Goal: Task Accomplishment & Management: Complete application form

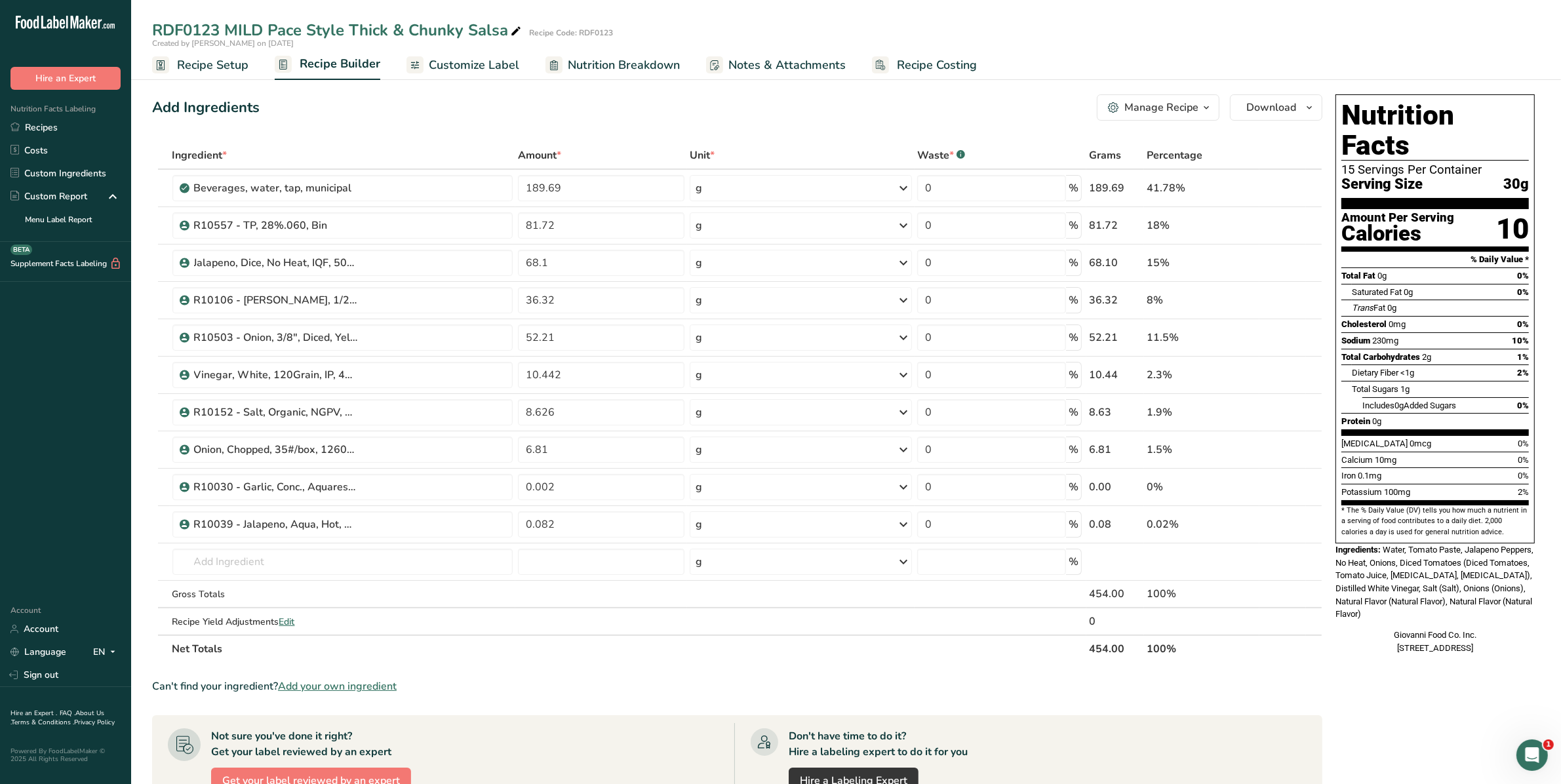
click at [67, 131] on link "Recipes" at bounding box center [65, 128] width 131 height 23
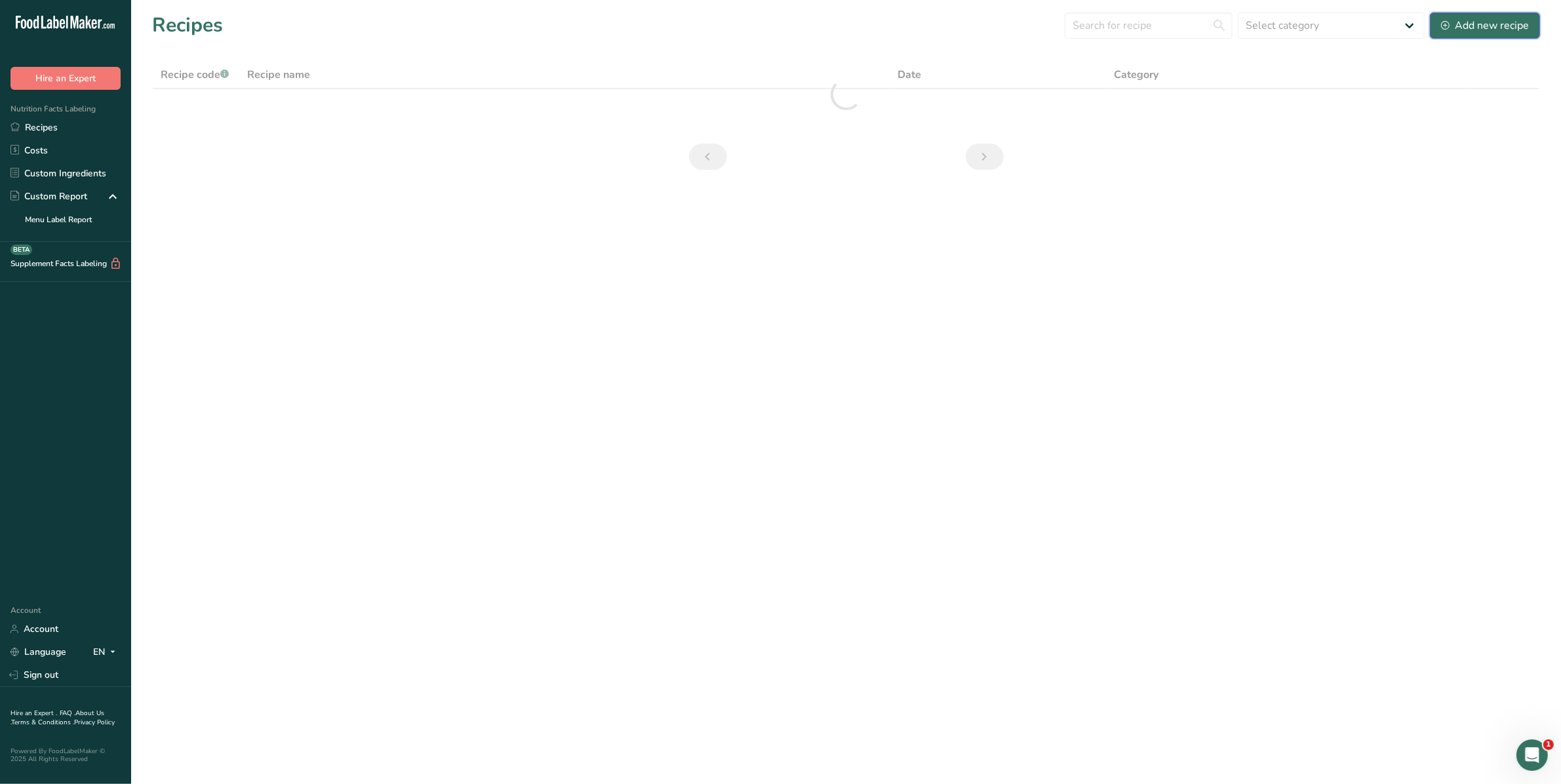
click at [1508, 25] on div "Add new recipe" at bounding box center [1485, 26] width 88 height 16
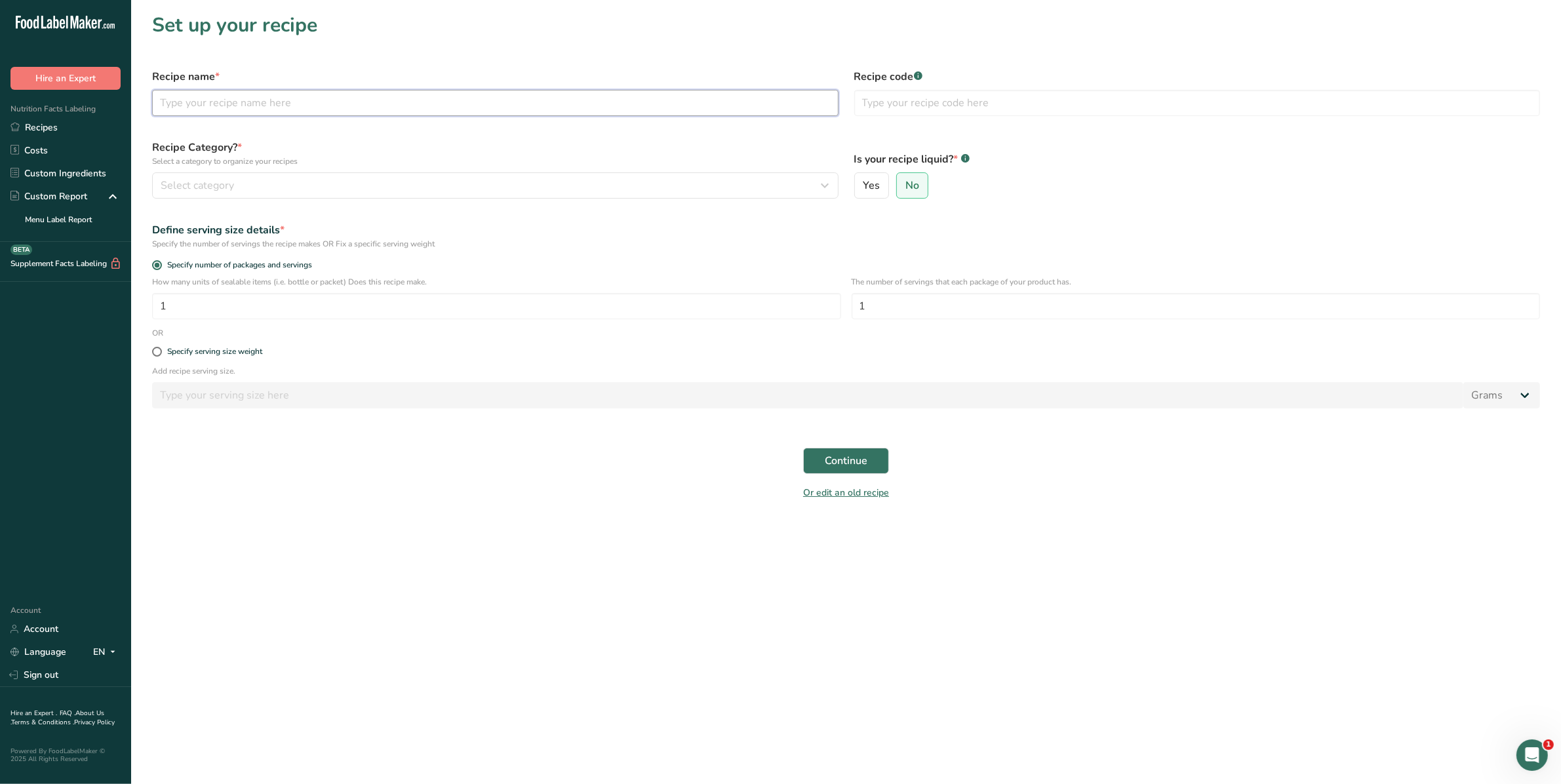
click at [285, 93] on input "text" at bounding box center [495, 103] width 686 height 27
type input "RDF0139 Aldi [PERSON_NAME] 4 Cheese Pasta Sauce"
click at [914, 100] on input "text" at bounding box center [1197, 103] width 686 height 27
type input "RDF0139"
click at [277, 193] on button "Select category" at bounding box center [495, 185] width 686 height 27
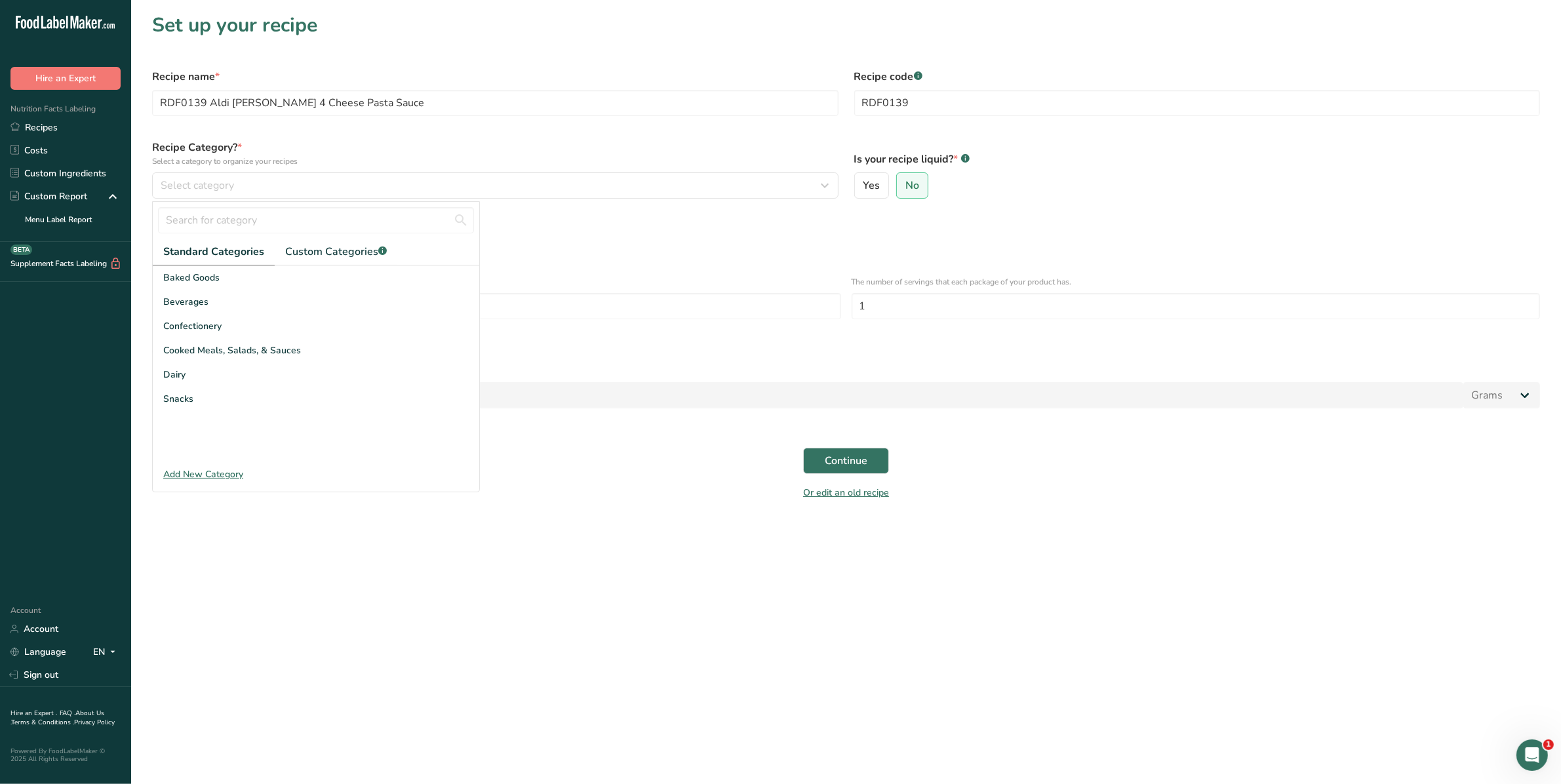
click at [238, 354] on span "Cooked Meals, Salads, & Sauces" at bounding box center [232, 350] width 138 height 14
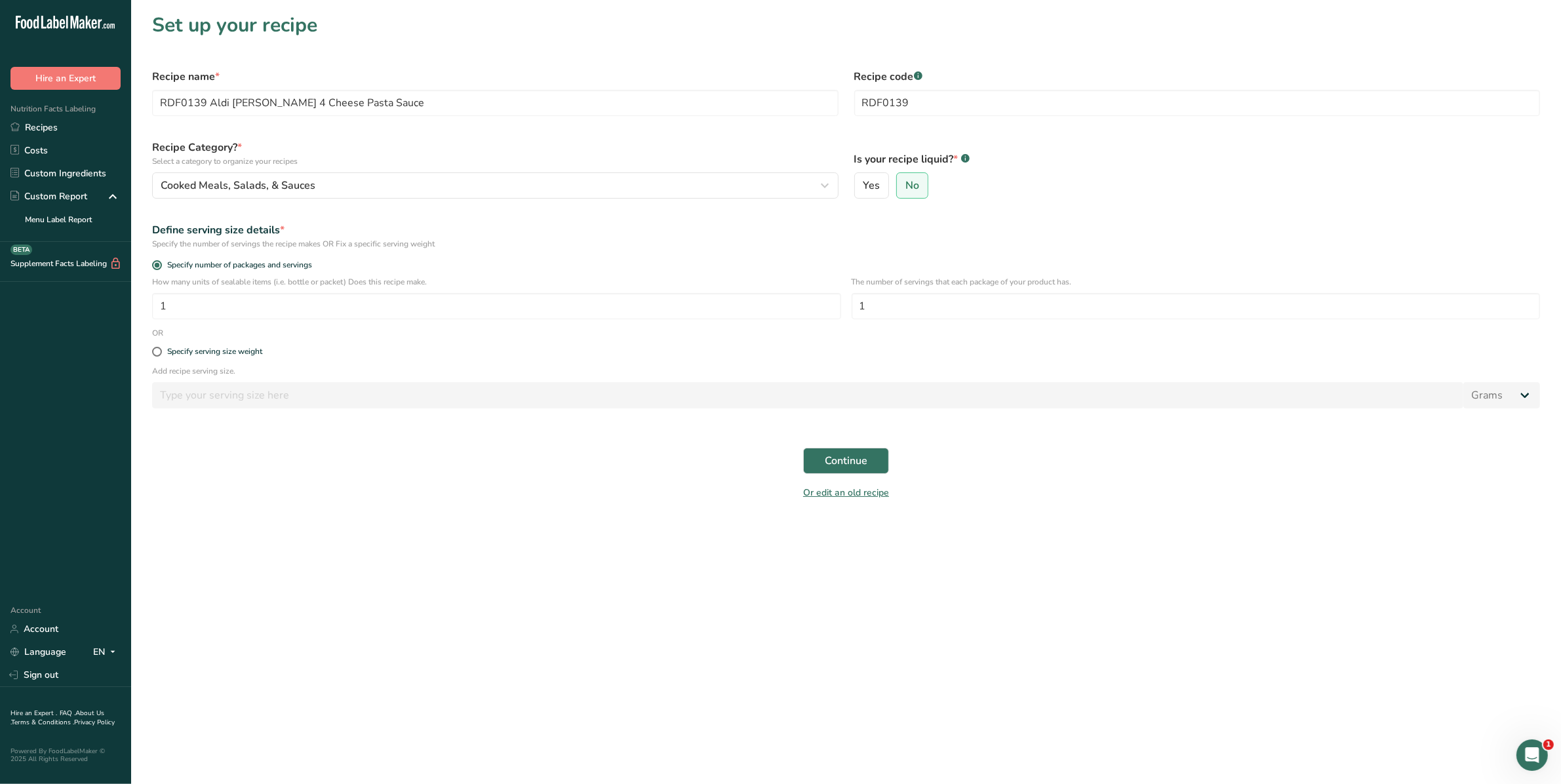
click at [156, 351] on span at bounding box center [157, 351] width 10 height 10
click at [156, 351] on input "Specify serving size weight" at bounding box center [156, 351] width 9 height 9
radio input "true"
radio input "false"
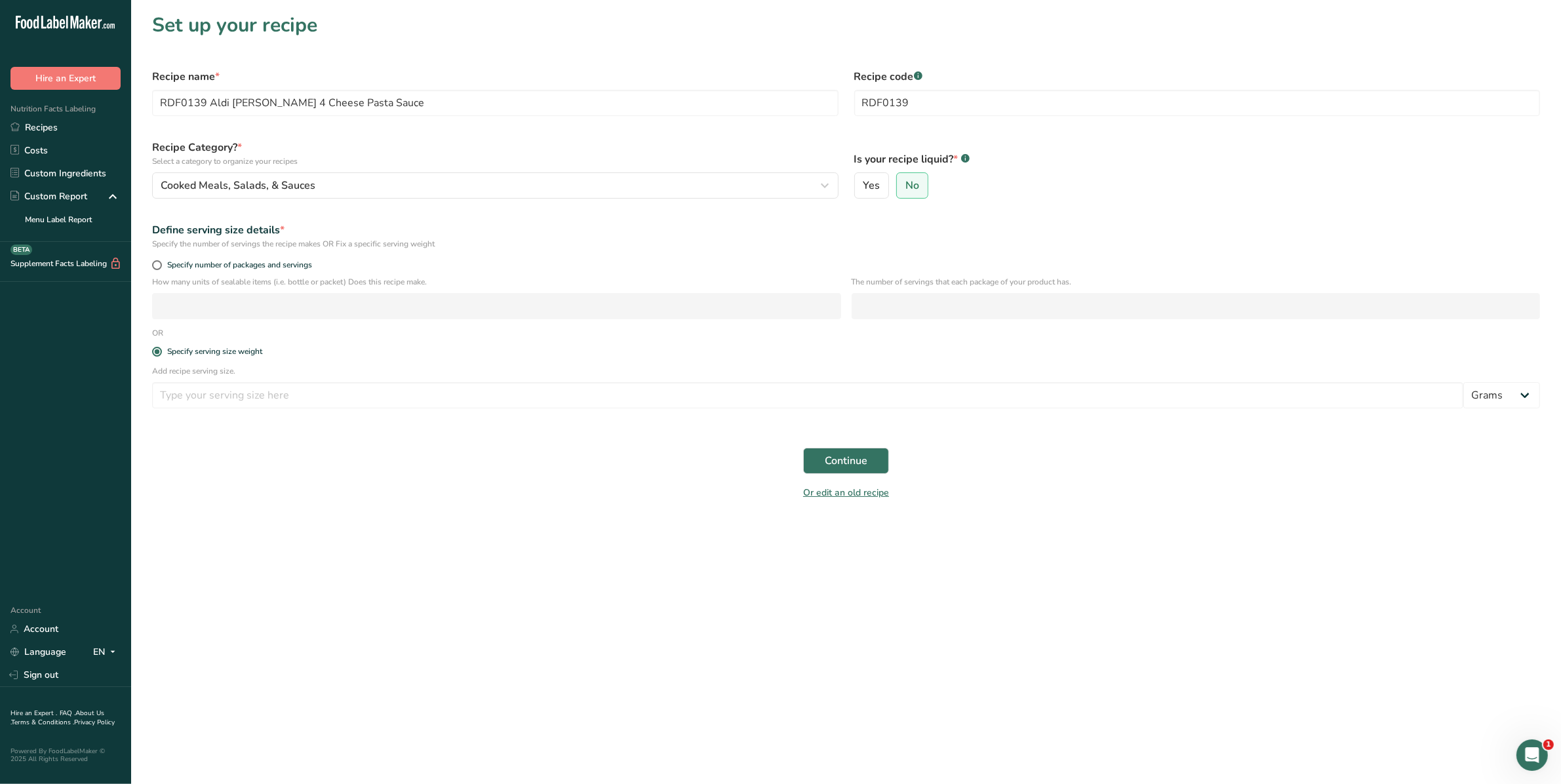
click at [184, 381] on div "Add recipe serving size. Grams kg mg mcg lb oz l mL fl oz tbsp tsp cup qt gallon" at bounding box center [846, 390] width 1404 height 51
click at [185, 390] on input "number" at bounding box center [807, 395] width 1311 height 27
type input "125"
click at [803, 448] on button "Continue" at bounding box center [846, 461] width 86 height 27
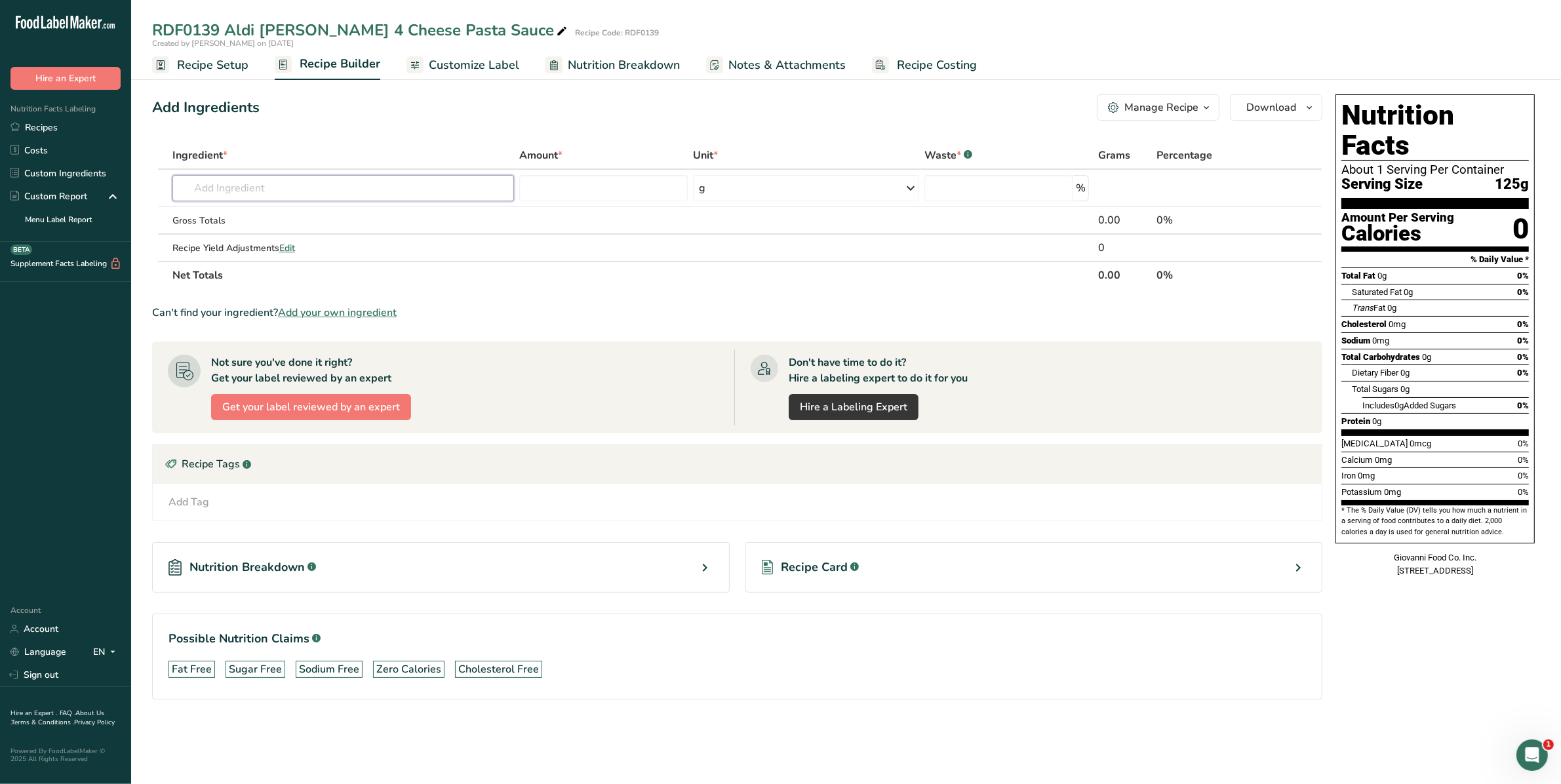
click at [266, 181] on input "text" at bounding box center [343, 188] width 342 height 27
type input "R"
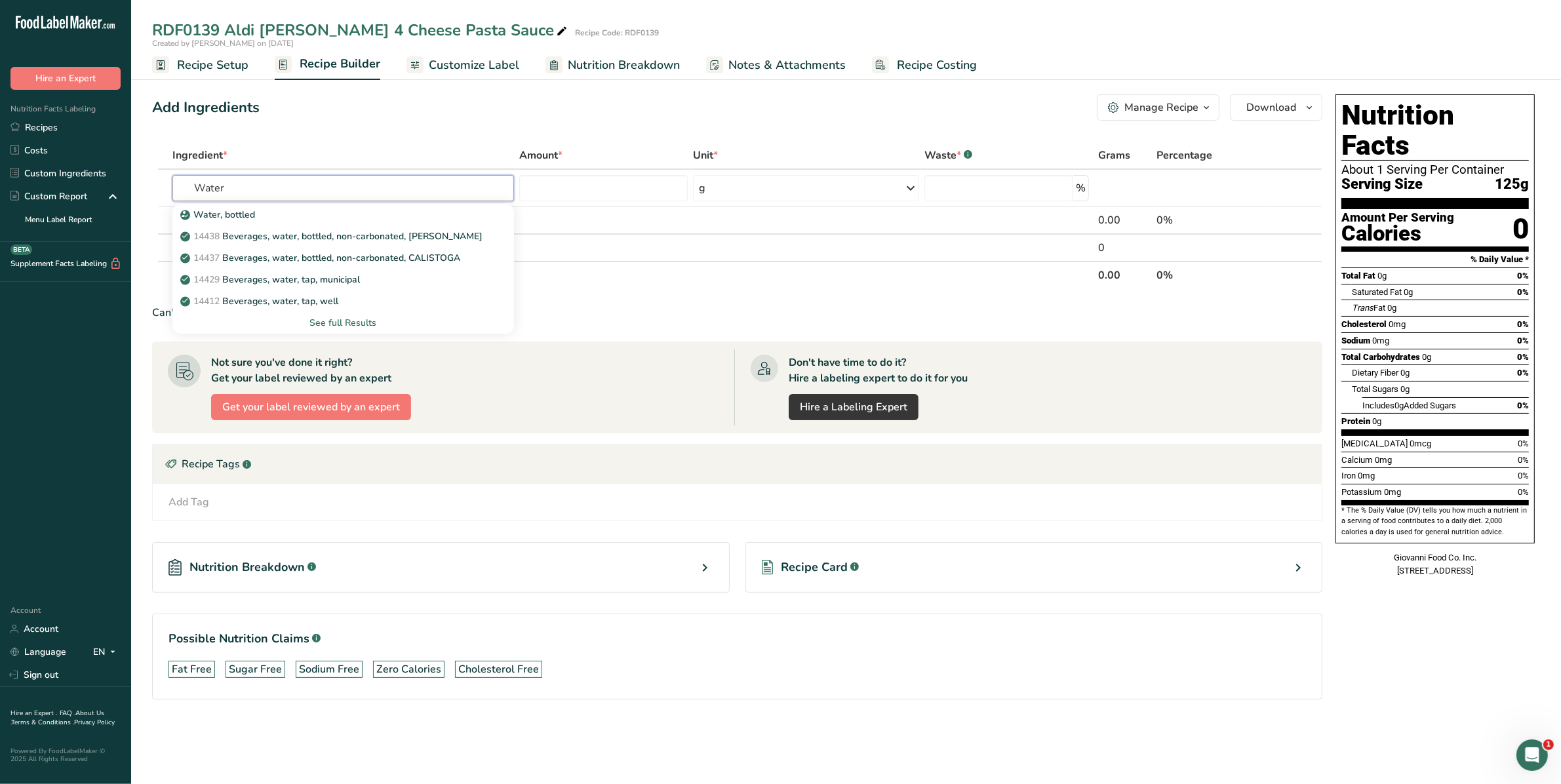
type input "Water"
click at [337, 269] on link "14429 [GEOGRAPHIC_DATA], water, tap, municipal" at bounding box center [343, 280] width 342 height 22
type input "Beverages, water, tap, municipal"
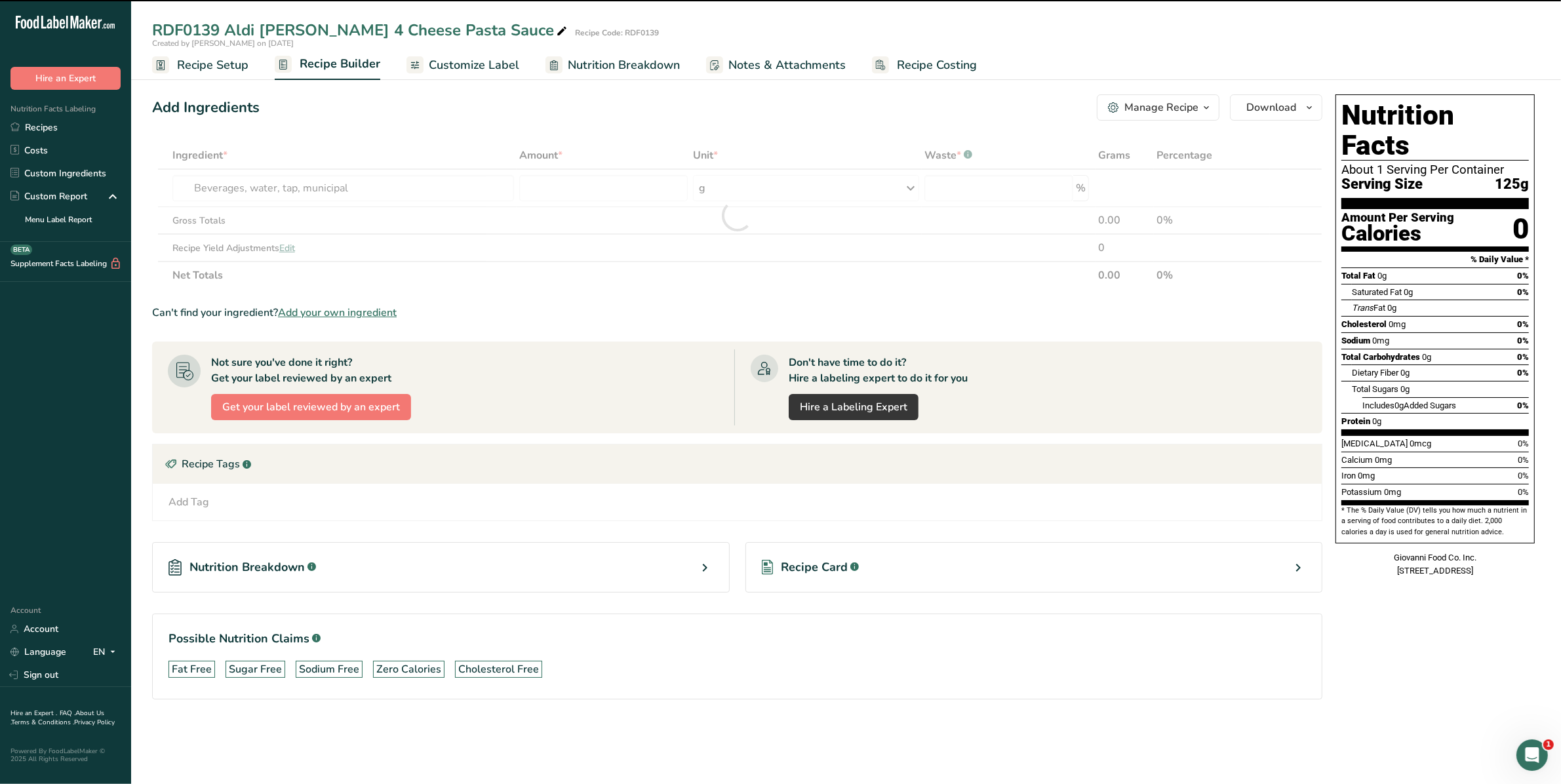
type input "0"
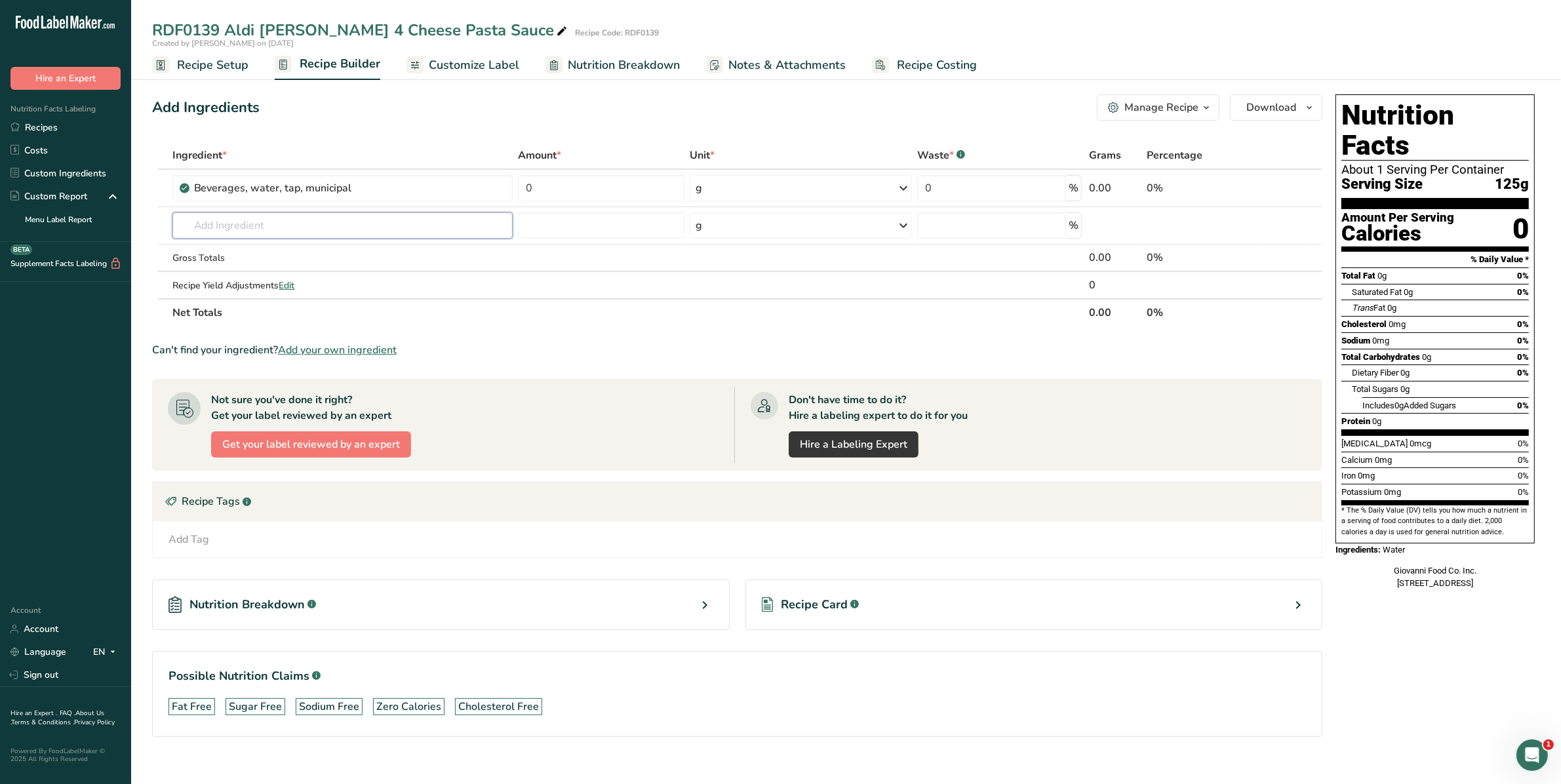
click at [281, 230] on input "text" at bounding box center [342, 225] width 341 height 27
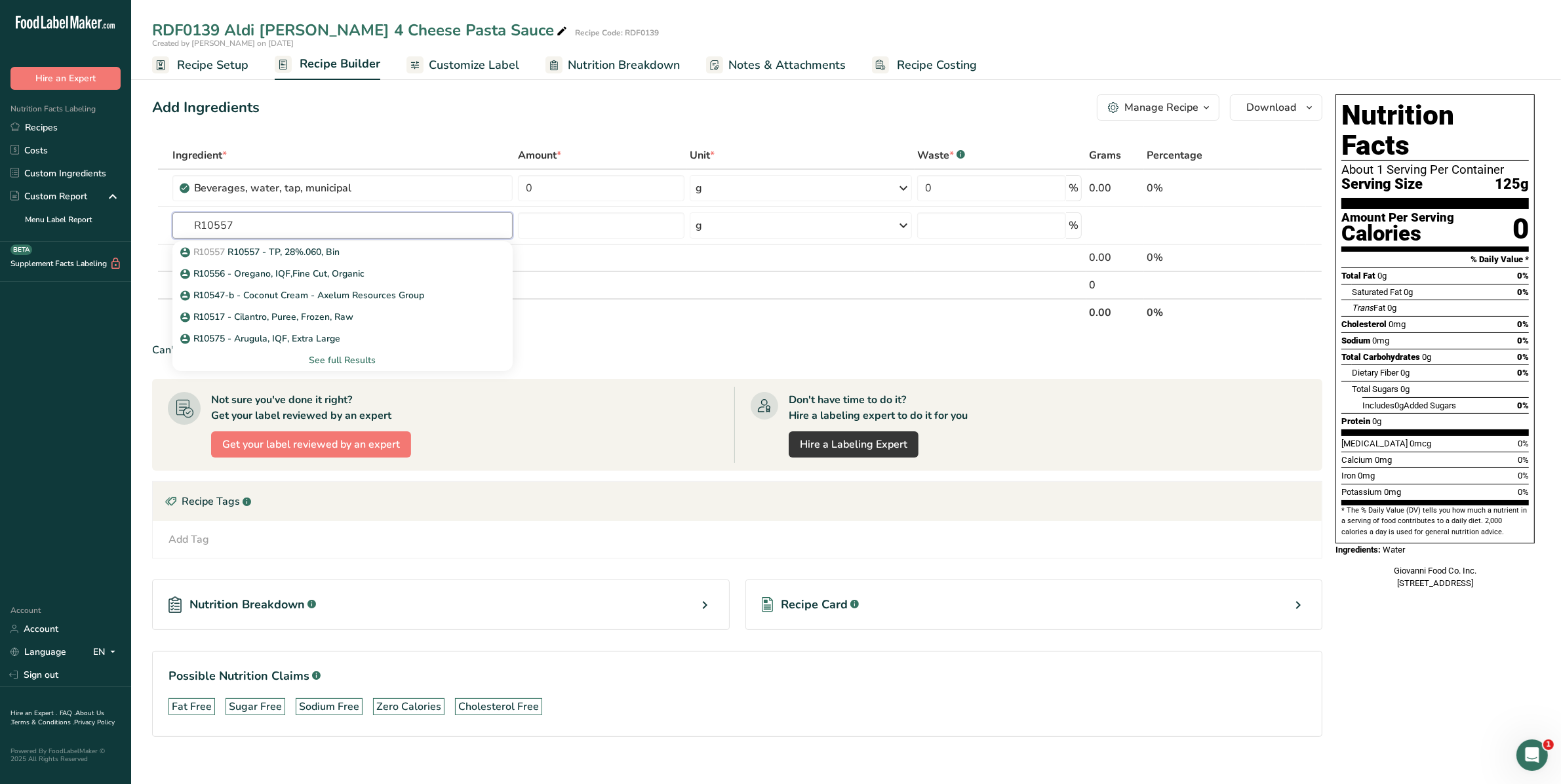
type input "R10557"
click at [273, 247] on p "R10557 R10557 - TP, 28%.060, Bin" at bounding box center [261, 252] width 157 height 14
type input "R10557 - TP, 28%.060, Bin"
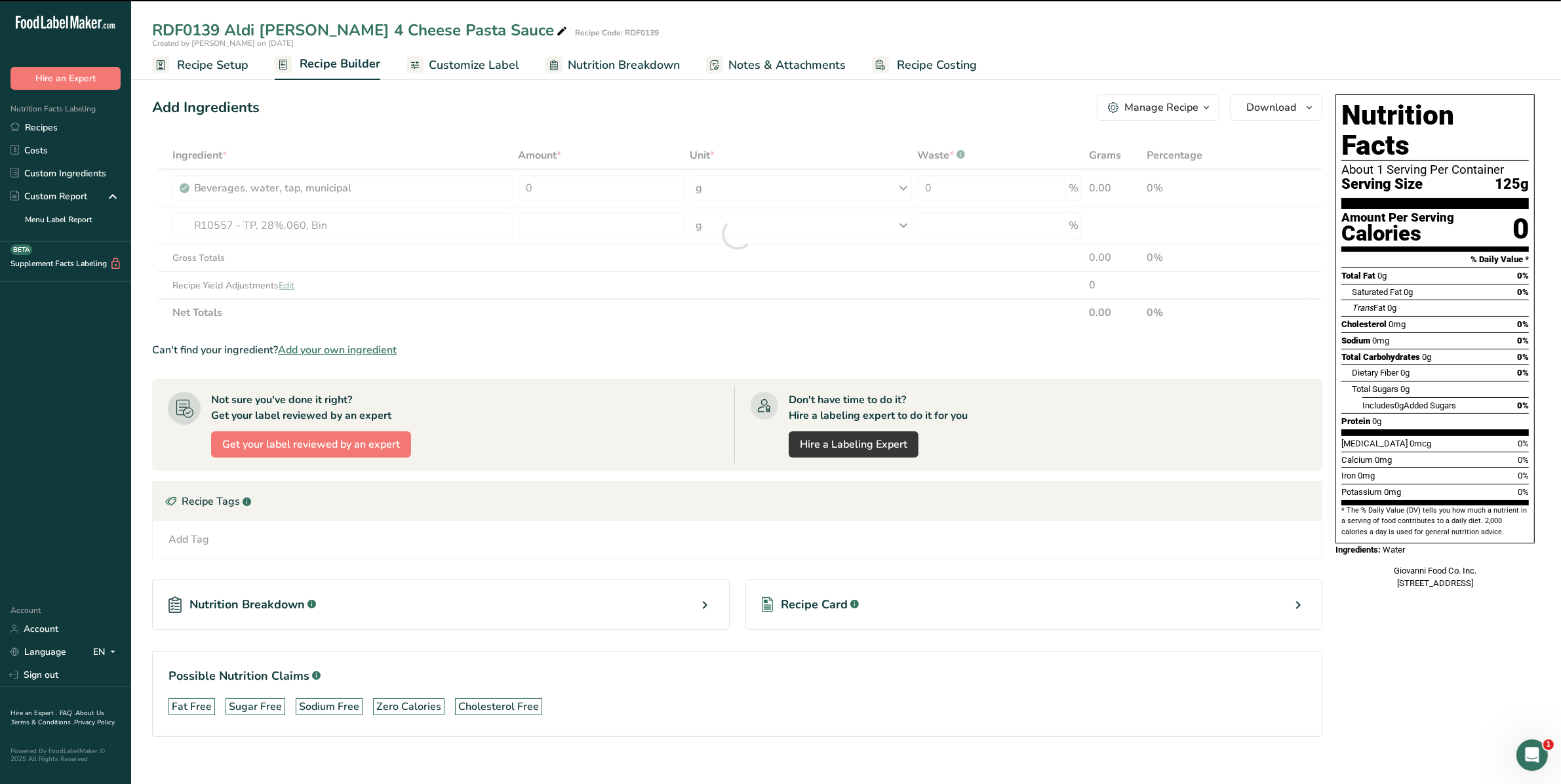
type input "0"
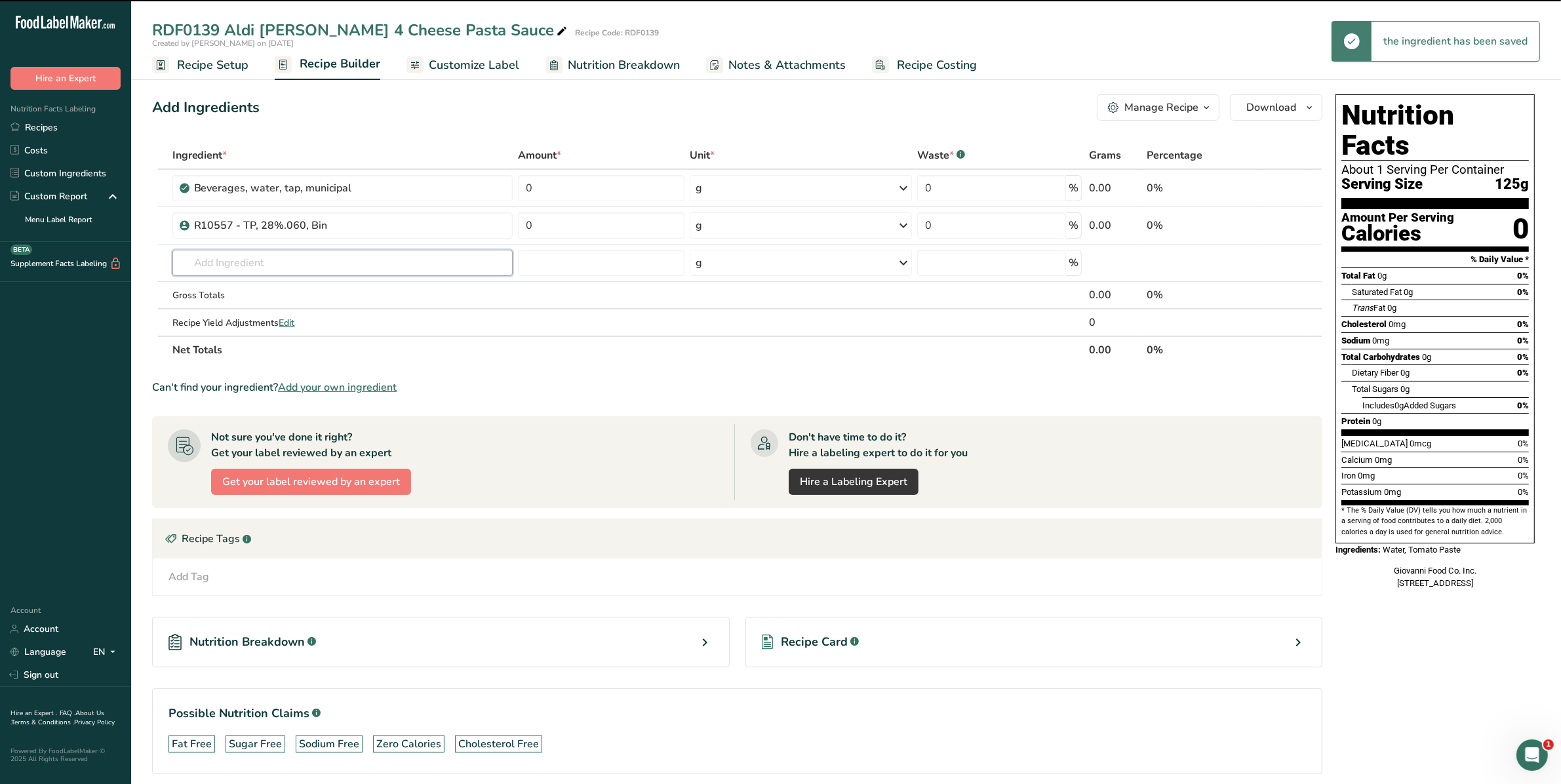
click at [256, 263] on input "text" at bounding box center [342, 263] width 341 height 27
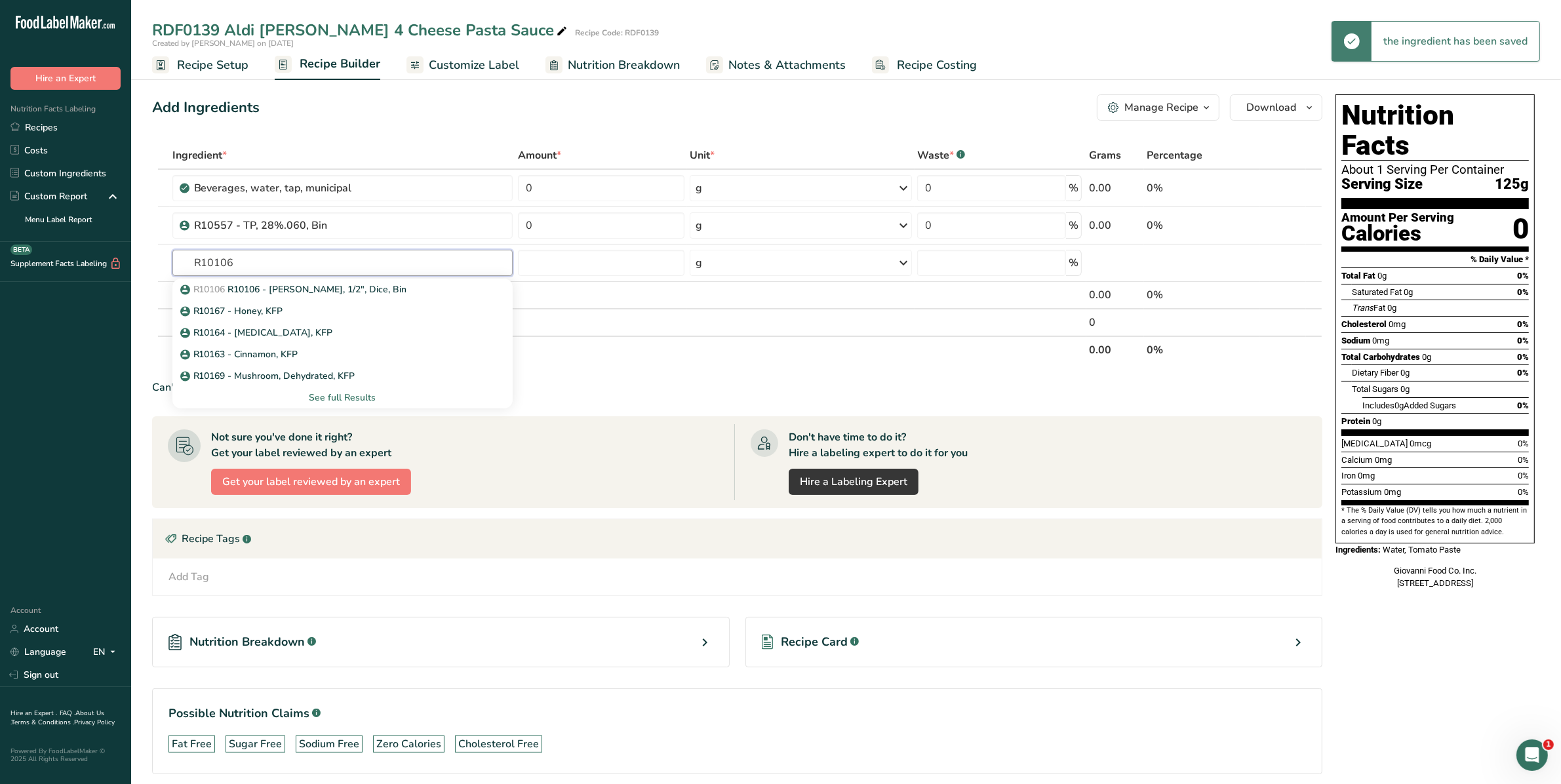
type input "R10106"
click at [256, 288] on p "R10106 R10106 - [PERSON_NAME], 1/2", Dice, Bin" at bounding box center [295, 289] width 224 height 14
type input "R10106 - [PERSON_NAME], 1/2", Dice, Bin"
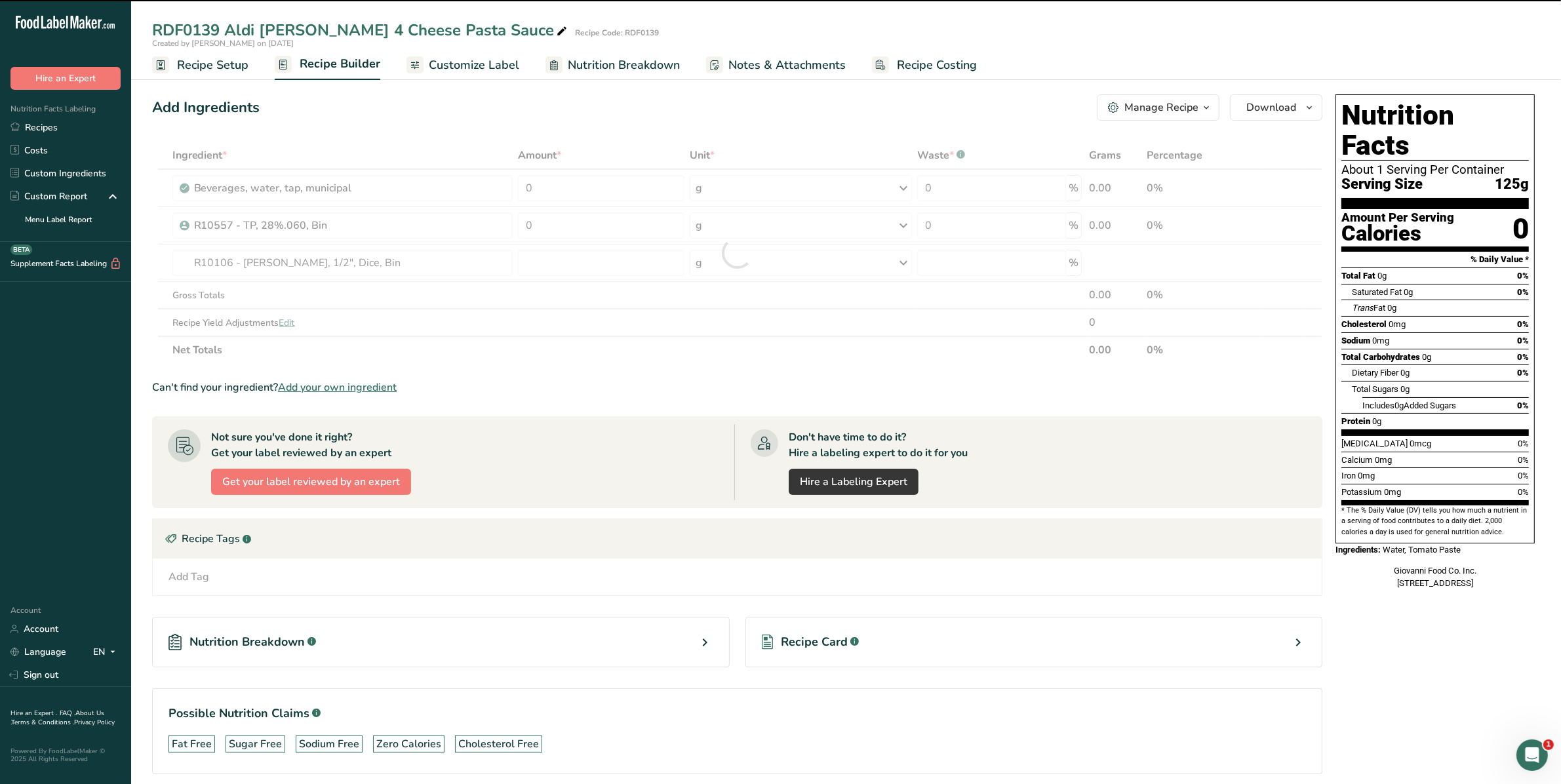
type input "0"
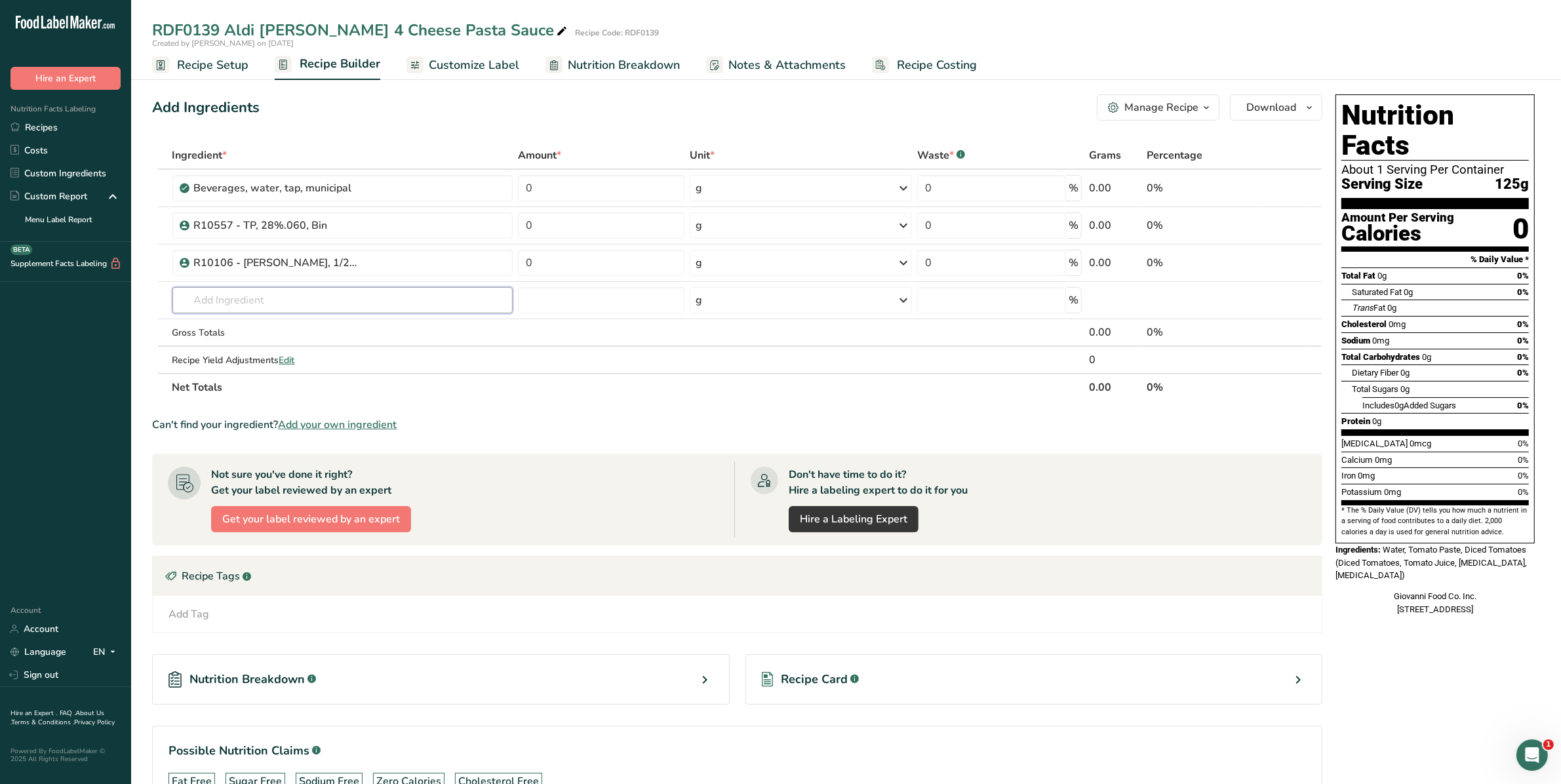
click at [269, 299] on input "text" at bounding box center [342, 300] width 341 height 27
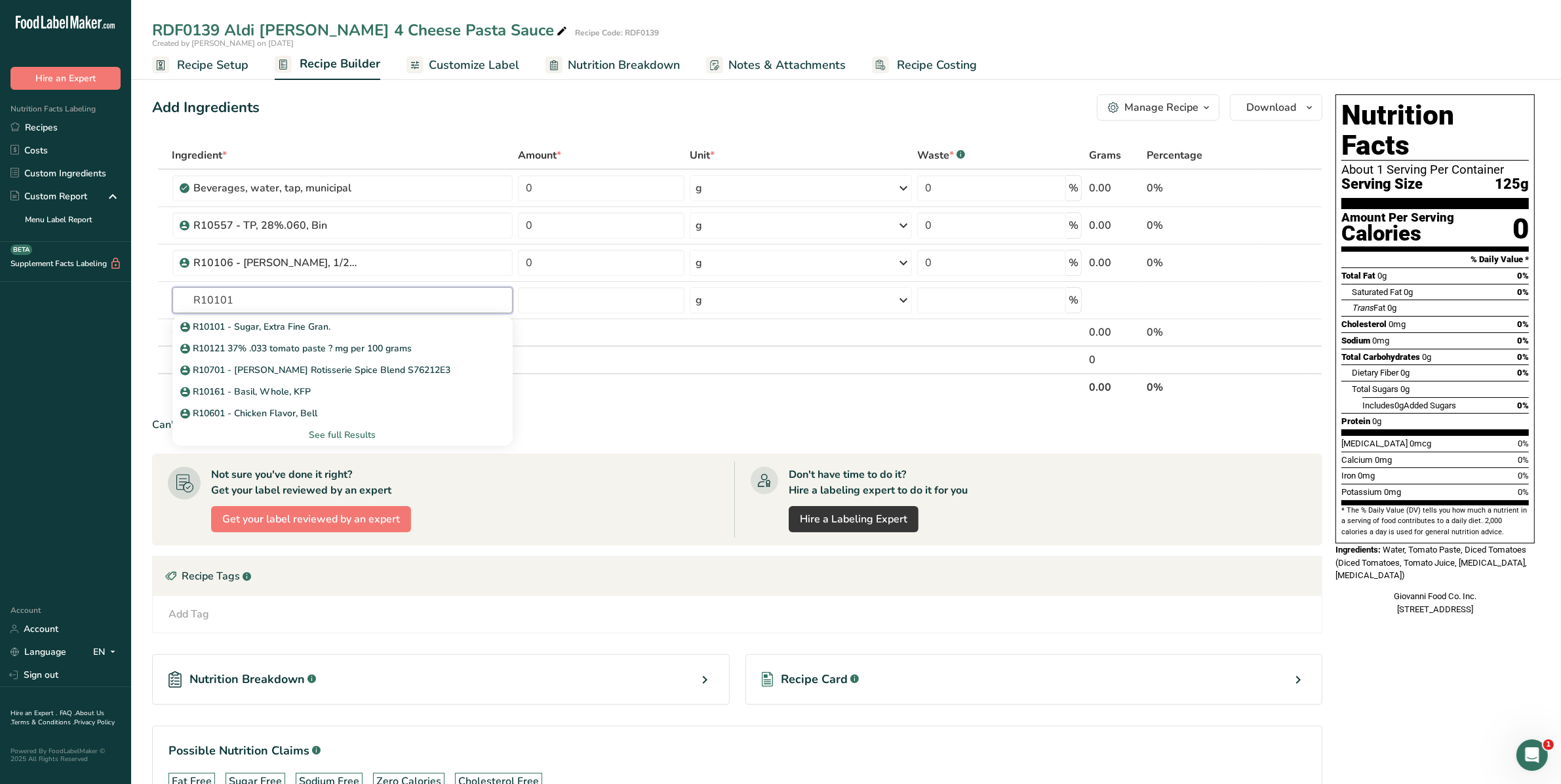
type input "R10101"
click at [276, 331] on p "R10101 - Sugar, Extra Fine Gran." at bounding box center [257, 326] width 148 height 14
type input "R10101 - Sugar, Extra Fine Gran."
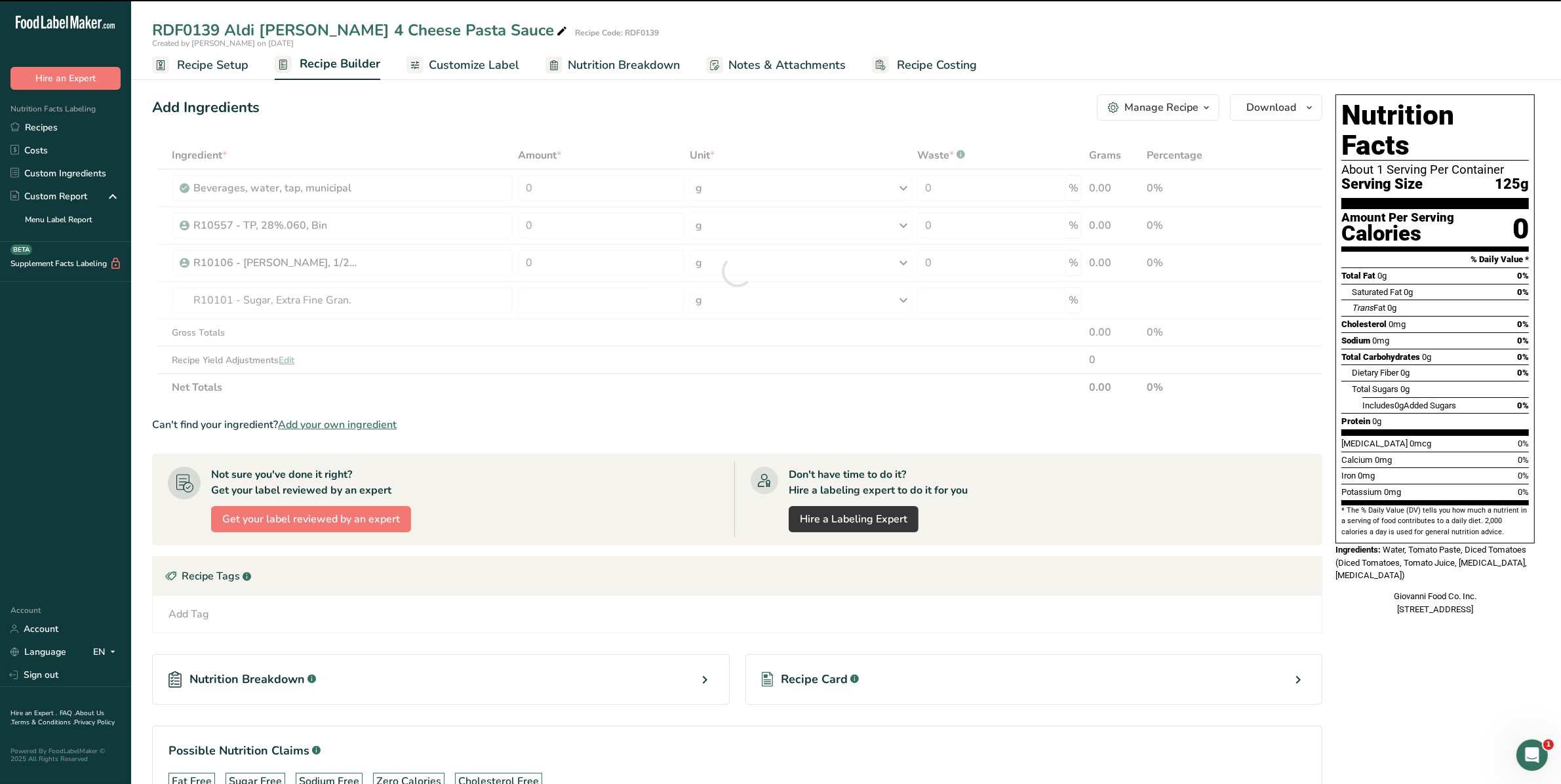
type input "0"
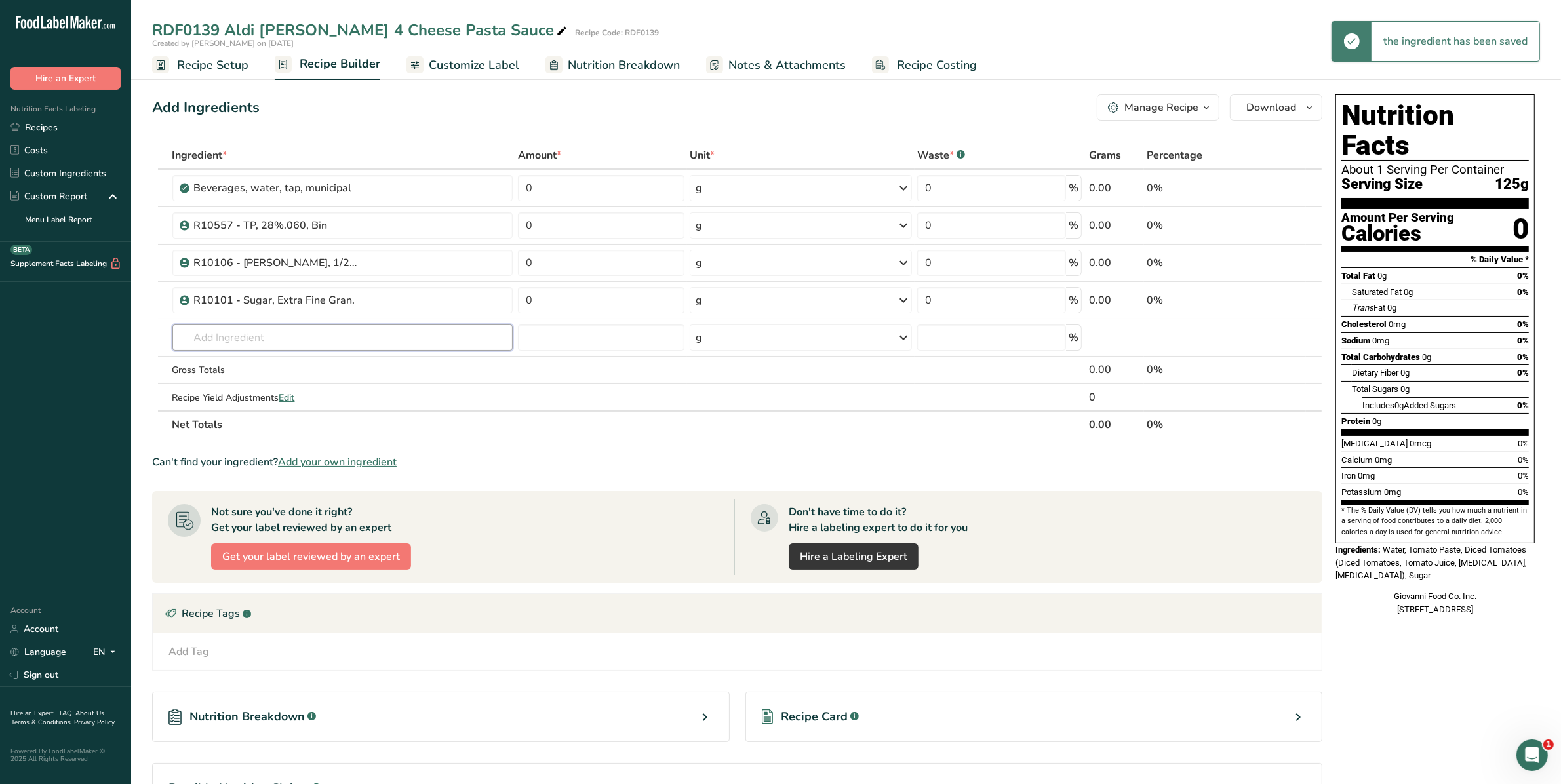
click at [276, 334] on input "text" at bounding box center [342, 337] width 341 height 27
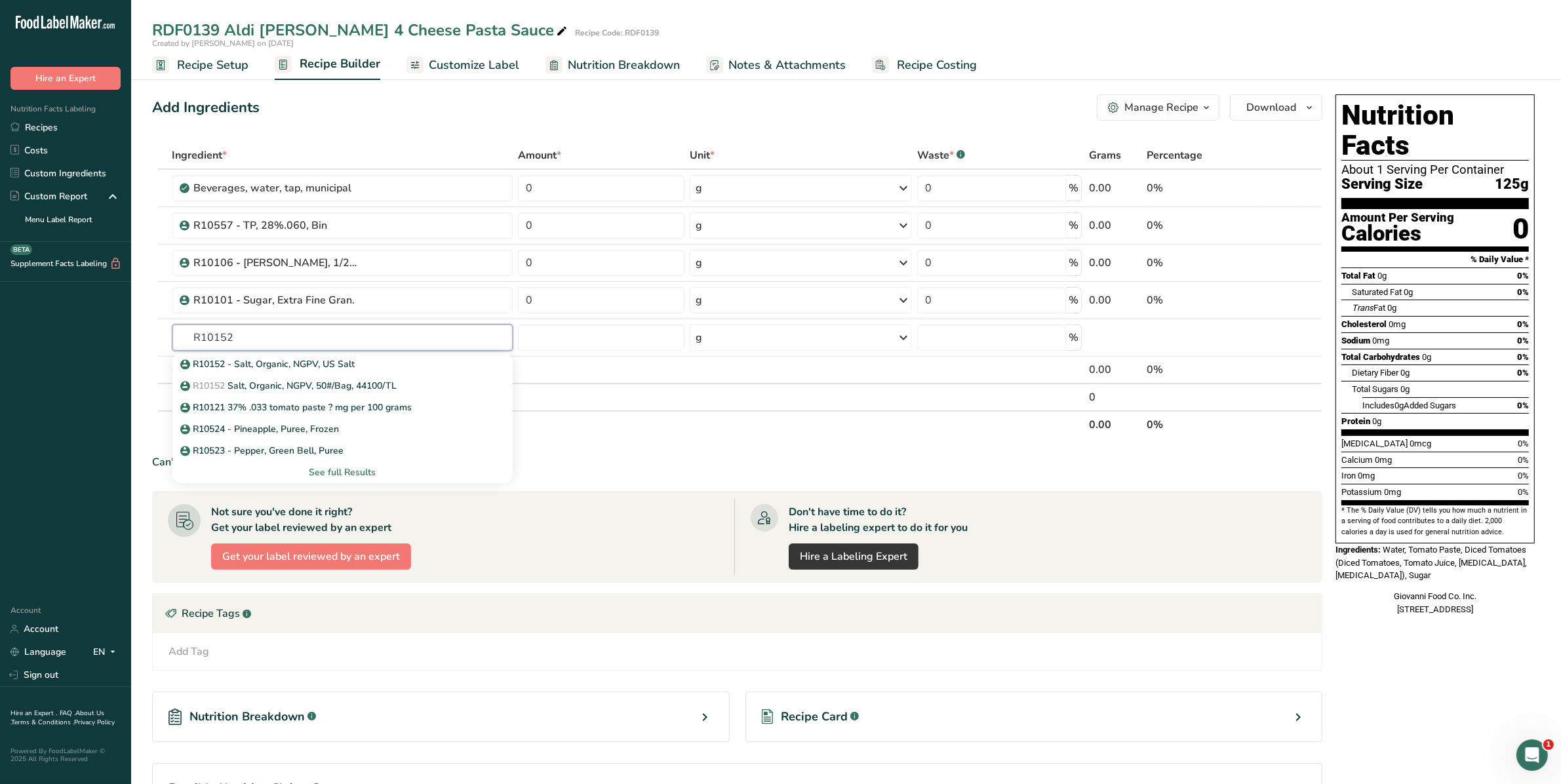
type input "R10152"
click at [268, 358] on p "R10152 - Salt, Organic, NGPV, US Salt" at bounding box center [269, 364] width 172 height 14
type input "R10152 - Salt, Organic, NGPV, US Salt"
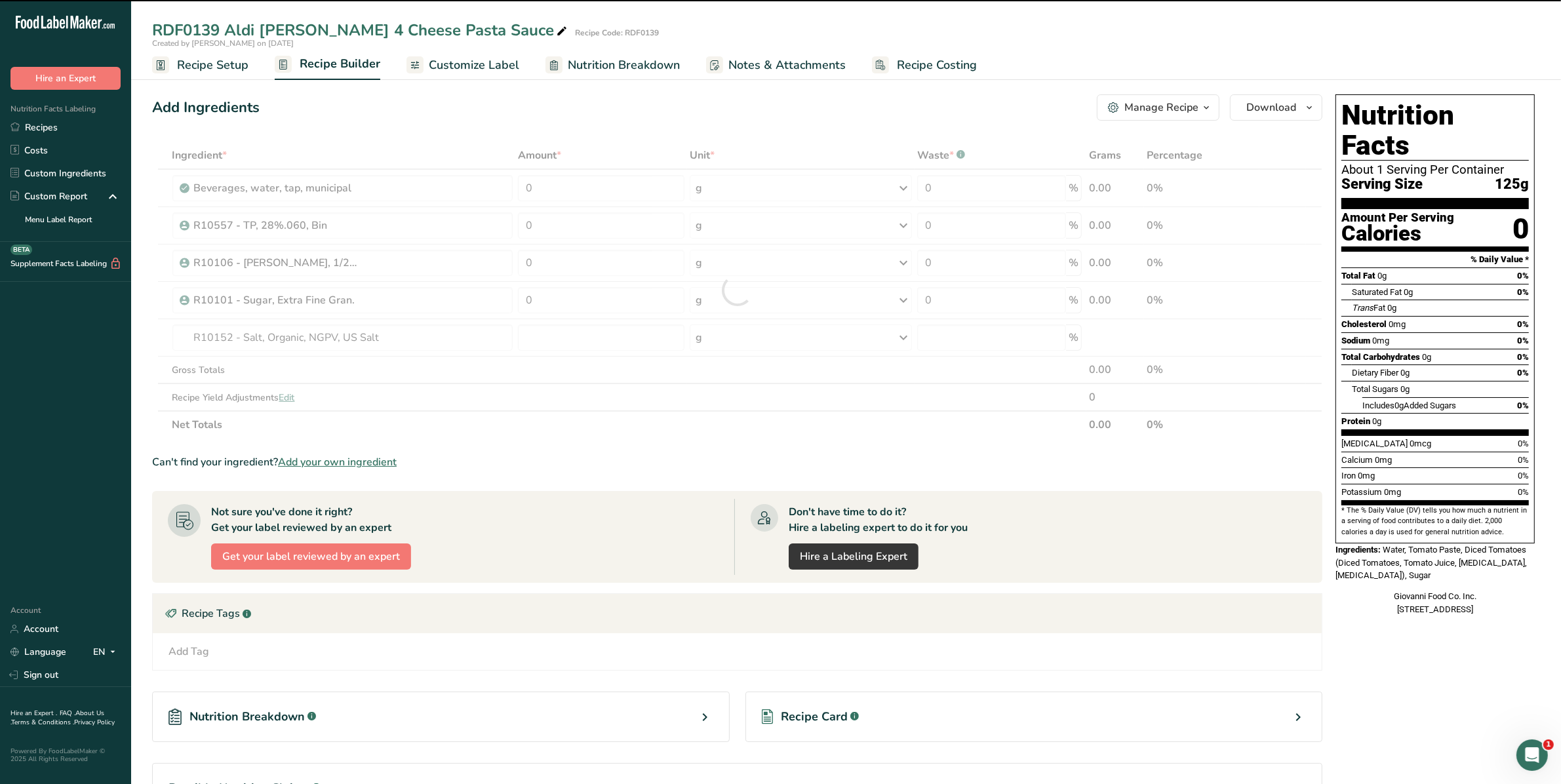
type input "0"
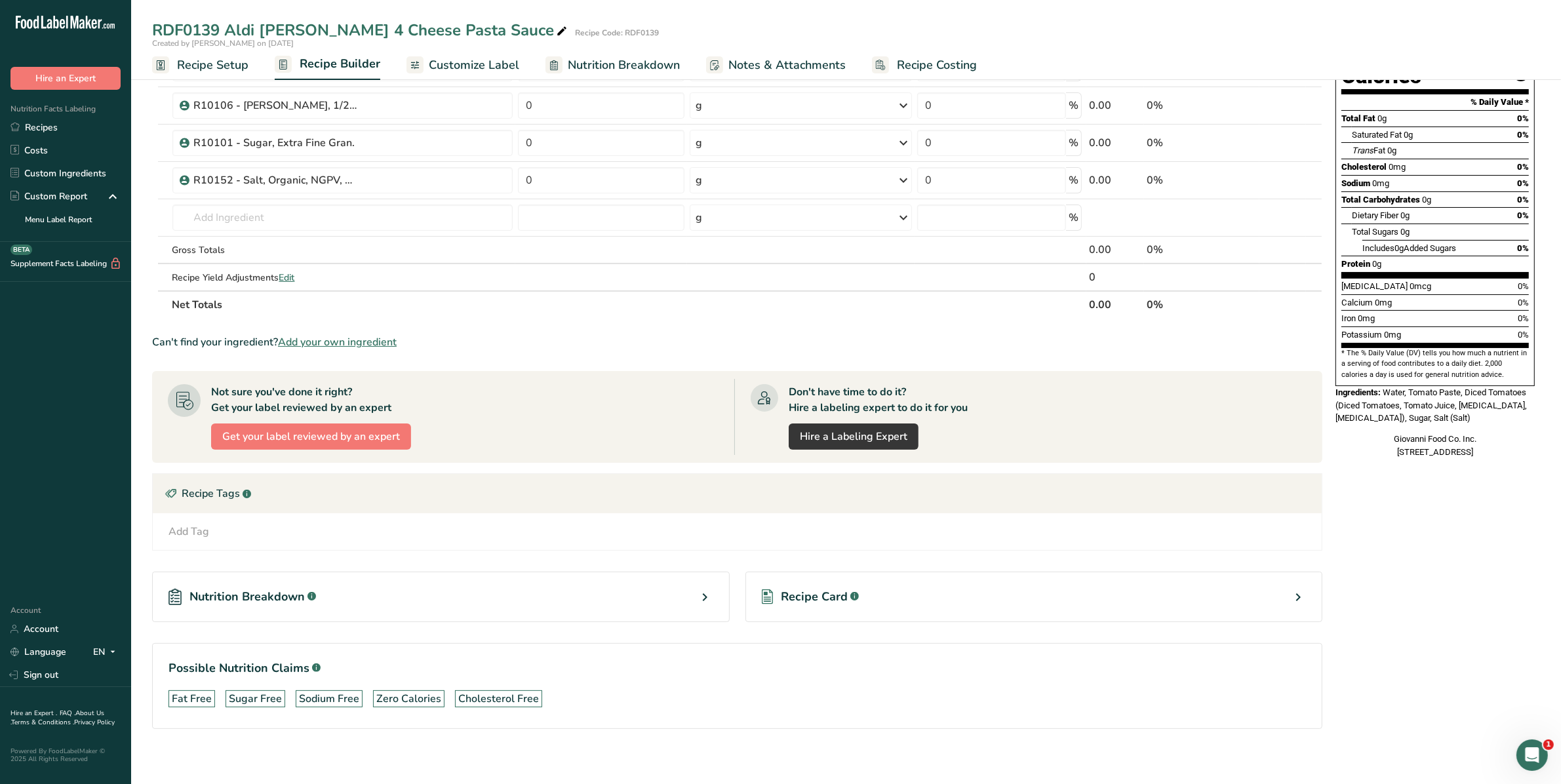
scroll to position [166, 0]
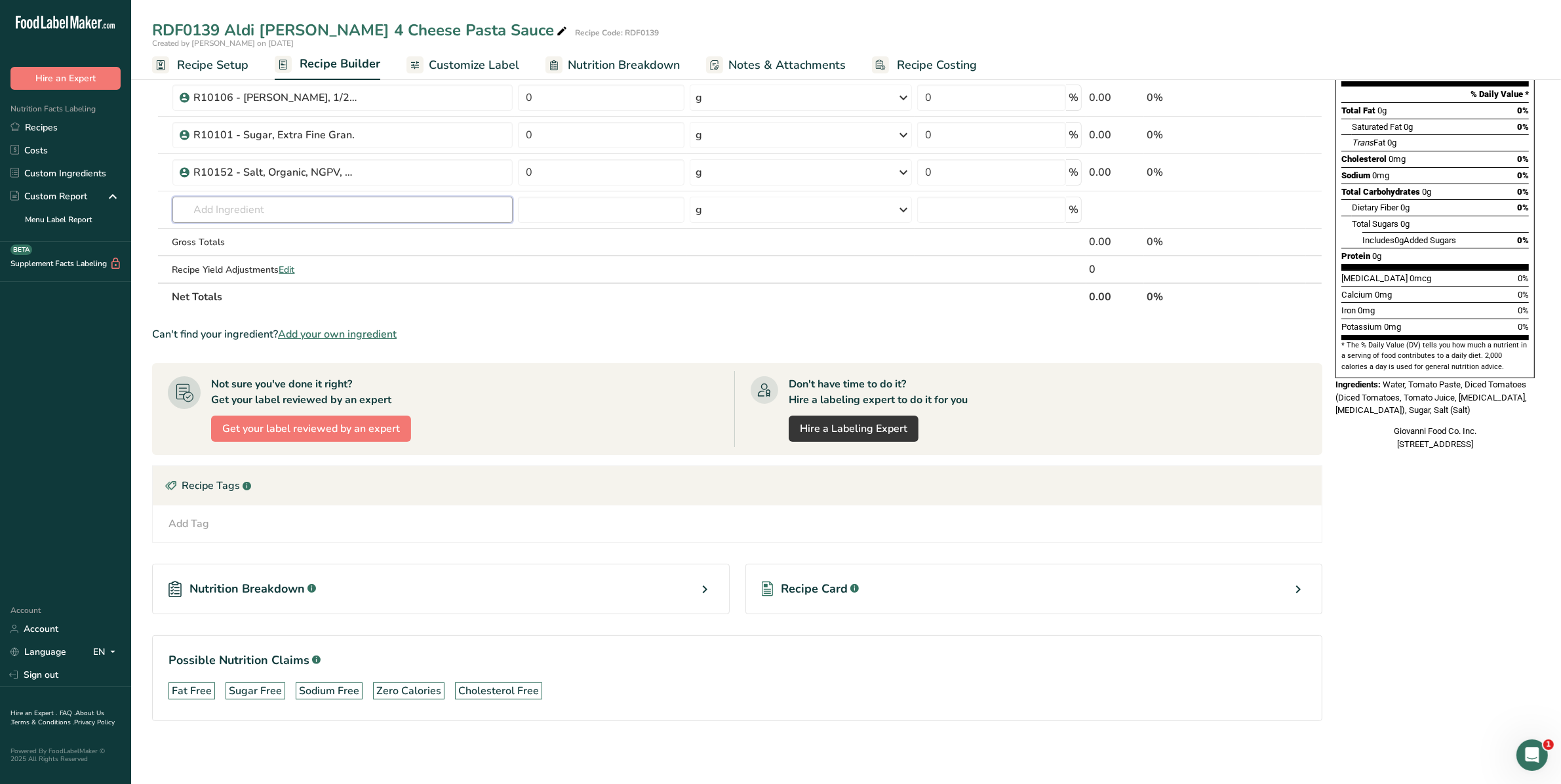
click at [360, 208] on input "text" at bounding box center [342, 209] width 341 height 27
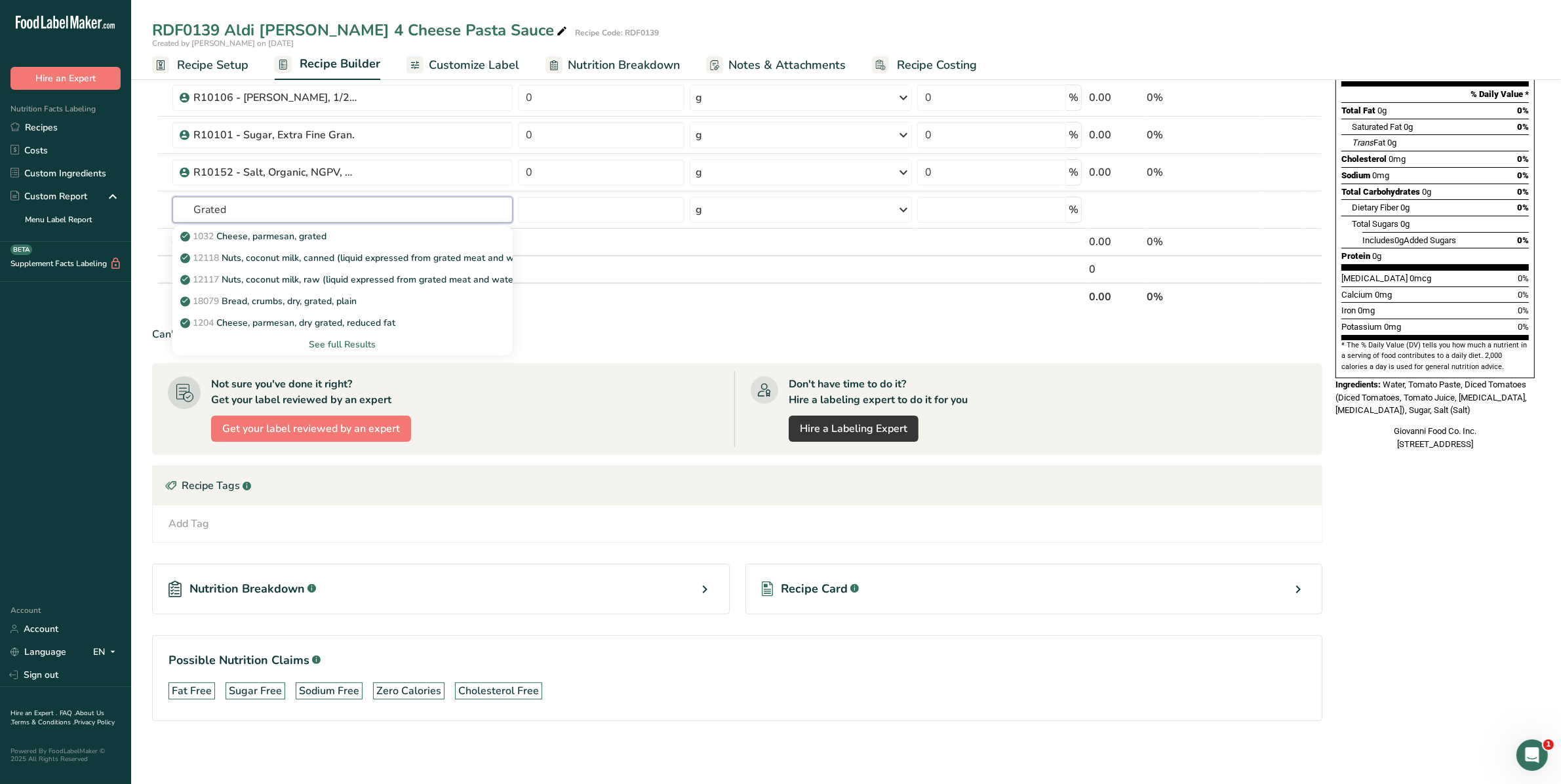
type input "Grated"
click at [319, 236] on p "1032 Cheese, parmesan, grated" at bounding box center [255, 236] width 144 height 14
type input "Cheese, parmesan, grated"
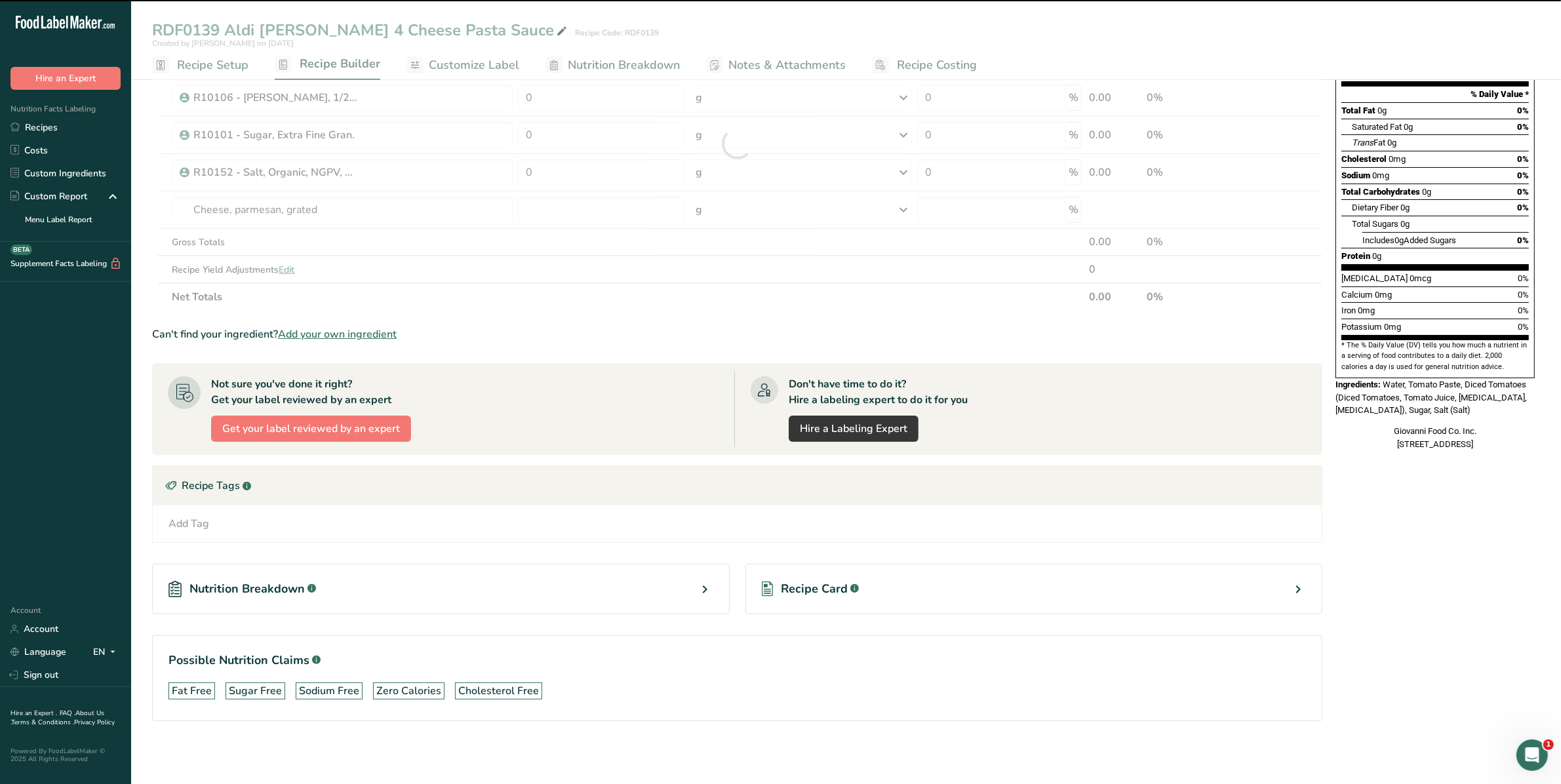
type input "0"
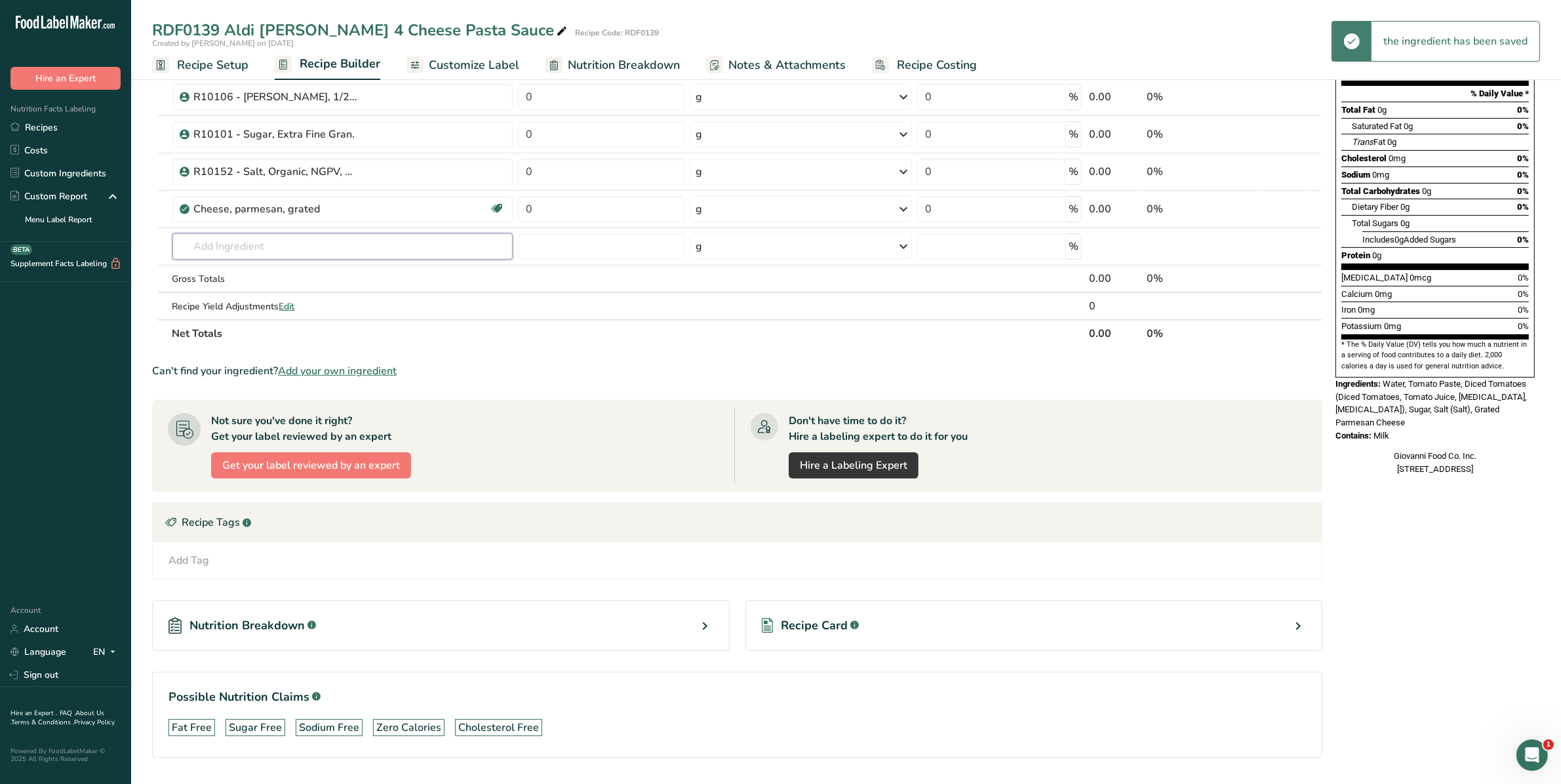
click at [312, 257] on input "text" at bounding box center [342, 246] width 341 height 27
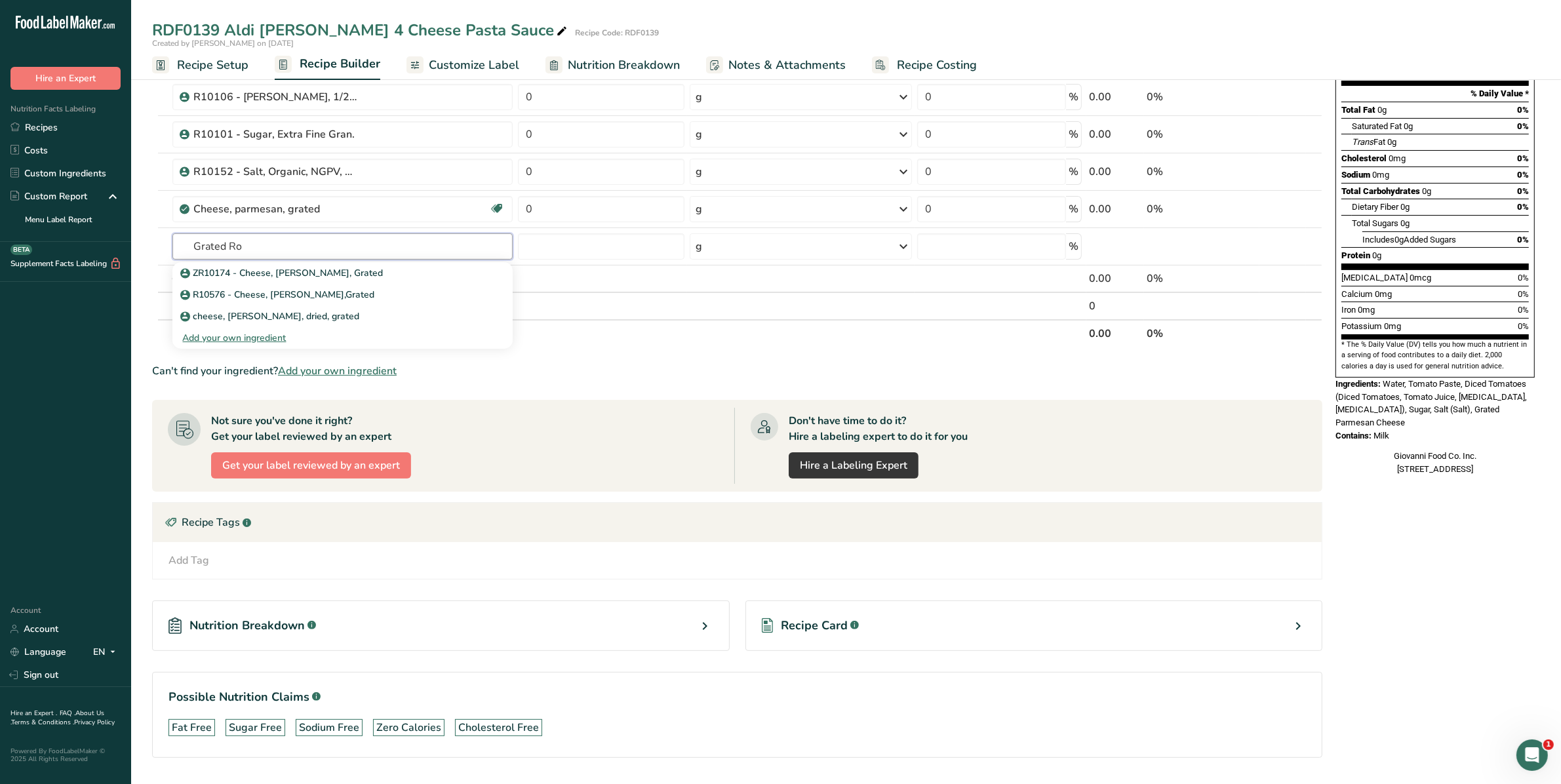
type input "Grated Ro"
click at [317, 269] on p "ZR10174 - Cheese, [PERSON_NAME], Grated" at bounding box center [283, 273] width 201 height 14
type input "ZR10174 - Cheese, [PERSON_NAME], Grated"
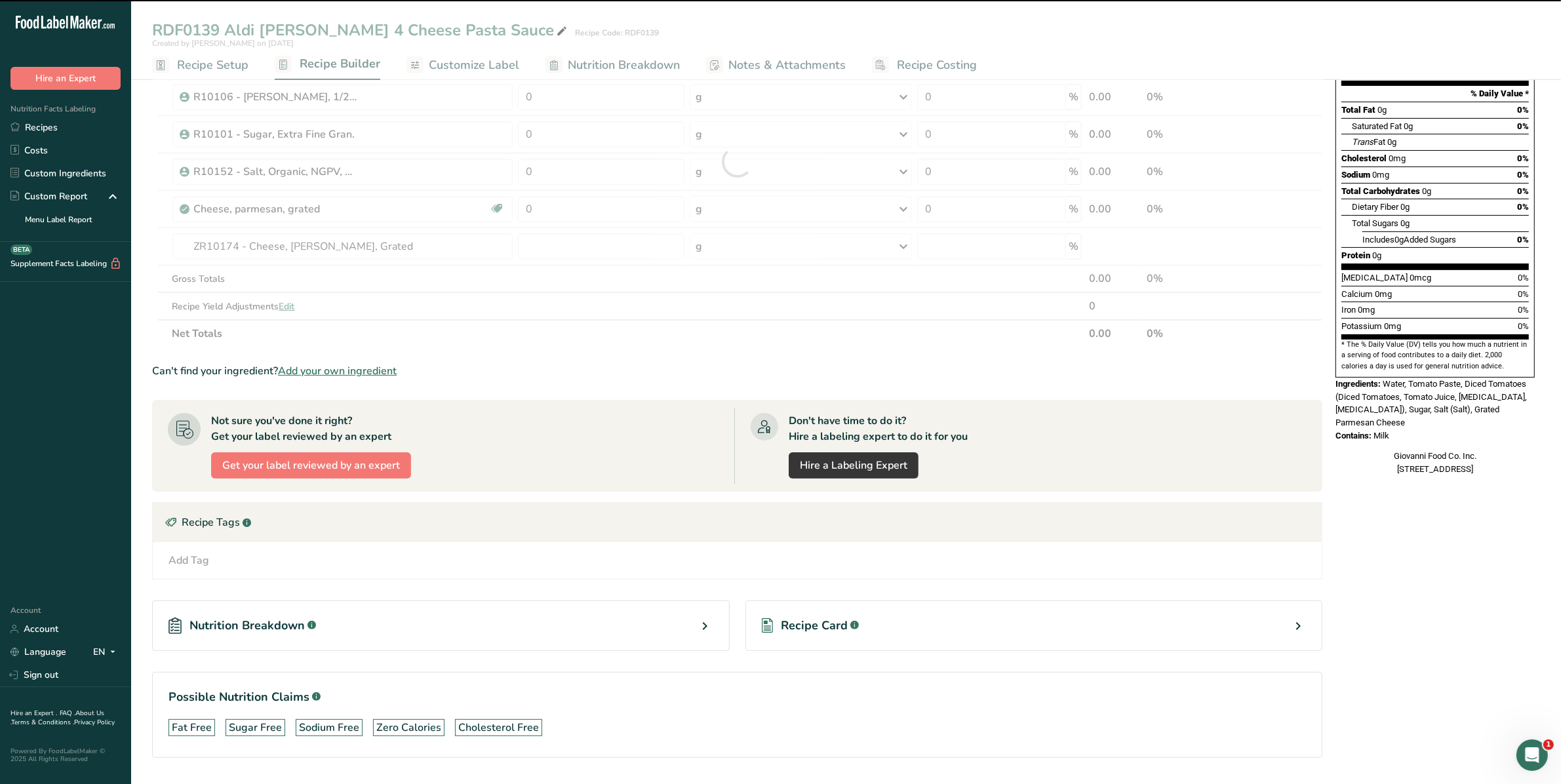
type input "0"
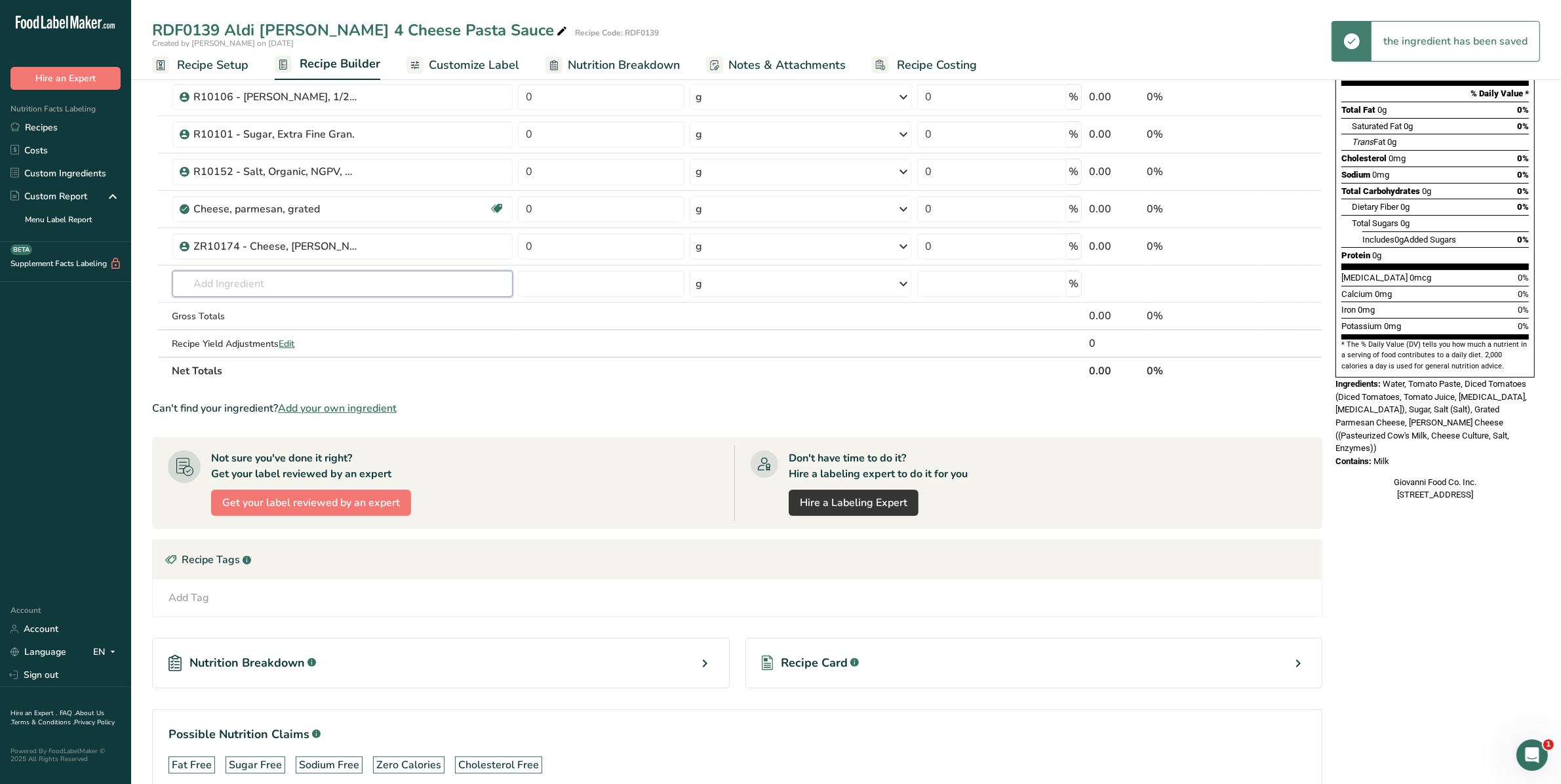
click at [307, 276] on input "text" at bounding box center [342, 283] width 341 height 27
drag, startPoint x: 306, startPoint y: 280, endPoint x: 128, endPoint y: 280, distance: 178.0
click at [126, 282] on div ".a-20{fill:#fff;} Hire an Expert Nutrition Facts Labeling Recipes Costs Custom …" at bounding box center [780, 346] width 1561 height 1024
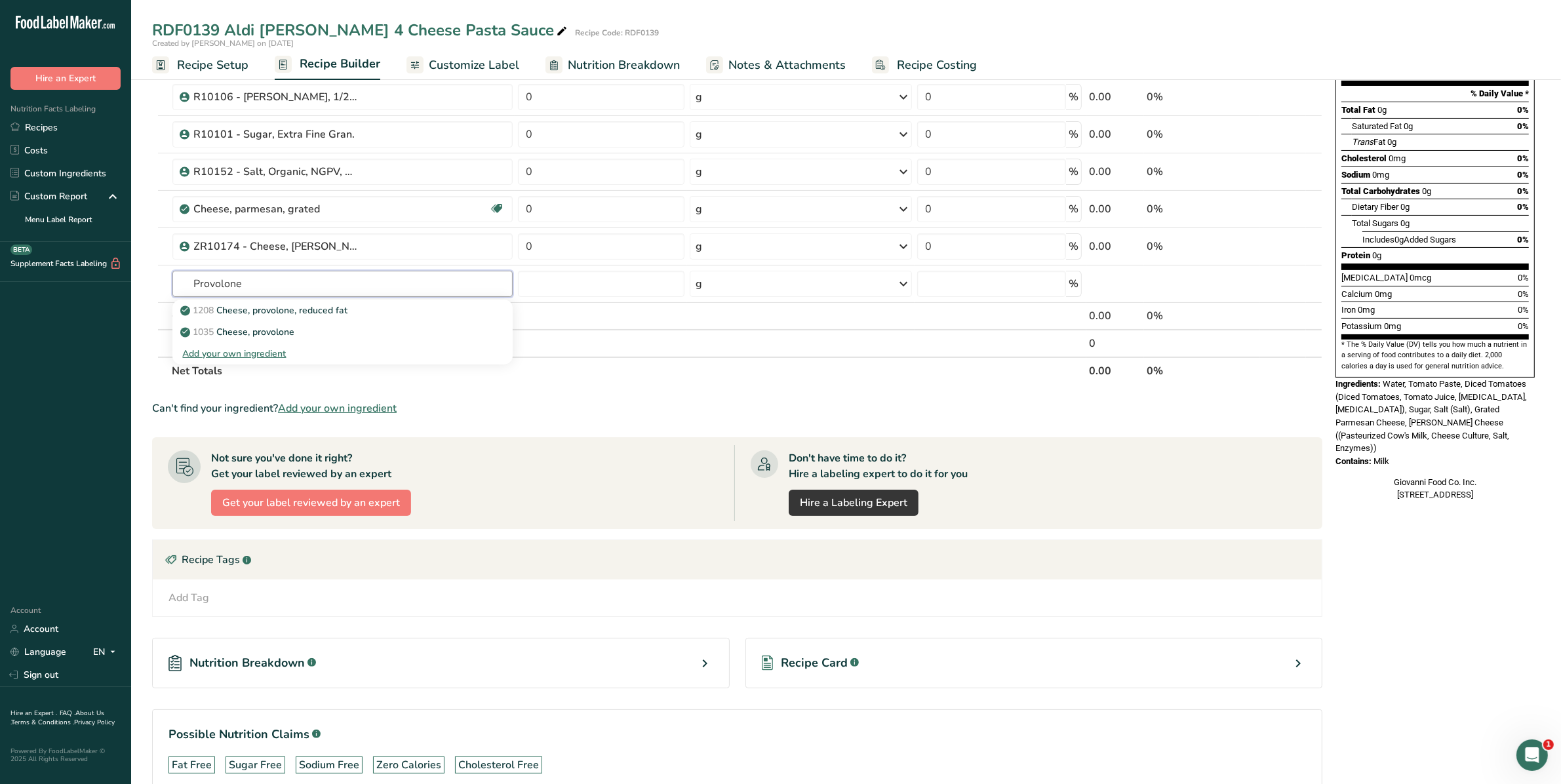
type input "Provolone"
click at [293, 338] on p "1035 Cheese, provolone" at bounding box center [239, 331] width 112 height 14
type input "Cheese, provolone"
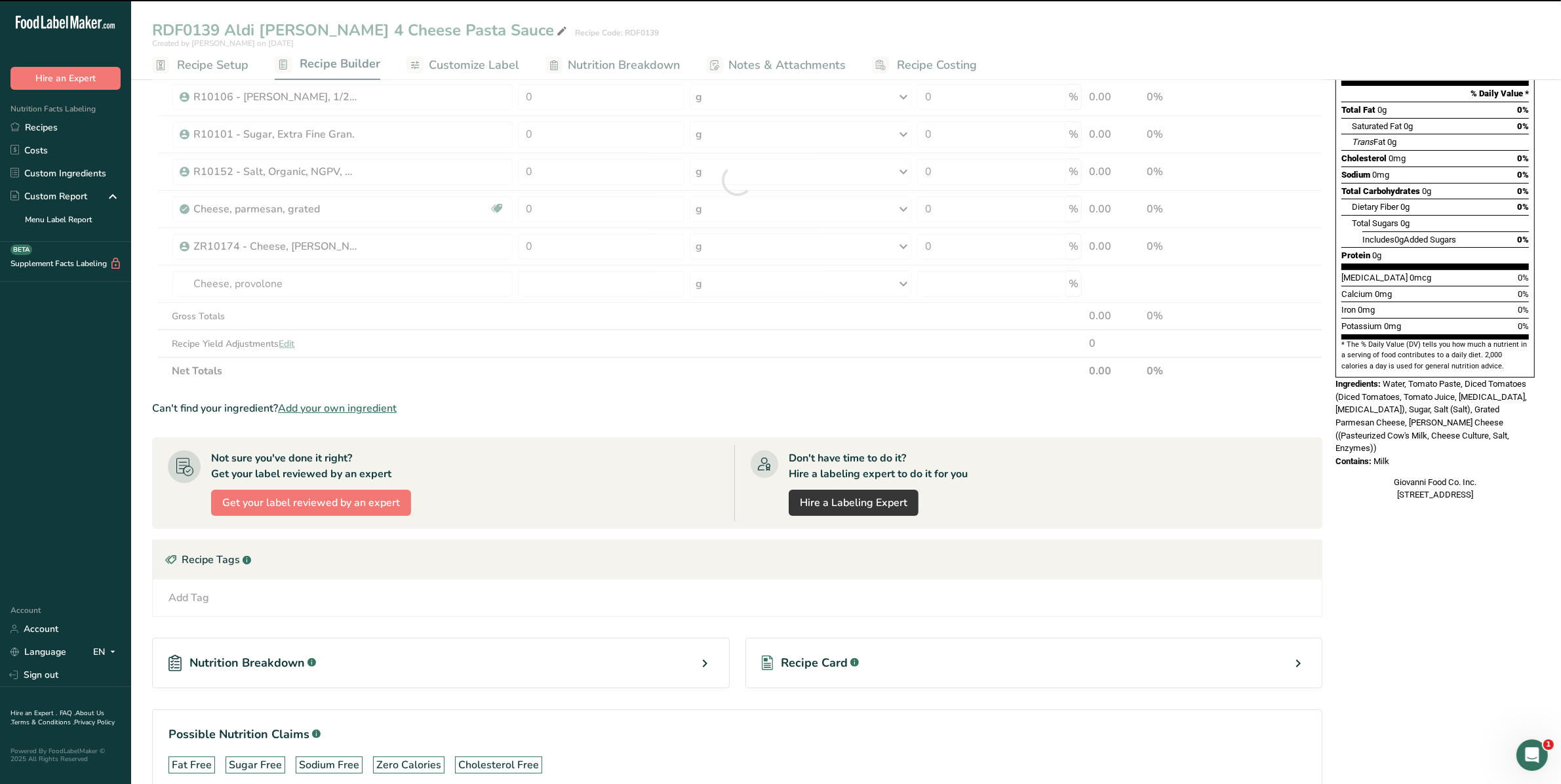
type input "0"
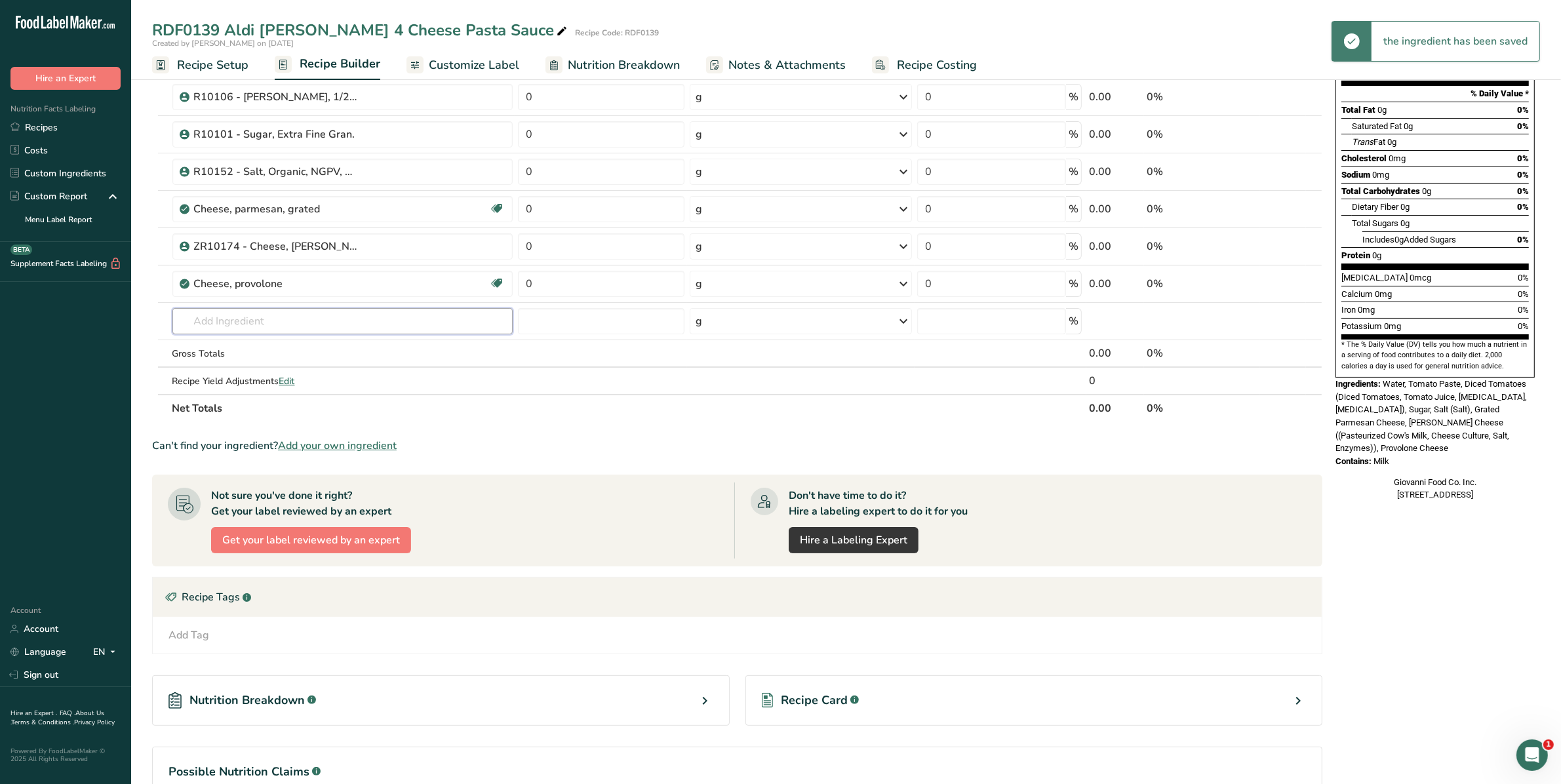
click at [284, 320] on input "text" at bounding box center [342, 321] width 341 height 27
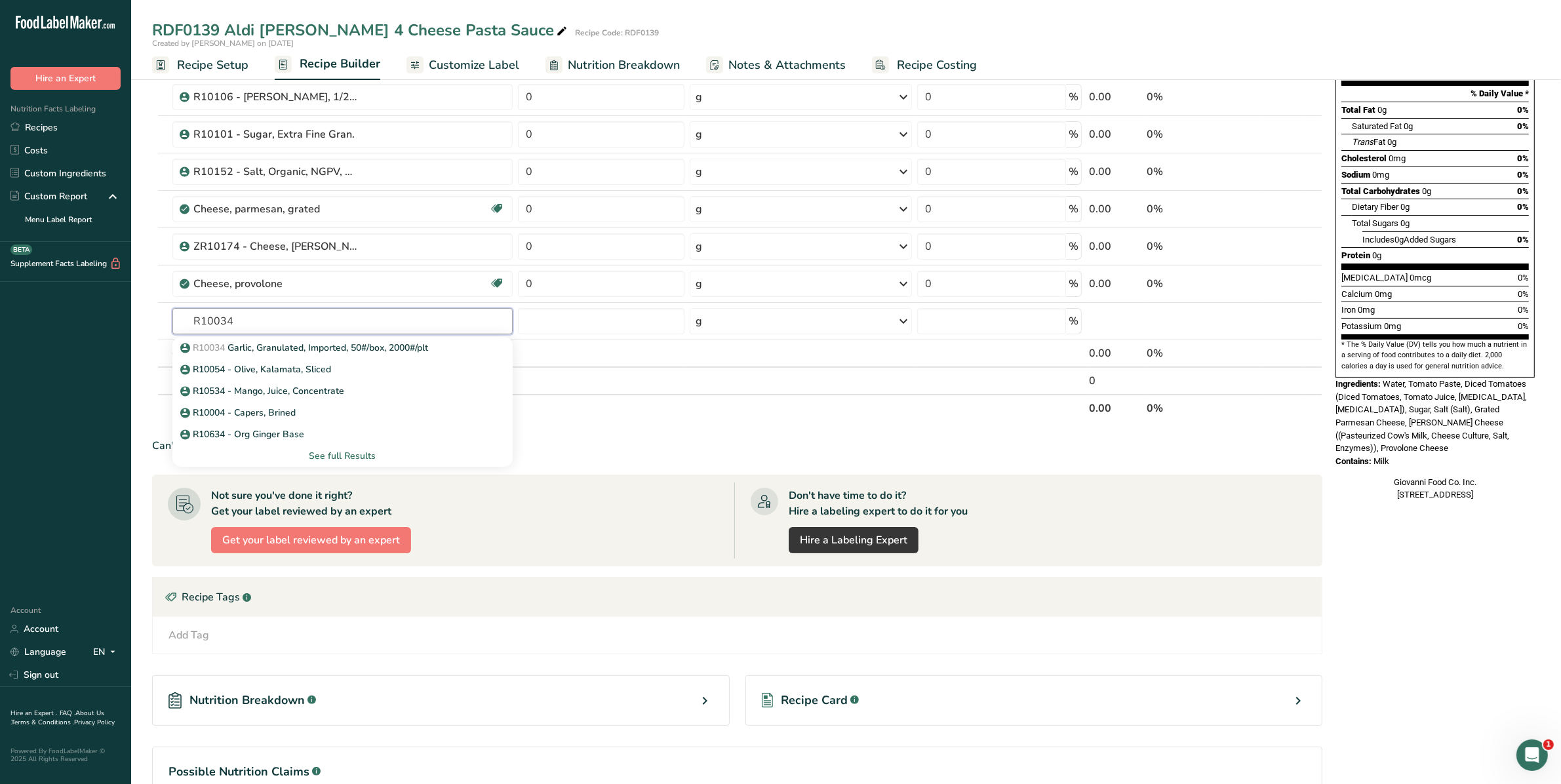
type input "R10034"
click at [284, 342] on p "R10034 Garlic, Granulated, Imported, 50#/box, 2000#/plt" at bounding box center [306, 347] width 246 height 14
type input "Garlic, Granulated, Imported, 50#/box, 2000#/plt"
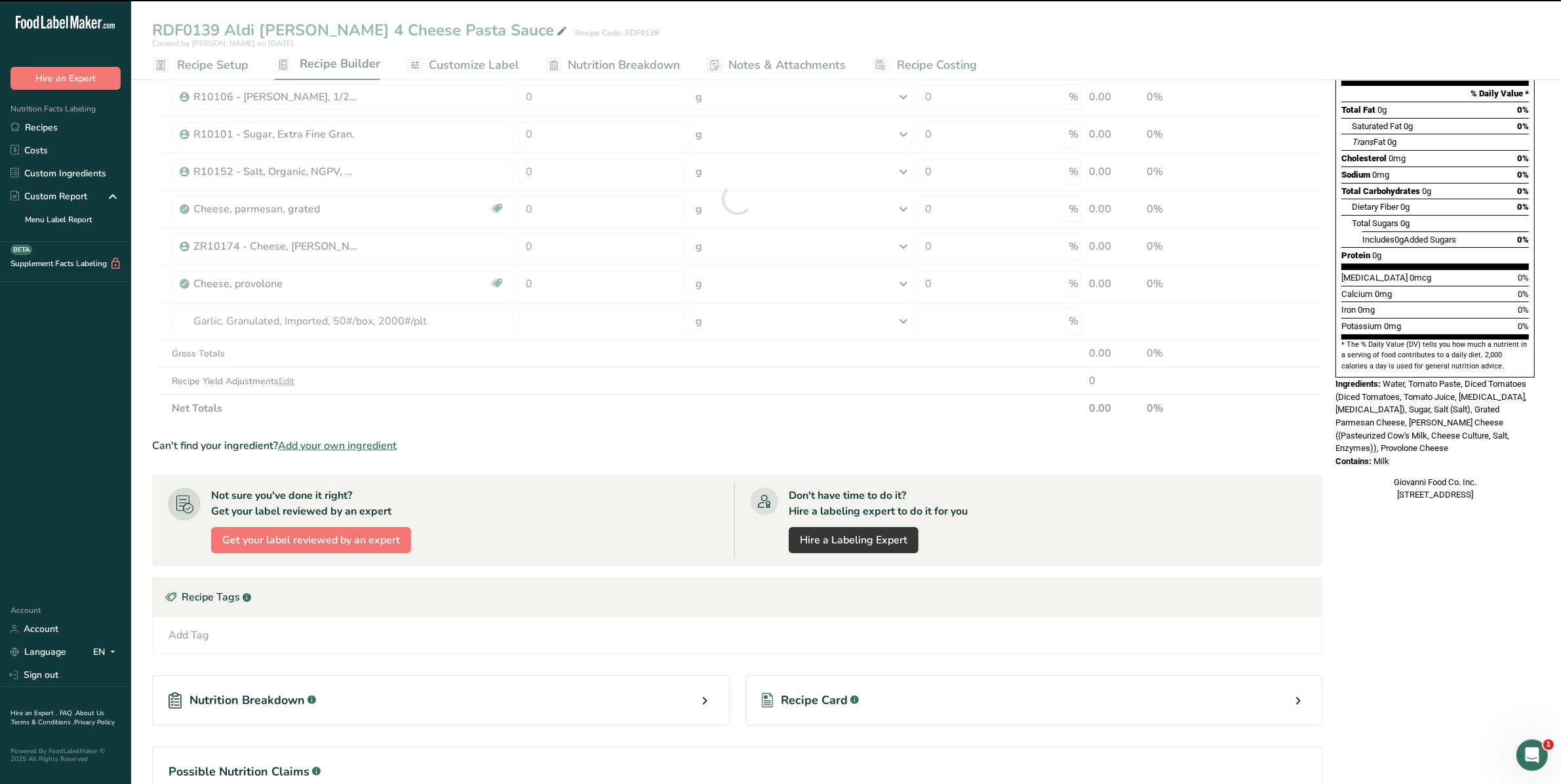
type input "0"
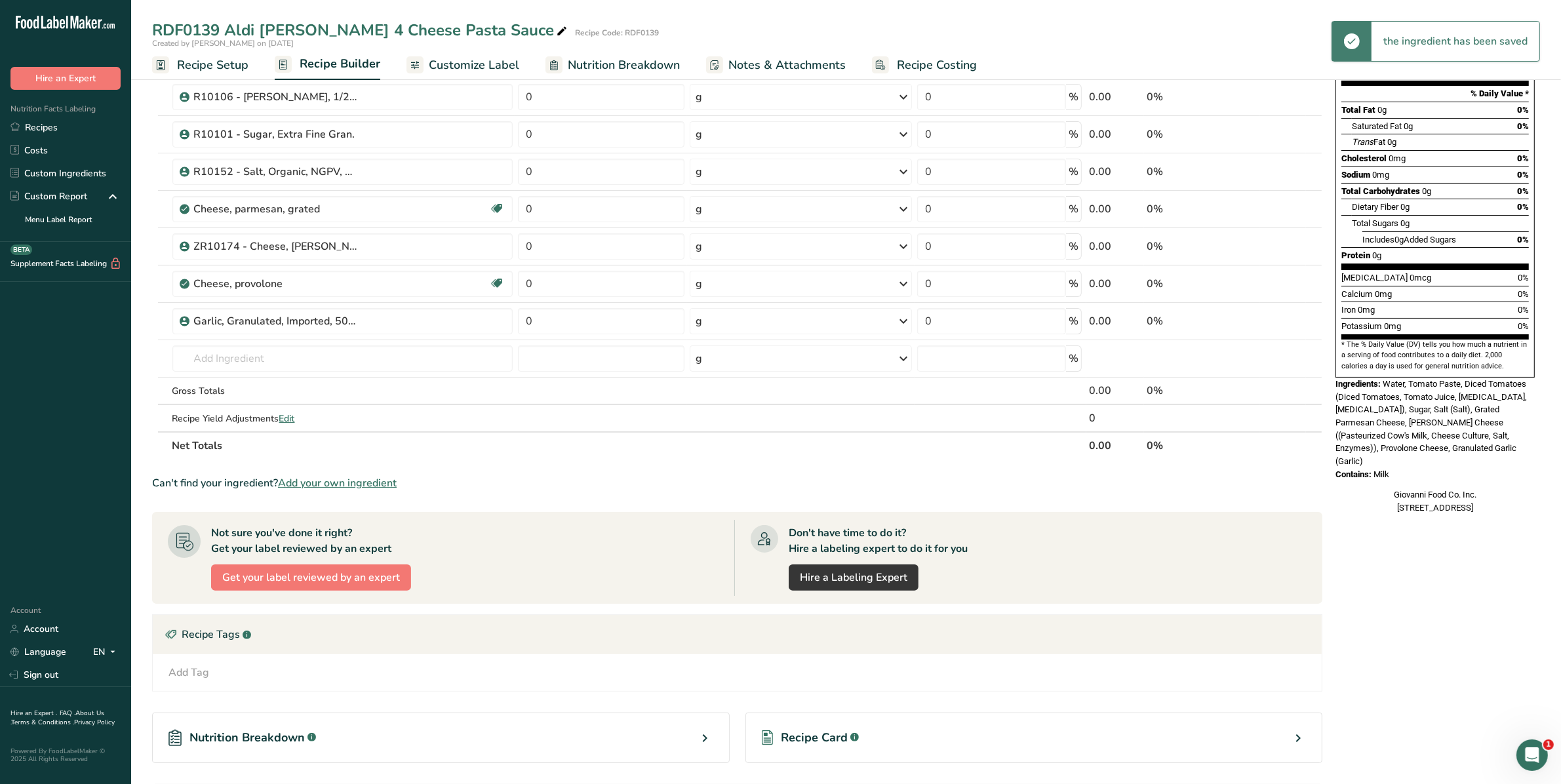
click at [1313, 311] on icon at bounding box center [1314, 313] width 16 height 10
click at [320, 351] on input "text" at bounding box center [342, 358] width 341 height 27
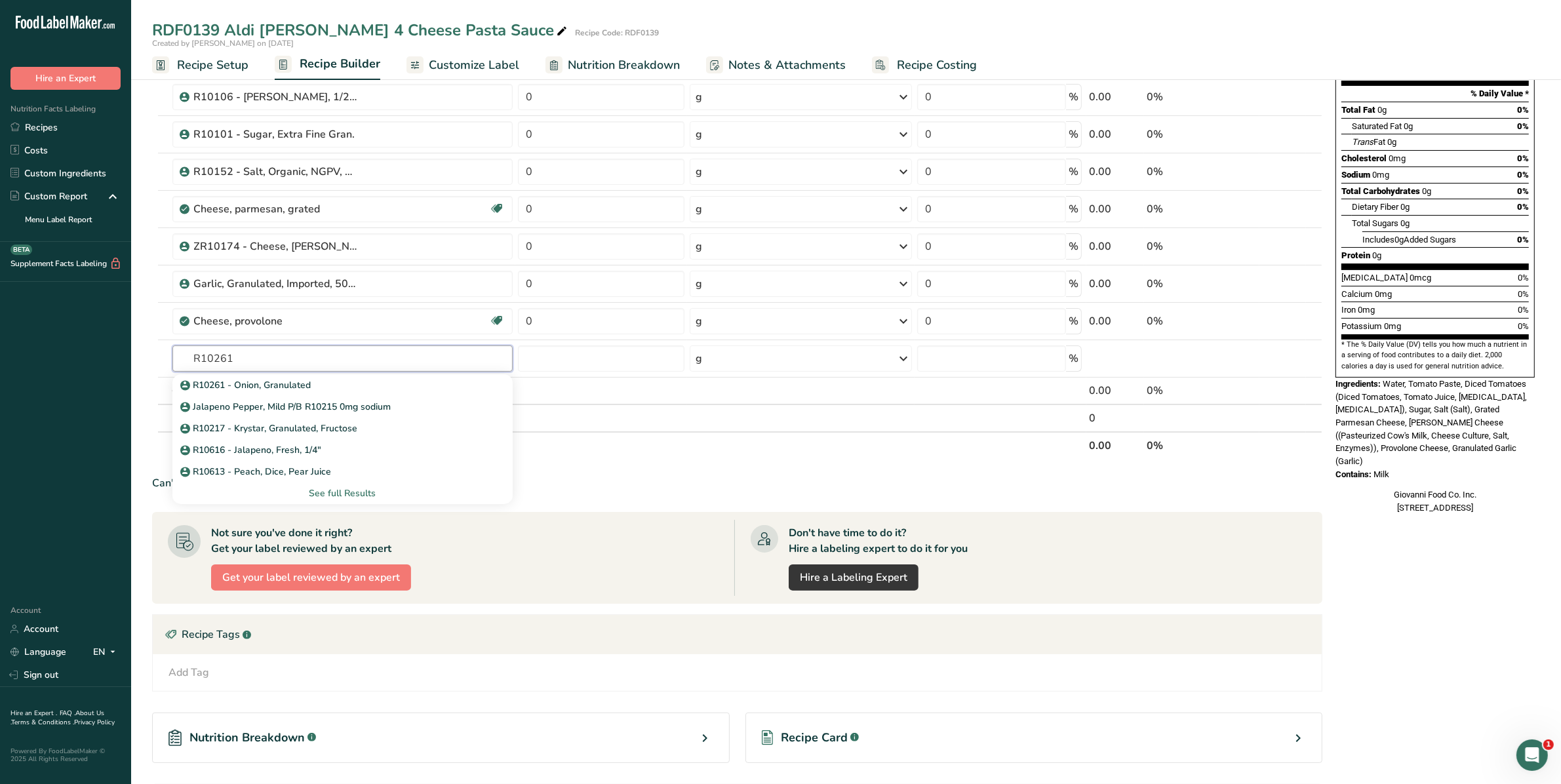
type input "R10261"
click at [306, 388] on p "R10261 - Onion, Granulated" at bounding box center [247, 384] width 128 height 14
type input "R10261 - Onion, Granulated"
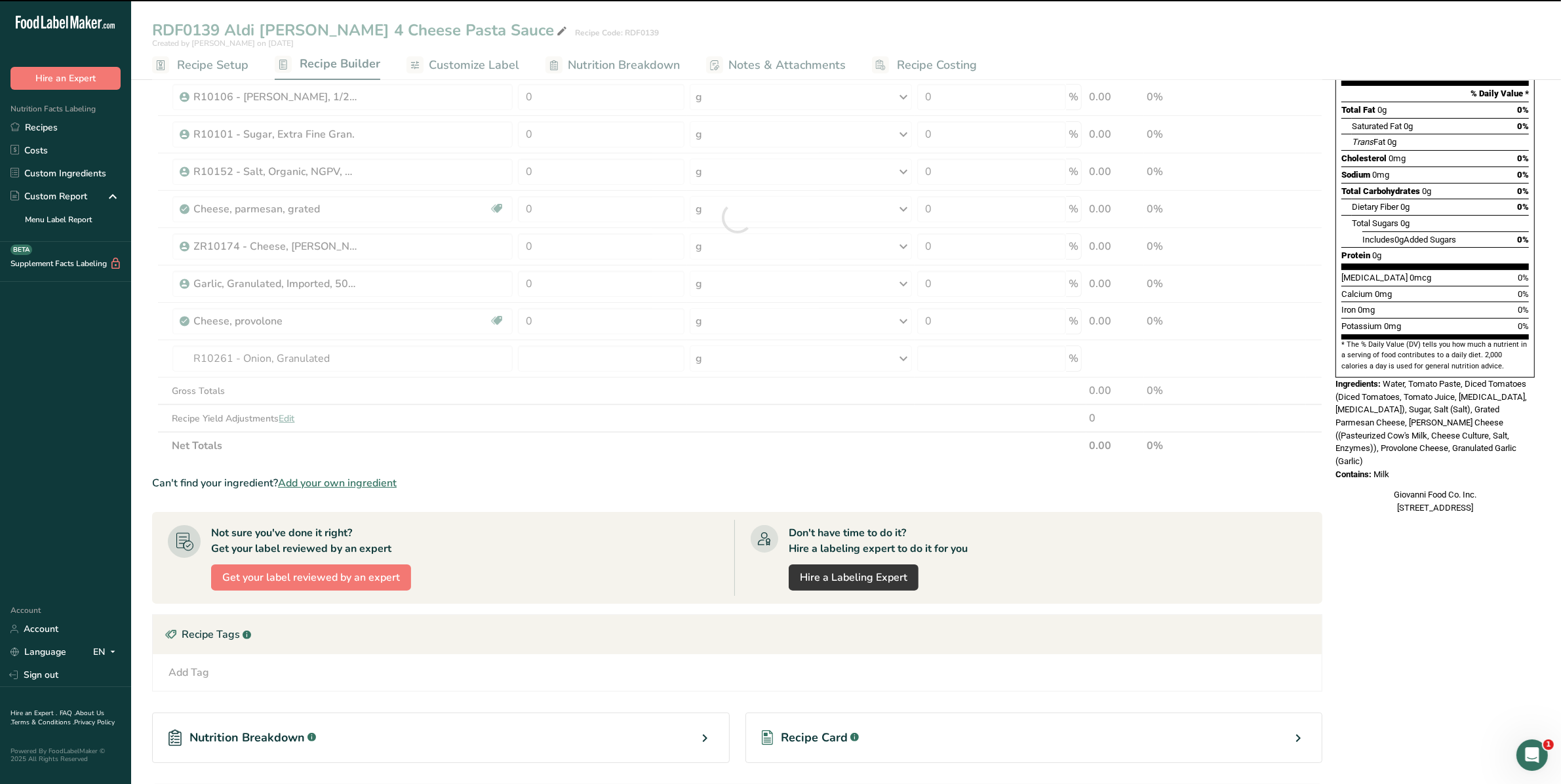
type input "0"
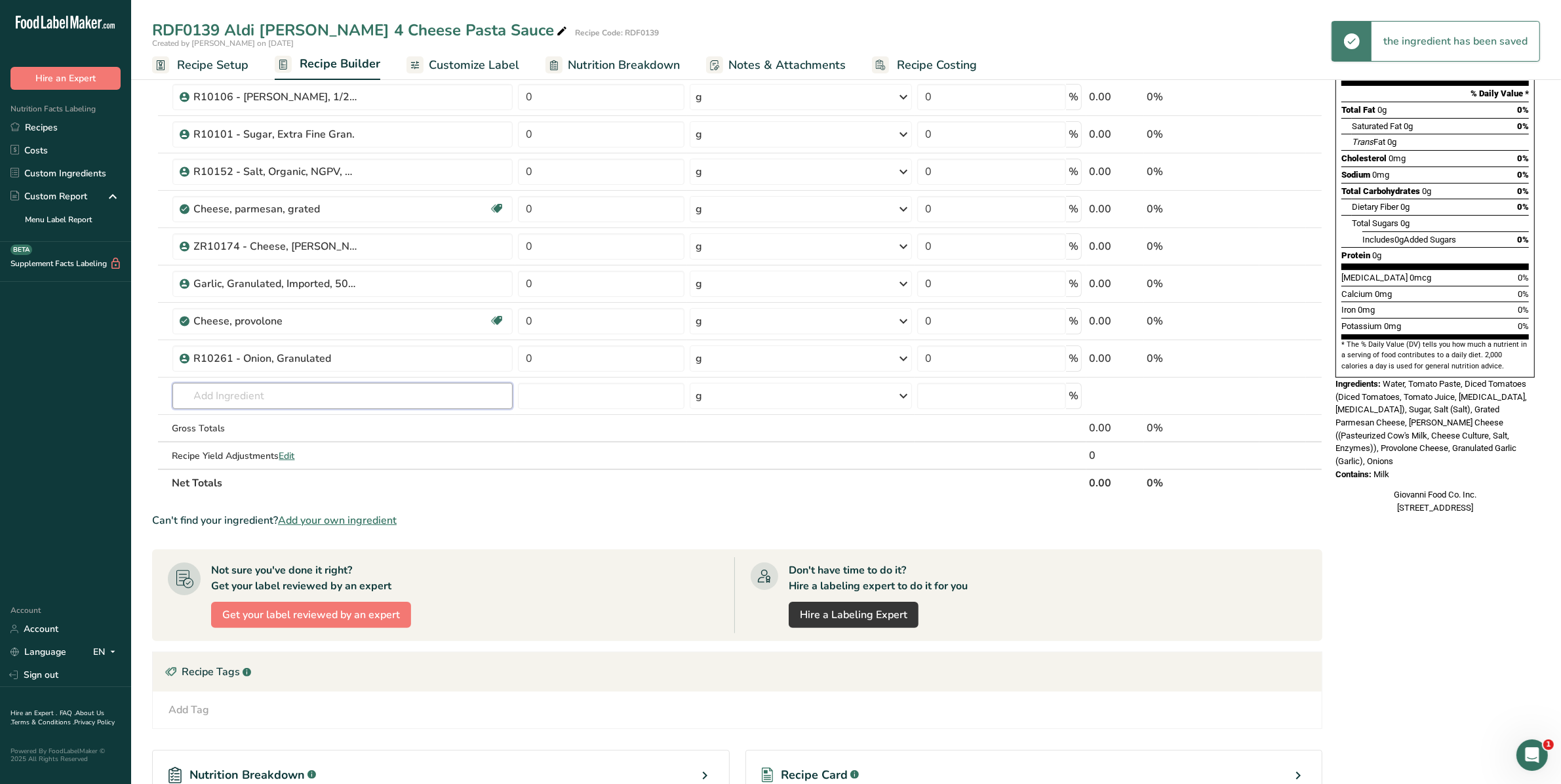
click at [302, 395] on input "text" at bounding box center [342, 395] width 341 height 27
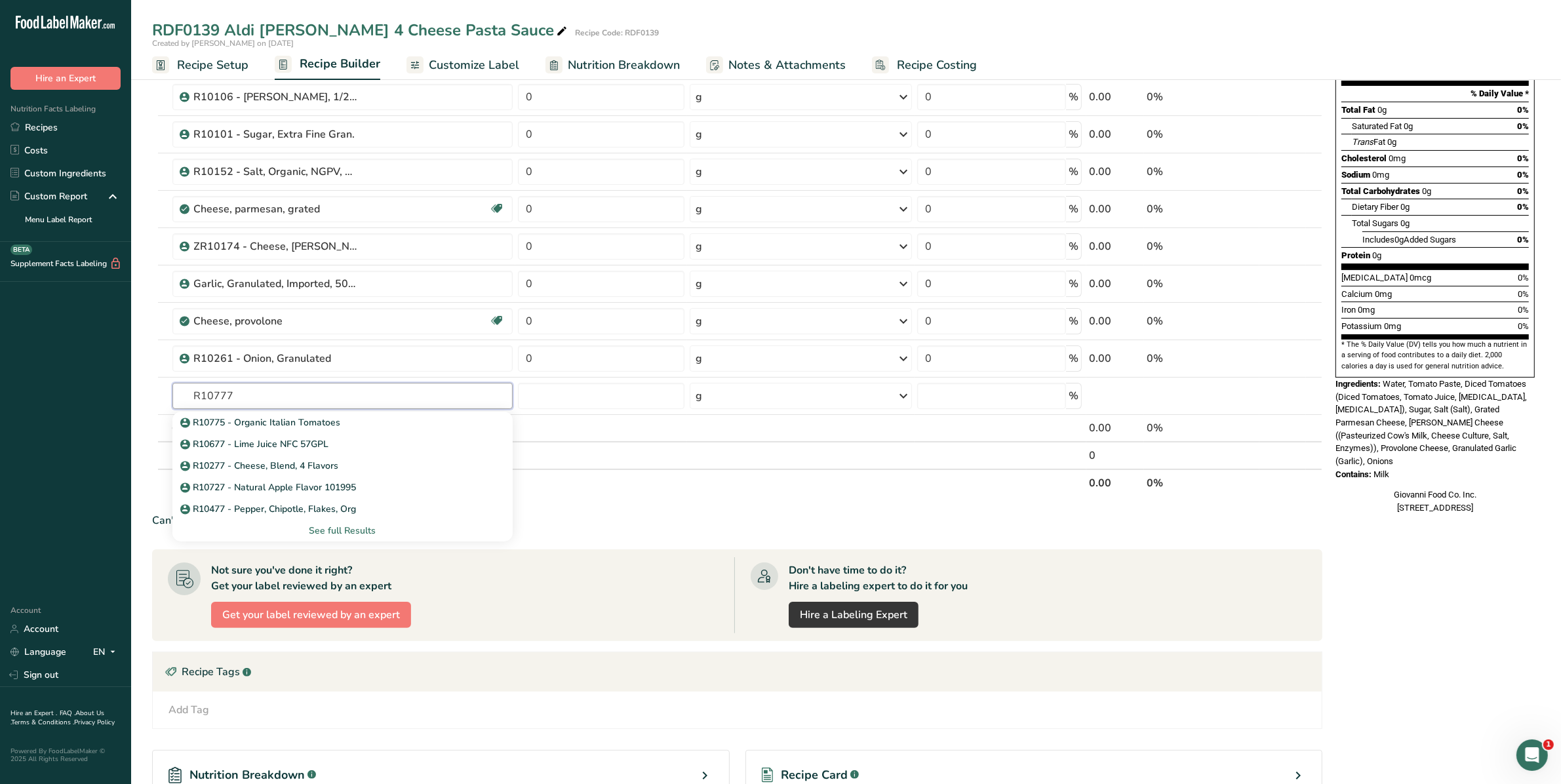
type input "R10777"
click at [304, 415] on p "R10775 - Organic Italian Tomatoes" at bounding box center [262, 422] width 158 height 14
type input "R10775 - Organic Italian Tomatoes"
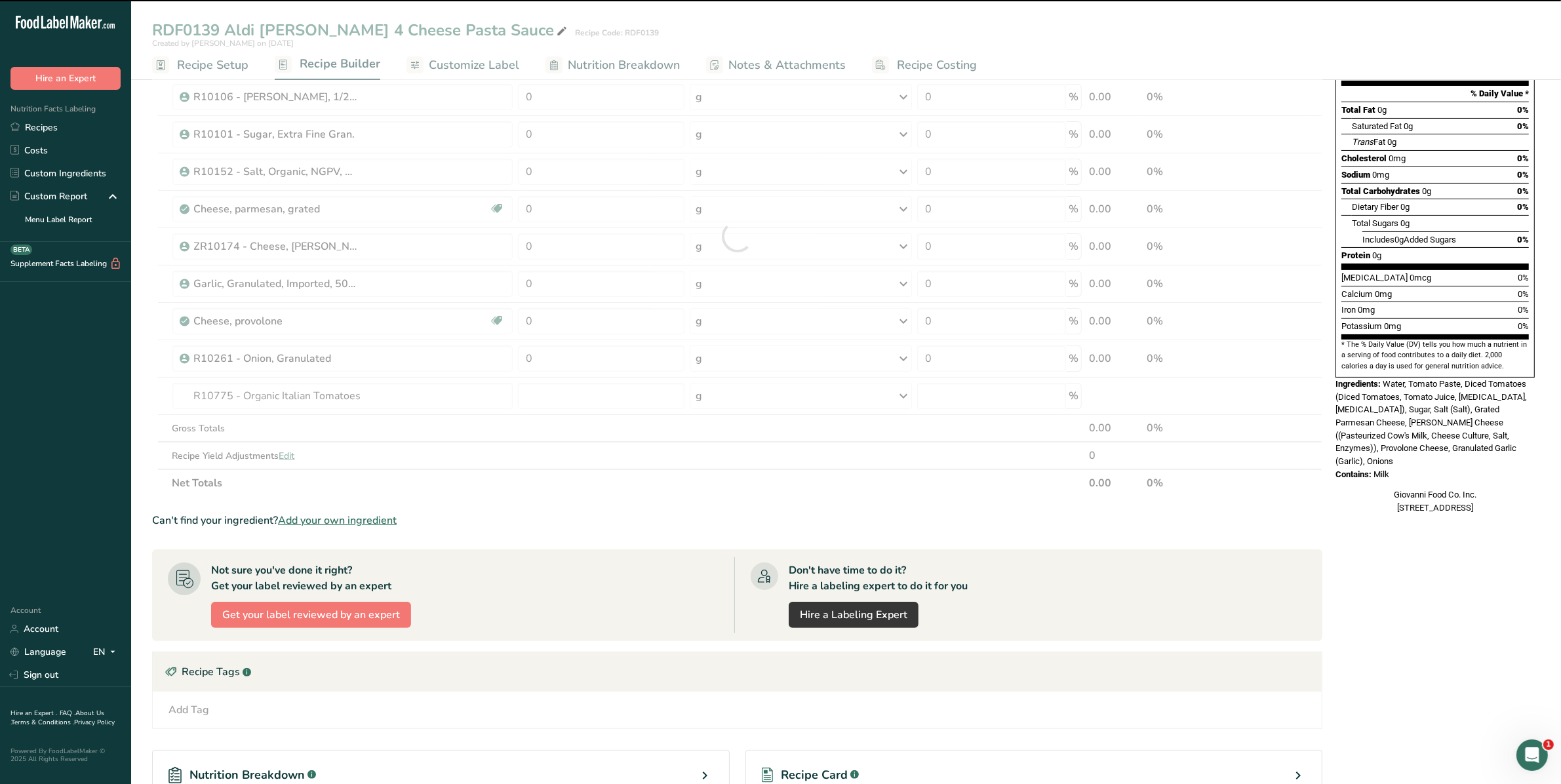
type input "0"
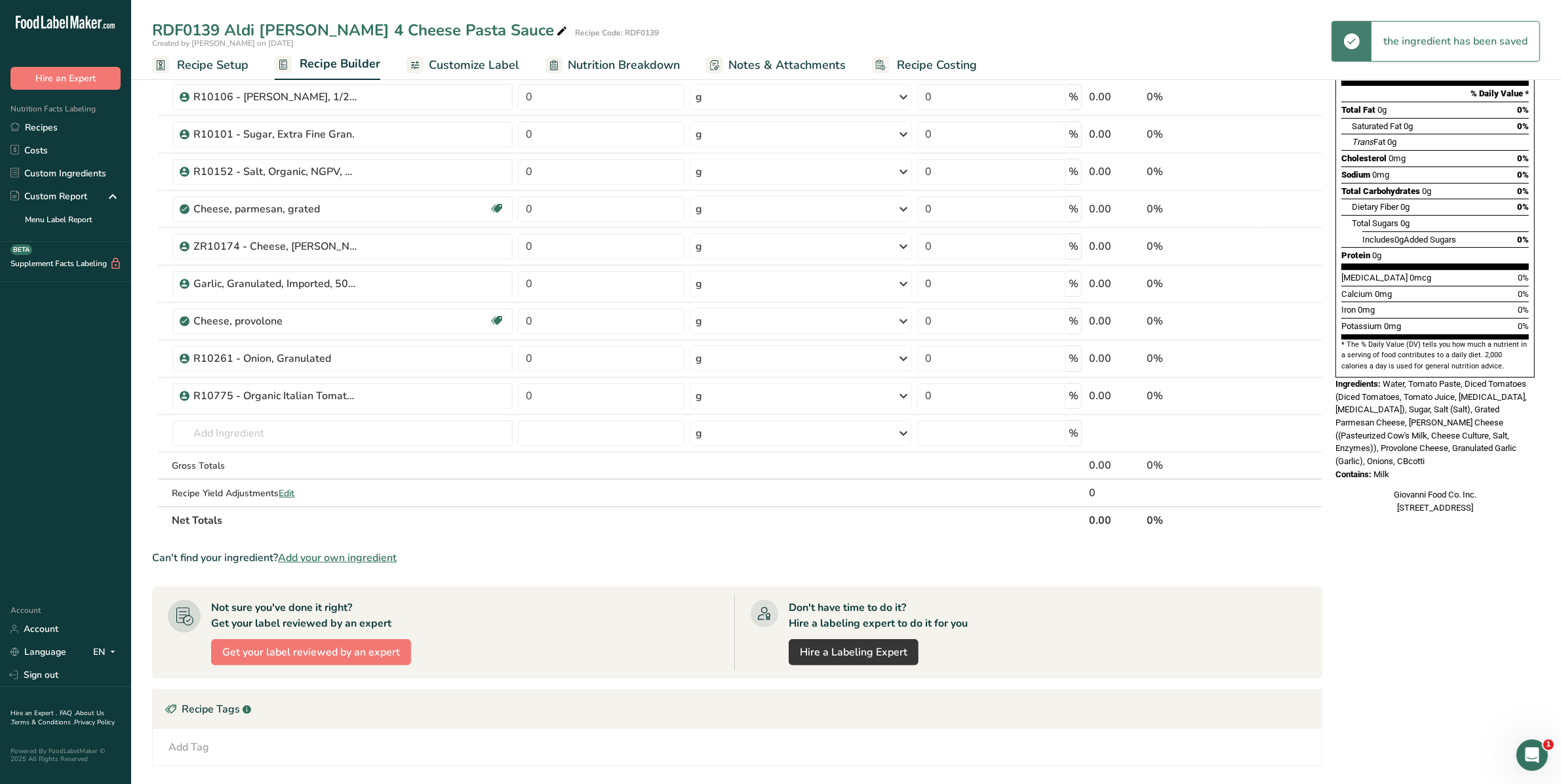
click at [360, 397] on div "R10775 - Organic Italian Tomatoes" at bounding box center [350, 396] width 311 height 16
click at [1293, 397] on icon at bounding box center [1291, 396] width 9 height 14
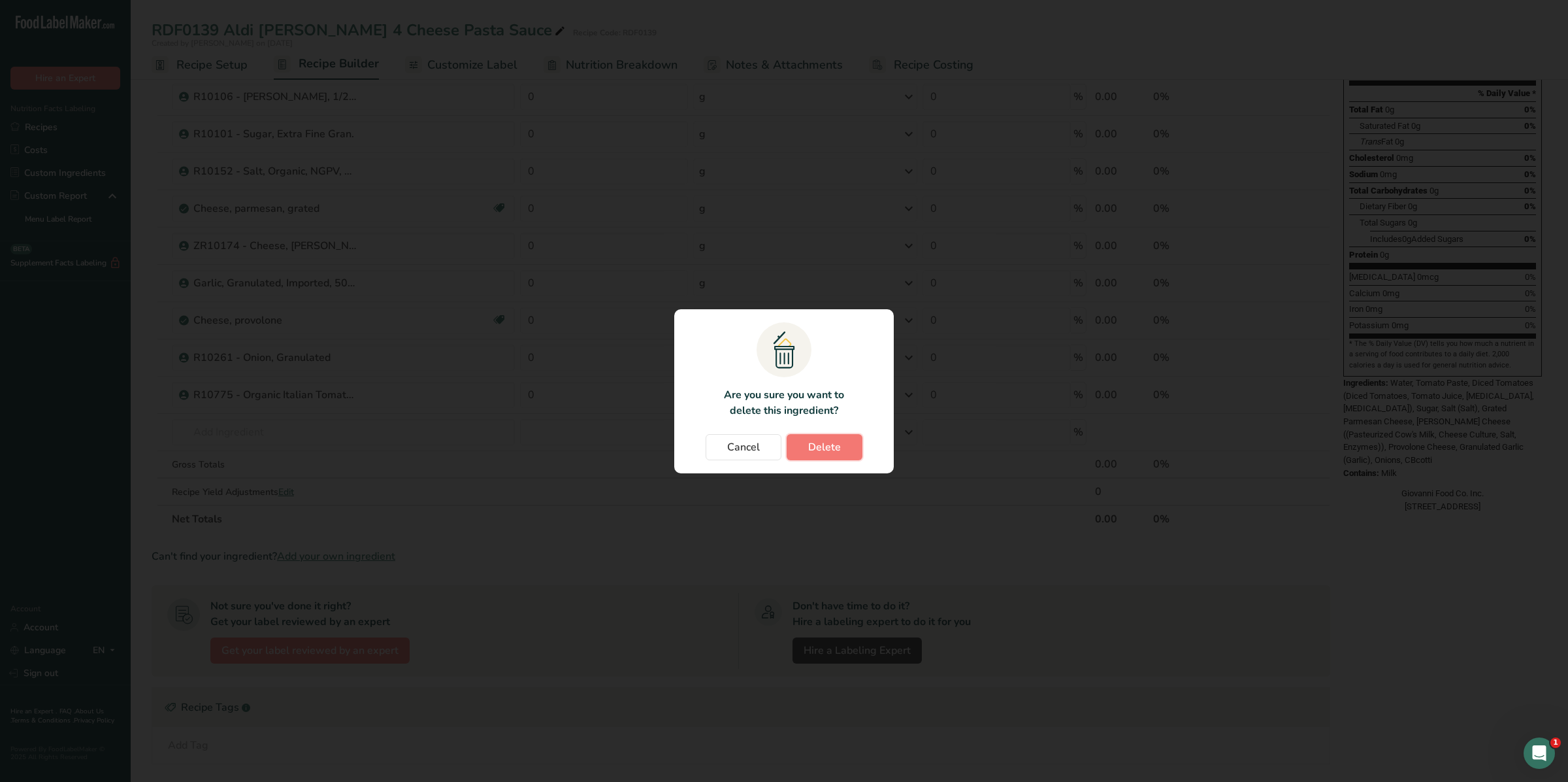
click at [824, 443] on span "Delete" at bounding box center [825, 447] width 33 height 16
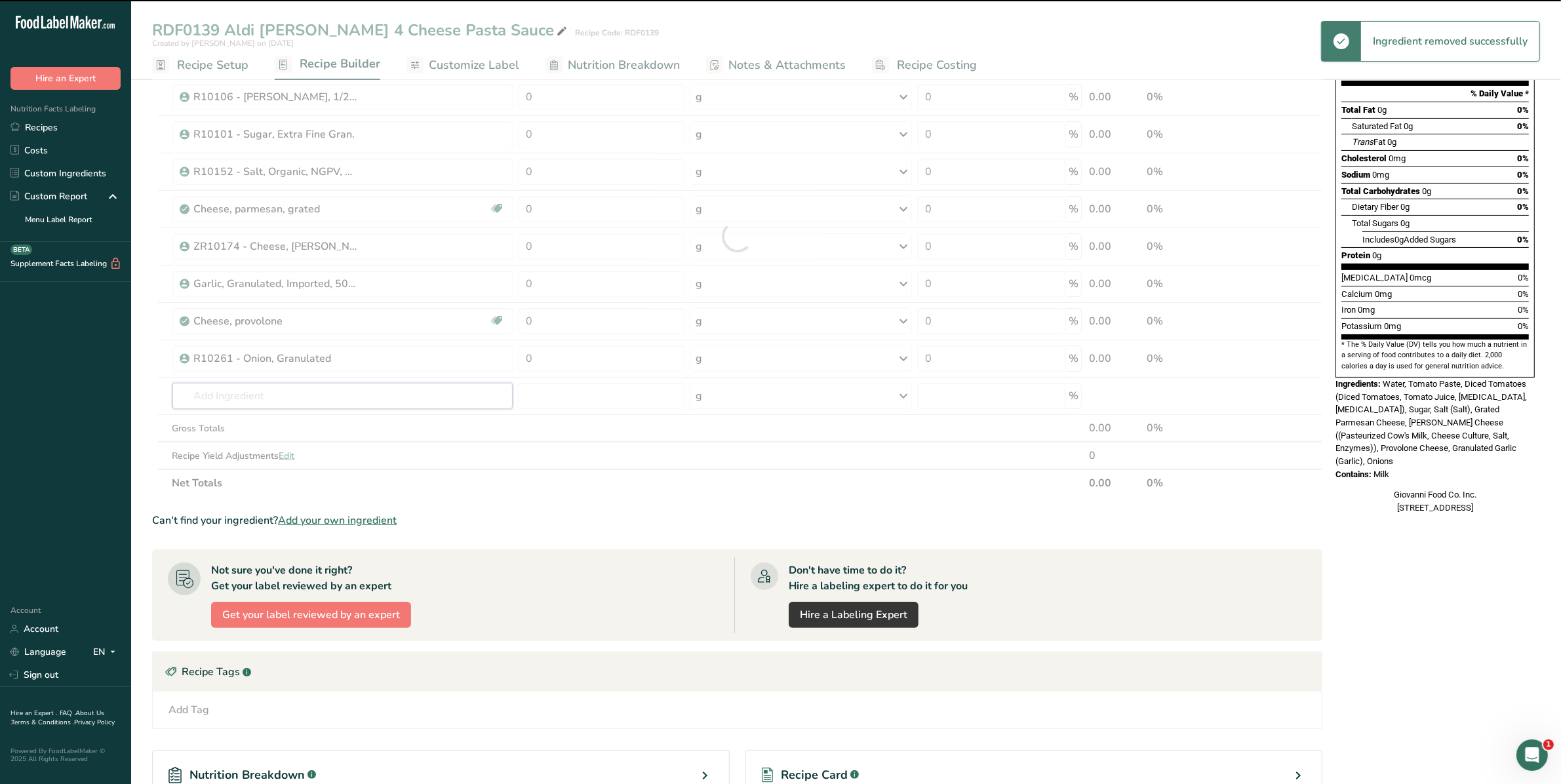
click at [240, 387] on input "text" at bounding box center [342, 395] width 341 height 27
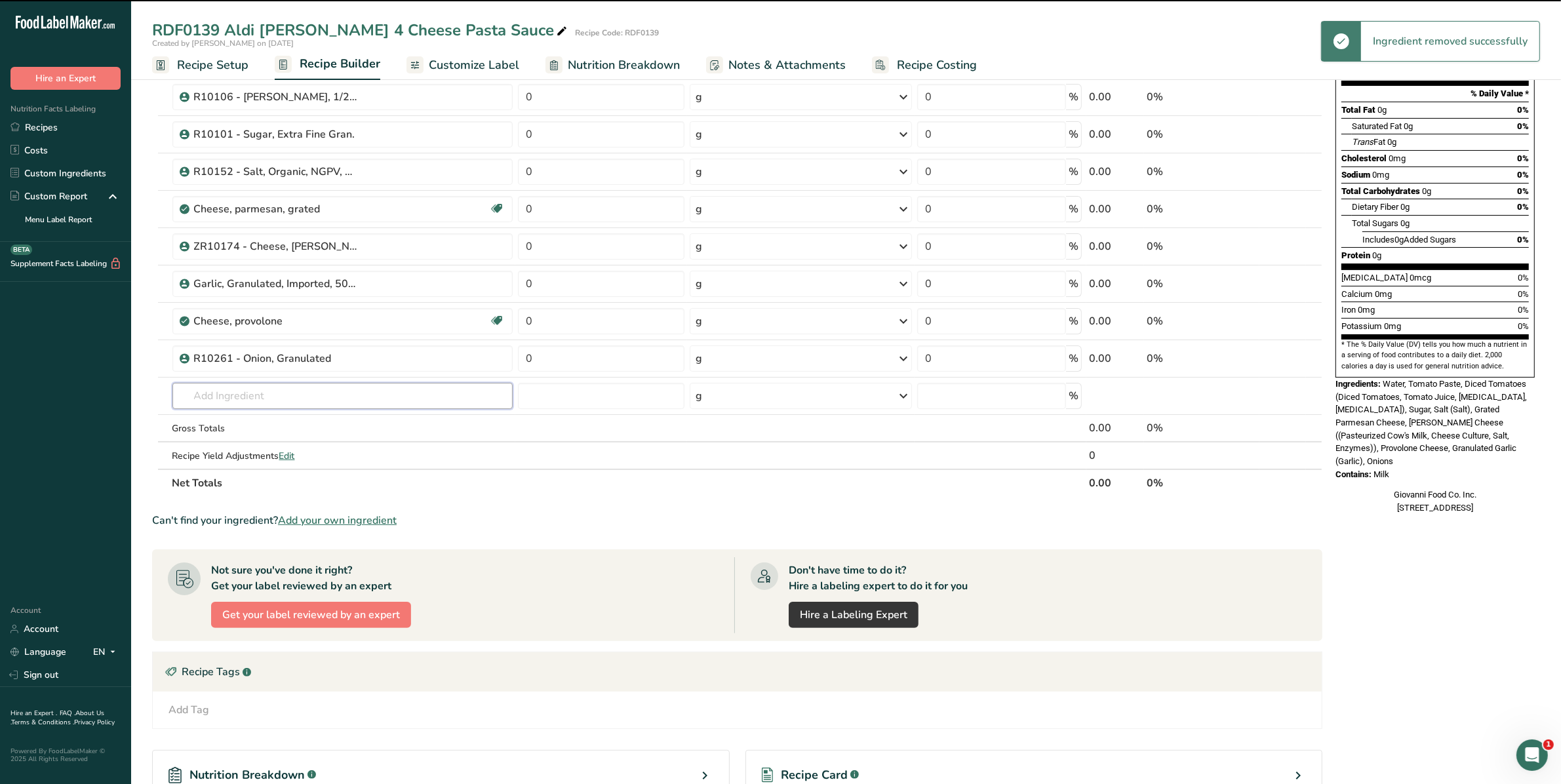
click at [238, 390] on input "text" at bounding box center [342, 395] width 341 height 27
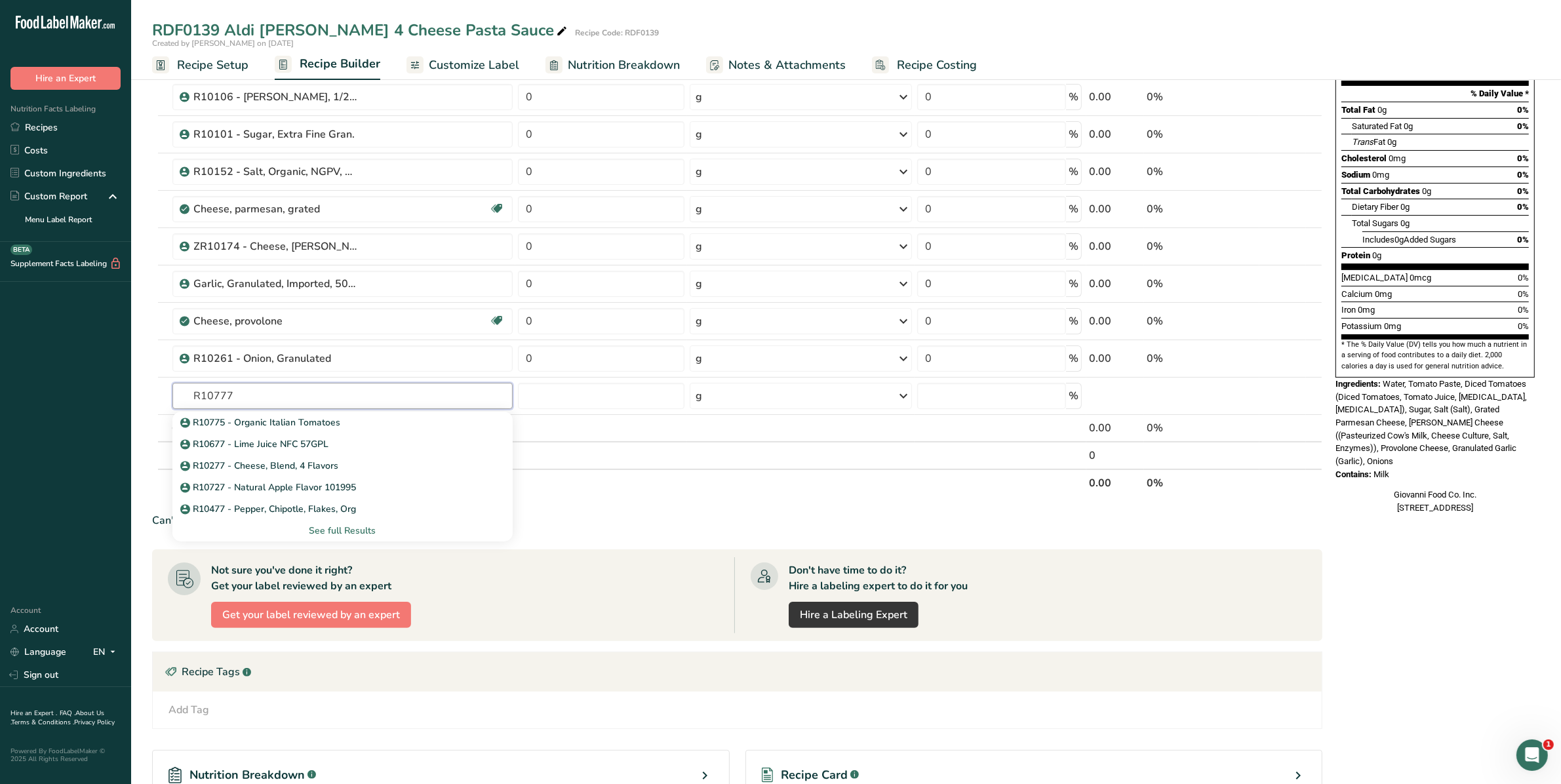
drag, startPoint x: 277, startPoint y: 390, endPoint x: 120, endPoint y: 398, distance: 157.2
click at [128, 401] on div ".a-20{fill:#fff;} Hire an Expert Nutrition Facts Labeling Recipes Costs Custom …" at bounding box center [780, 402] width 1561 height 1135
type input "Ric"
click at [253, 434] on link "1037 Cheese, ricotta, part skim milk" at bounding box center [342, 444] width 341 height 22
type input "Cheese, ricotta, part skim milk"
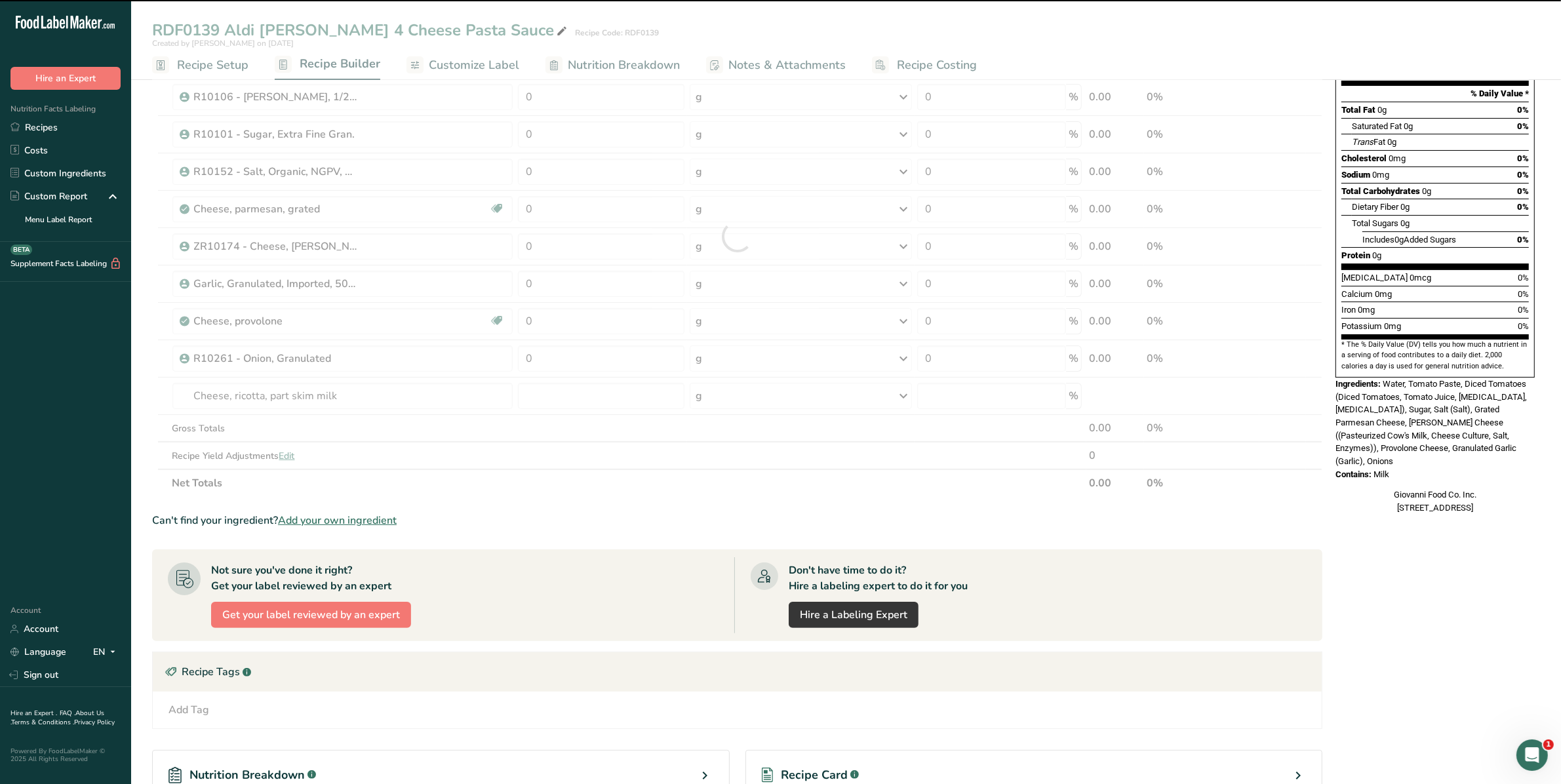
type input "0"
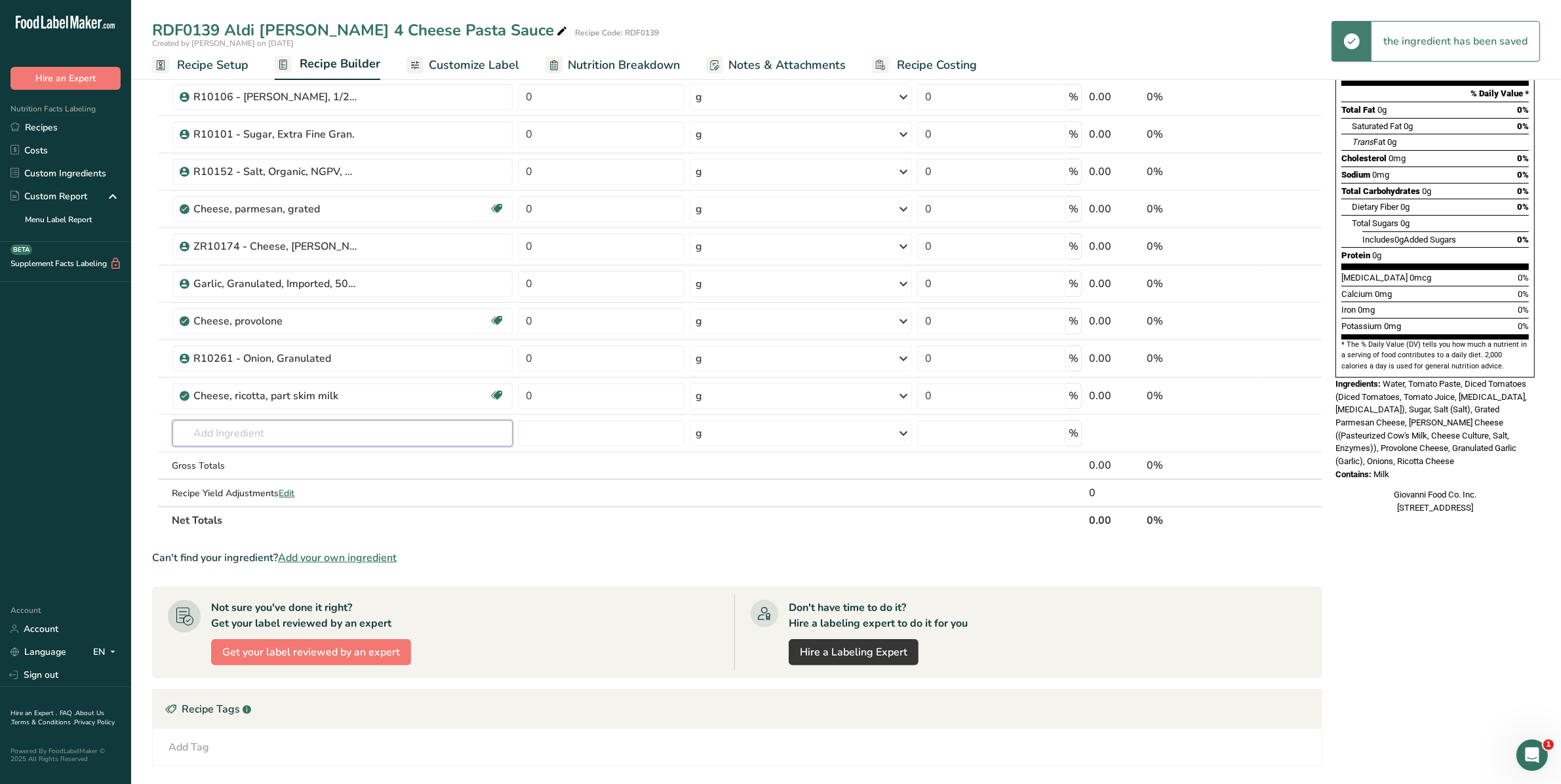
click at [256, 437] on input "text" at bounding box center [342, 433] width 341 height 27
type input "T"
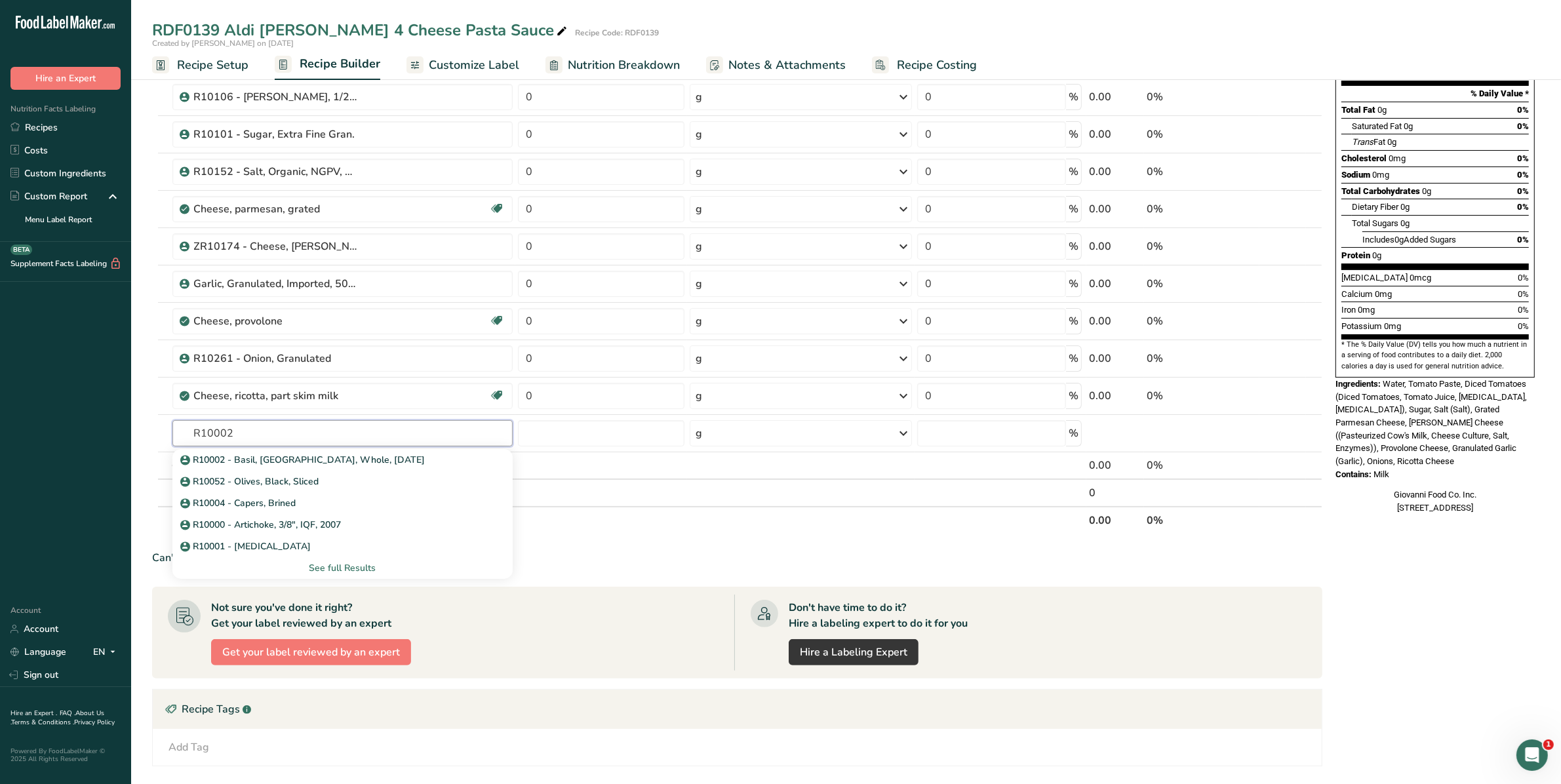
type input "R10002"
click at [246, 458] on p "R10002 - Basil, [GEOGRAPHIC_DATA], Whole, [DATE]" at bounding box center [304, 459] width 243 height 14
type input "R10002 - Basil, [GEOGRAPHIC_DATA], Whole, [DATE]"
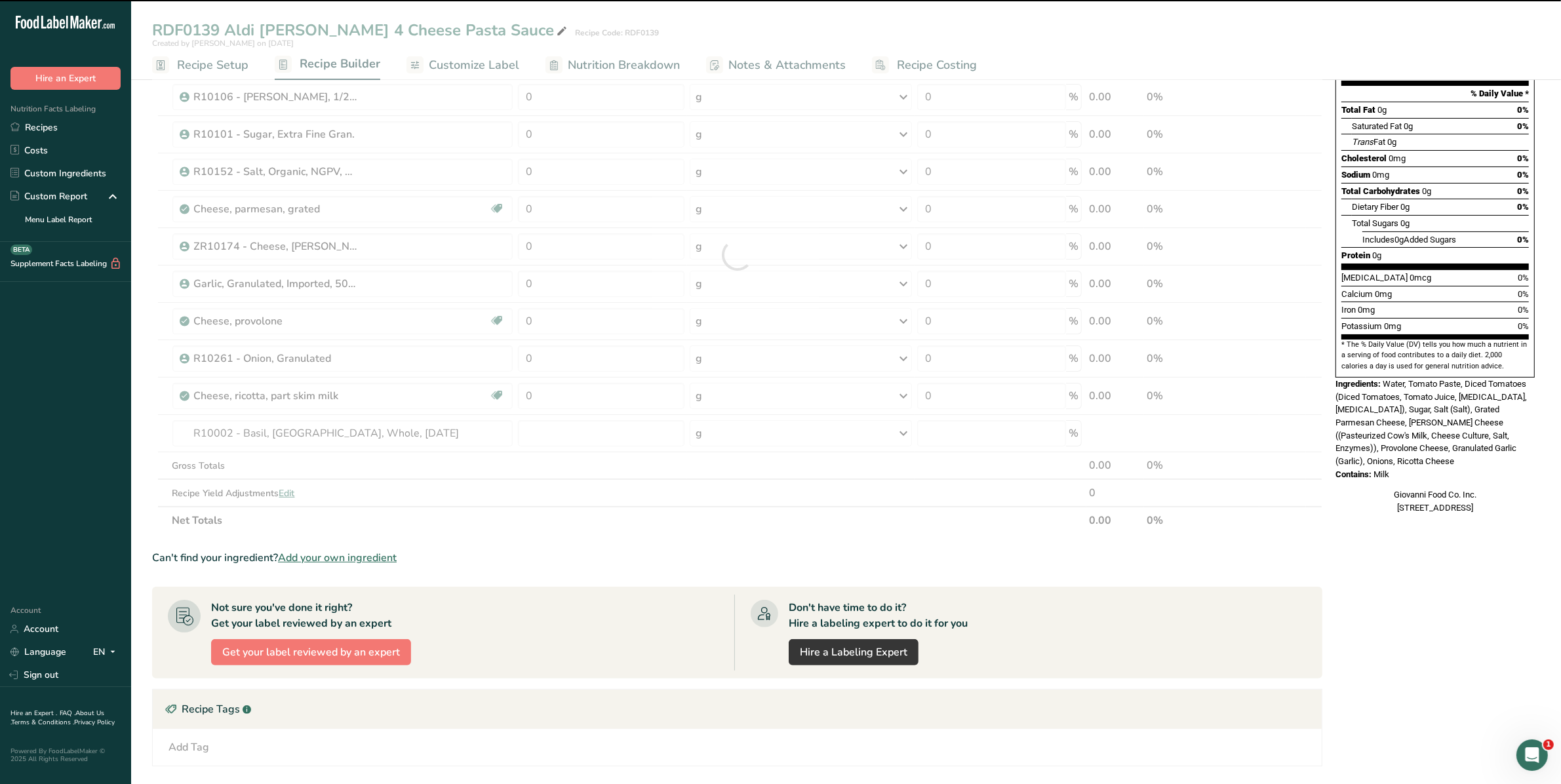
type input "0"
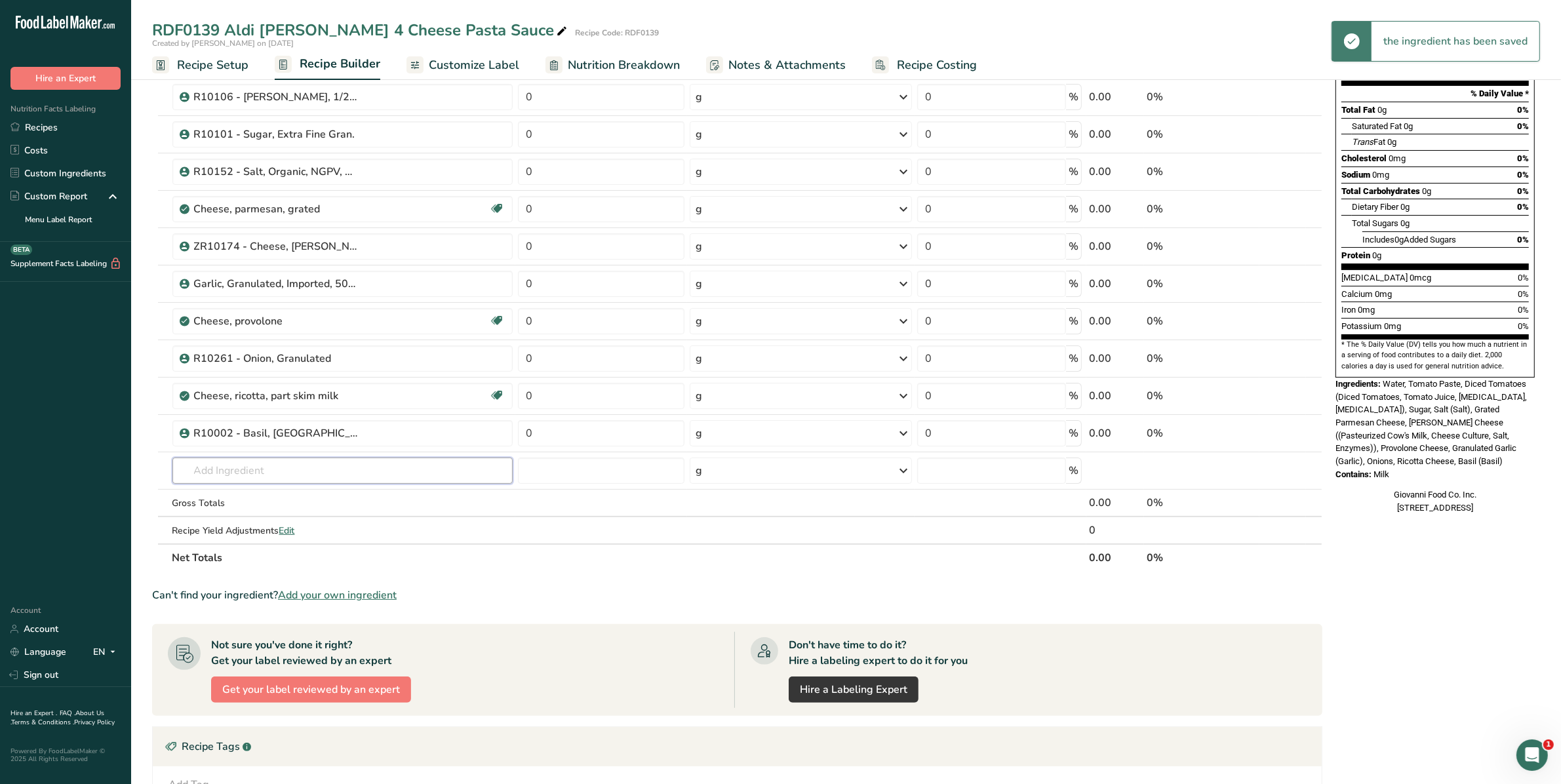
click at [240, 464] on input "text" at bounding box center [342, 471] width 341 height 27
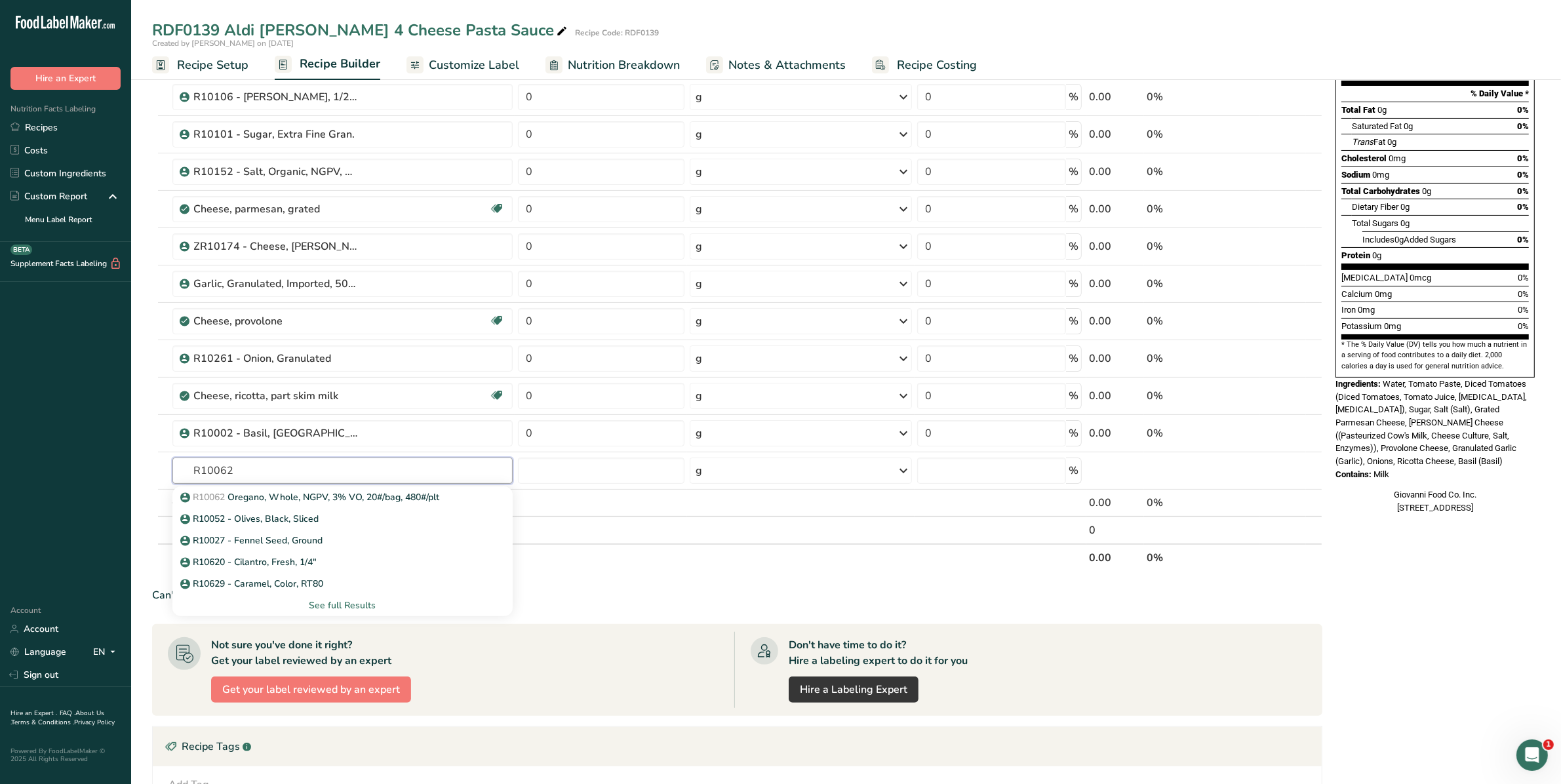
type input "R10062"
click at [227, 487] on link "R10062 Oregano, Whole, NGPV, 3% VO, 20#/bag, 480#/plt" at bounding box center [342, 497] width 341 height 22
type input "Oregano, Whole, NGPV, 3% VO, 20#/bag, 480#/plt"
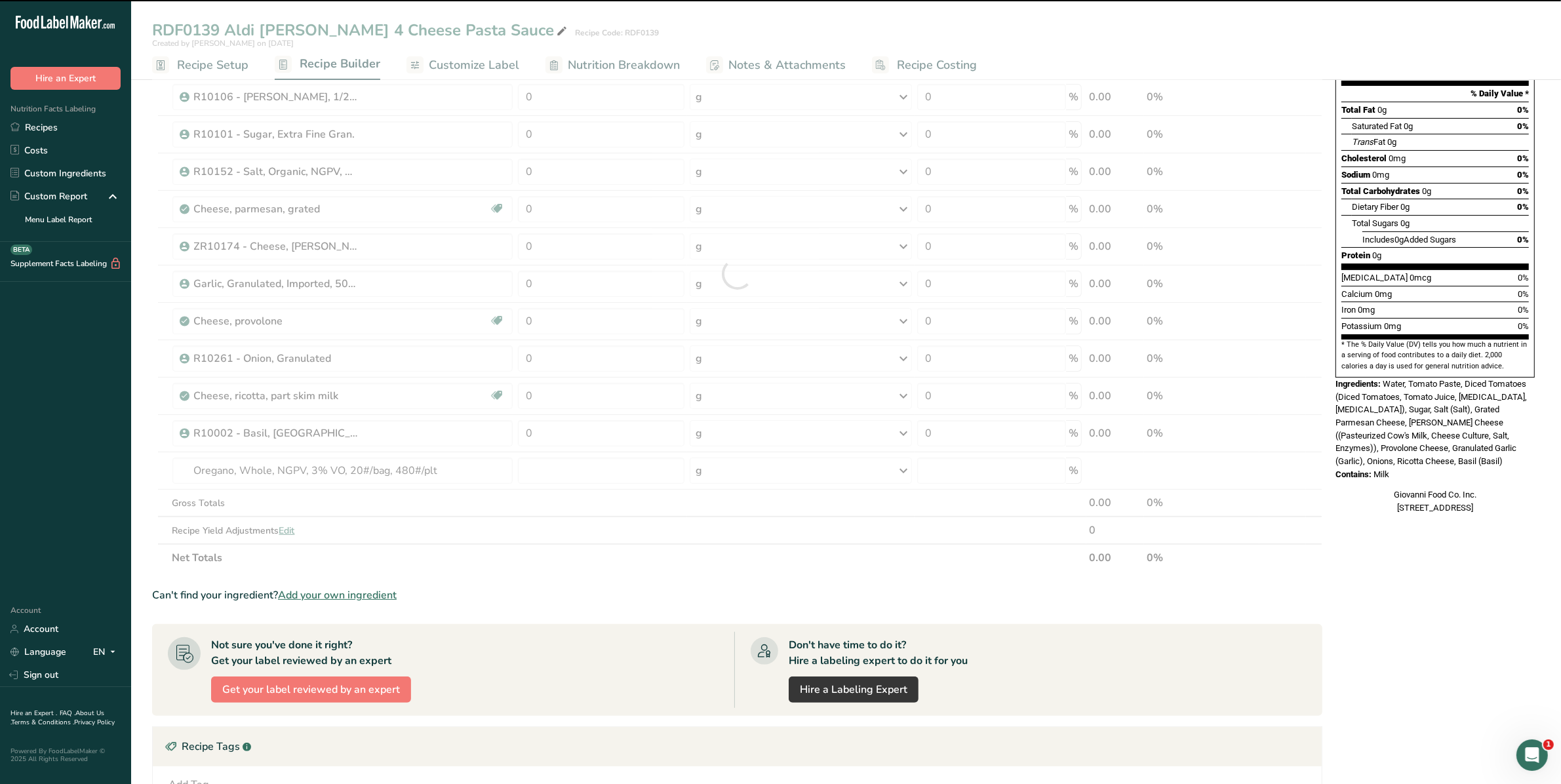
type input "0"
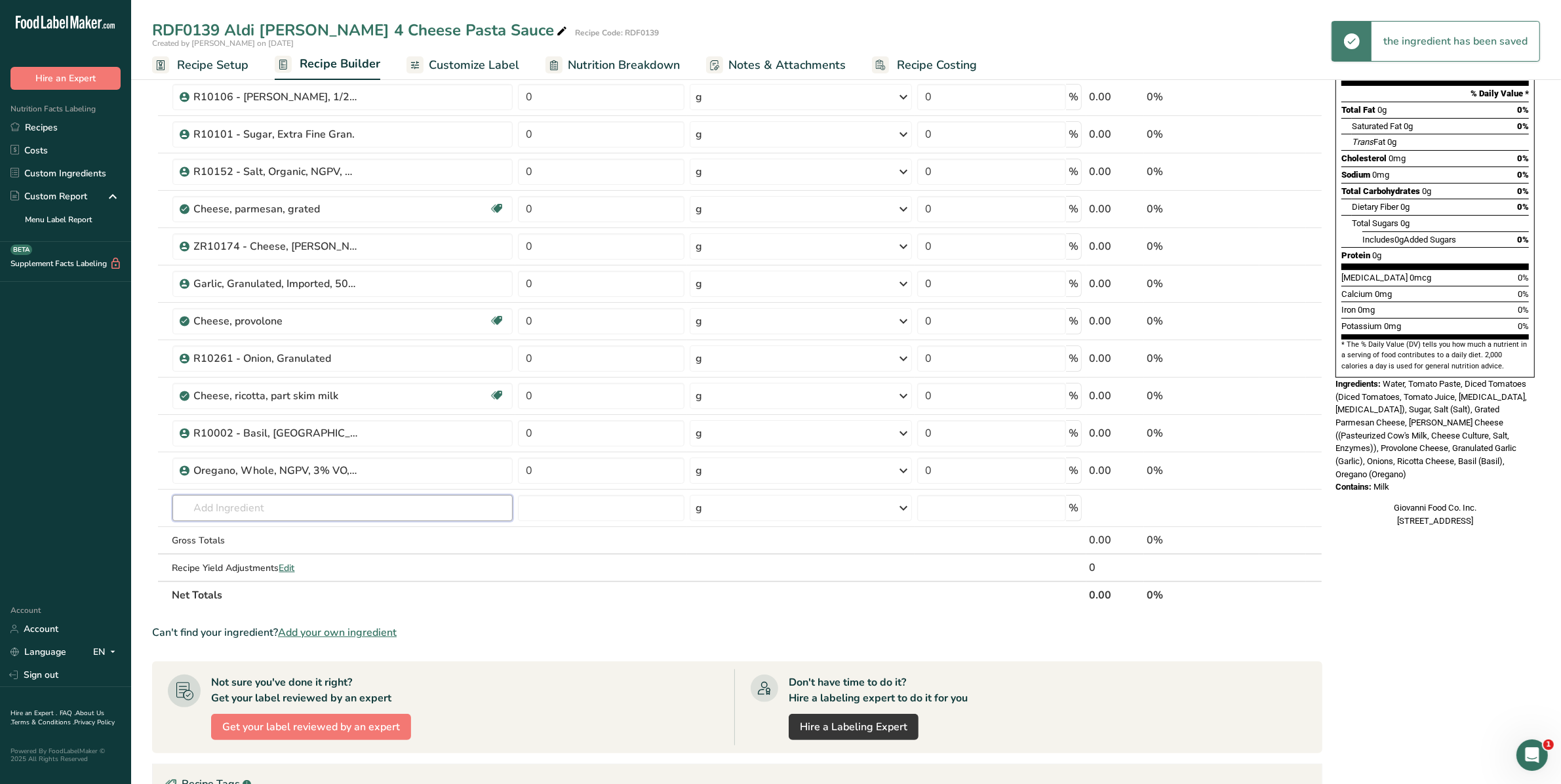
drag, startPoint x: 180, startPoint y: 490, endPoint x: 217, endPoint y: 516, distance: 45.2
click at [220, 511] on input "text" at bounding box center [342, 508] width 341 height 27
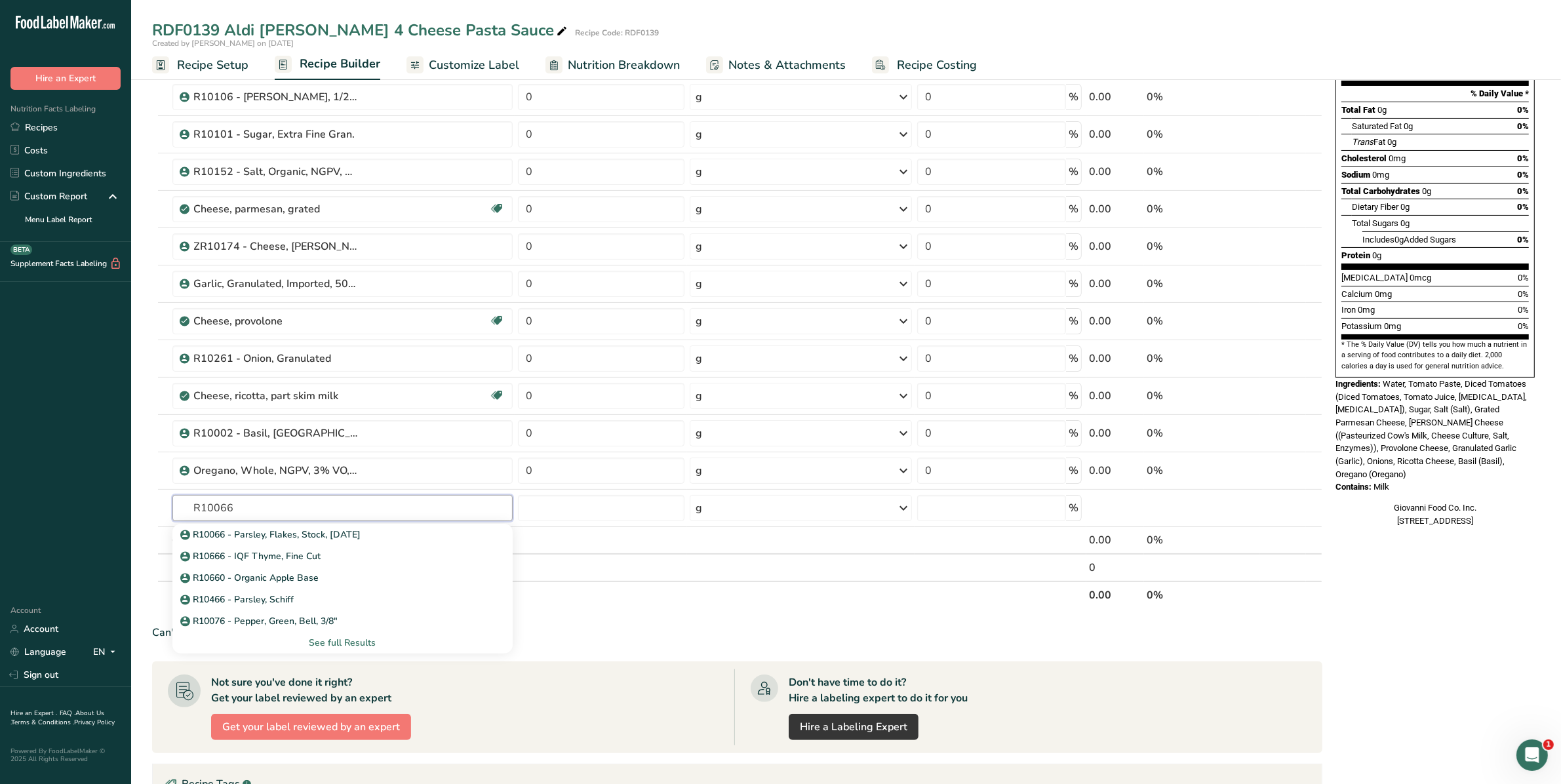
type input "R10066"
click at [210, 529] on p "R10066 - Parsley, Flakes, Stock, [DATE]" at bounding box center [272, 534] width 178 height 14
type input "R10066 - Parsley, Flakes, Stock, [DATE]"
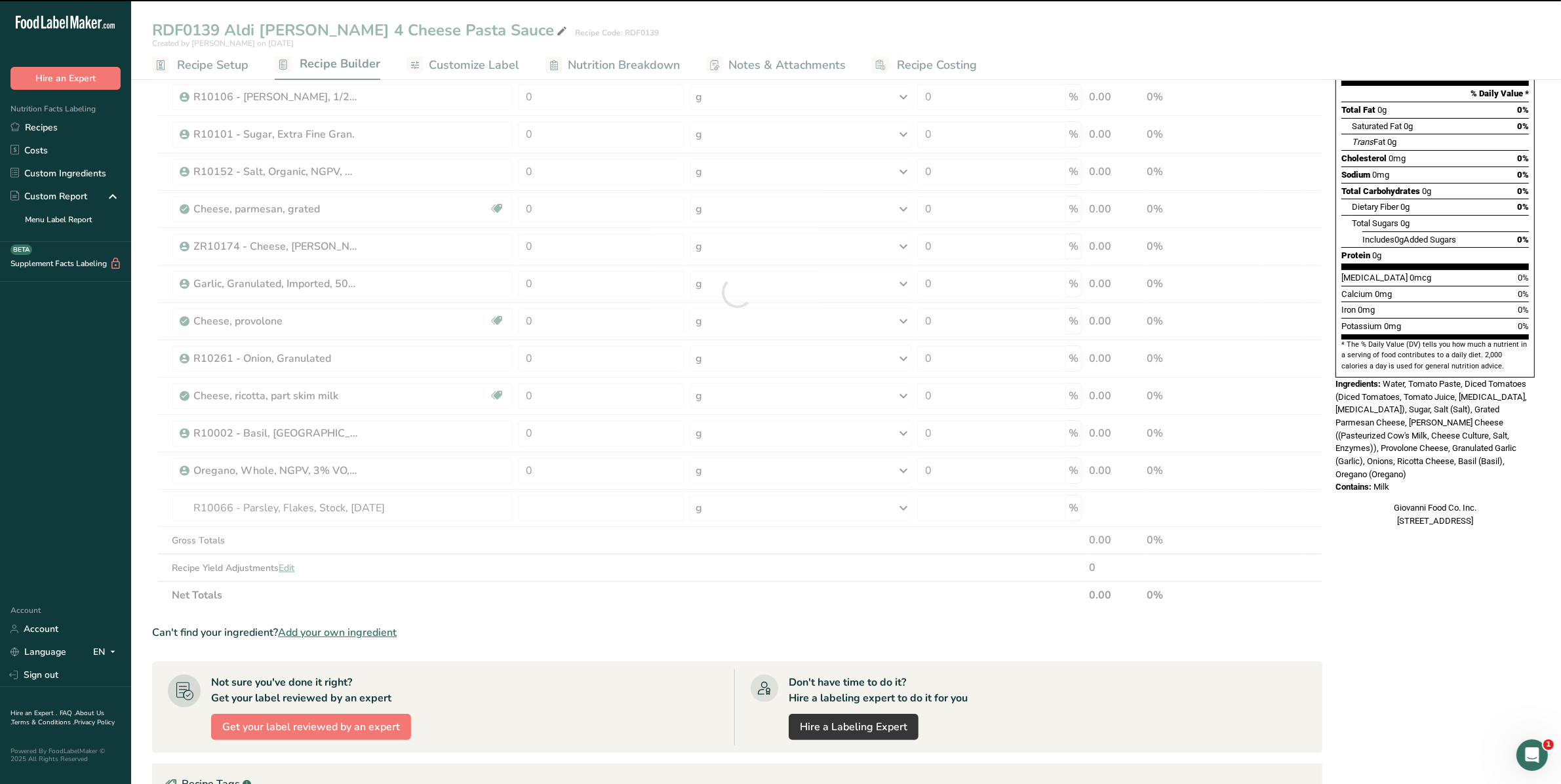
type input "0"
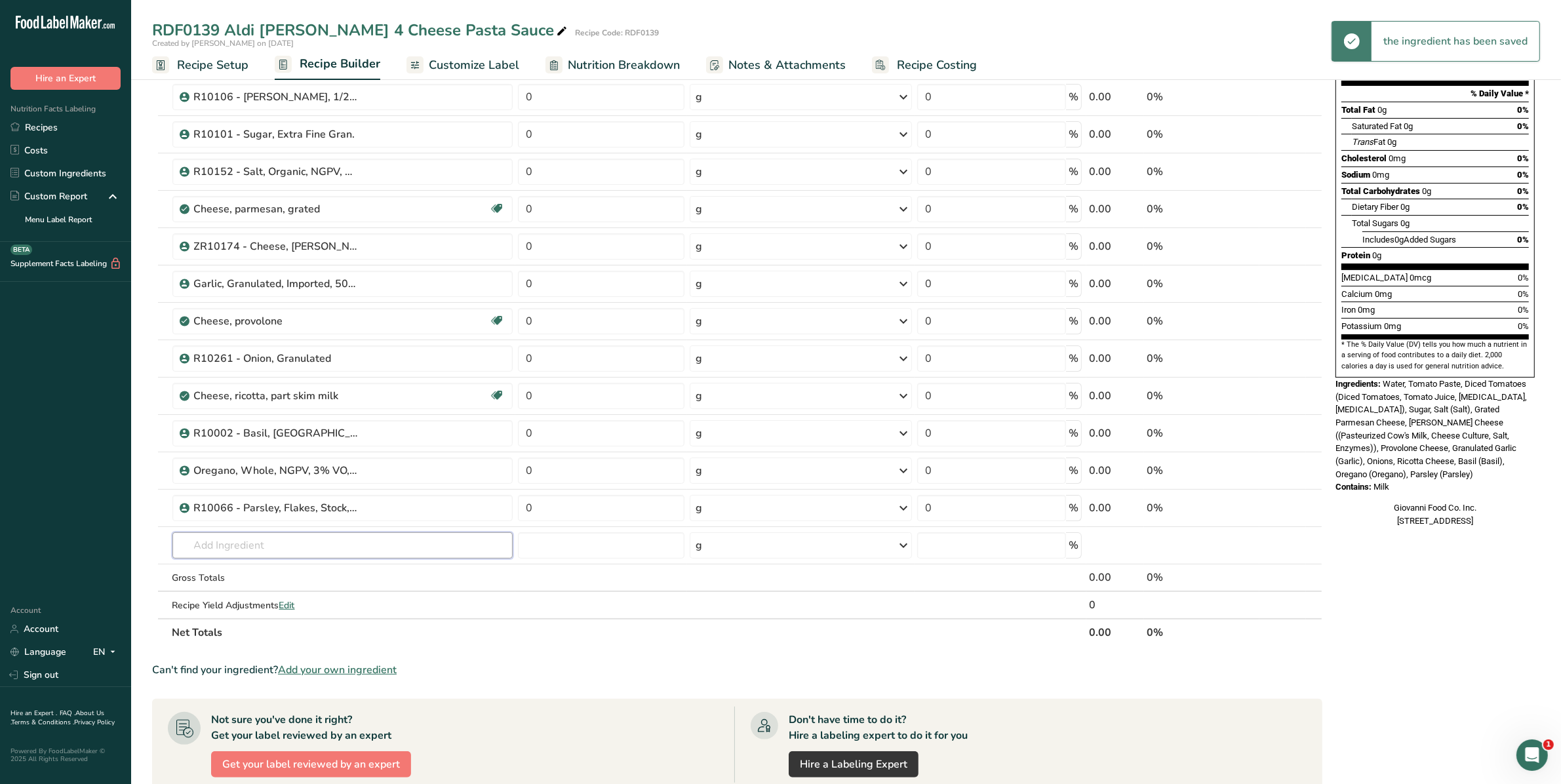
click at [225, 545] on input "text" at bounding box center [342, 545] width 341 height 27
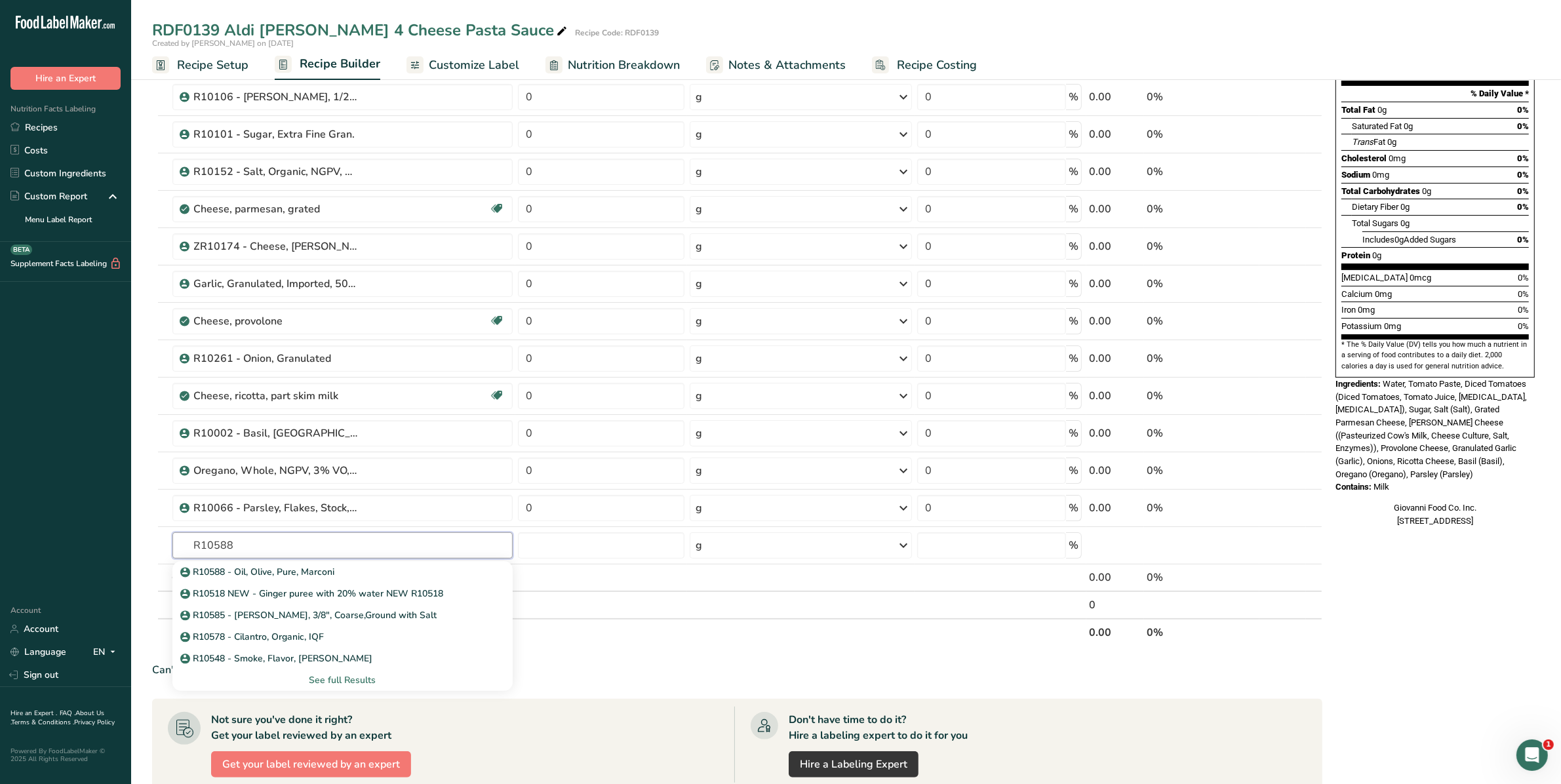
type input "R10588"
click at [226, 565] on p "R10588 - Oil, Olive, Pure, Marconi" at bounding box center [259, 571] width 152 height 14
type input "R10588 - Oil, Olive, Pure, Marconi"
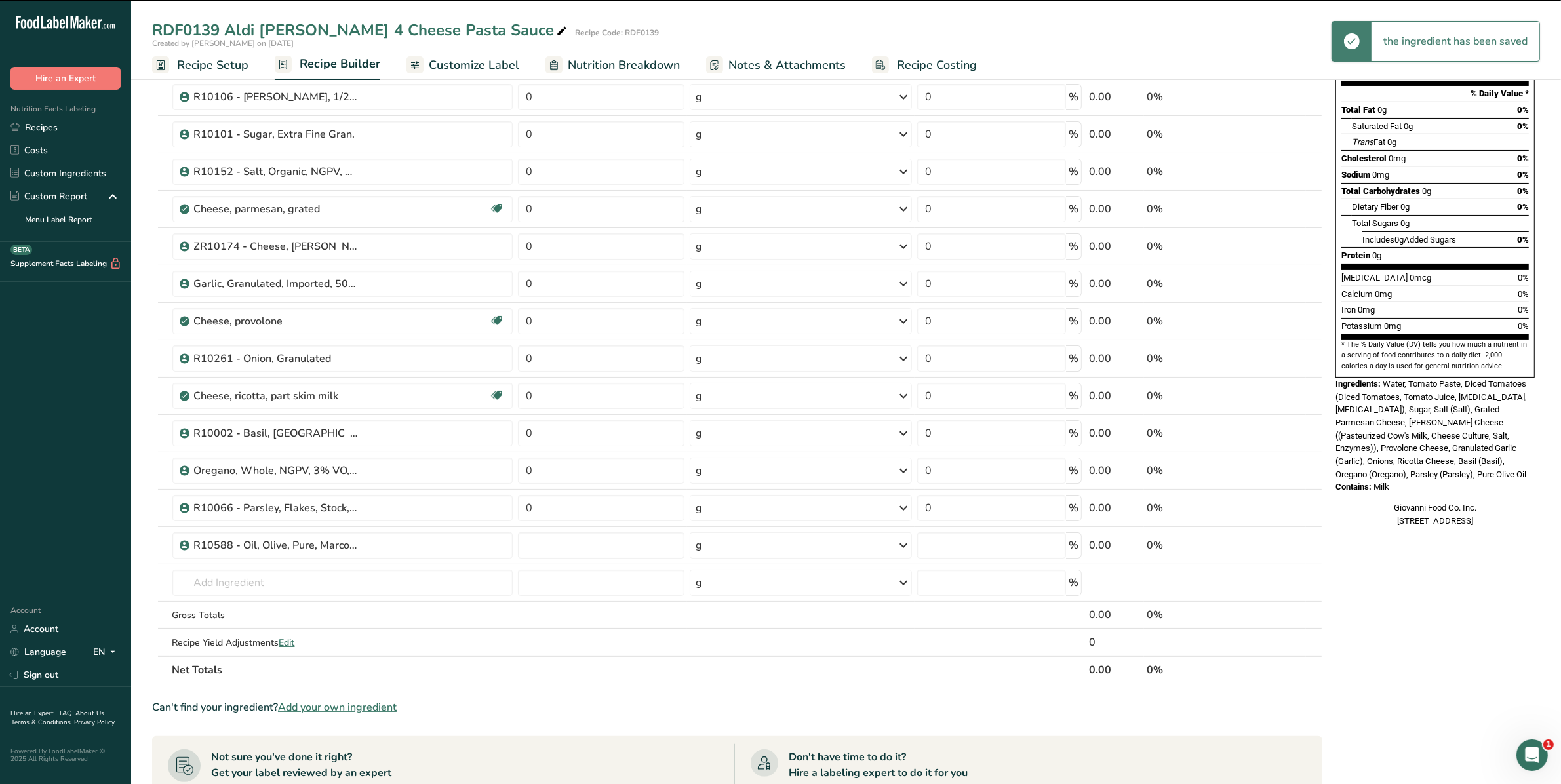
type input "0"
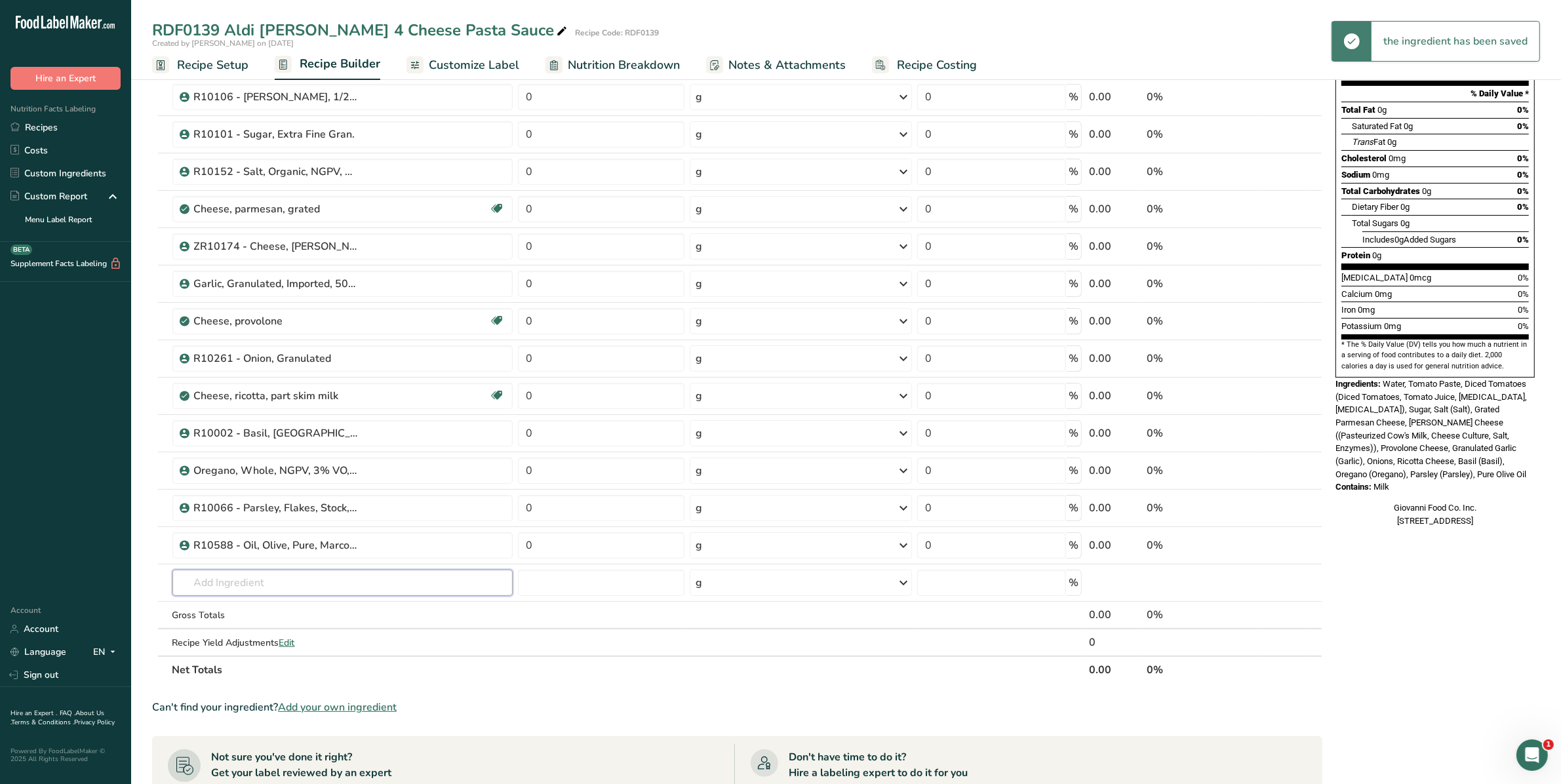
click at [220, 577] on input "text" at bounding box center [342, 582] width 341 height 27
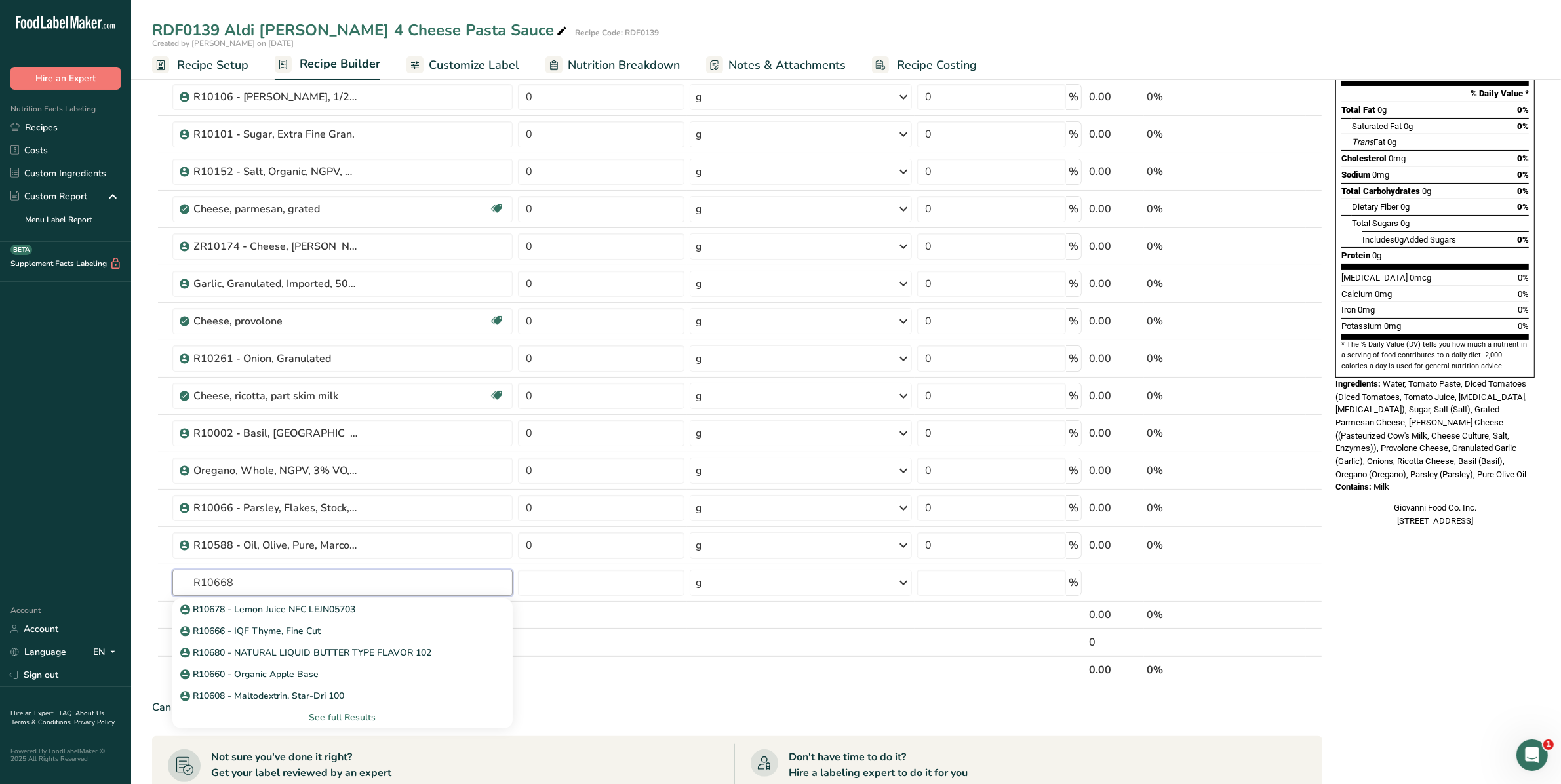
drag, startPoint x: 240, startPoint y: 585, endPoint x: 167, endPoint y: 585, distance: 73.0
click at [167, 585] on tr "R10668 R10678 - Lemon Juice NFC LEJN05703 R10666 - IQF Thyme, Fine Cut R10680 -…" at bounding box center [737, 583] width 1169 height 37
type input "Lactic"
click at [243, 648] on div "[MEDICAL_DATA]" at bounding box center [332, 652] width 299 height 14
type input "[MEDICAL_DATA]"
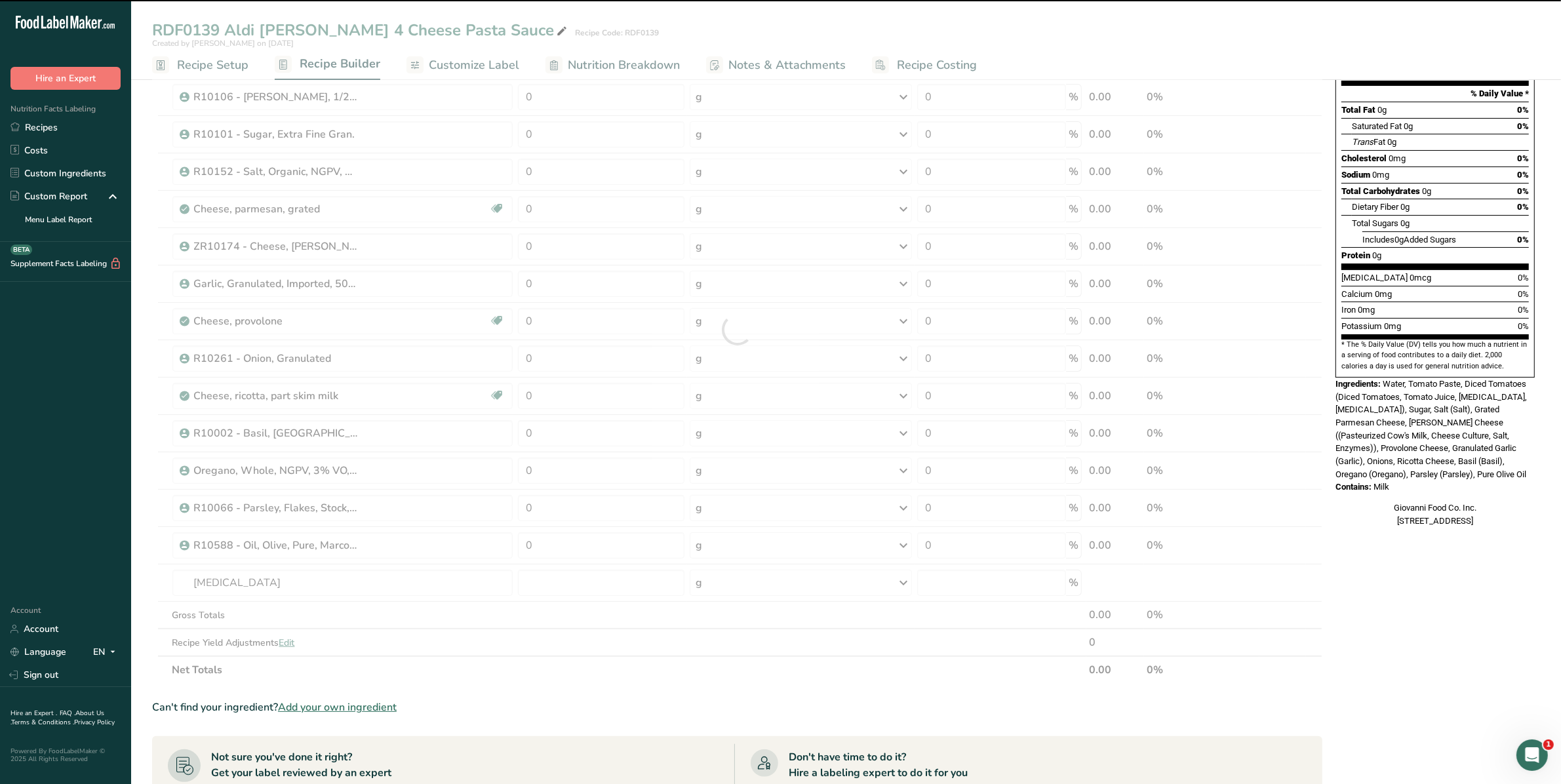
type input "0"
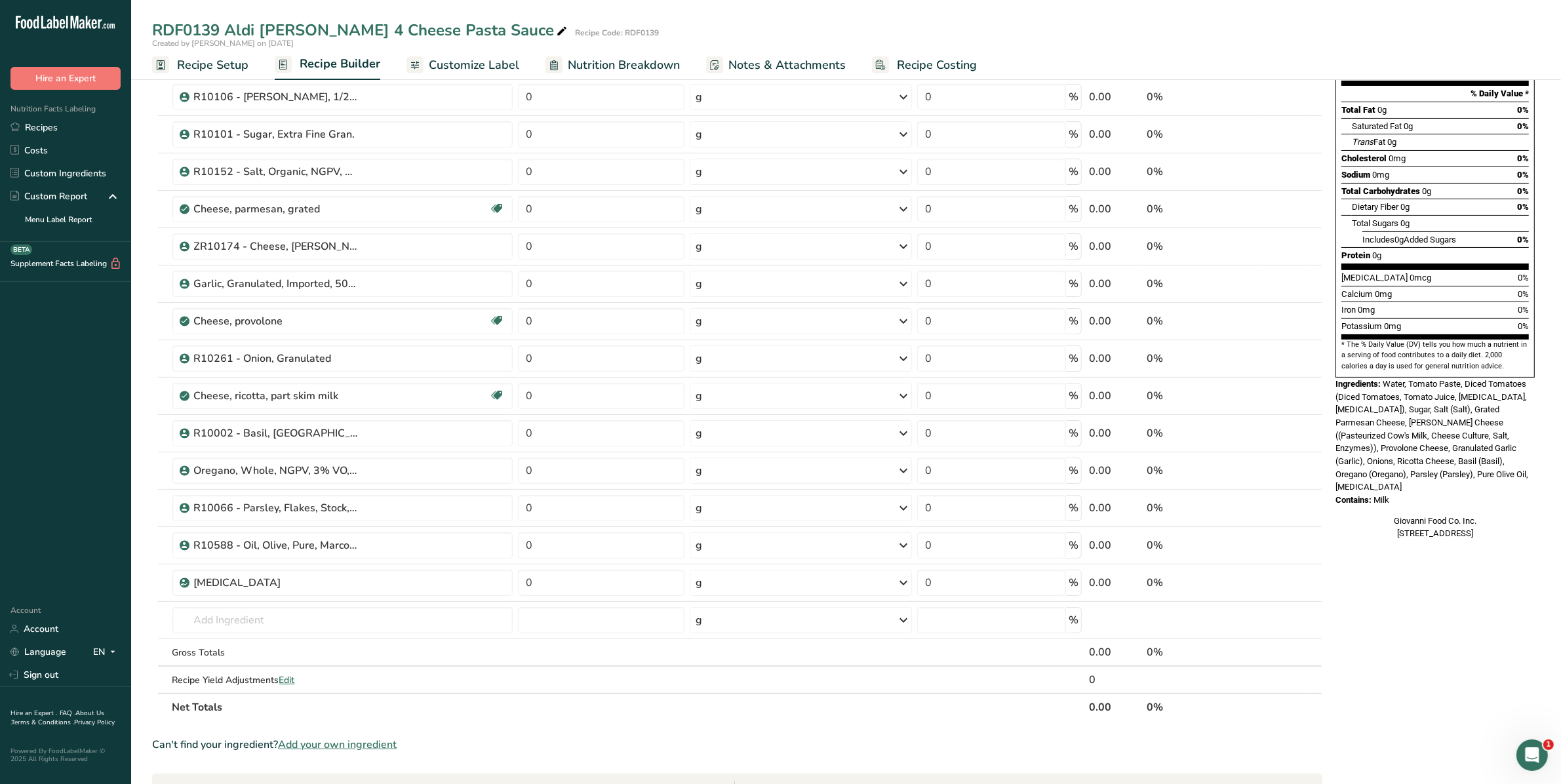
click at [1295, 585] on icon at bounding box center [1291, 582] width 9 height 14
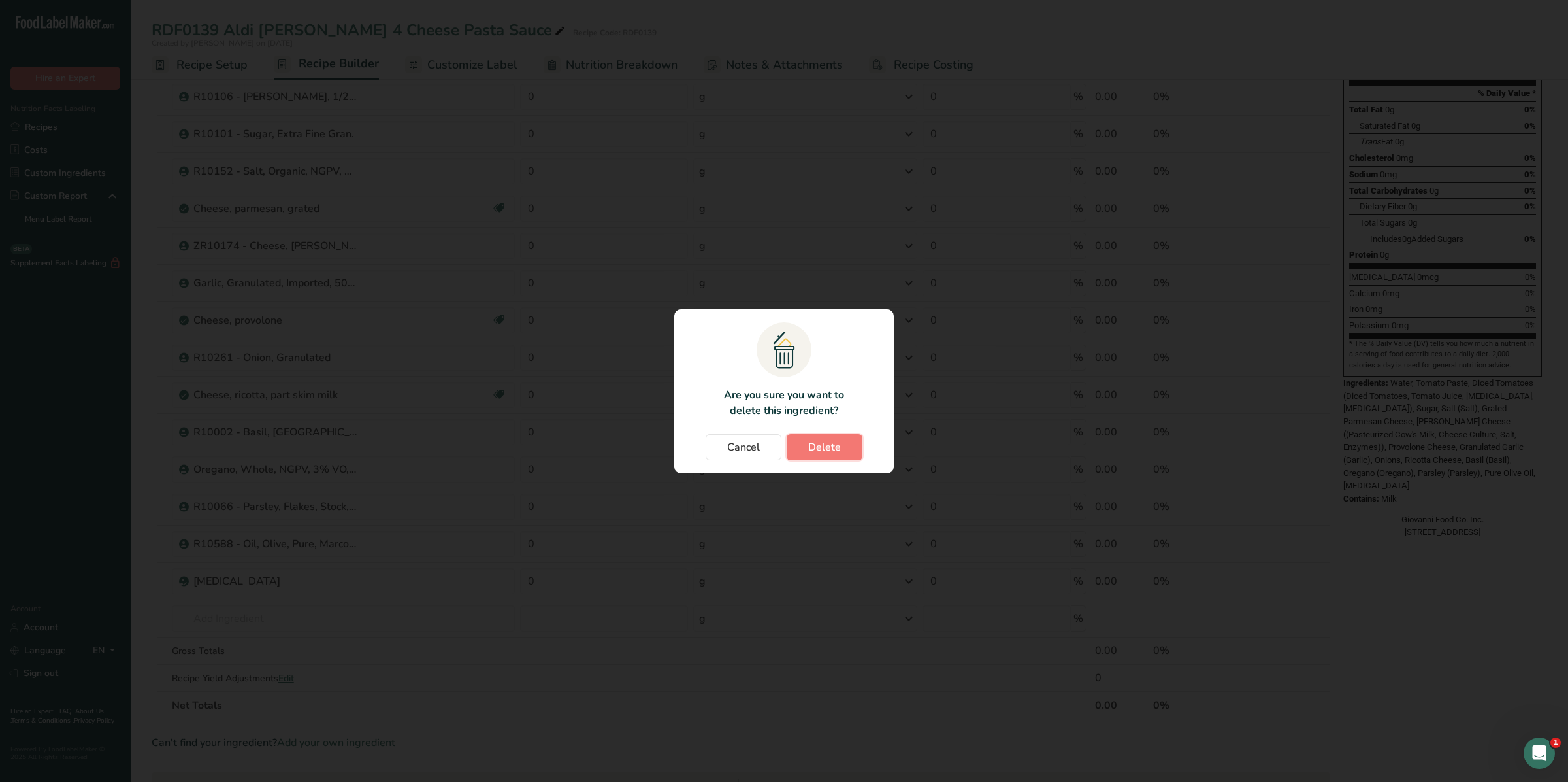
click at [823, 446] on span "Delete" at bounding box center [825, 447] width 33 height 16
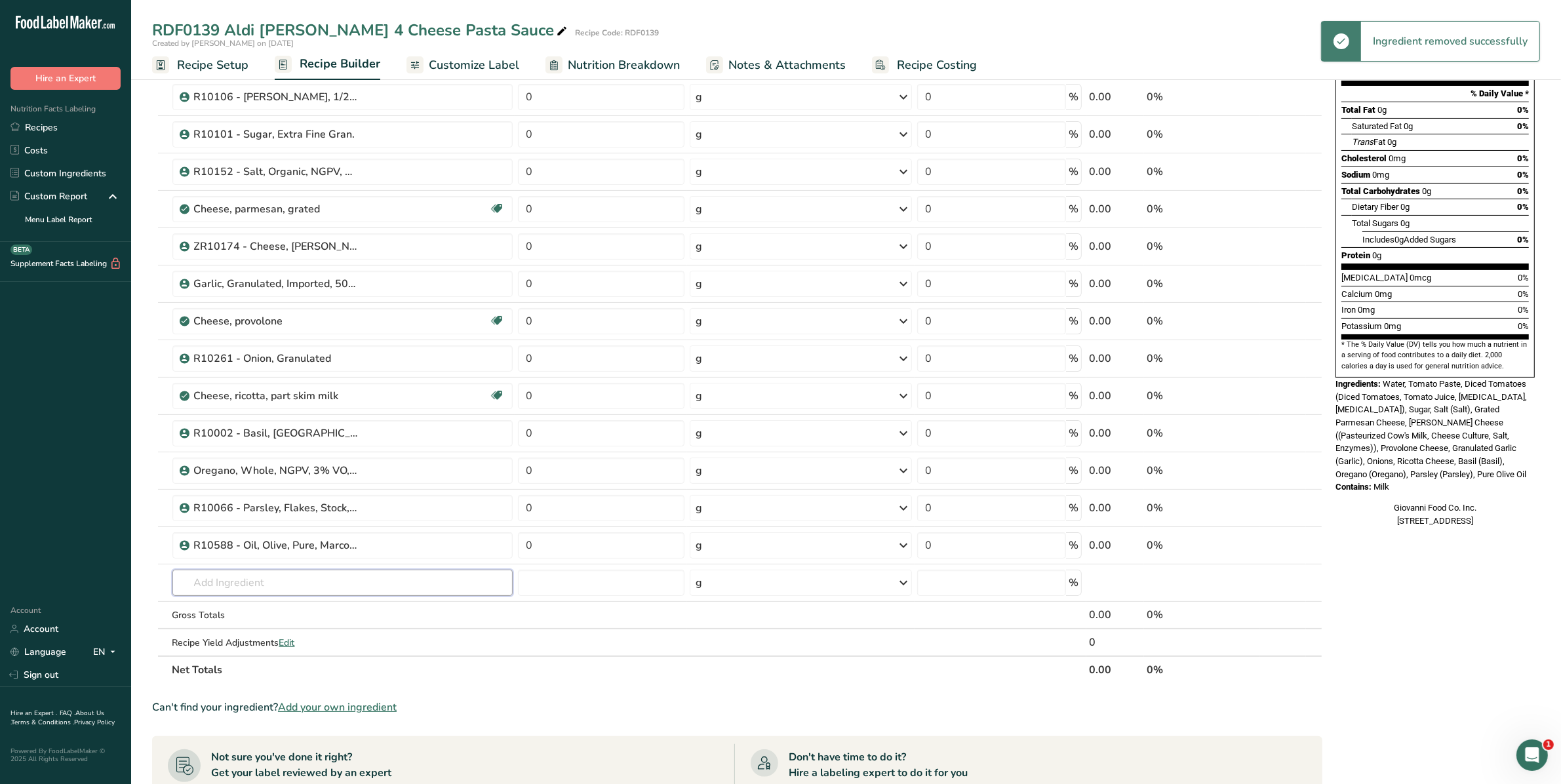
click at [218, 585] on input "text" at bounding box center [342, 582] width 341 height 27
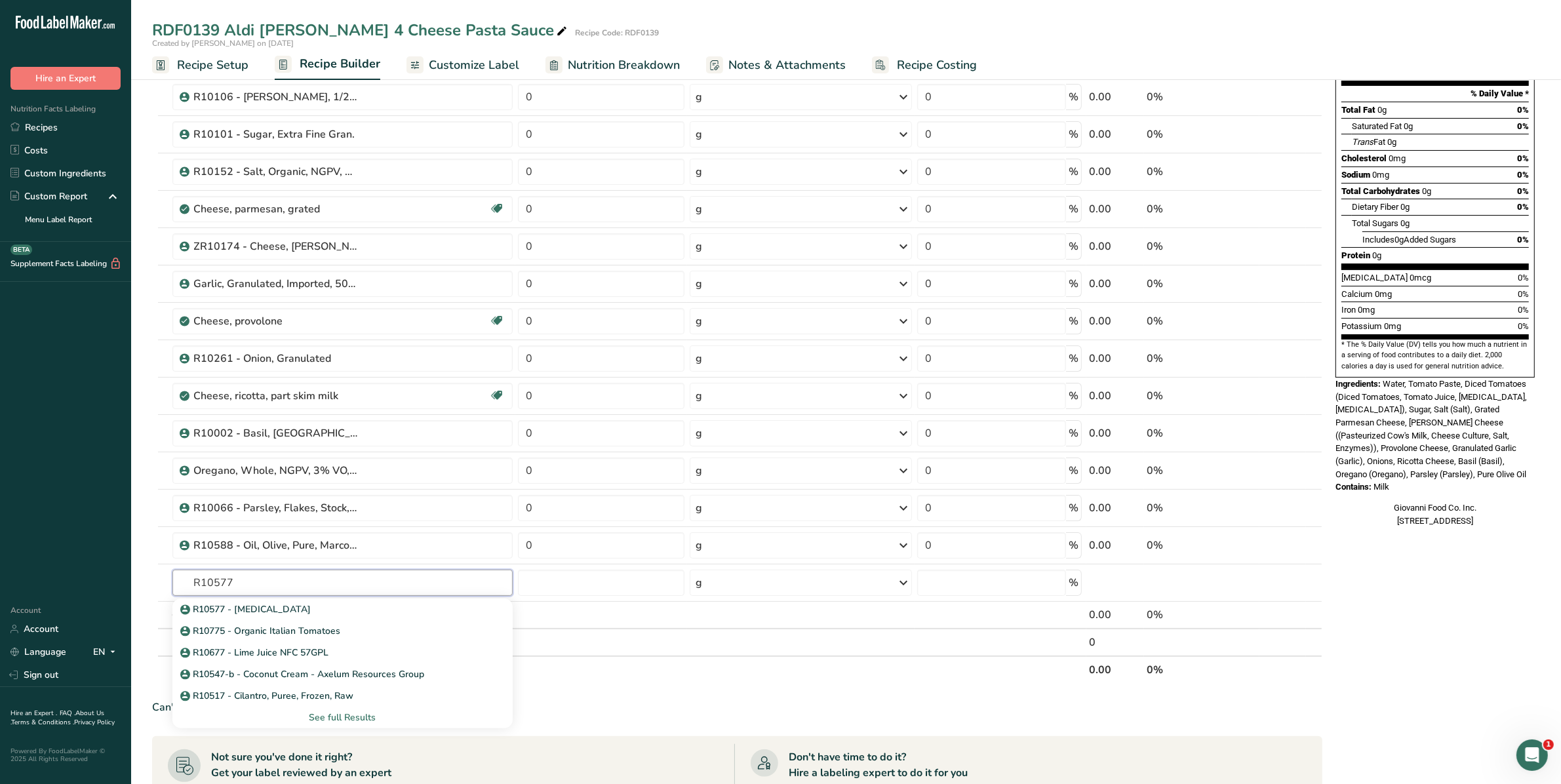
type input "R10577"
click at [261, 604] on p "R10577 - [MEDICAL_DATA]" at bounding box center [247, 609] width 128 height 14
type input "R10577 - [MEDICAL_DATA]"
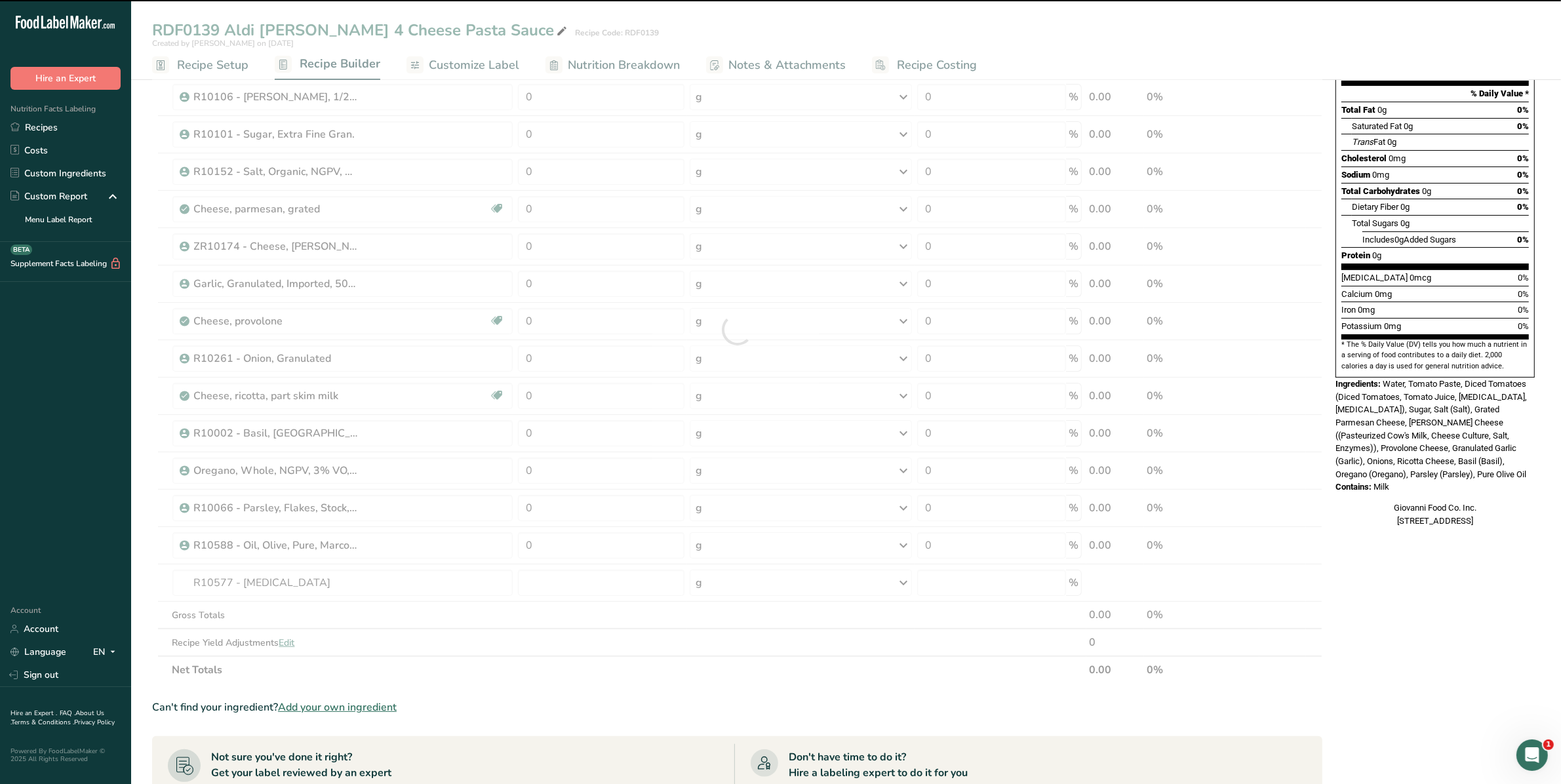
type input "0"
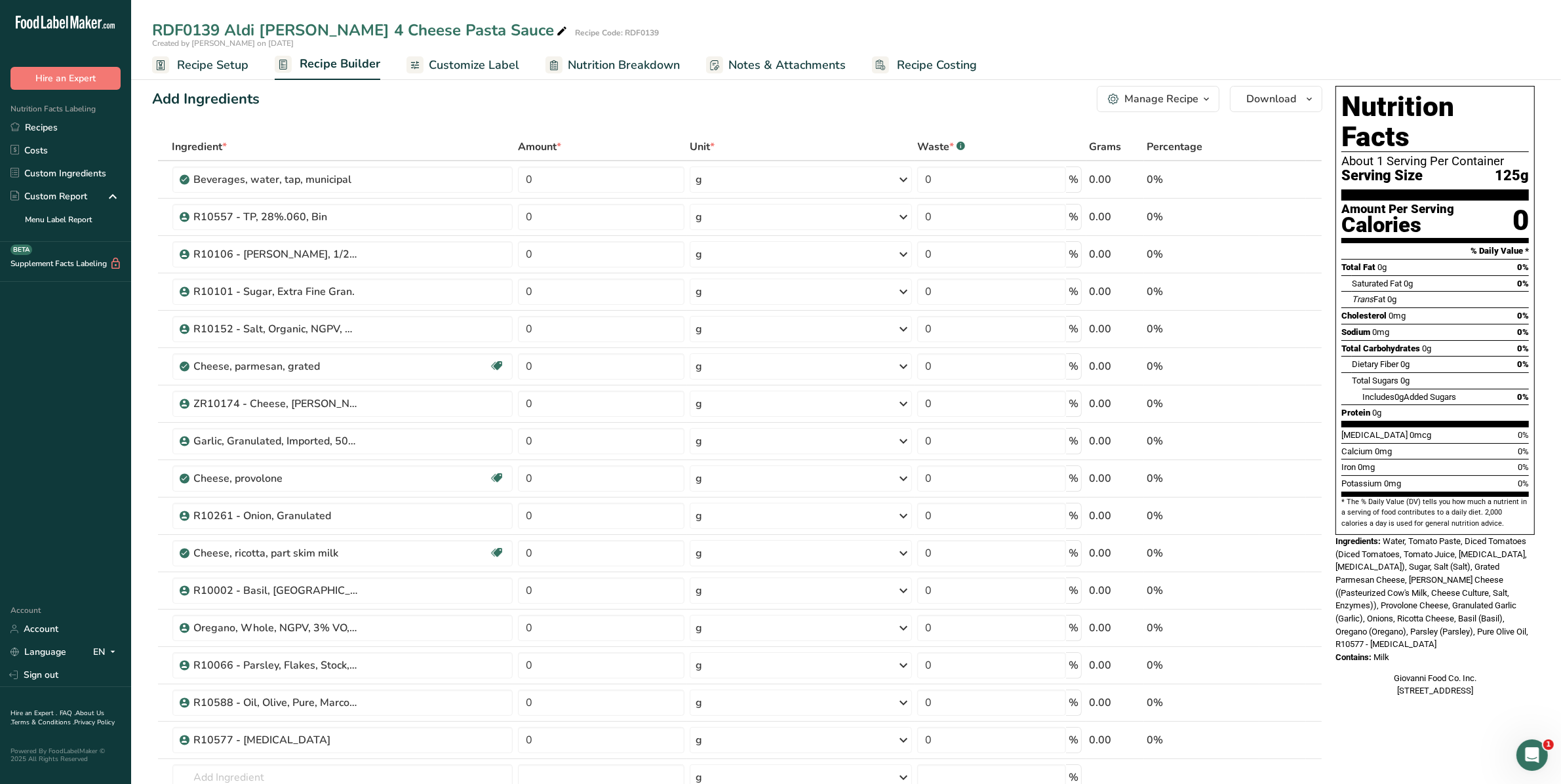
scroll to position [0, 0]
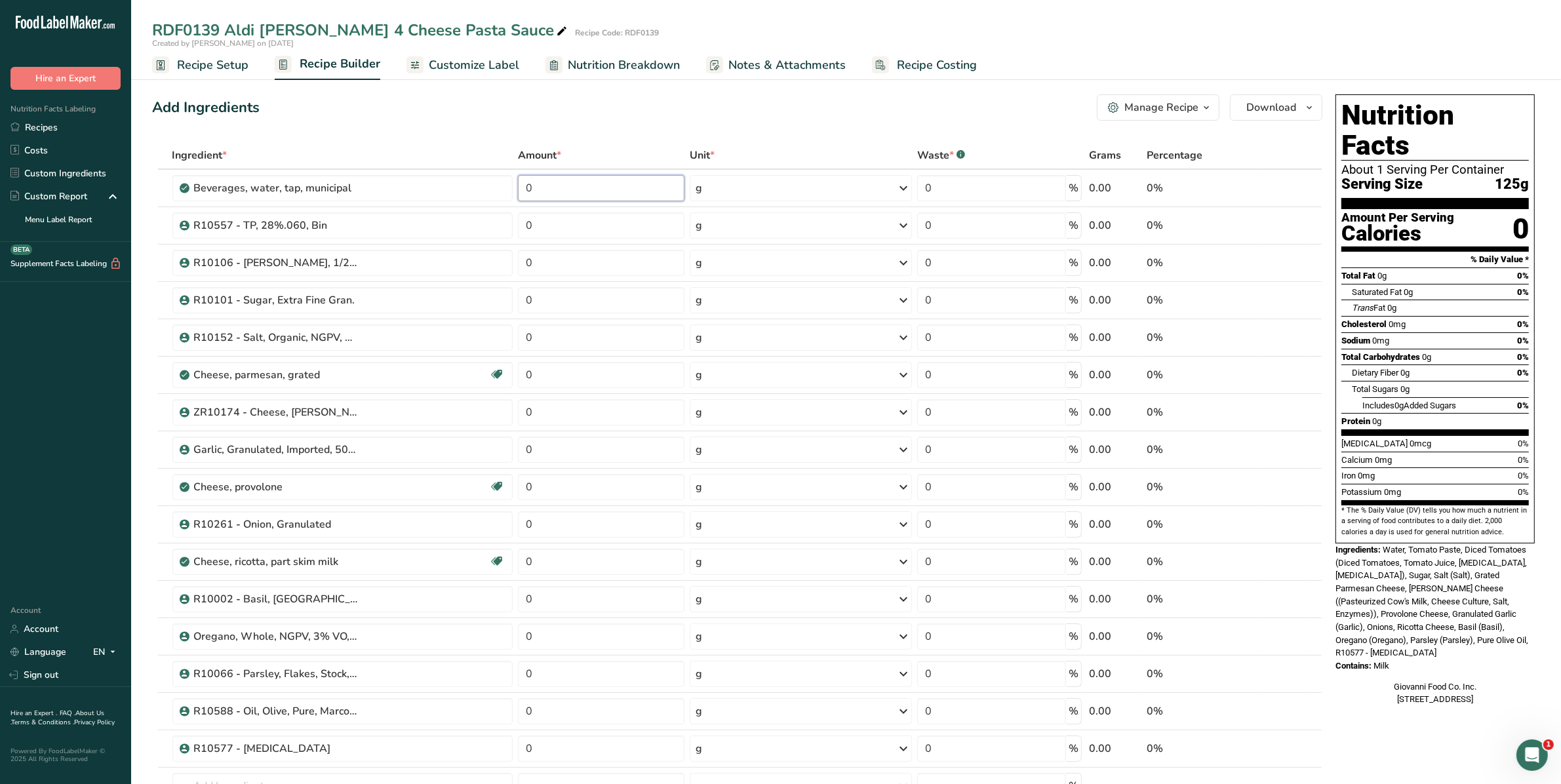
drag, startPoint x: 492, startPoint y: 191, endPoint x: 482, endPoint y: 191, distance: 10.0
click at [482, 191] on tr "Beverages, water, tap, municipal 0 g Portions 1 fl oz 1 bottle 8 fl oz 1 liter …" at bounding box center [737, 189] width 1169 height 37
click at [557, 194] on input "0" at bounding box center [601, 188] width 167 height 27
drag, startPoint x: 521, startPoint y: 187, endPoint x: 490, endPoint y: 184, distance: 31.1
click at [490, 184] on tr "Beverages, water, tap, municipal 0 g Portions 1 fl oz 1 bottle 8 fl oz 1 liter …" at bounding box center [737, 189] width 1169 height 37
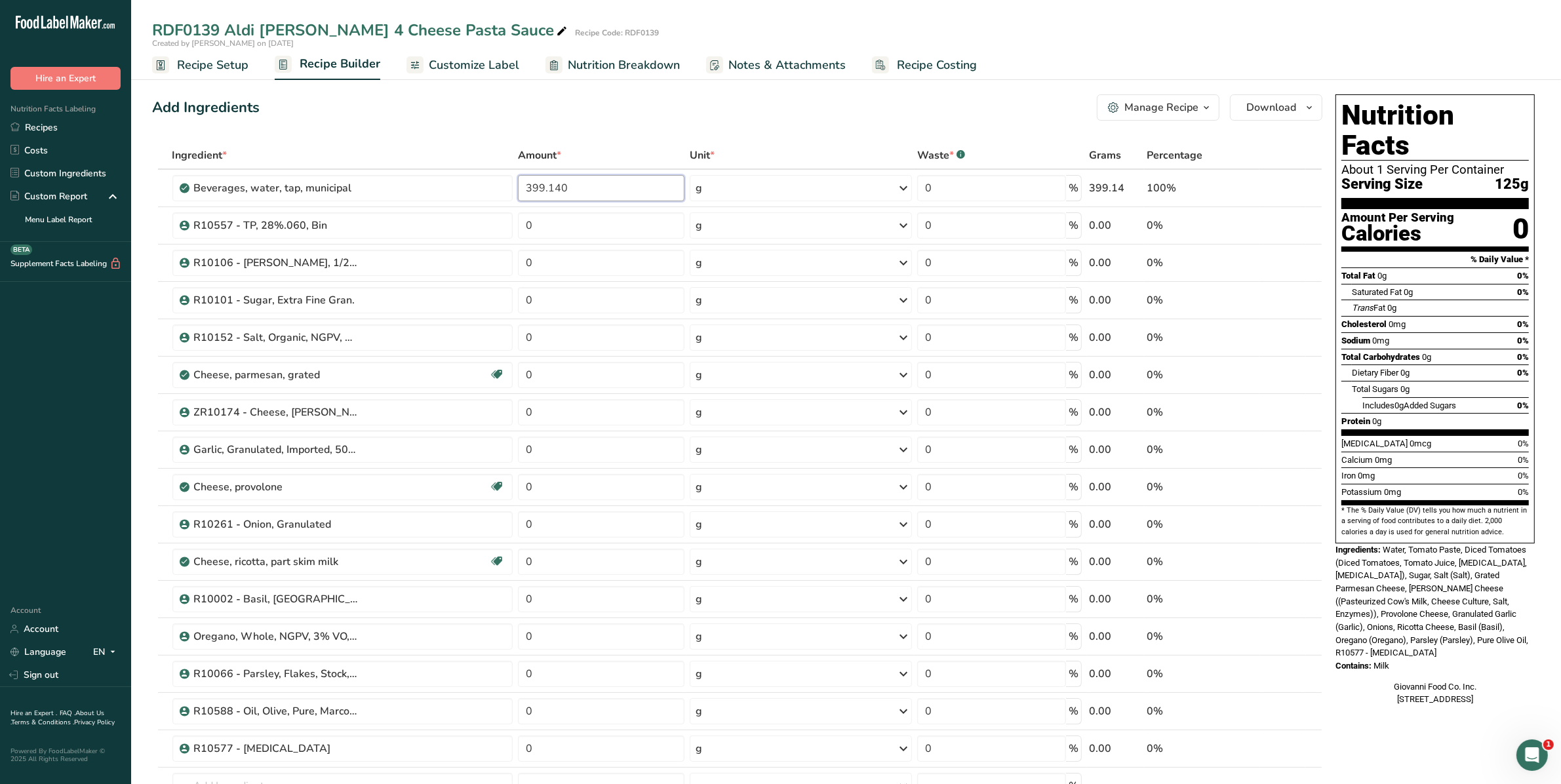
type input "399.140"
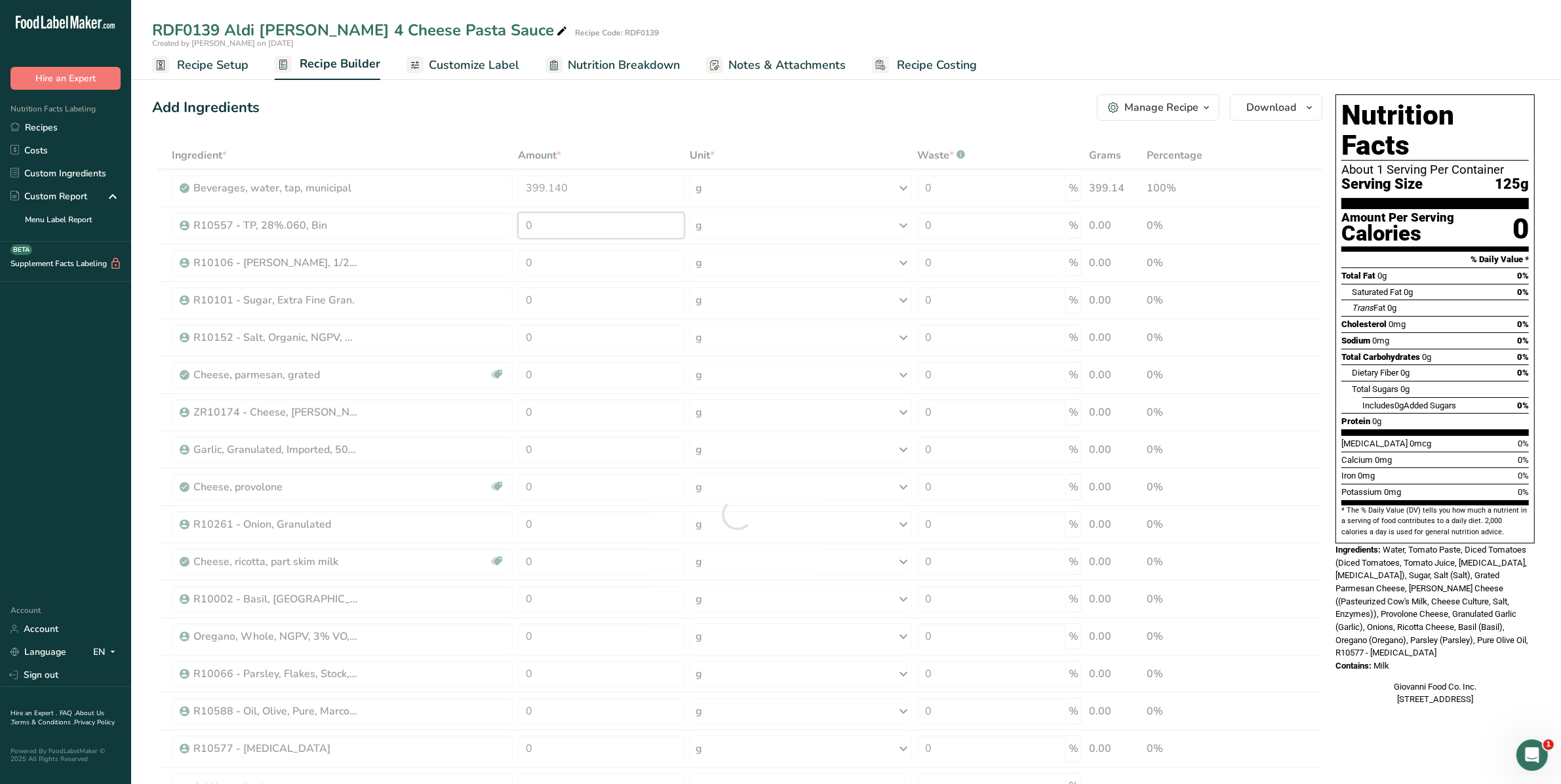
drag, startPoint x: 533, startPoint y: 224, endPoint x: 498, endPoint y: 231, distance: 35.7
click at [498, 231] on div "Ingredient * Amount * Unit * Waste * .a-a{fill:#347362;}.b-a{fill:#fff;} Grams …" at bounding box center [737, 514] width 1171 height 745
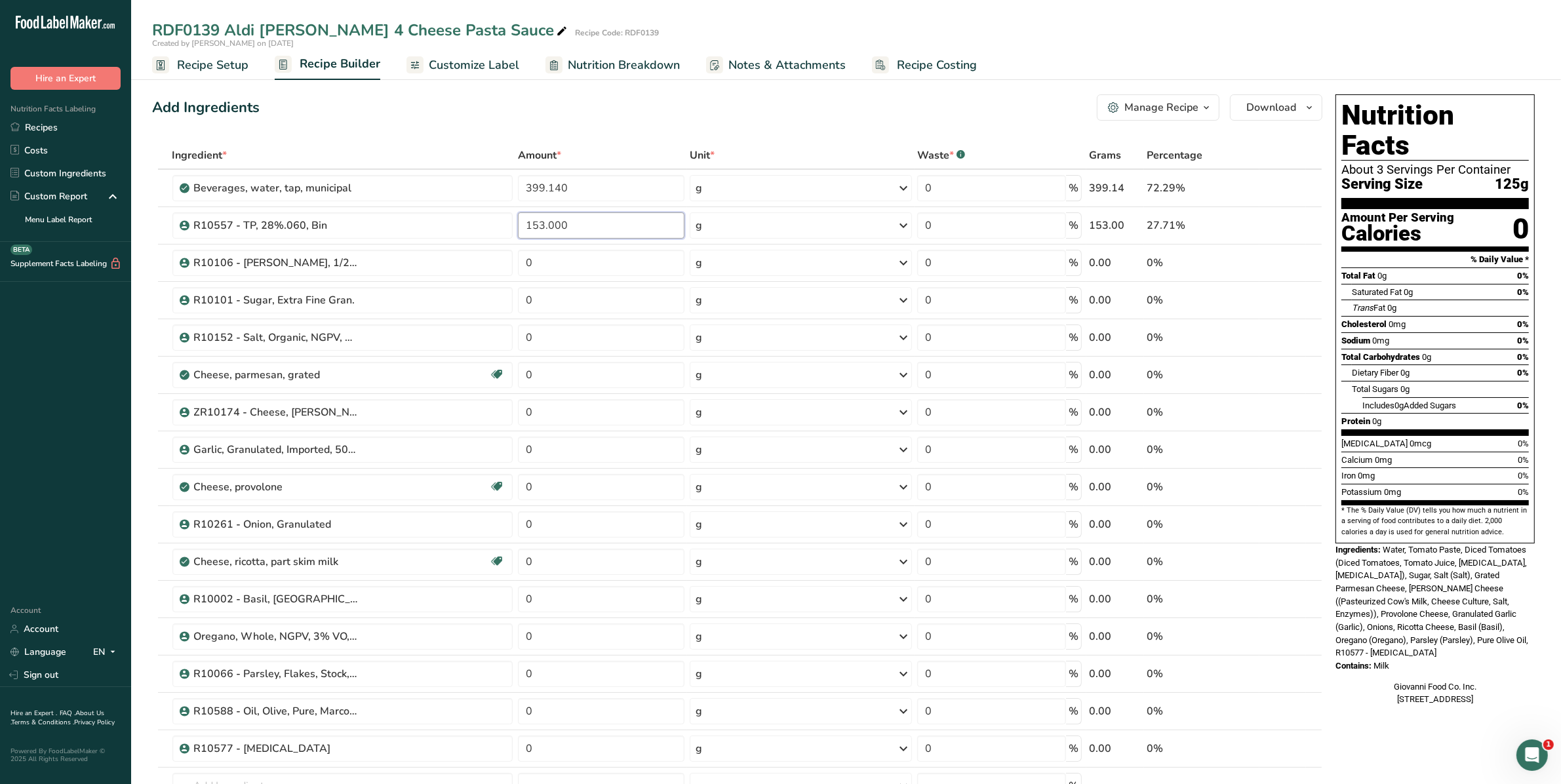
type input "153.000"
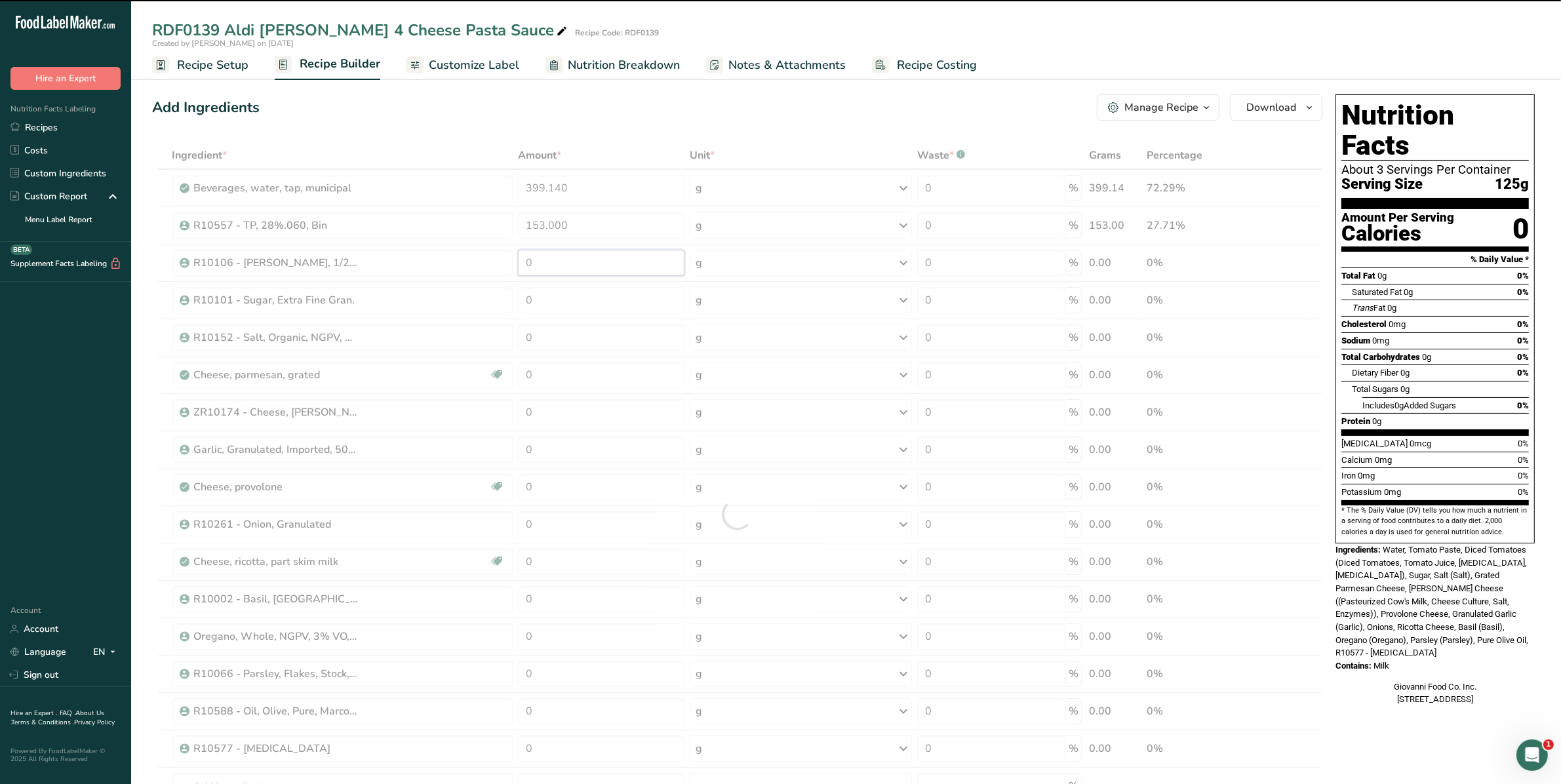
drag, startPoint x: 561, startPoint y: 255, endPoint x: 482, endPoint y: 267, distance: 79.9
click at [482, 267] on div "Ingredient * Amount * Unit * Waste * .a-a{fill:#347362;}.b-a{fill:#fff;} Grams …" at bounding box center [737, 514] width 1171 height 745
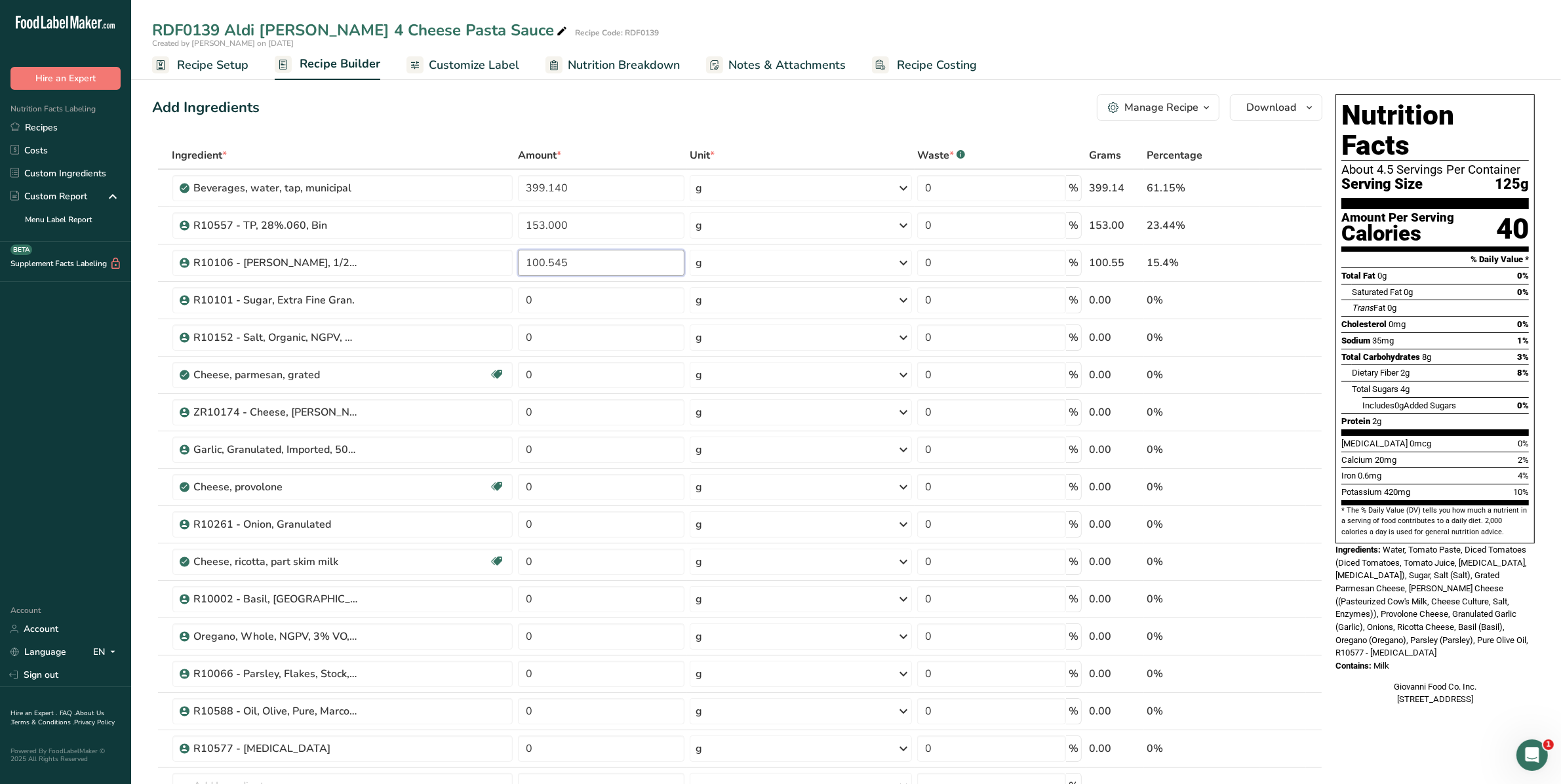
type input "100.545"
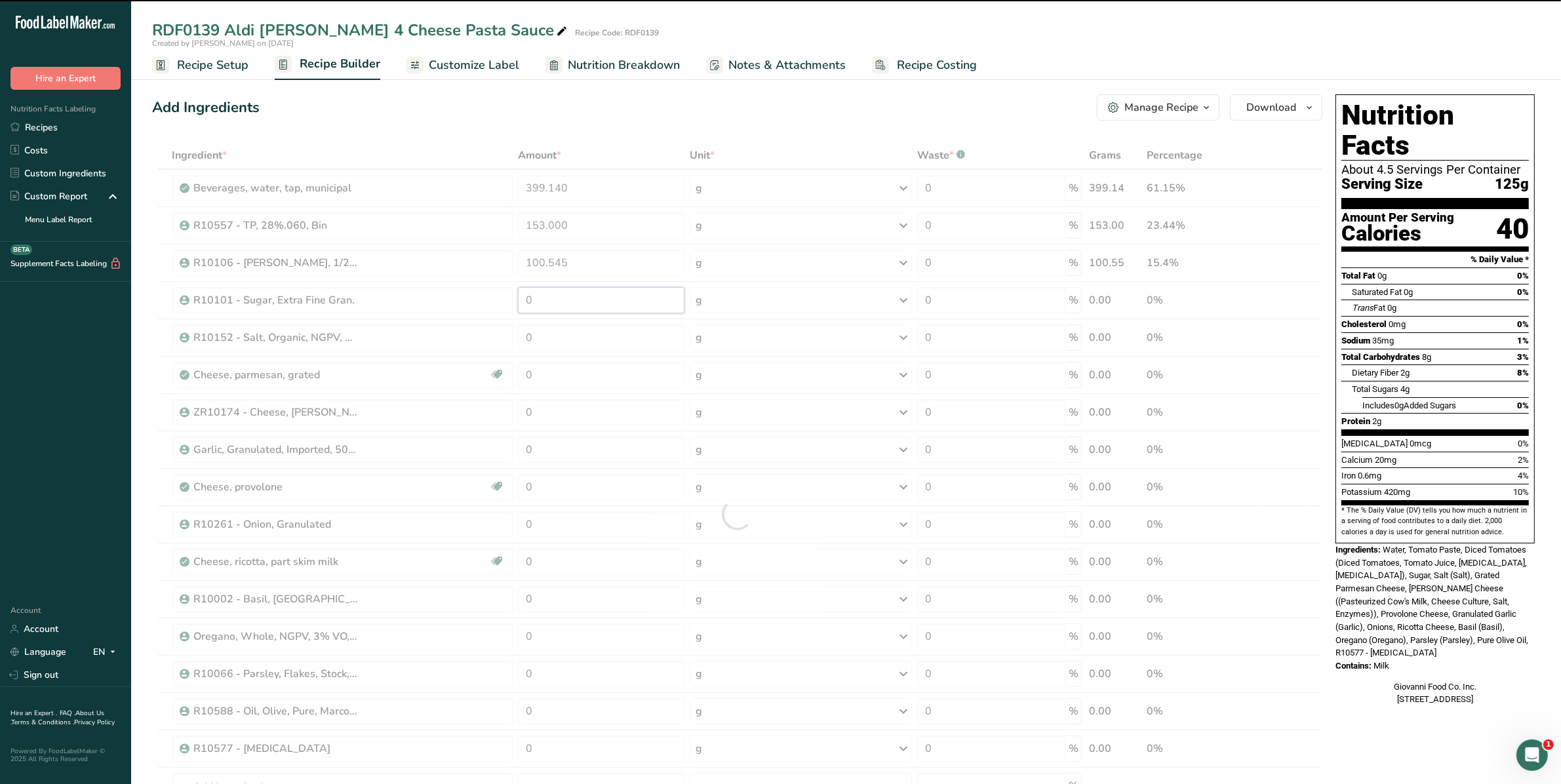
drag, startPoint x: 574, startPoint y: 297, endPoint x: 429, endPoint y: 299, distance: 145.0
click at [429, 299] on div "Ingredient * Amount * Unit * Waste * .a-a{fill:#347362;}.b-a{fill:#fff;} Grams …" at bounding box center [737, 514] width 1171 height 745
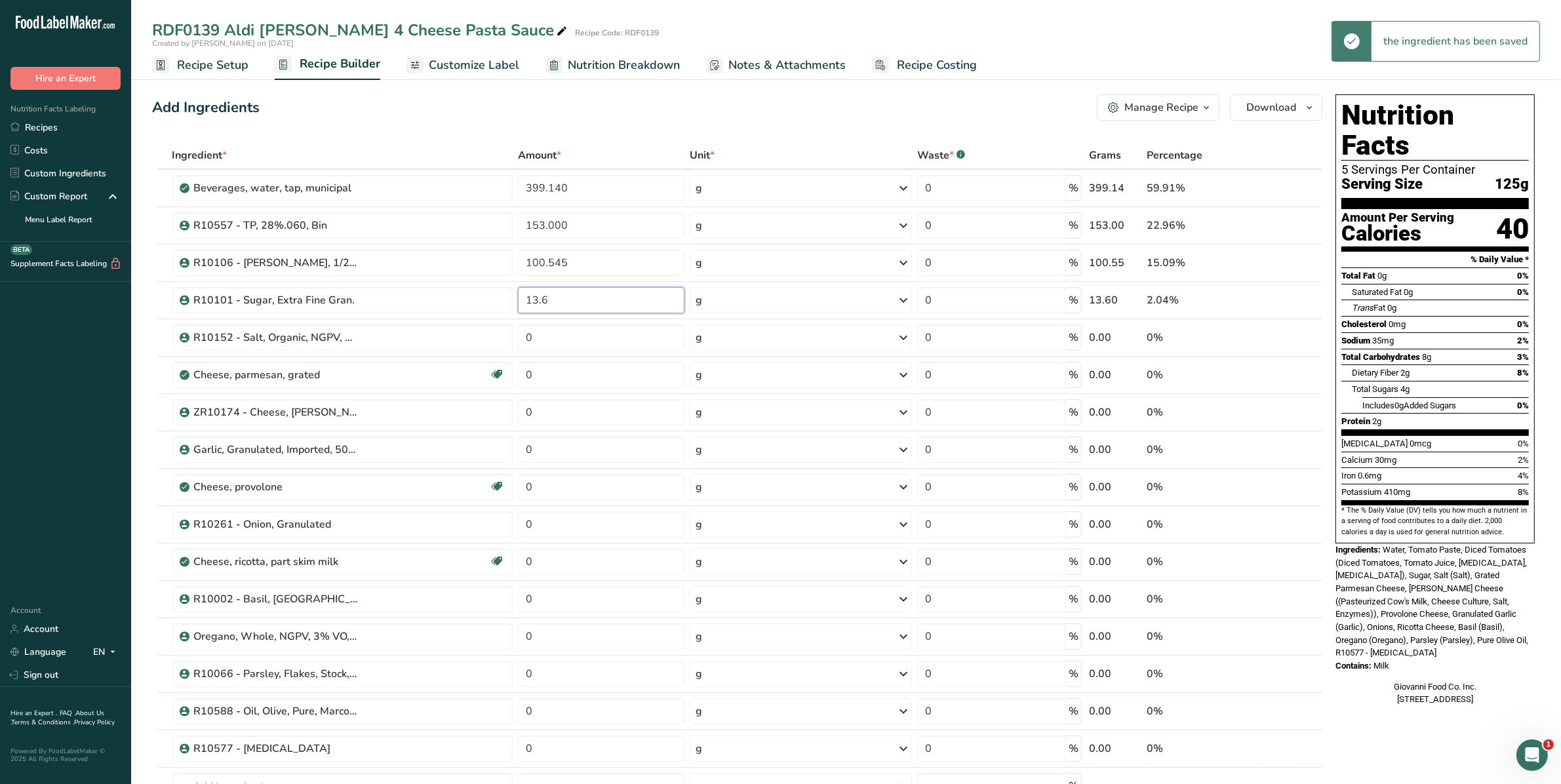
type input "13.6"
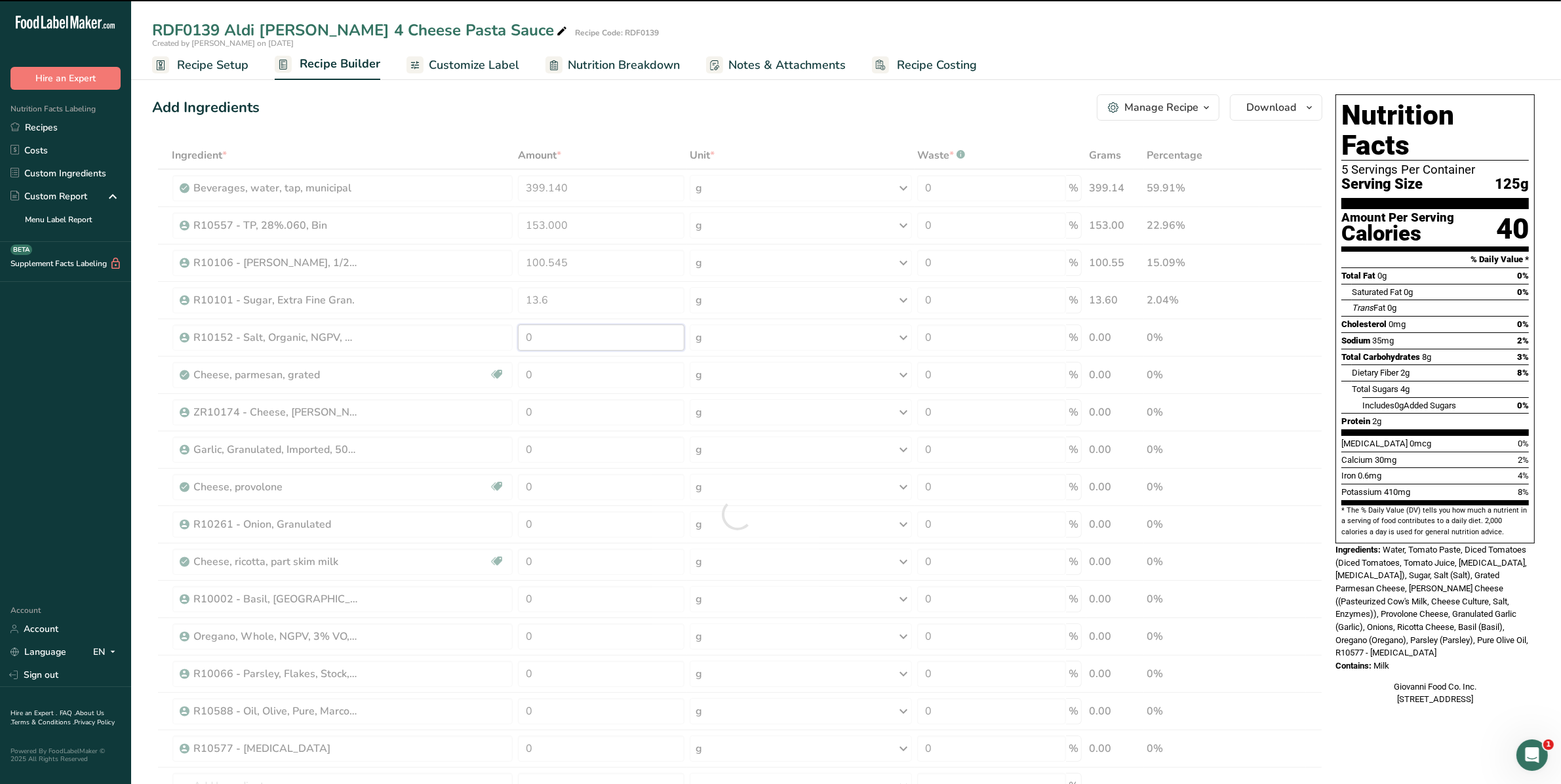
drag, startPoint x: 552, startPoint y: 331, endPoint x: 469, endPoint y: 339, distance: 83.4
click at [469, 339] on div "Ingredient * Amount * Unit * Waste * .a-a{fill:#347362;}.b-a{fill:#fff;} Grams …" at bounding box center [737, 514] width 1171 height 745
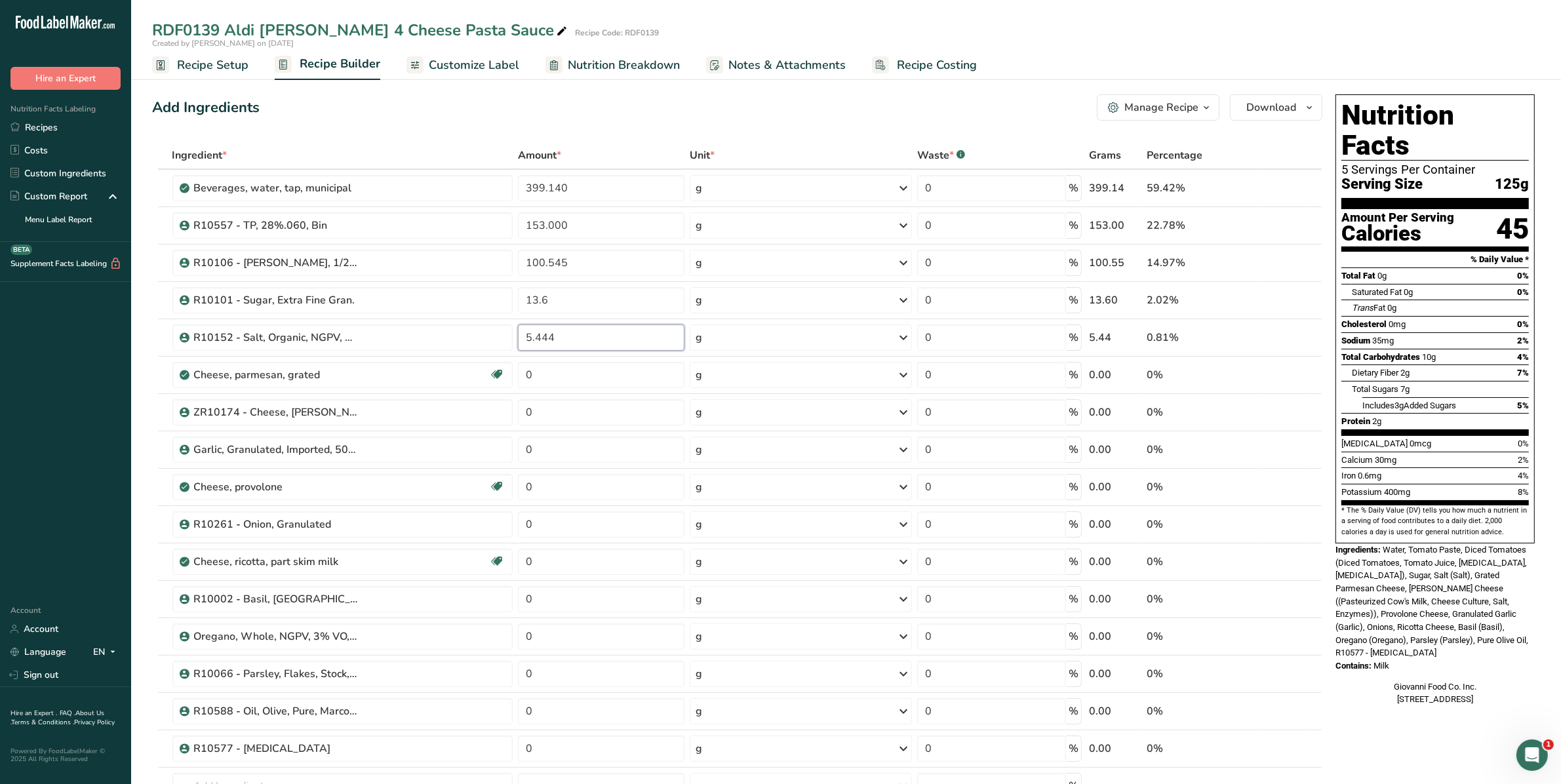
type input "5.444"
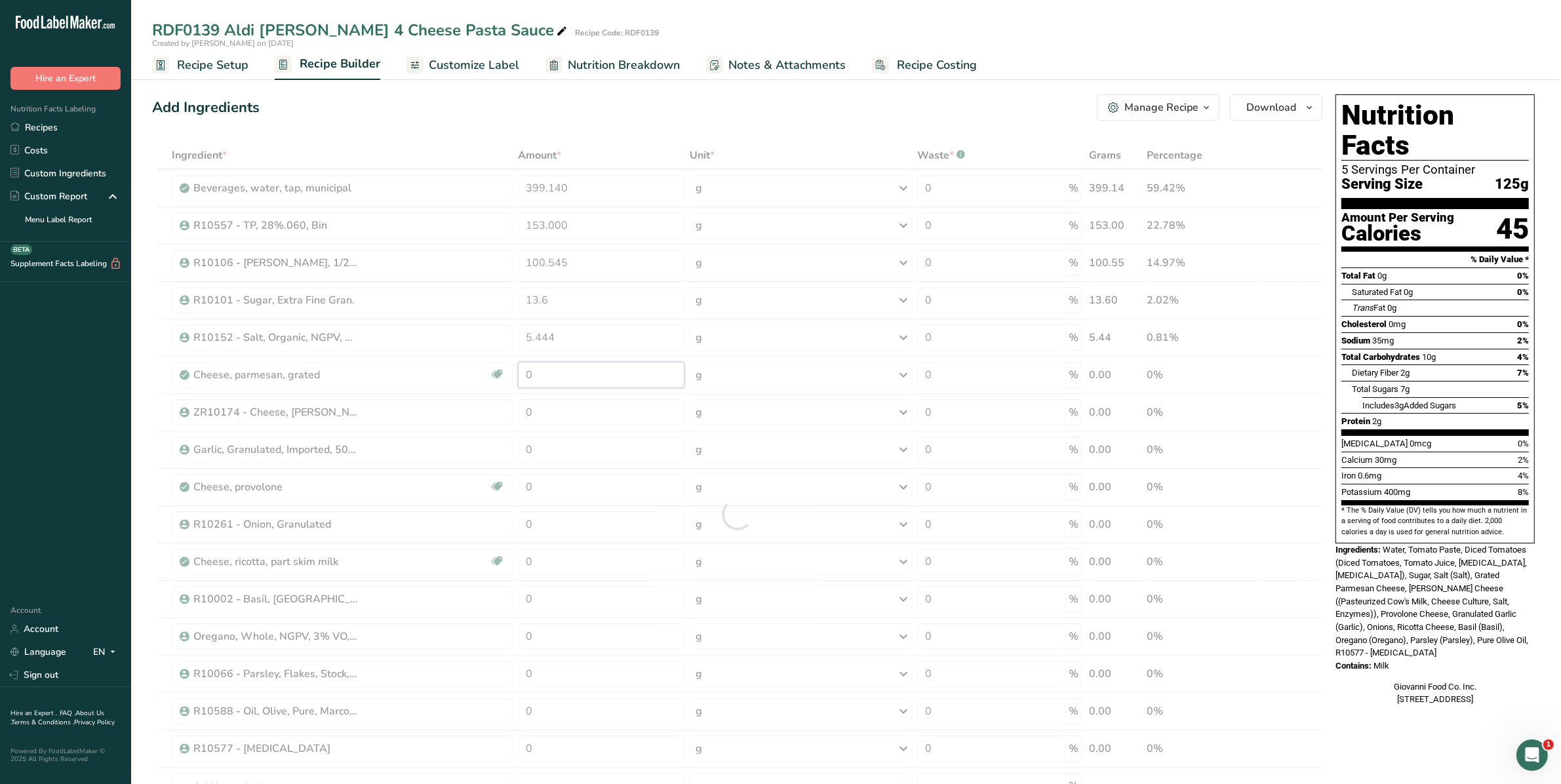
drag, startPoint x: 548, startPoint y: 375, endPoint x: 404, endPoint y: 361, distance: 144.7
click at [407, 364] on div "Ingredient * Amount * Unit * Waste * .a-a{fill:#347362;}.b-a{fill:#fff;} Grams …" at bounding box center [737, 514] width 1171 height 745
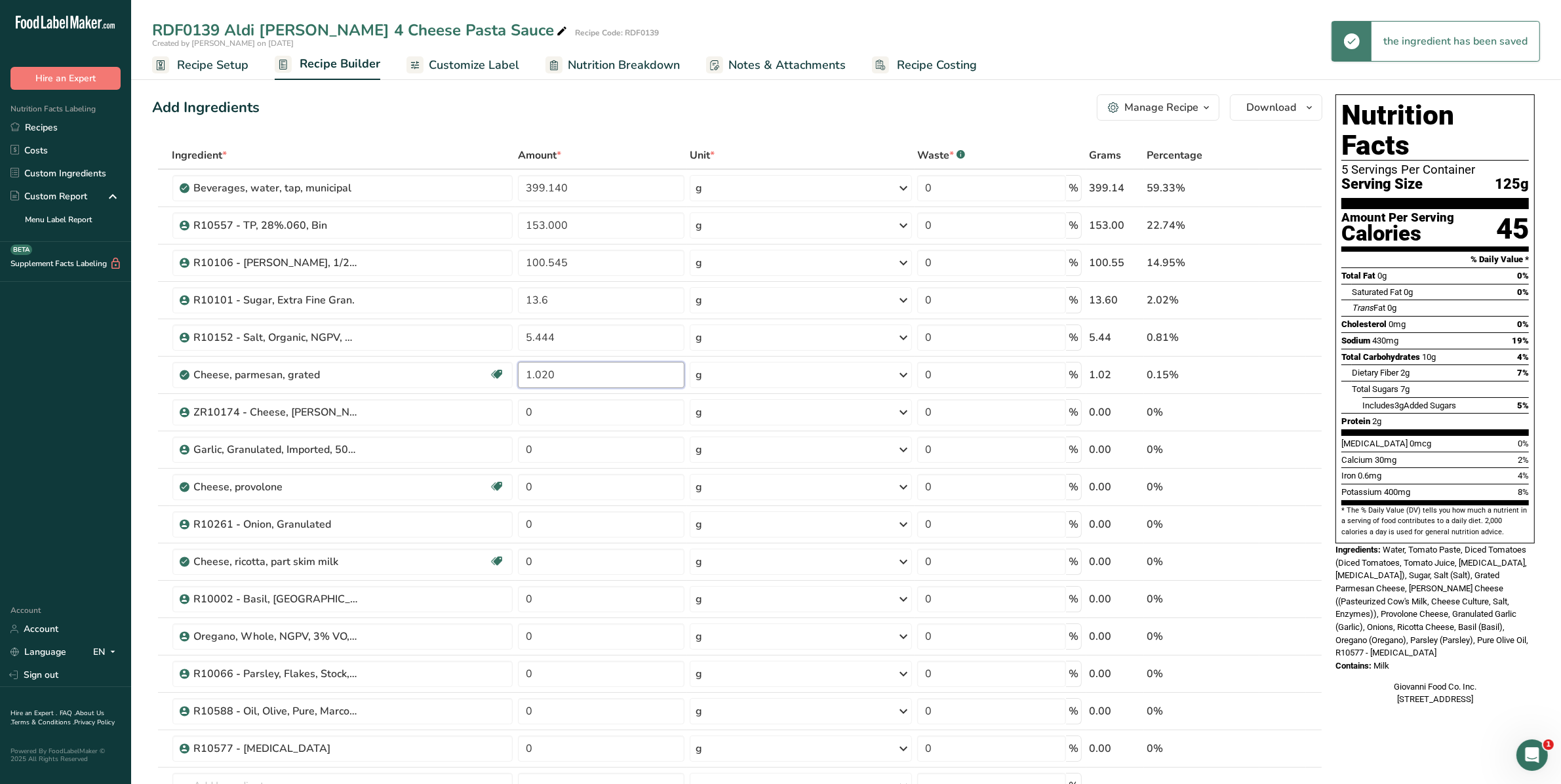
type input "1.020"
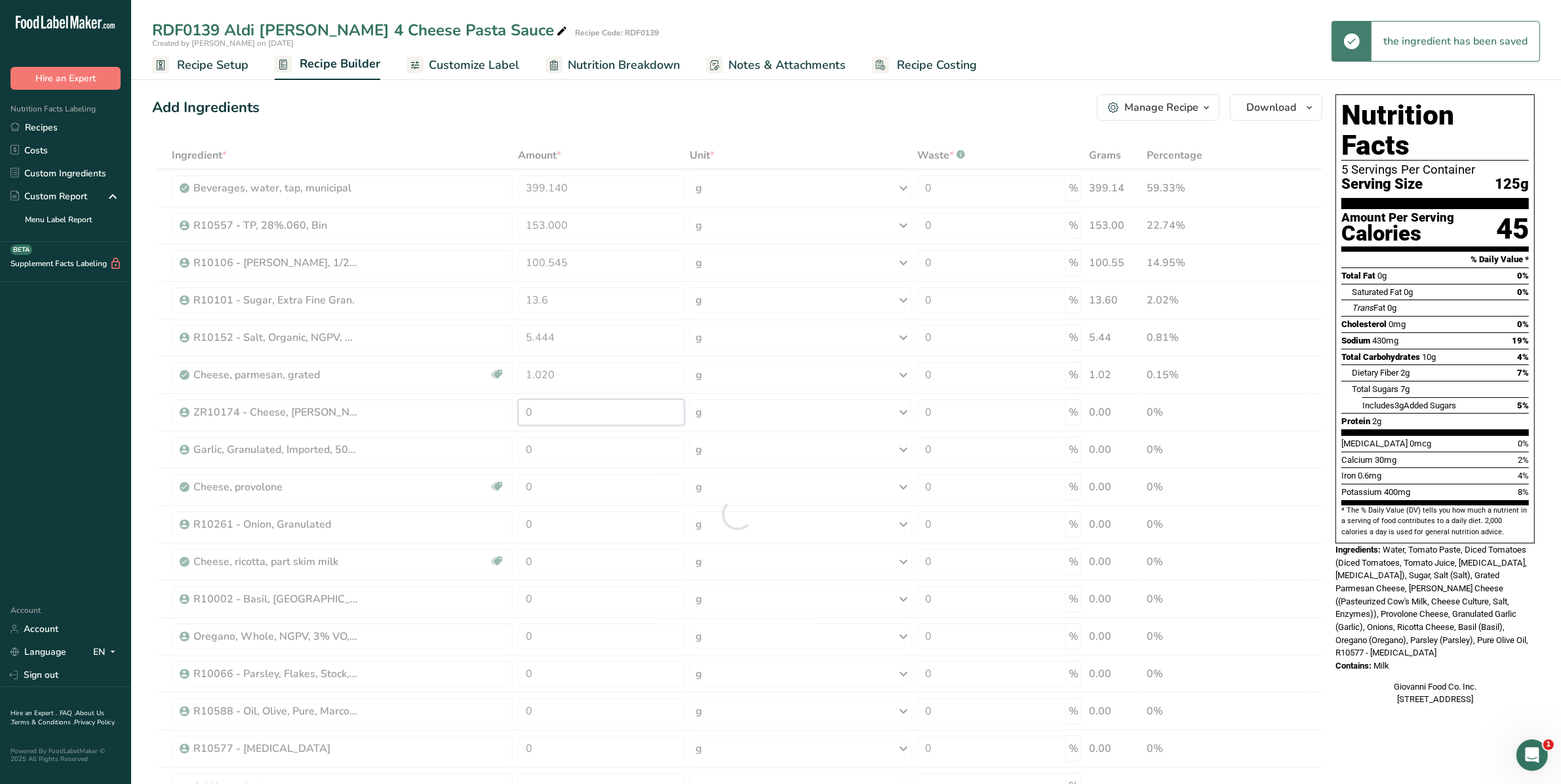
drag, startPoint x: 563, startPoint y: 410, endPoint x: 456, endPoint y: 404, distance: 107.2
click at [454, 408] on div "Ingredient * Amount * Unit * Waste * .a-a{fill:#347362;}.b-a{fill:#fff;} Grams …" at bounding box center [737, 514] width 1171 height 745
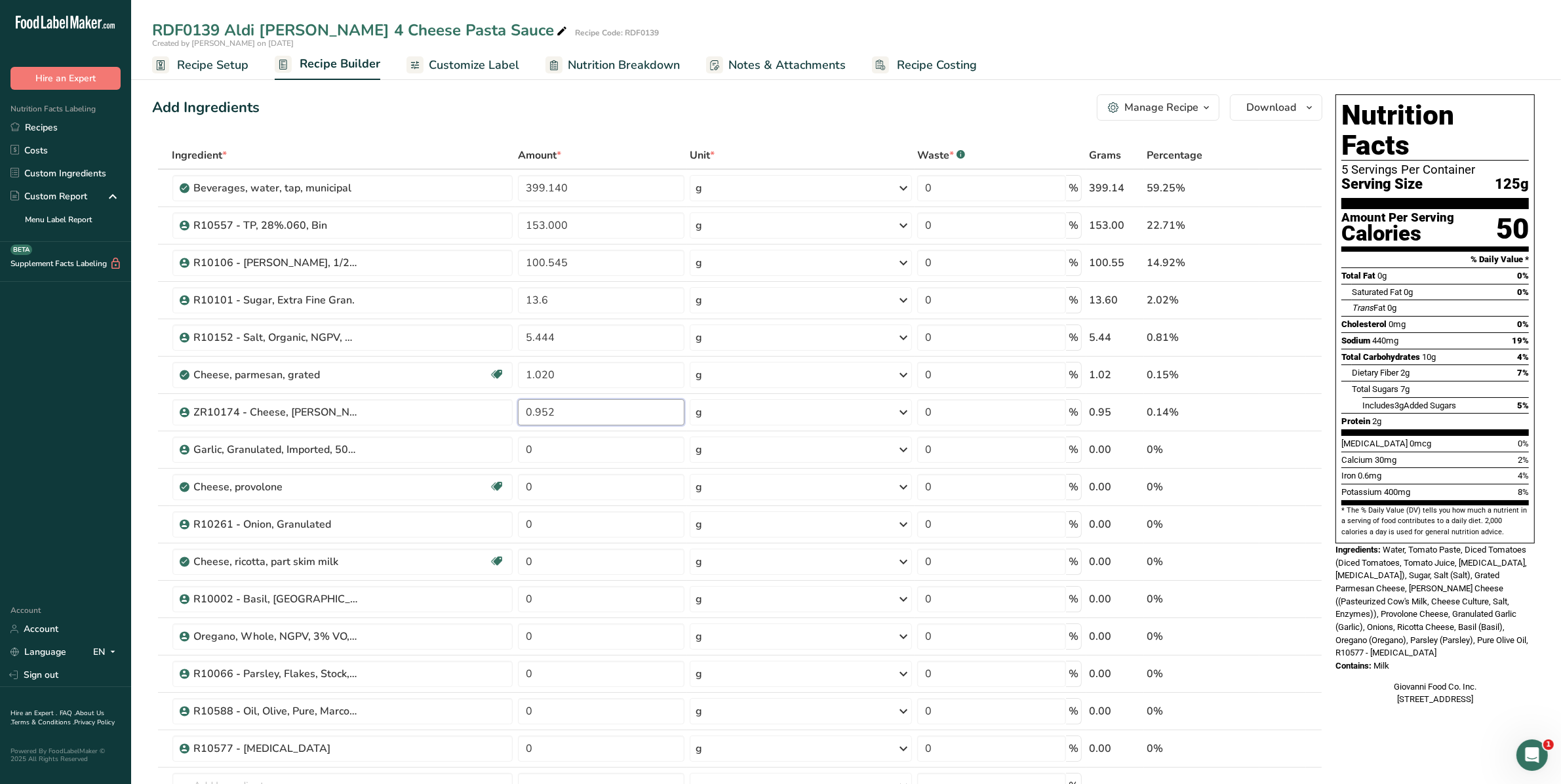
type input "0.952"
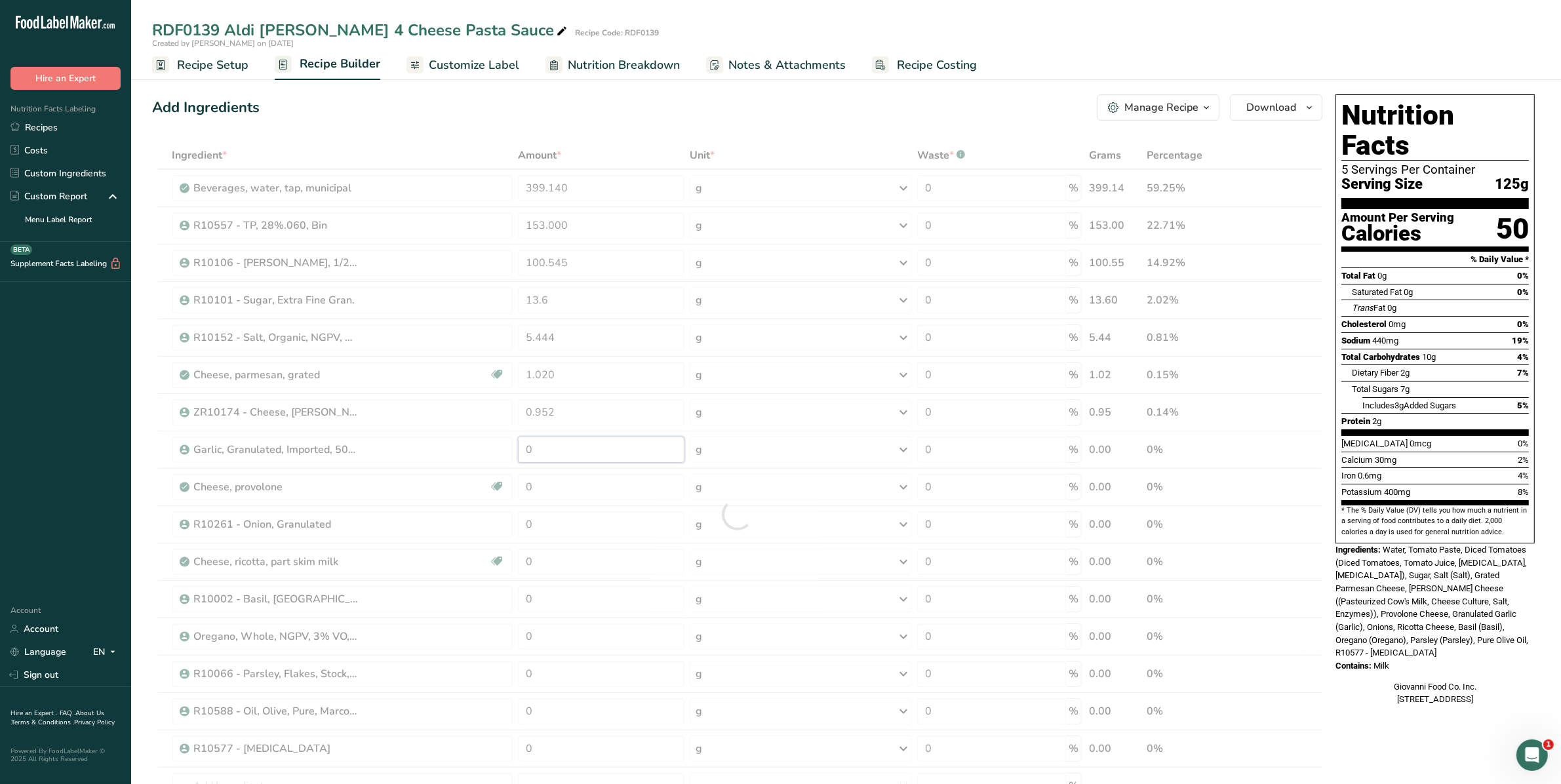
drag, startPoint x: 565, startPoint y: 455, endPoint x: 411, endPoint y: 456, distance: 154.0
click at [411, 458] on div "Ingredient * Amount * Unit * Waste * .a-a{fill:#347362;}.b-a{fill:#fff;} Grams …" at bounding box center [737, 514] width 1171 height 745
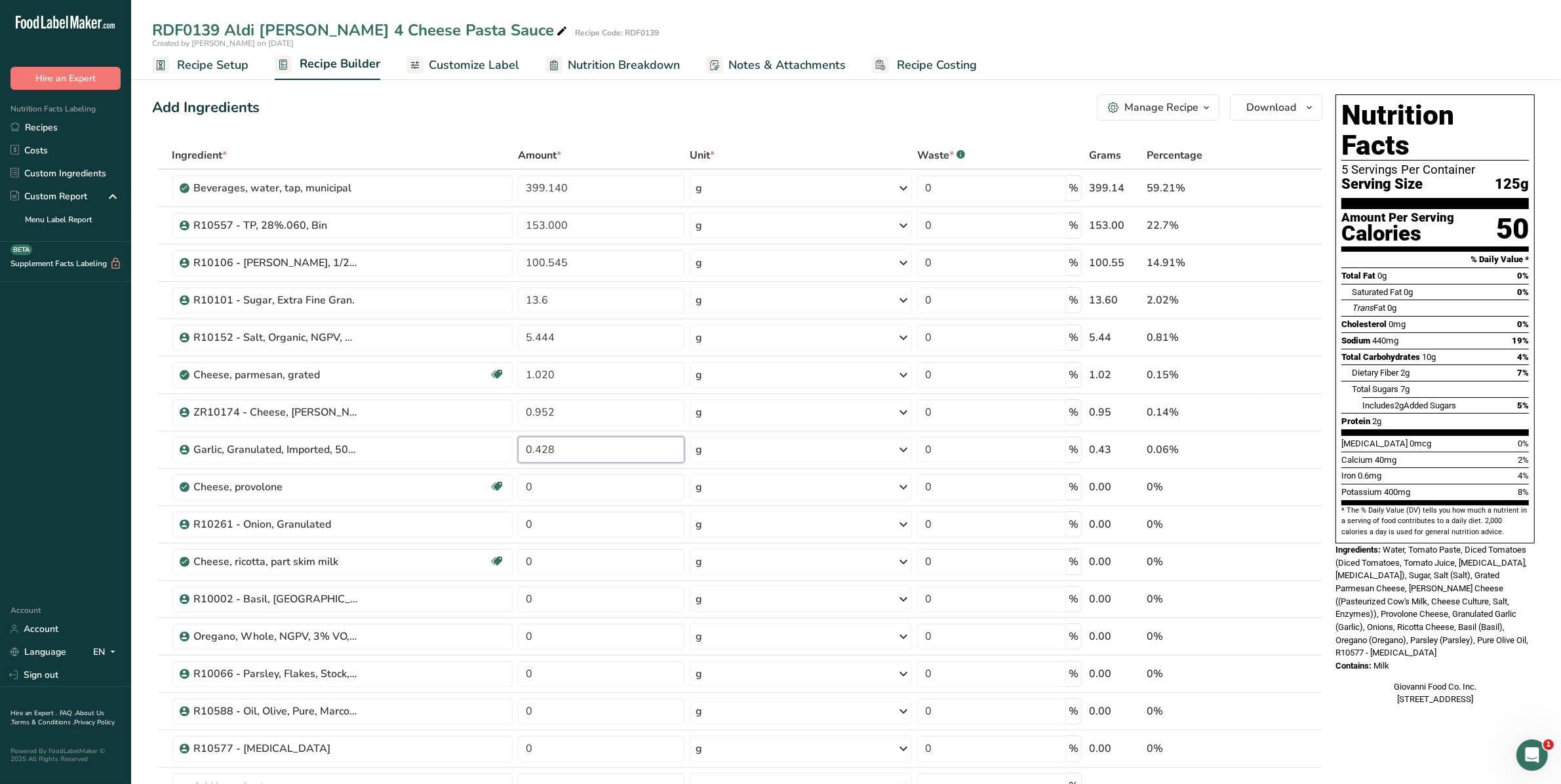
type input "0.428"
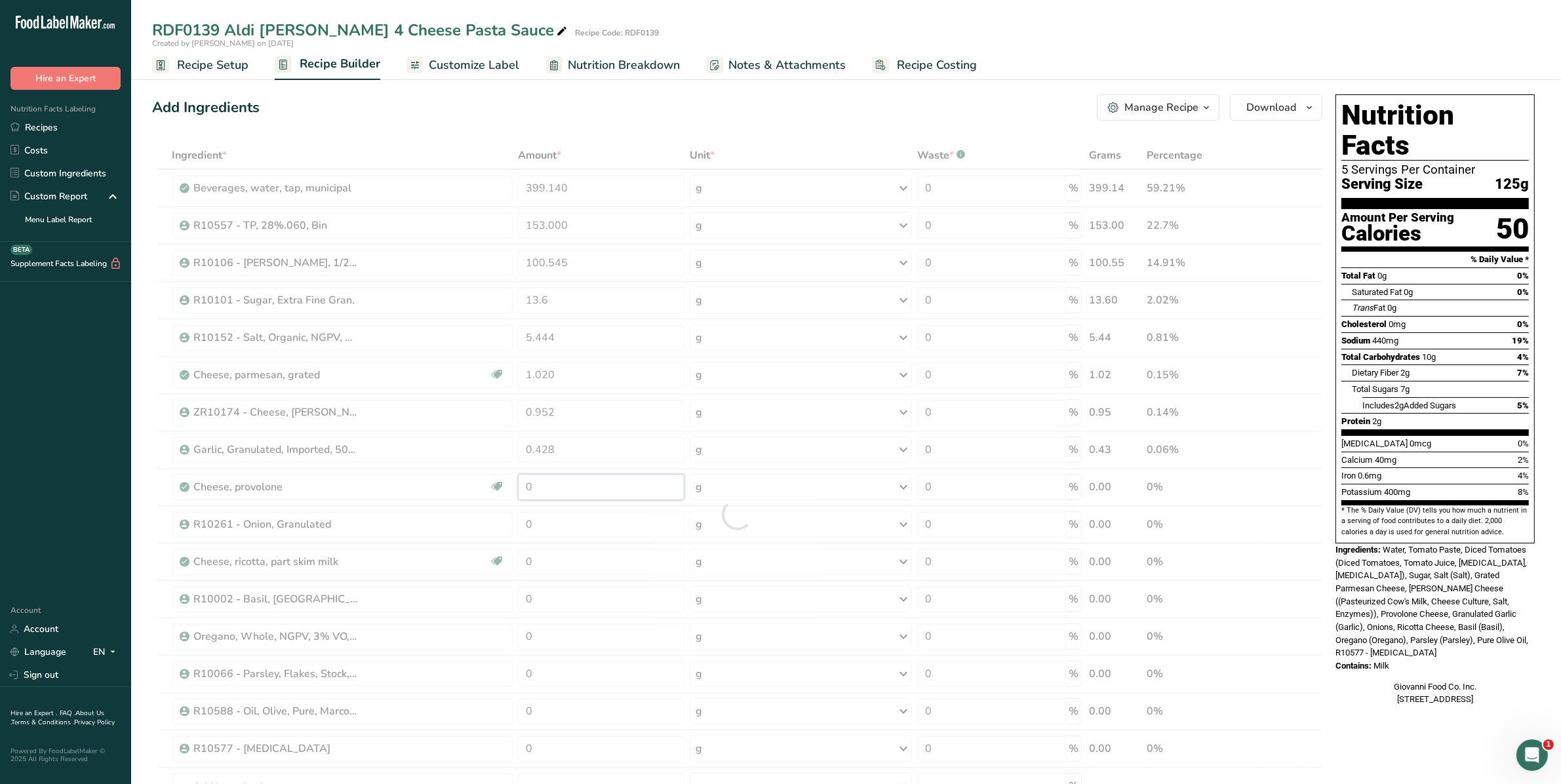
drag, startPoint x: 588, startPoint y: 473, endPoint x: 408, endPoint y: 496, distance: 181.5
click at [408, 496] on div "Ingredient * Amount * Unit * Waste * .a-a{fill:#347362;}.b-a{fill:#fff;} Grams …" at bounding box center [737, 514] width 1171 height 745
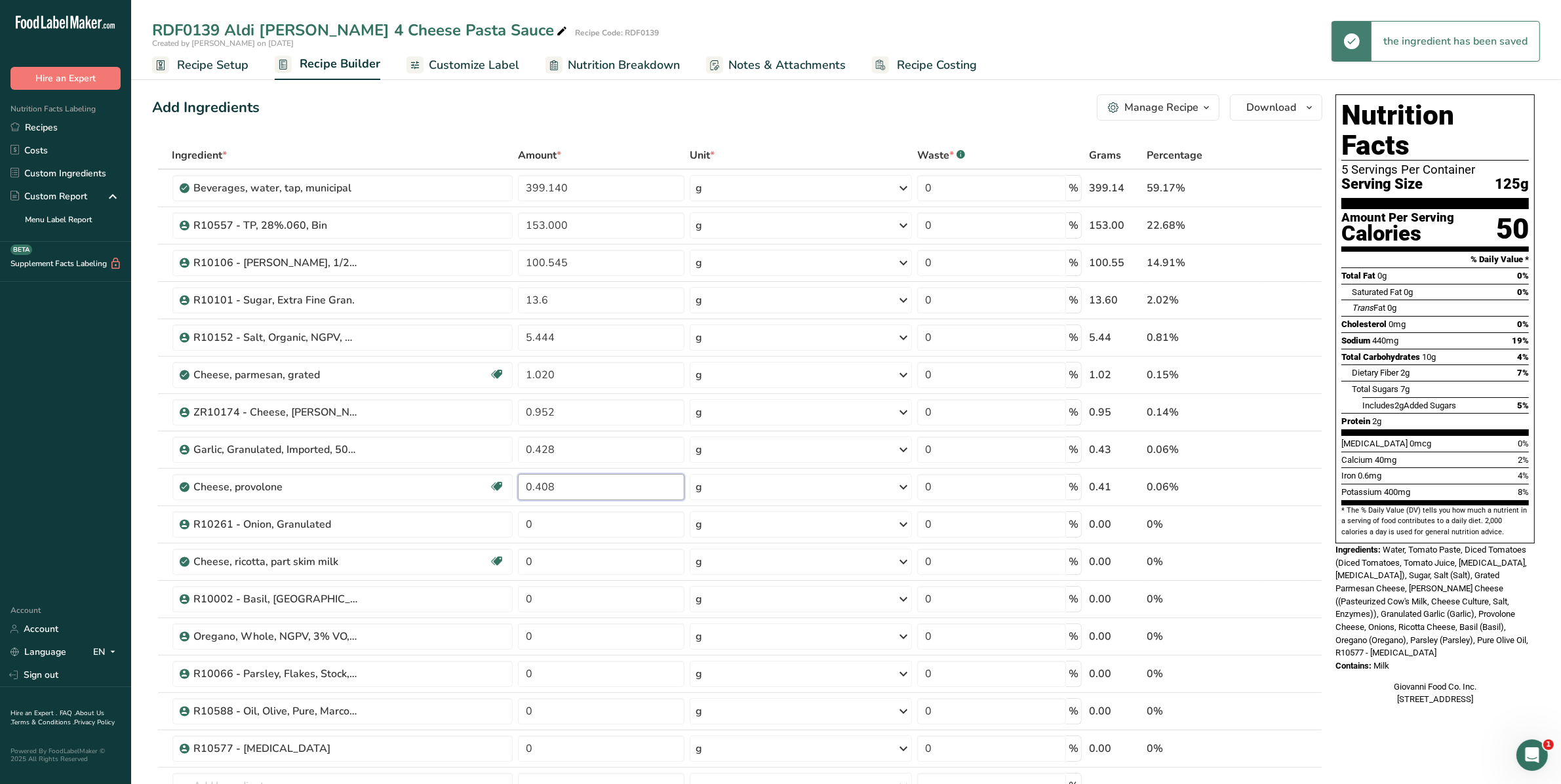
type input "0.408"
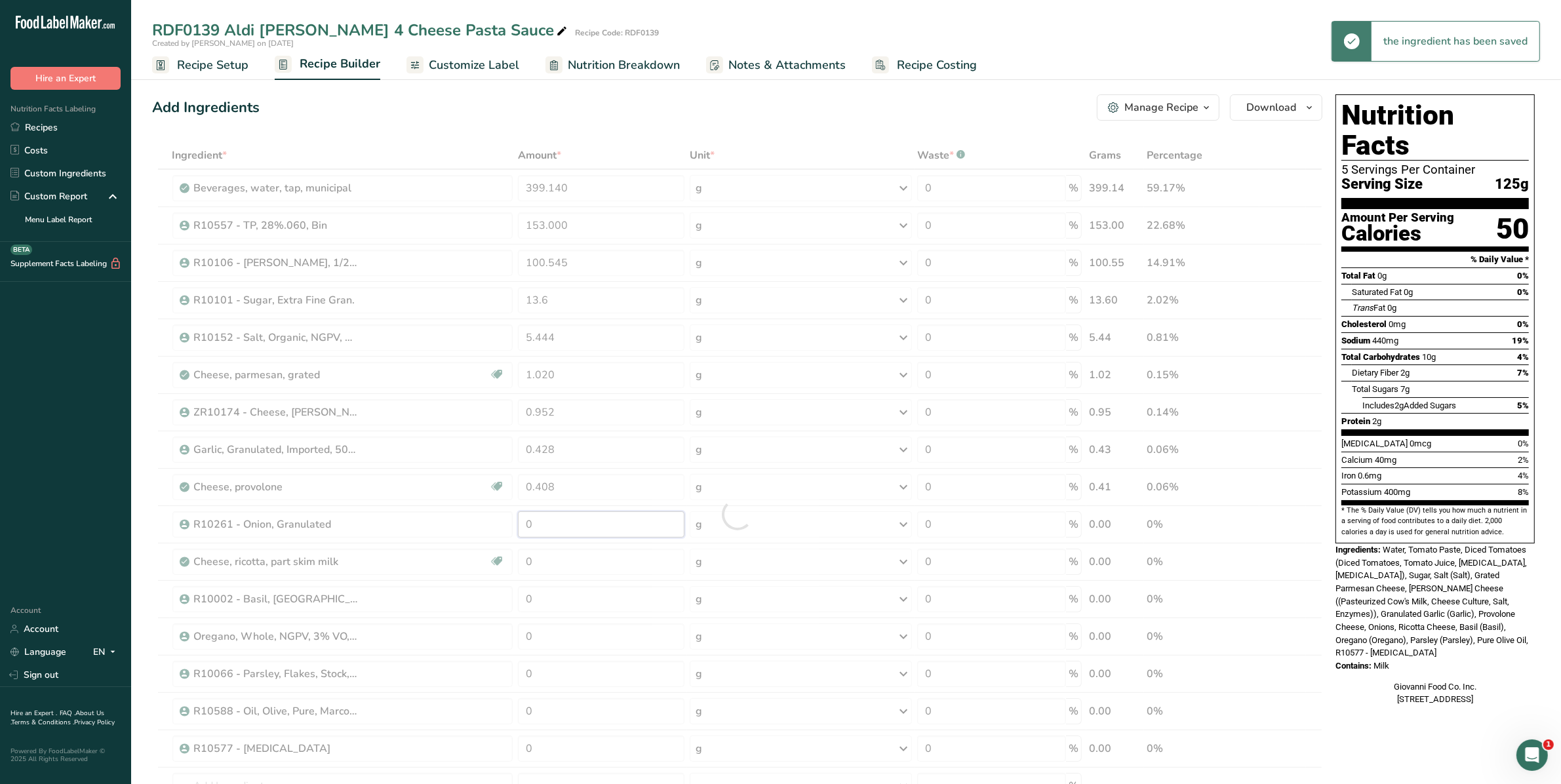
drag, startPoint x: 576, startPoint y: 521, endPoint x: 379, endPoint y: 529, distance: 197.2
click at [379, 529] on div "Ingredient * Amount * Unit * Waste * .a-a{fill:#347362;}.b-a{fill:#fff;} Grams …" at bounding box center [737, 514] width 1171 height 745
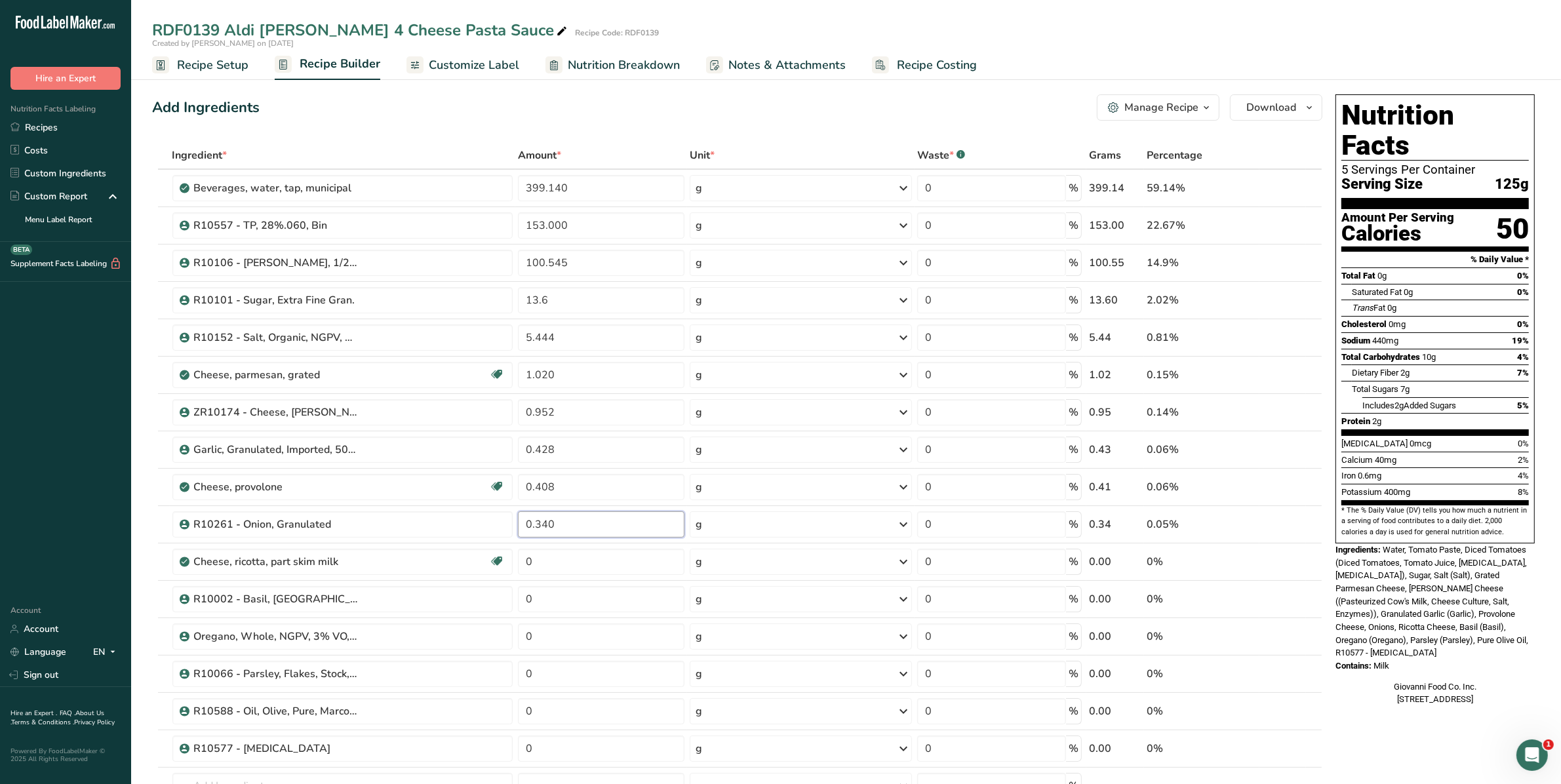
type input "0.340"
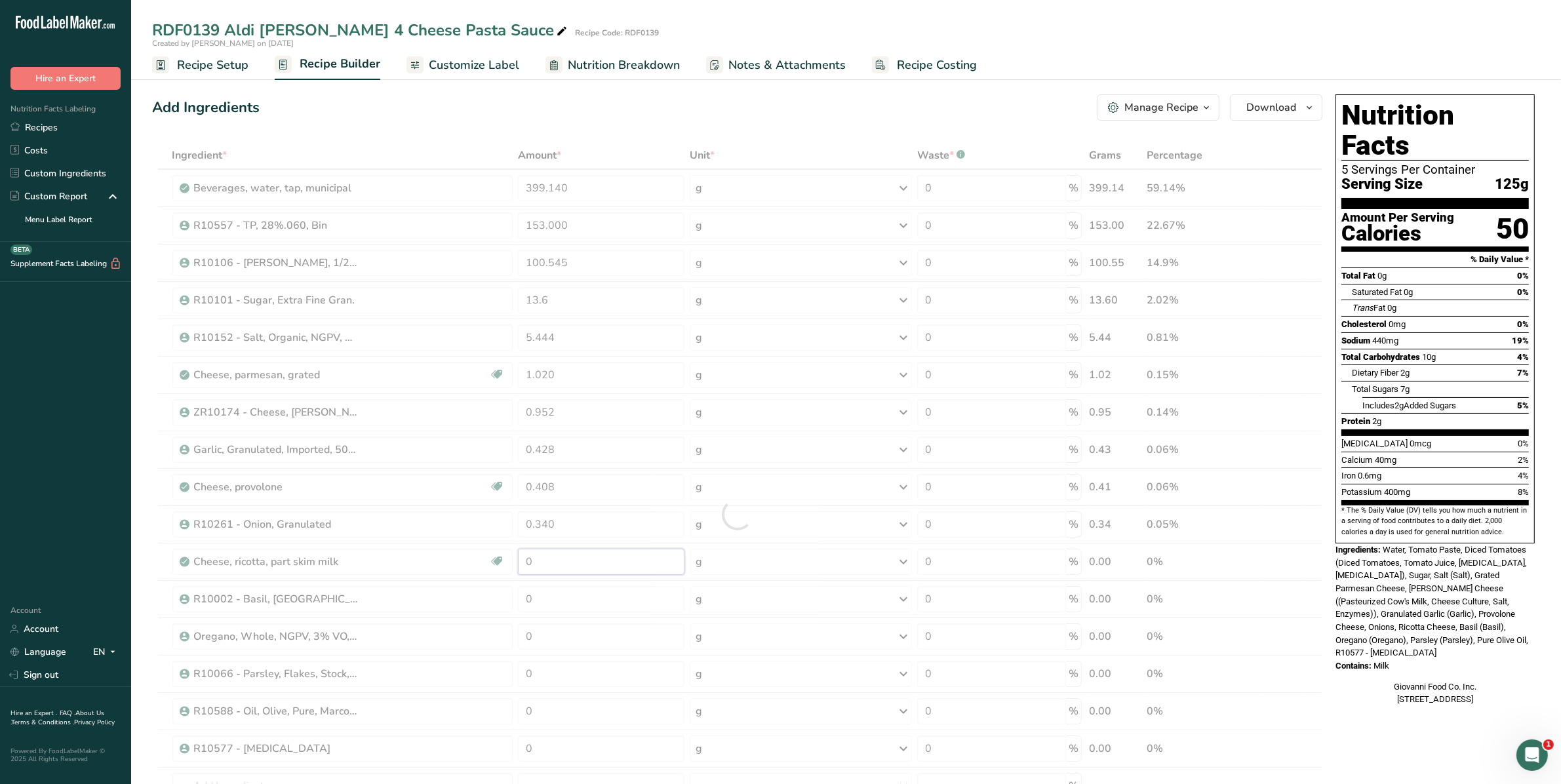
drag, startPoint x: 558, startPoint y: 555, endPoint x: 395, endPoint y: 557, distance: 163.0
click at [395, 564] on div "Ingredient * Amount * Unit * Waste * .a-a{fill:#347362;}.b-a{fill:#fff;} Grams …" at bounding box center [737, 514] width 1171 height 745
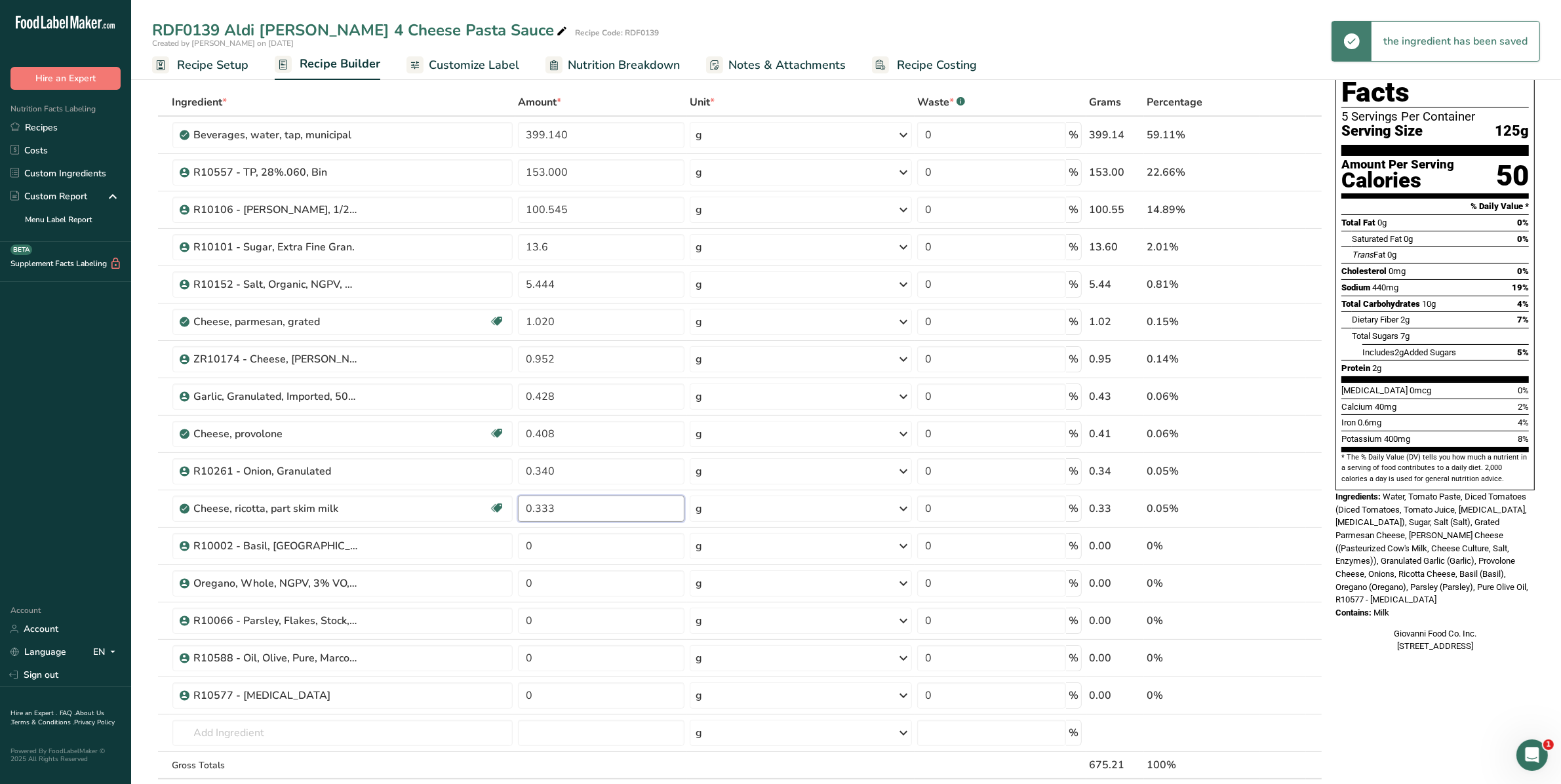
scroll to position [82, 0]
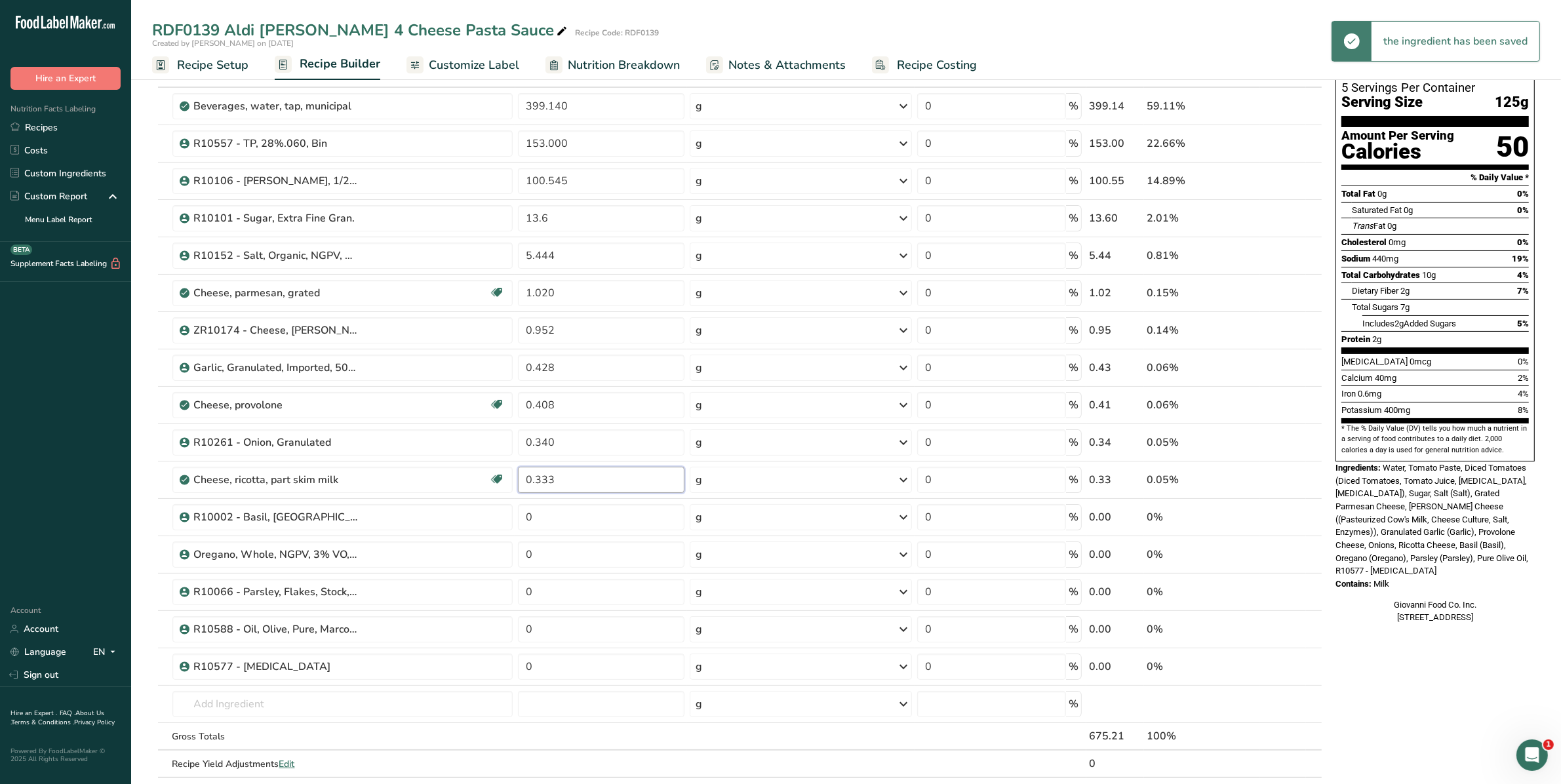
type input "0.333"
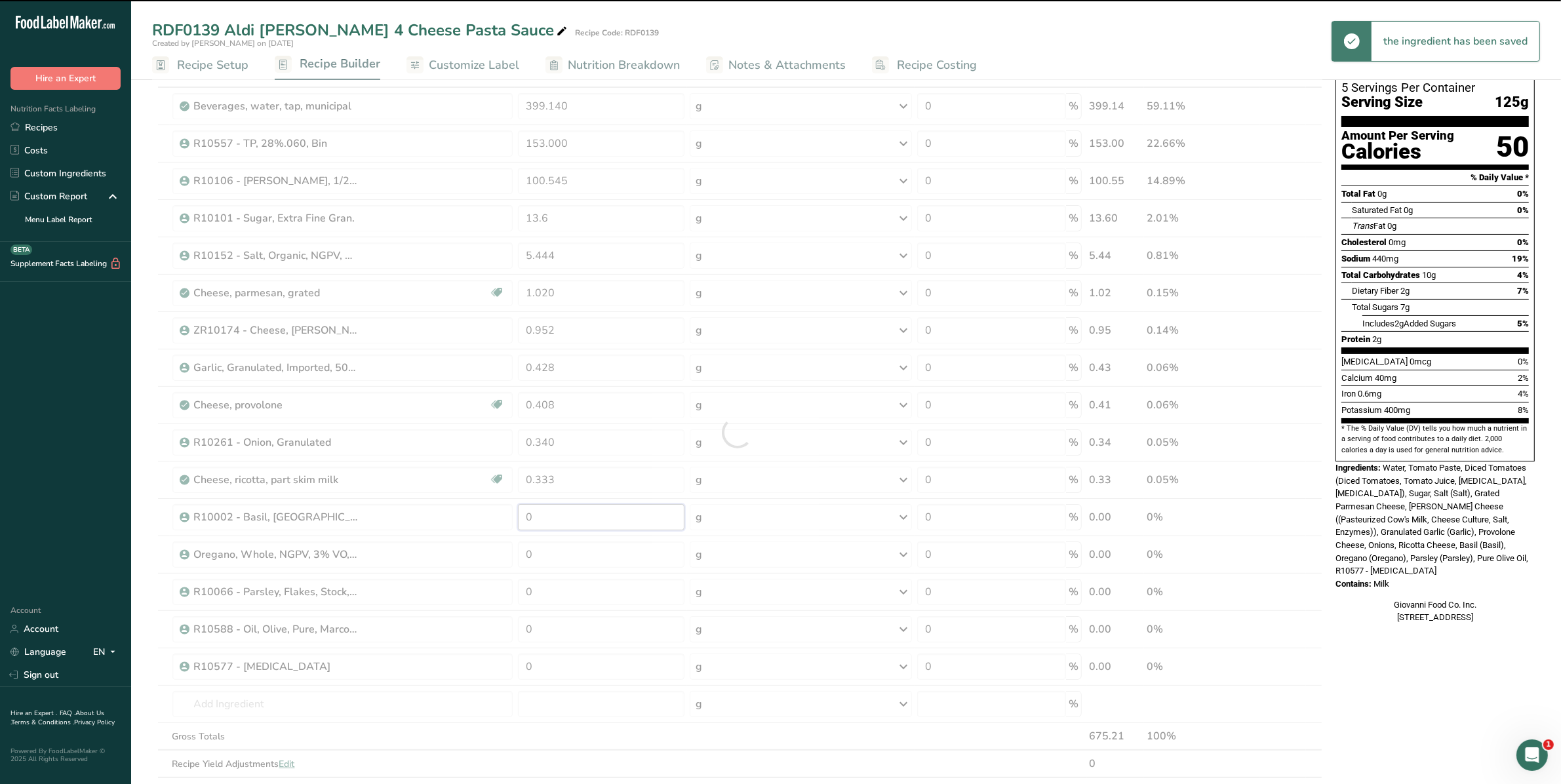
drag, startPoint x: 553, startPoint y: 521, endPoint x: 489, endPoint y: 526, distance: 64.2
click at [489, 526] on div "Ingredient * Amount * Unit * Waste * .a-a{fill:#347362;}.b-a{fill:#fff;} Grams …" at bounding box center [737, 432] width 1171 height 745
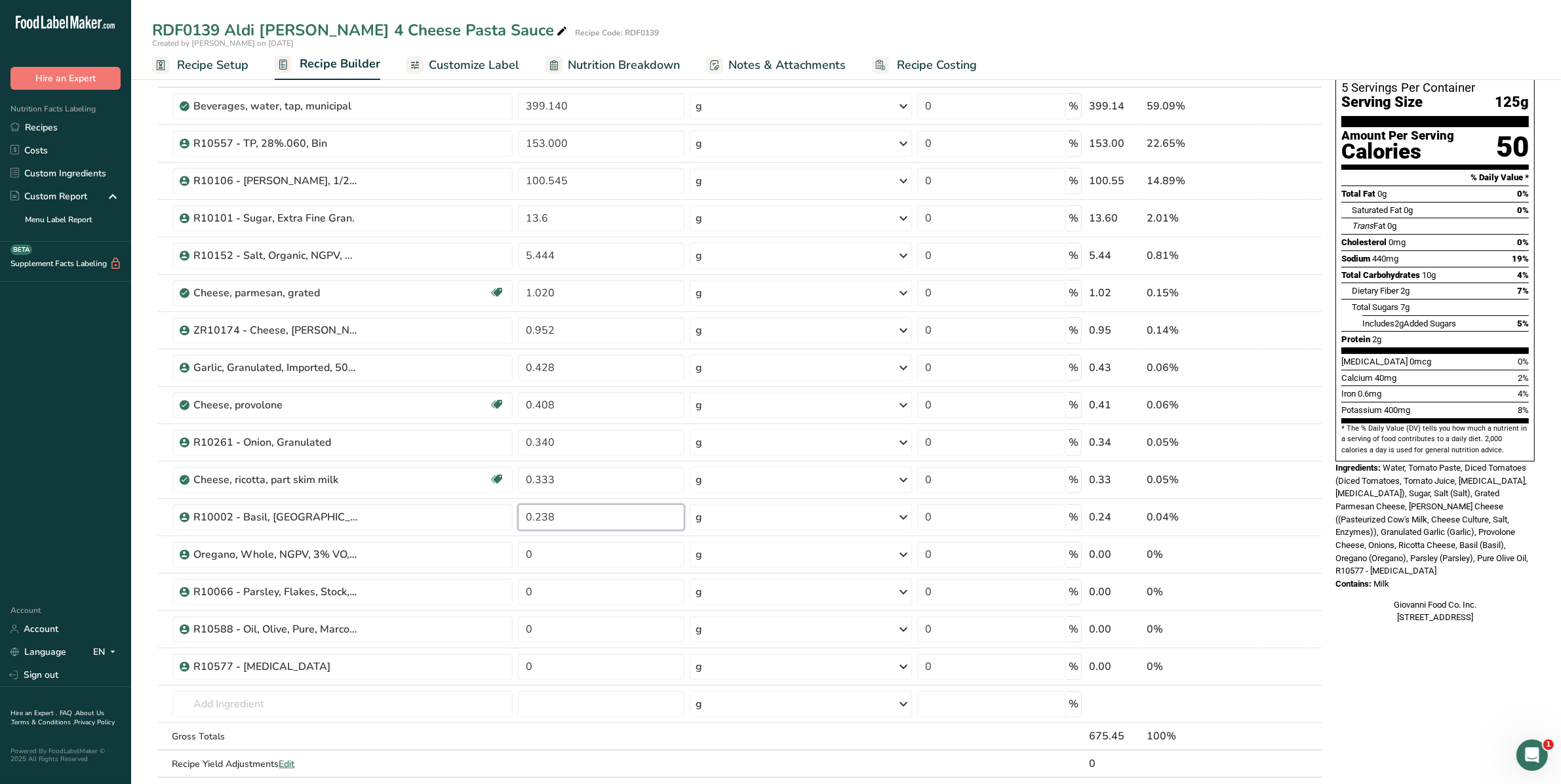
type input "0.238"
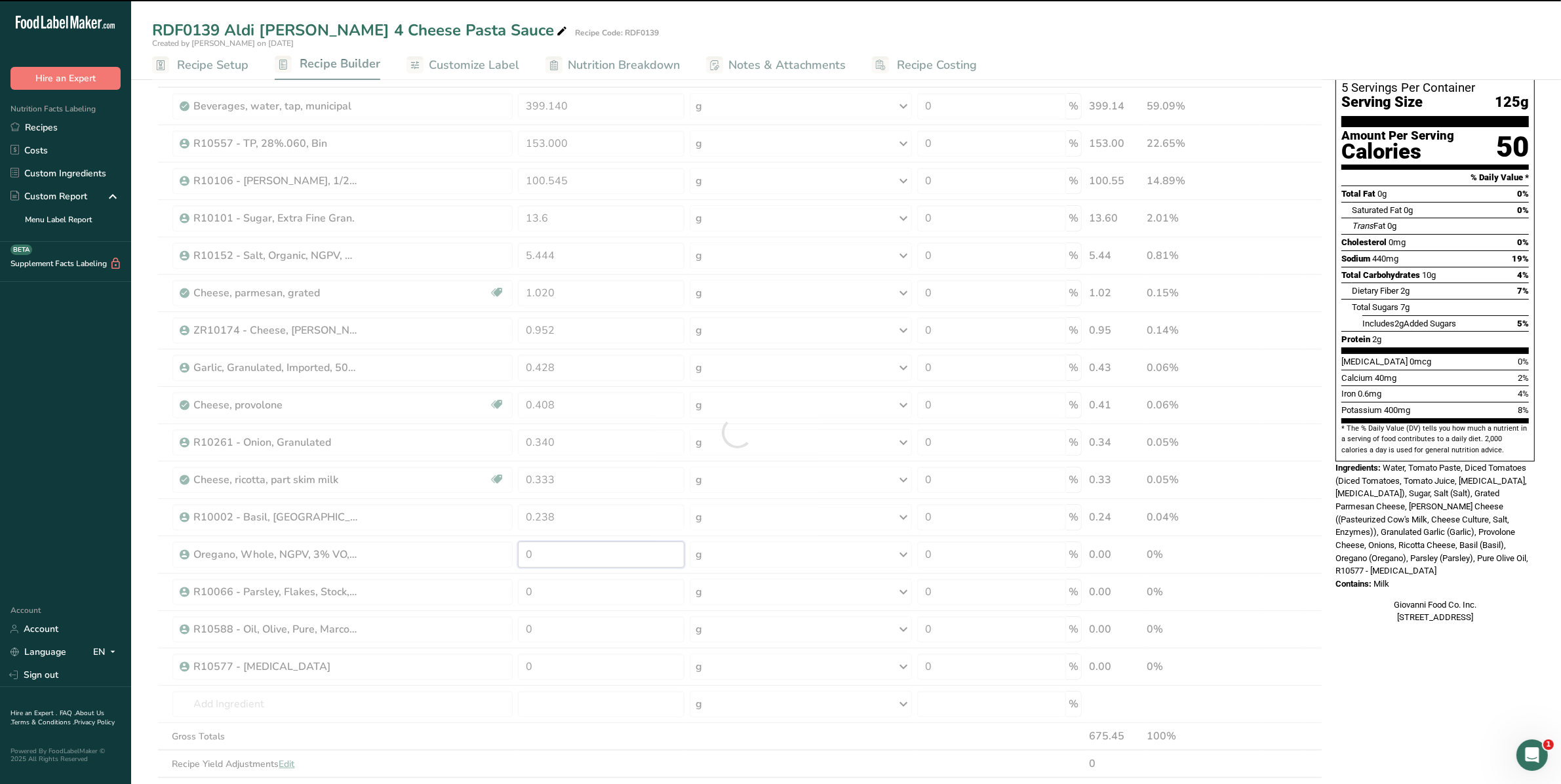
drag, startPoint x: 558, startPoint y: 554, endPoint x: 449, endPoint y: 554, distance: 109.0
click at [454, 554] on div "Ingredient * Amount * Unit * Waste * .a-a{fill:#347362;}.b-a{fill:#fff;} Grams …" at bounding box center [737, 432] width 1171 height 745
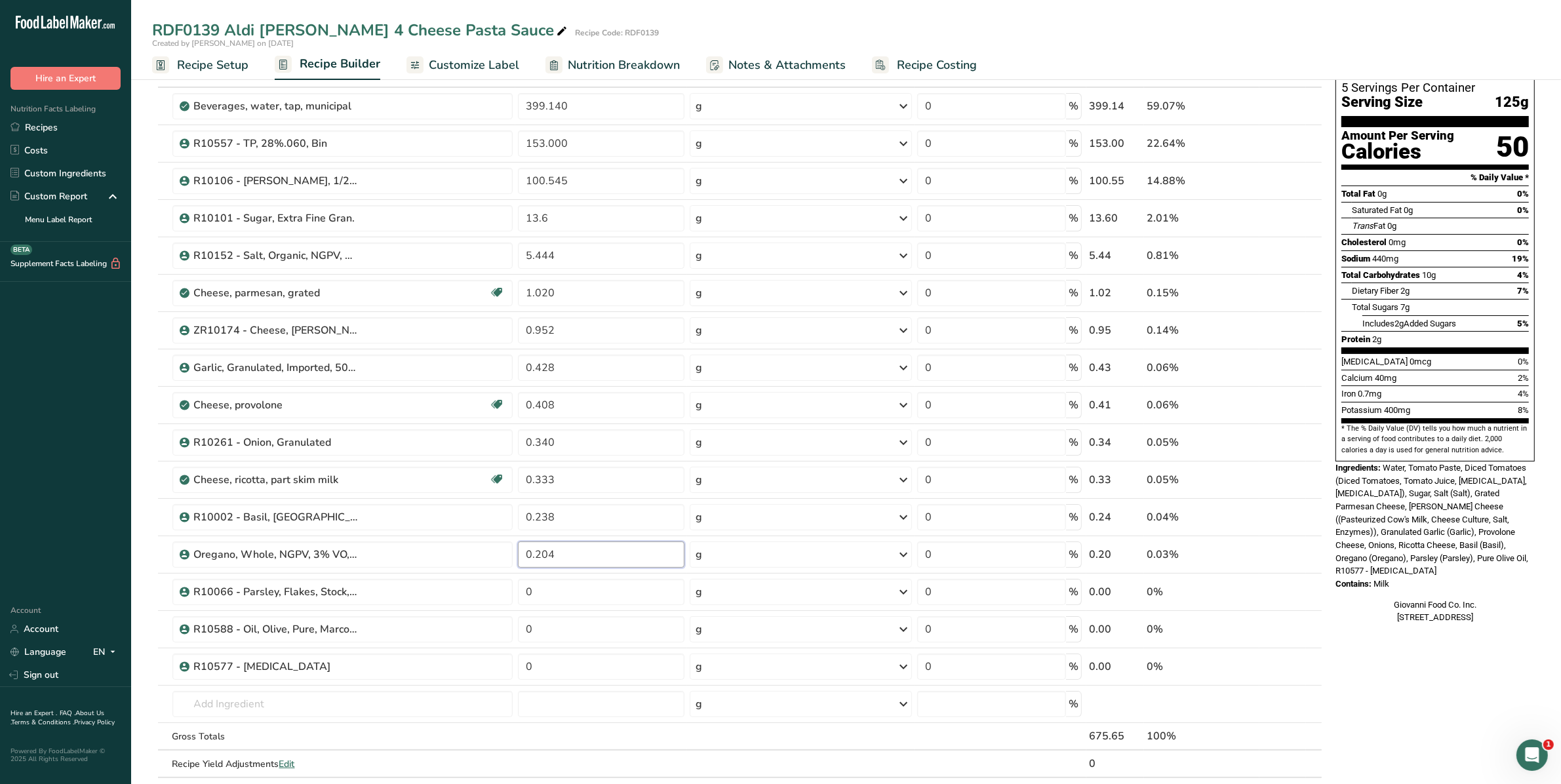
type input "0.204"
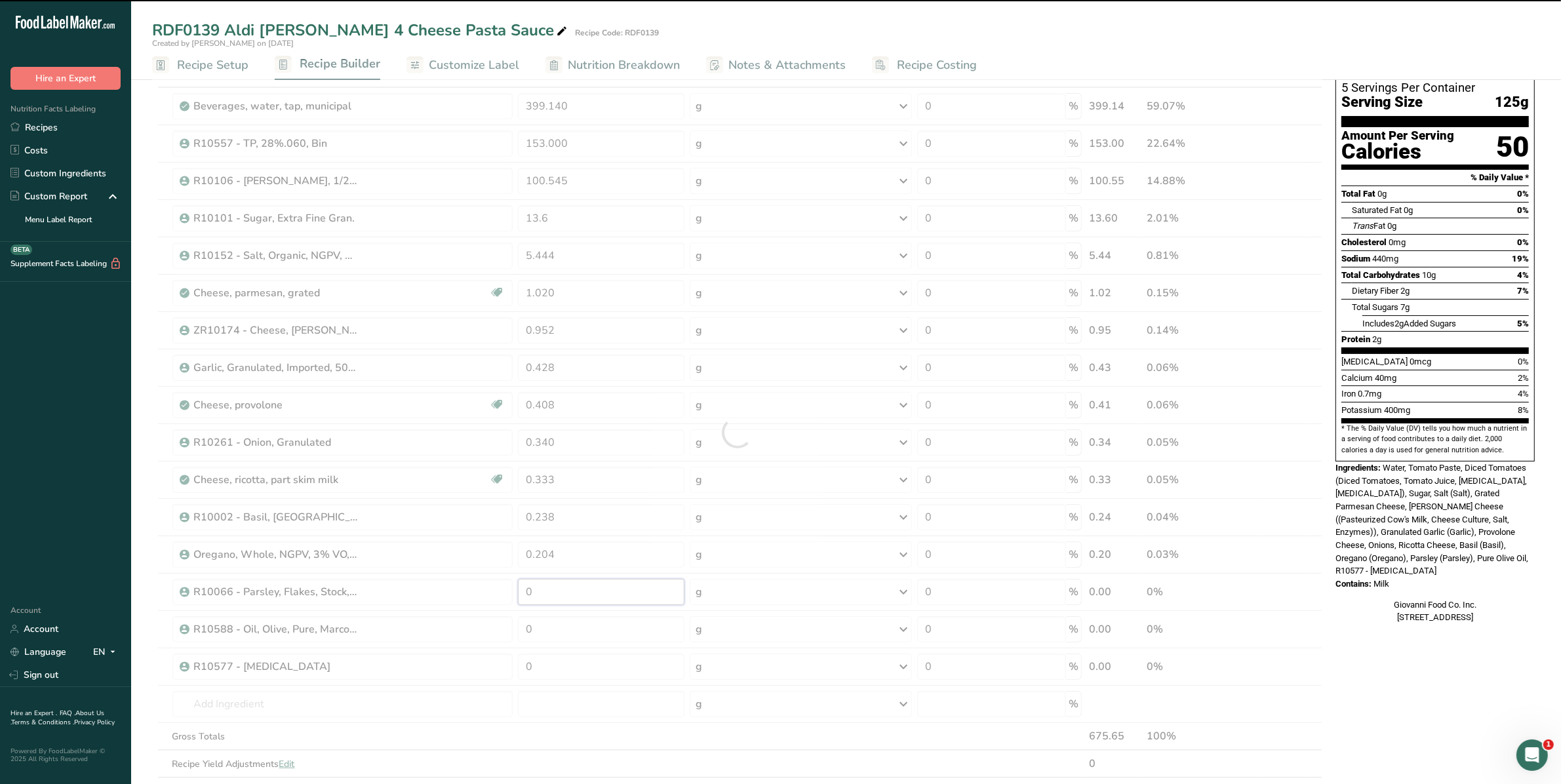
drag, startPoint x: 561, startPoint y: 600, endPoint x: 440, endPoint y: 595, distance: 121.1
click at [444, 595] on div "Ingredient * Amount * Unit * Waste * .a-a{fill:#347362;}.b-a{fill:#fff;} Grams …" at bounding box center [737, 432] width 1171 height 745
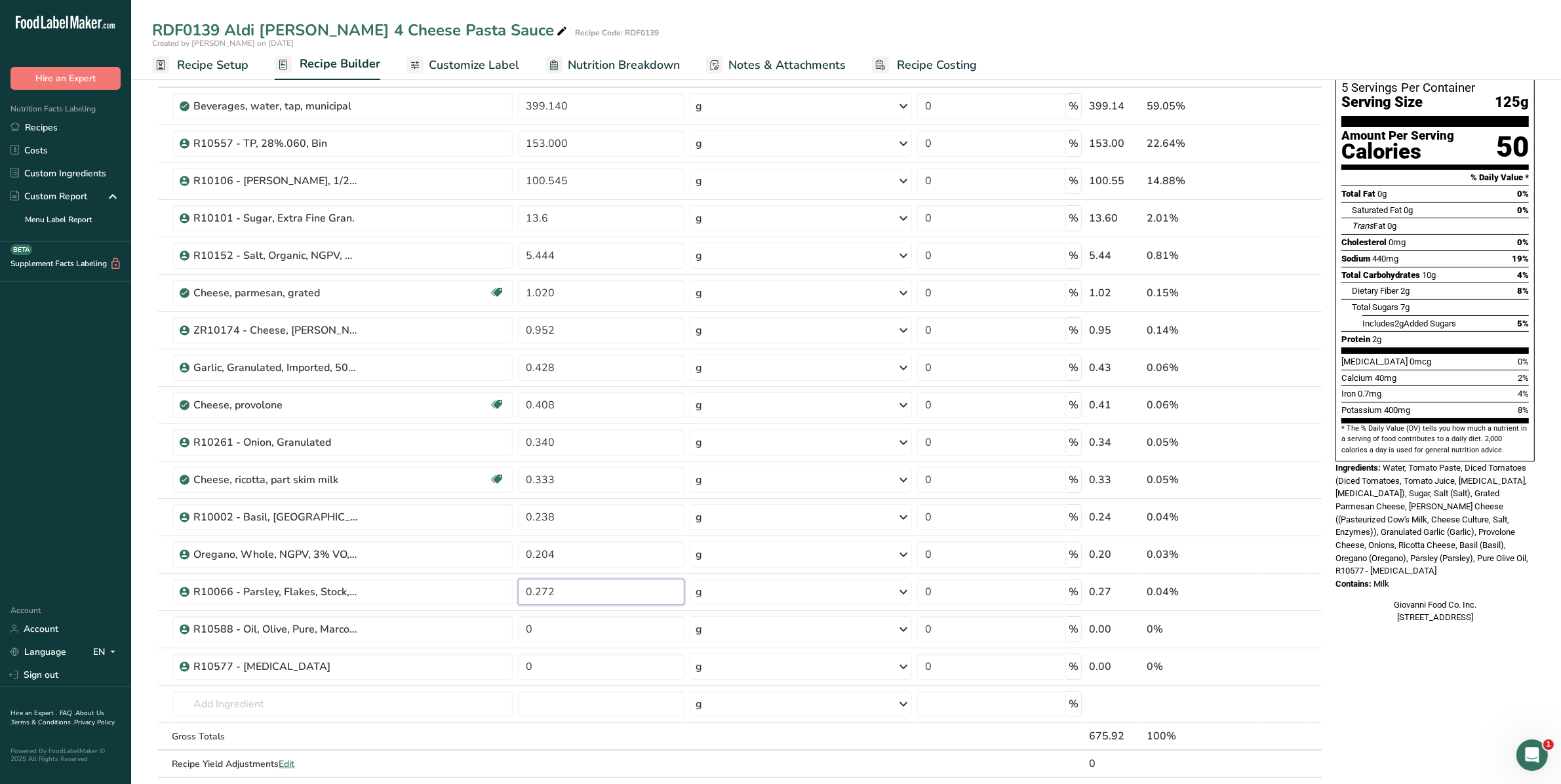
type input "0.272"
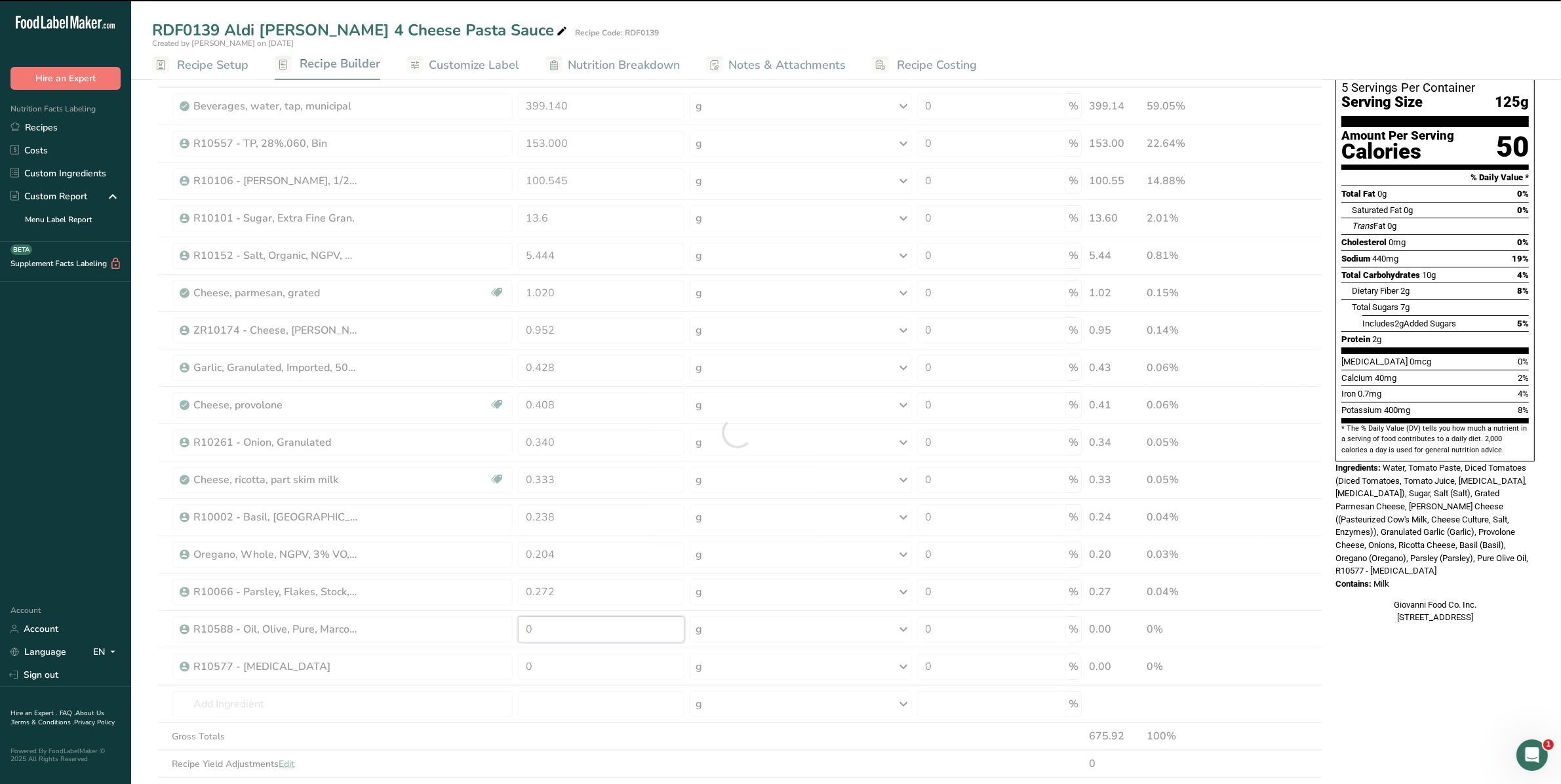
drag, startPoint x: 552, startPoint y: 636, endPoint x: 402, endPoint y: 640, distance: 150.1
click at [403, 641] on div "Ingredient * Amount * Unit * Waste * .a-a{fill:#347362;}.b-a{fill:#fff;} Grams …" at bounding box center [737, 432] width 1171 height 745
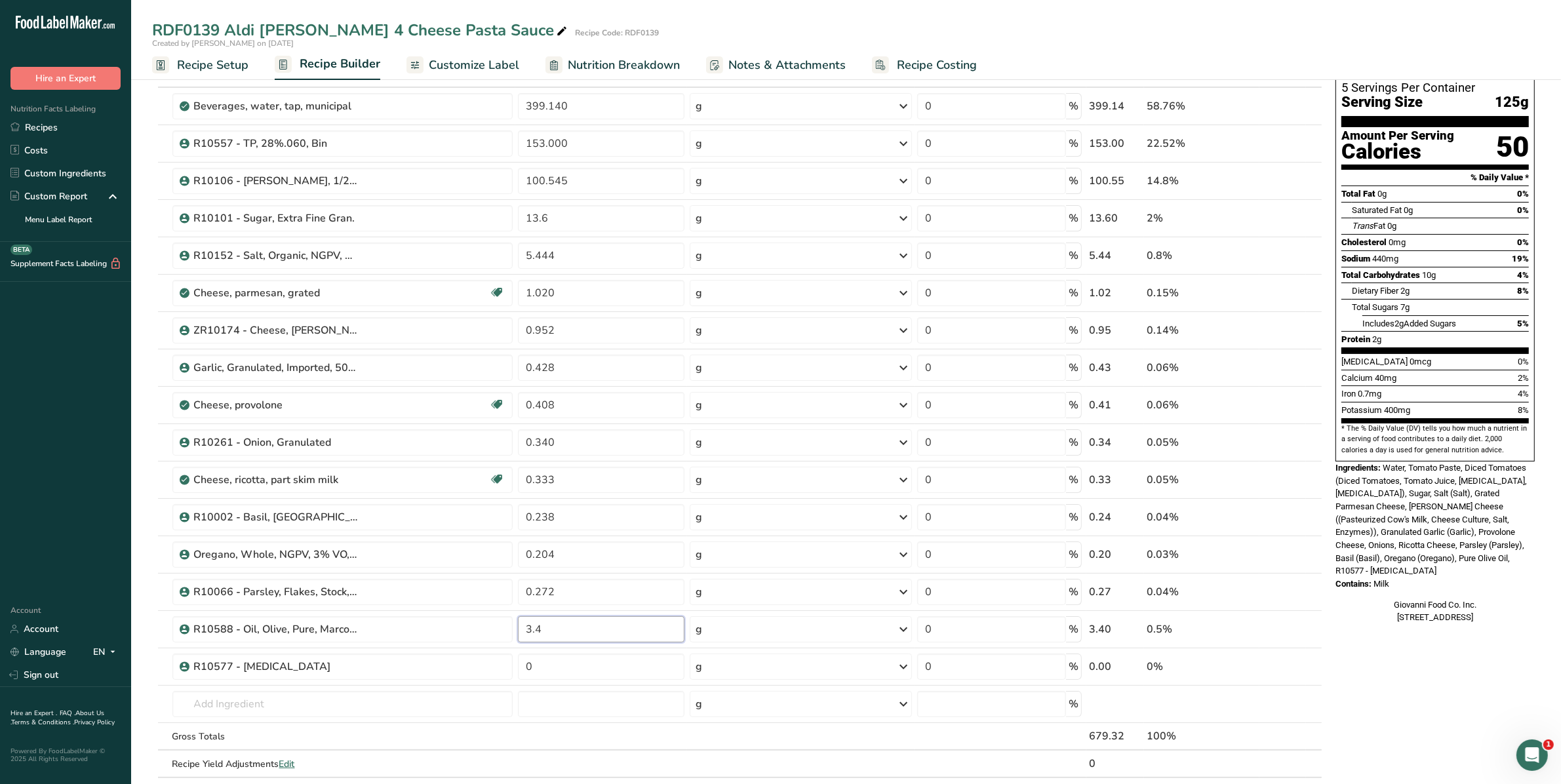
type input "3.4"
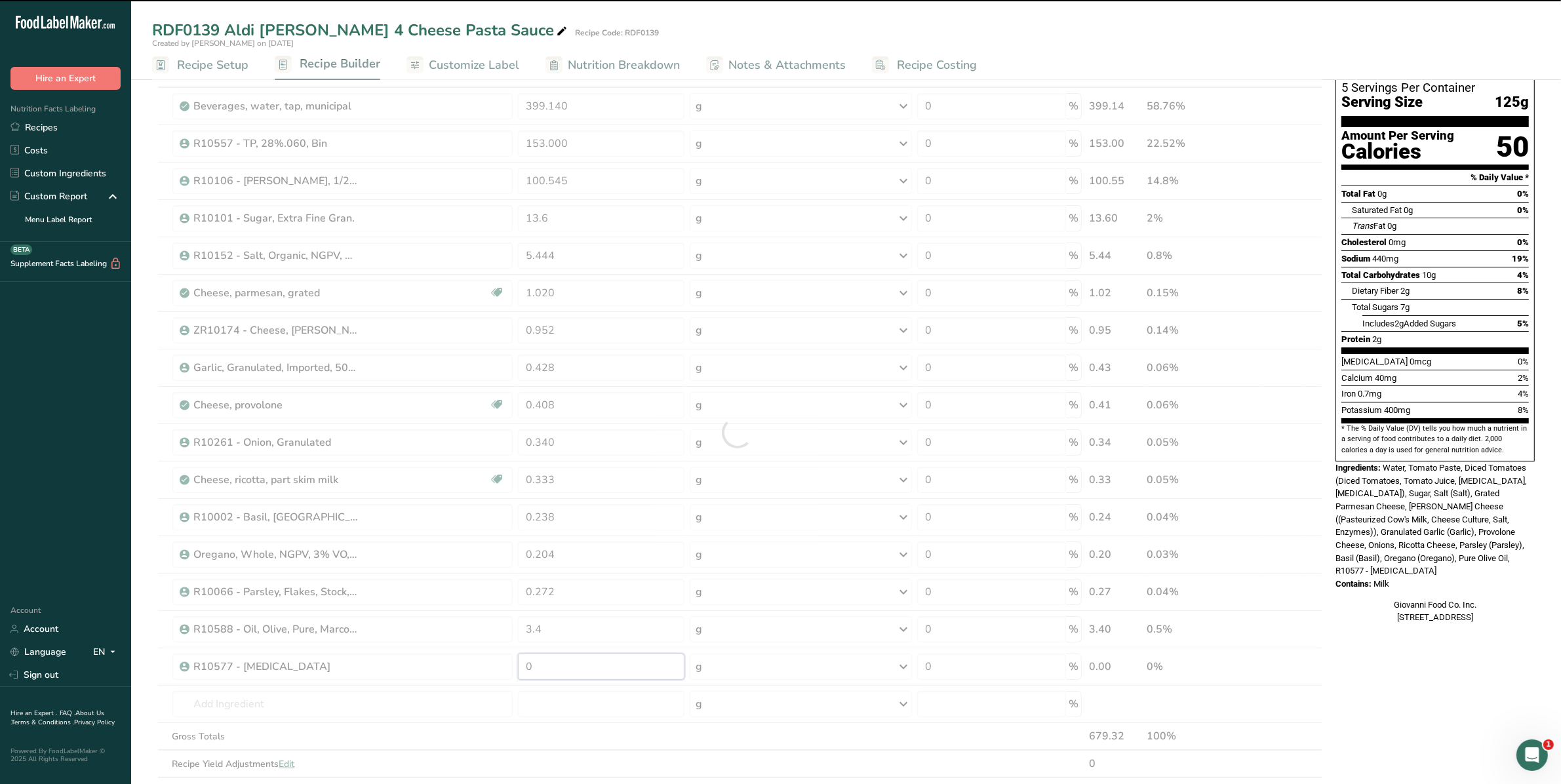
drag, startPoint x: 553, startPoint y: 663, endPoint x: 489, endPoint y: 666, distance: 64.1
click at [489, 666] on div "Ingredient * Amount * Unit * Waste * .a-a{fill:#347362;}.b-a{fill:#fff;} Grams …" at bounding box center [737, 432] width 1171 height 745
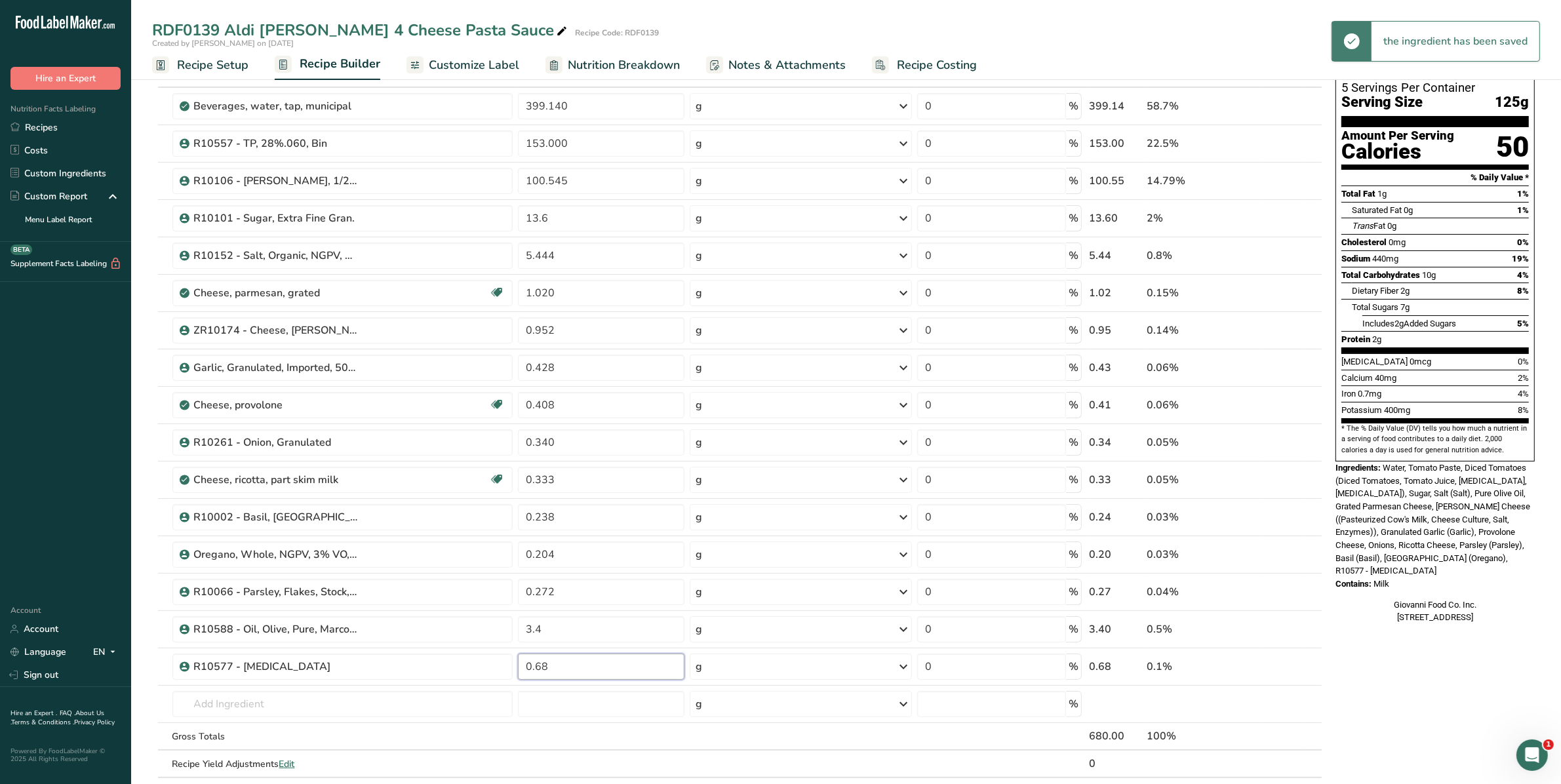
type input "0.68"
click at [683, 742] on div "Ingredient * Amount * Unit * Waste * .a-a{fill:#347362;}.b-a{fill:#fff;} Grams …" at bounding box center [737, 432] width 1171 height 745
drag, startPoint x: 561, startPoint y: 217, endPoint x: 498, endPoint y: 217, distance: 63.0
click at [498, 217] on tr "R10101 - Sugar, Extra Fine Gran. 13.6 g Weight Units g kg mg See more Volume Un…" at bounding box center [737, 219] width 1169 height 37
click at [672, 428] on div "Ingredient * Amount * Unit * Waste * .a-a{fill:#347362;}.b-a{fill:#fff;} Grams …" at bounding box center [737, 432] width 1171 height 745
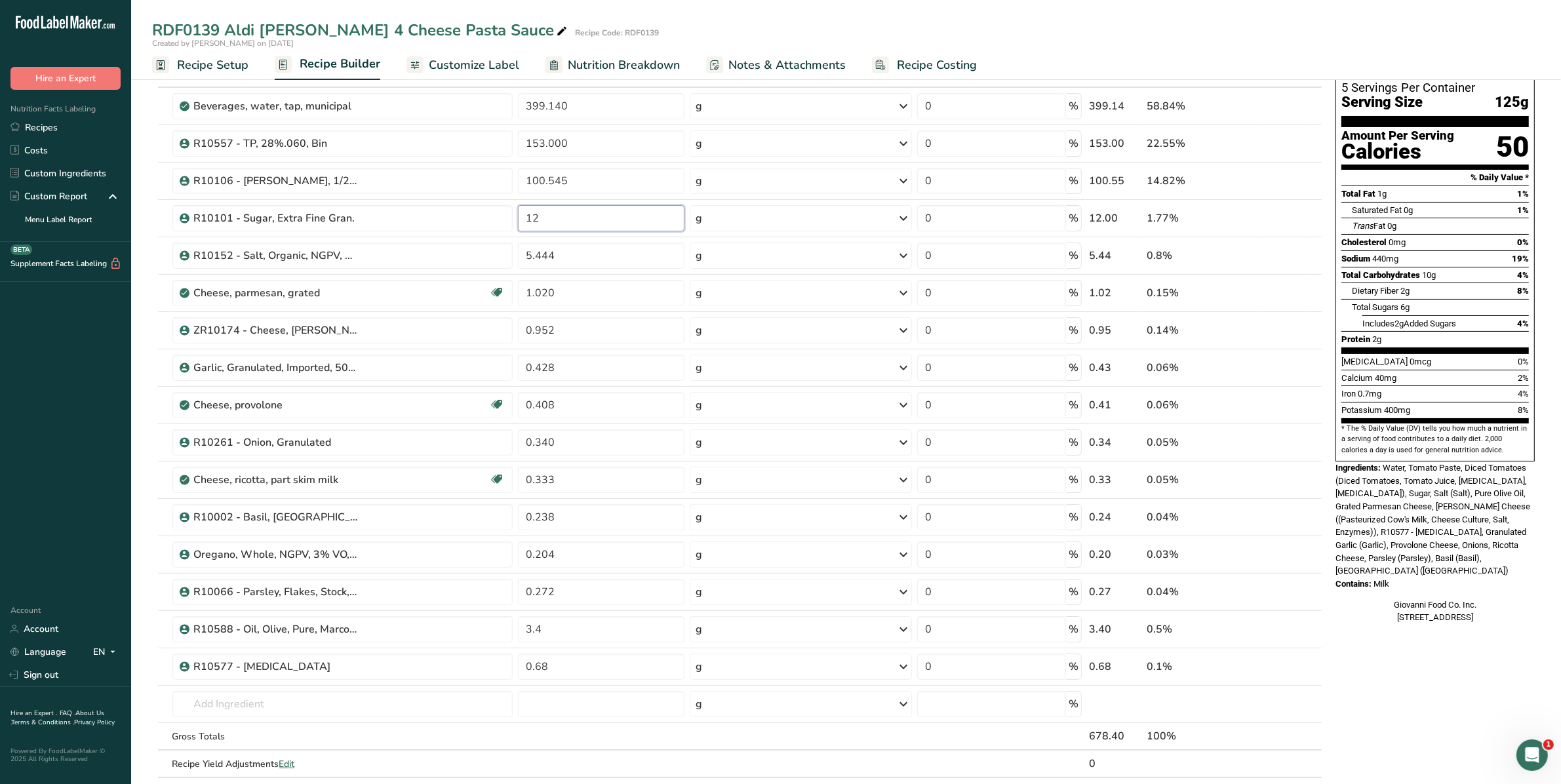
drag, startPoint x: 546, startPoint y: 223, endPoint x: 528, endPoint y: 217, distance: 19.0
click at [528, 217] on input "12" at bounding box center [601, 218] width 167 height 27
click at [561, 282] on div "Ingredient * Amount * Unit * Waste * .a-a{fill:#347362;}.b-a{fill:#fff;} Grams …" at bounding box center [737, 432] width 1171 height 745
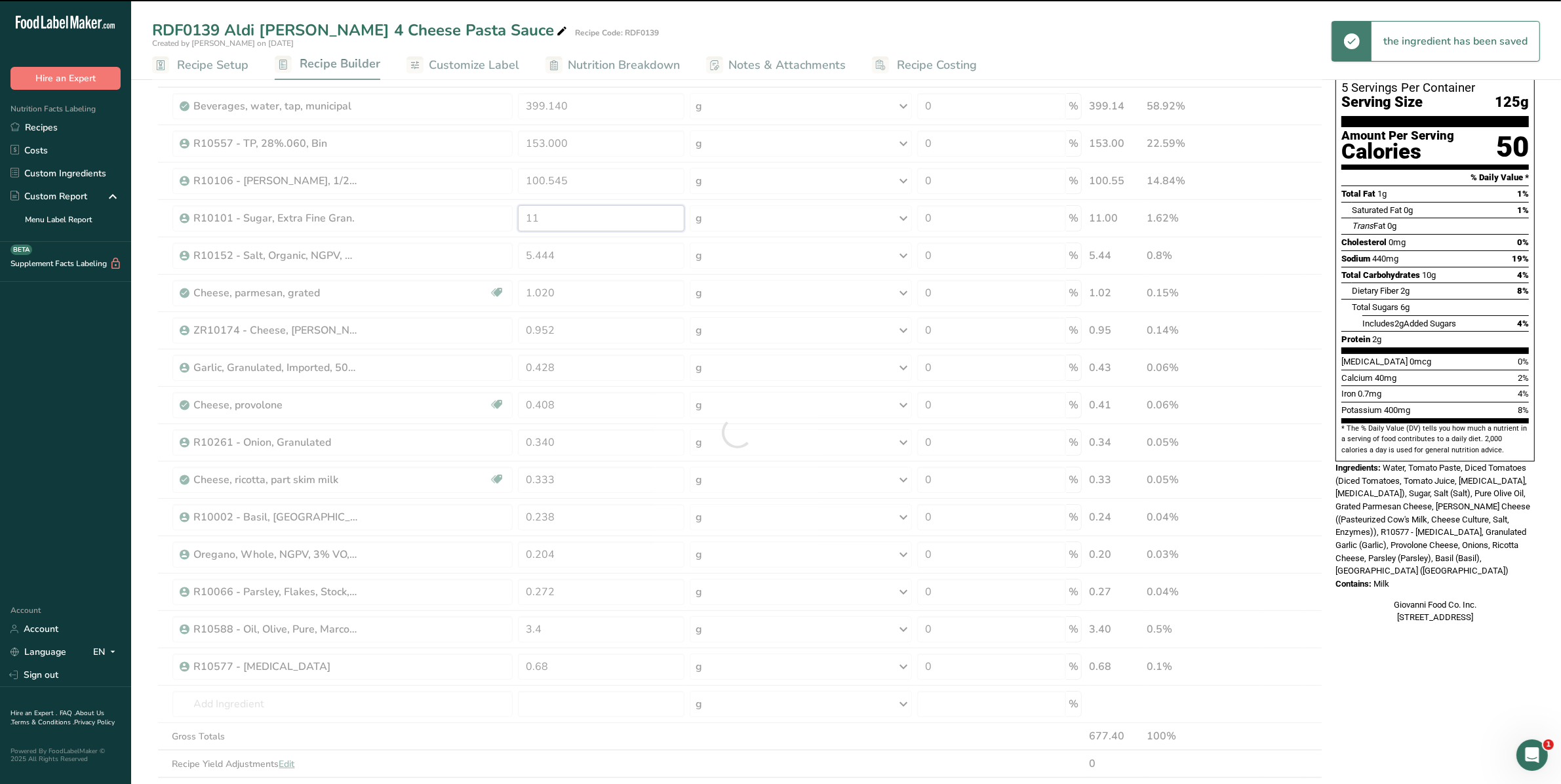
drag, startPoint x: 542, startPoint y: 209, endPoint x: 370, endPoint y: 214, distance: 172.1
click at [370, 214] on div "Ingredient * Amount * Unit * Waste * .a-a{fill:#347362;}.b-a{fill:#fff;} Grams …" at bounding box center [737, 432] width 1171 height 745
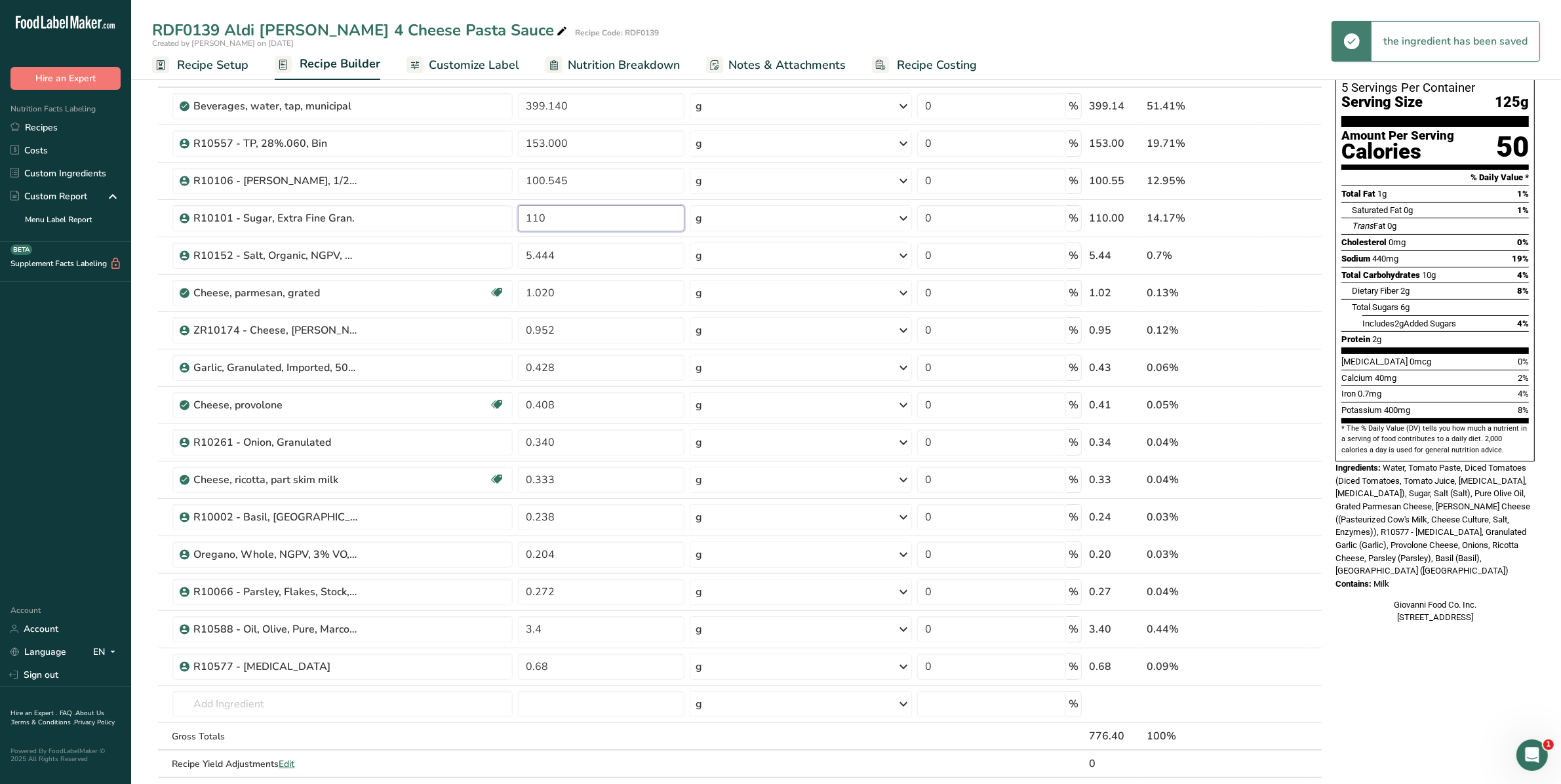
drag, startPoint x: 550, startPoint y: 215, endPoint x: 469, endPoint y: 215, distance: 81.0
click at [479, 215] on tr "R10101 - Sugar, Extra Fine Gran. 110 g Weight Units g kg mg See more Volume Uni…" at bounding box center [737, 219] width 1169 height 37
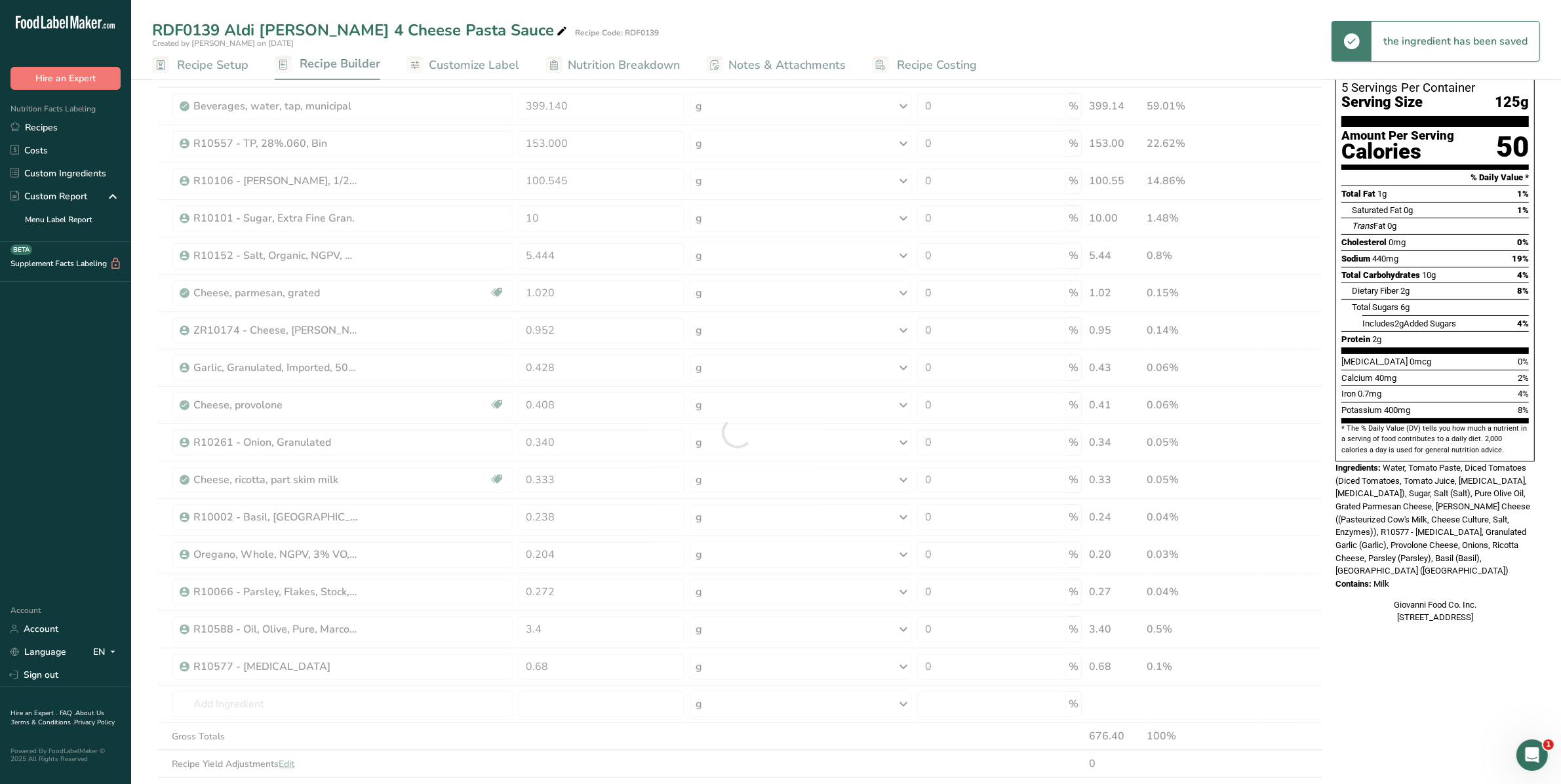
click at [706, 398] on div "Ingredient * Amount * Unit * Waste * .a-a{fill:#347362;}.b-a{fill:#fff;} Grams …" at bounding box center [737, 432] width 1171 height 745
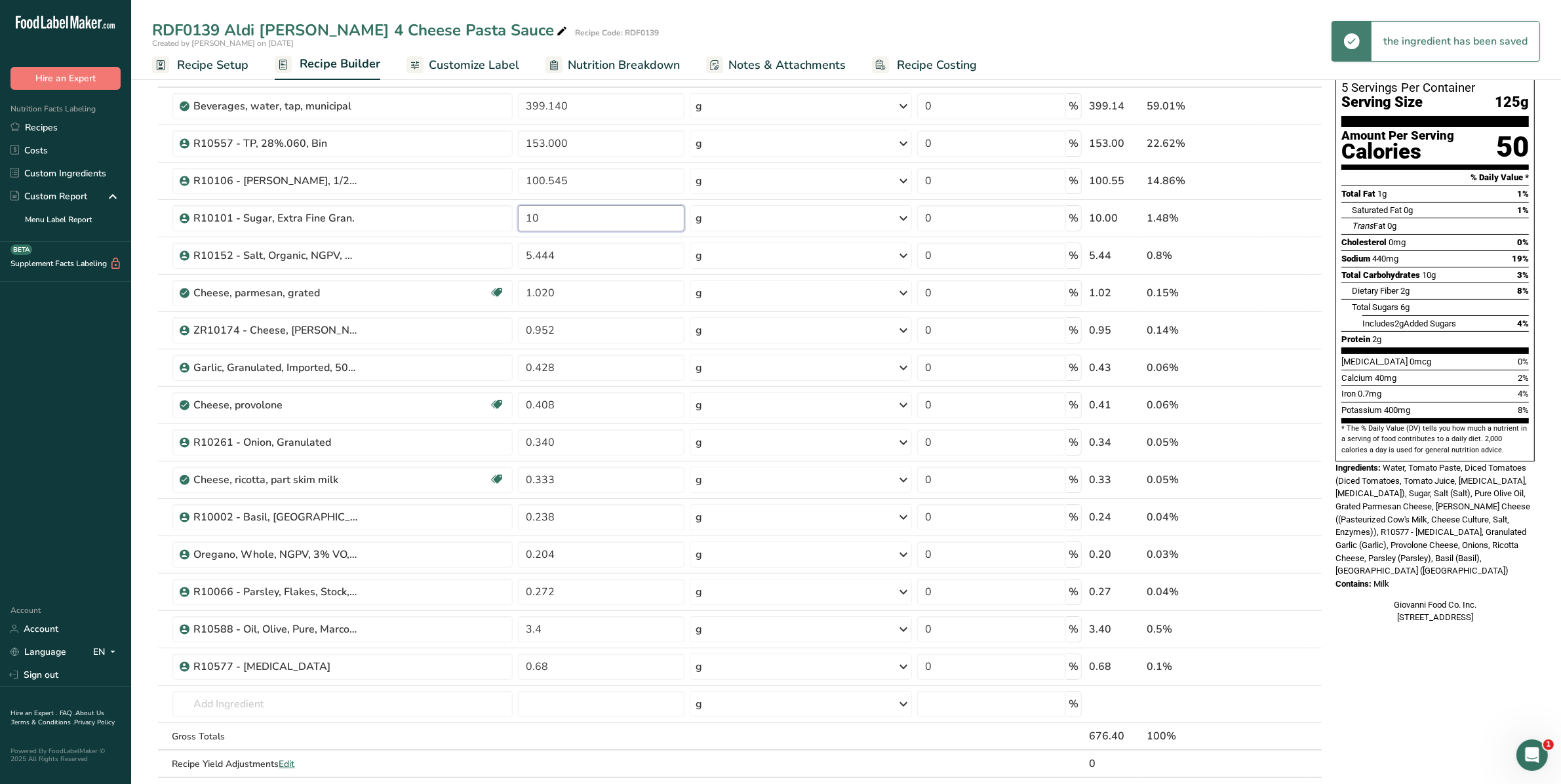
drag, startPoint x: 557, startPoint y: 213, endPoint x: 472, endPoint y: 211, distance: 85.0
click at [472, 211] on tr "R10101 - Sugar, Extra Fine Gran. 10 g Weight Units g kg mg See more Volume Unit…" at bounding box center [737, 219] width 1169 height 37
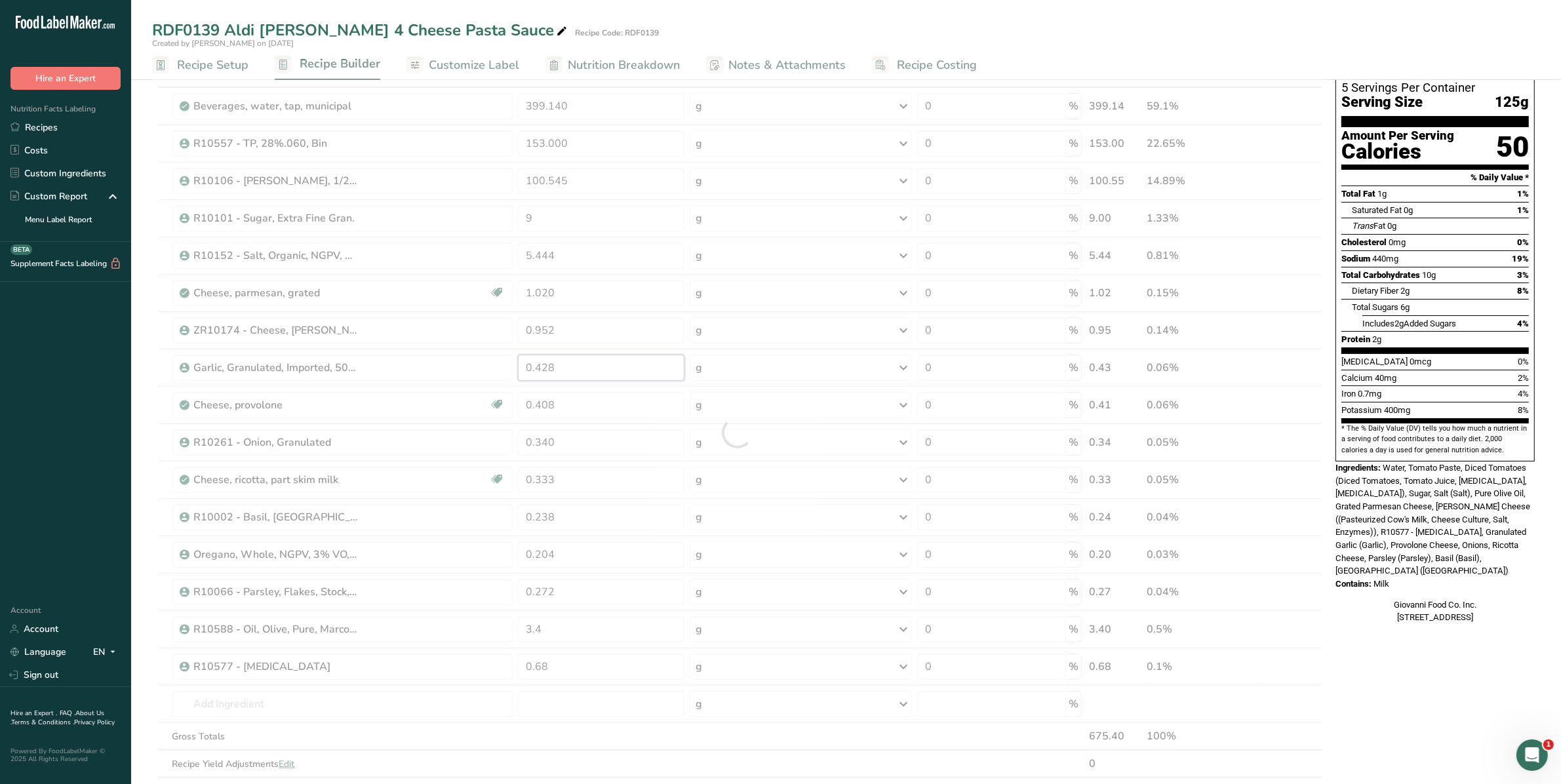
click at [641, 378] on div "Ingredient * Amount * Unit * Waste * .a-a{fill:#347362;}.b-a{fill:#fff;} Grams …" at bounding box center [737, 432] width 1171 height 745
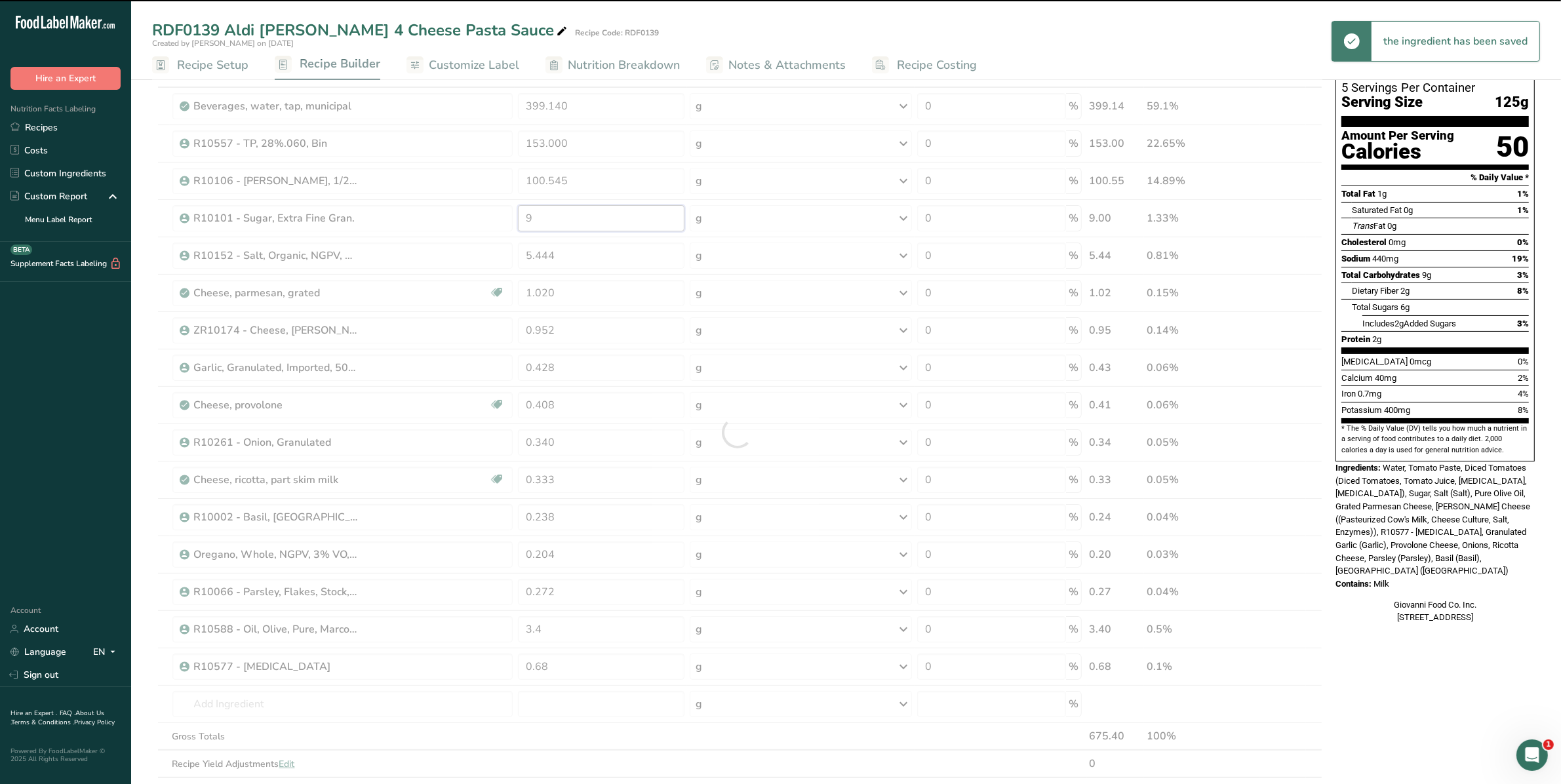
drag, startPoint x: 561, startPoint y: 210, endPoint x: 473, endPoint y: 205, distance: 88.1
click at [473, 205] on div "Ingredient * Amount * Unit * Waste * .a-a{fill:#347362;}.b-a{fill:#fff;} Grams …" at bounding box center [737, 432] width 1171 height 745
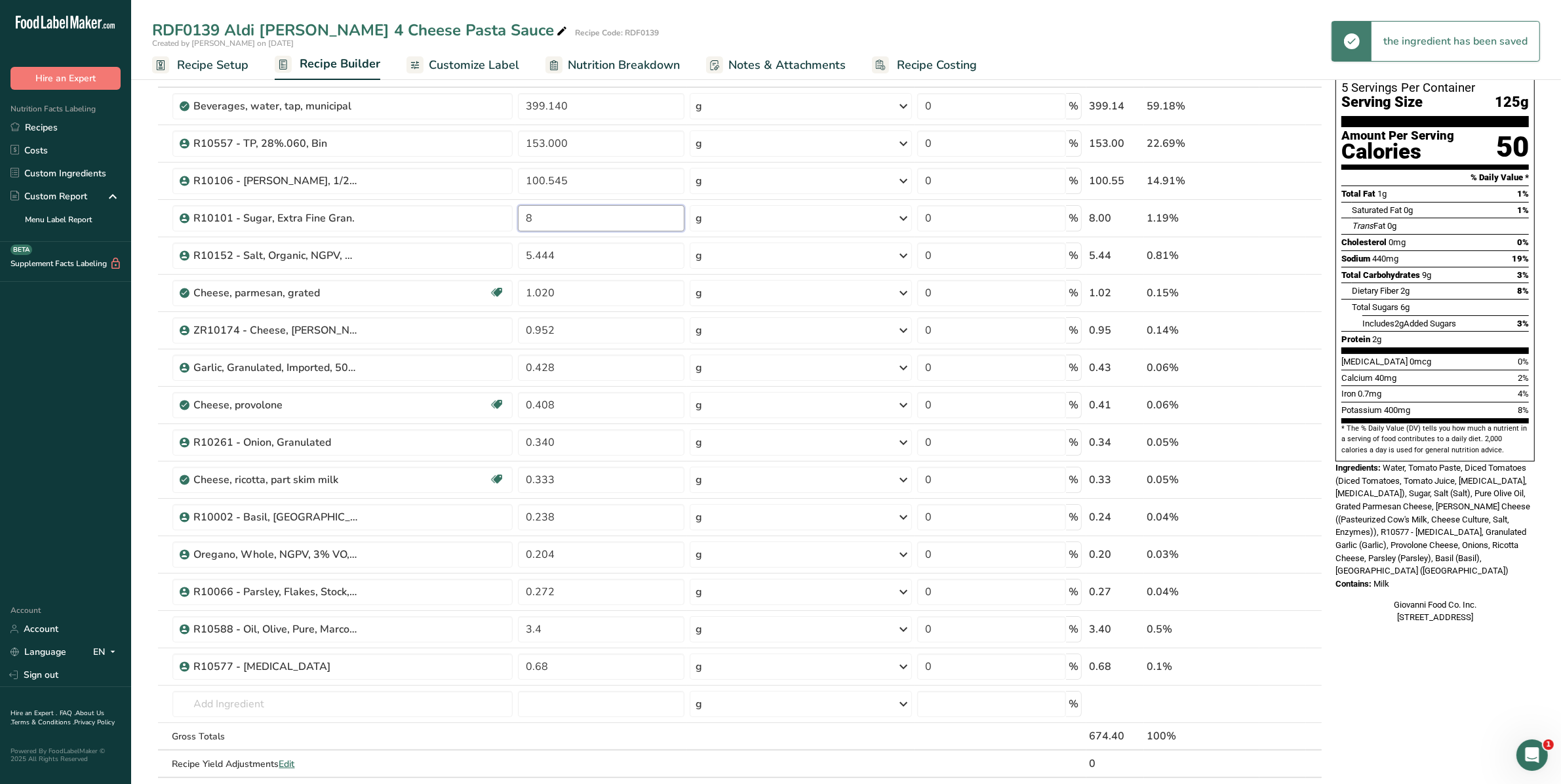
type input "8"
click at [581, 314] on div "Ingredient * Amount * Unit * Waste * .a-a{fill:#347362;}.b-a{fill:#fff;} Grams …" at bounding box center [737, 432] width 1171 height 745
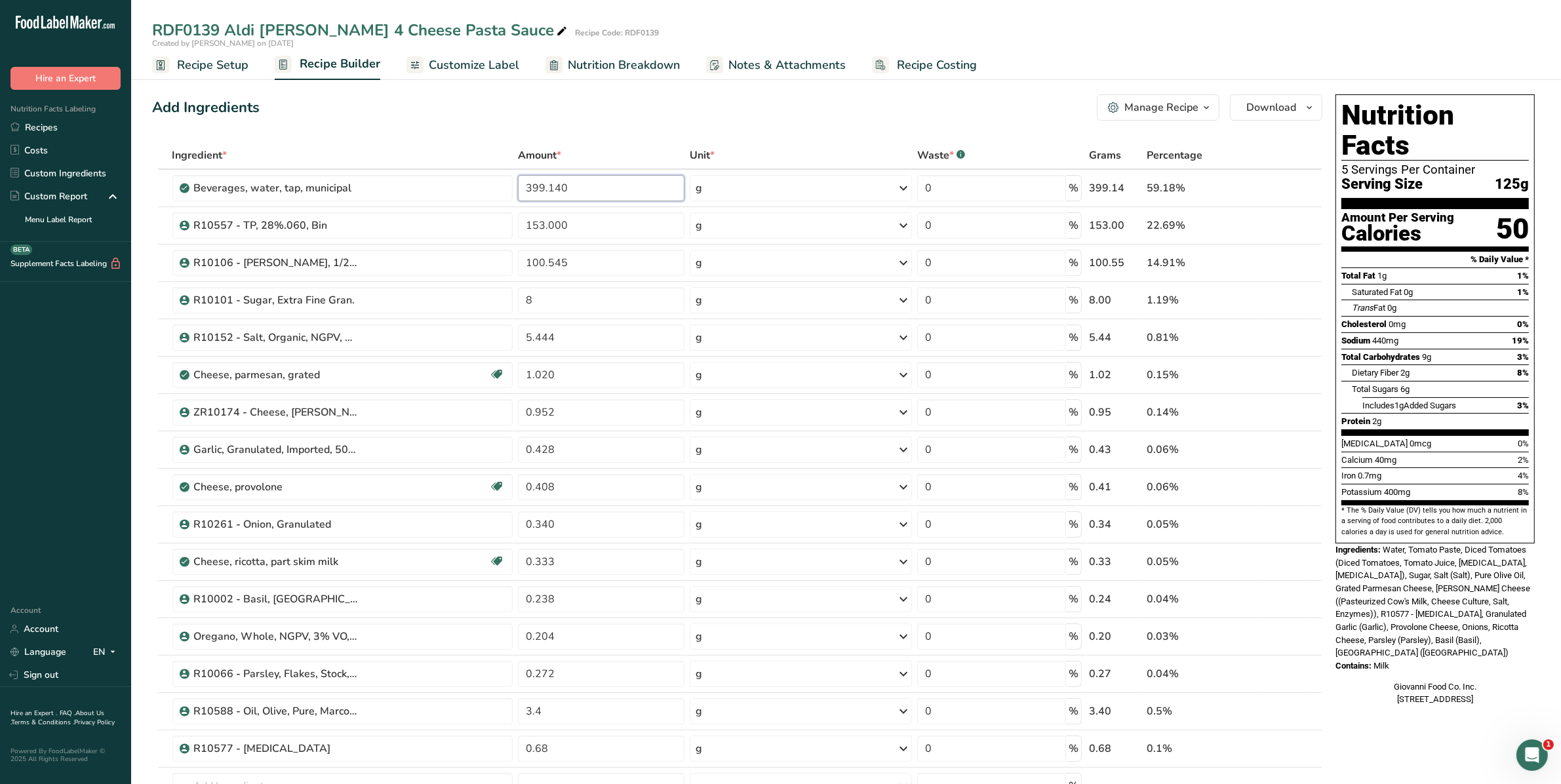
drag, startPoint x: 578, startPoint y: 188, endPoint x: 452, endPoint y: 192, distance: 126.1
click at [452, 191] on tr "Beverages, water, tap, municipal 399.140 g Portions 1 fl oz 1 bottle 8 fl oz 1 …" at bounding box center [737, 189] width 1169 height 37
type input "384.336"
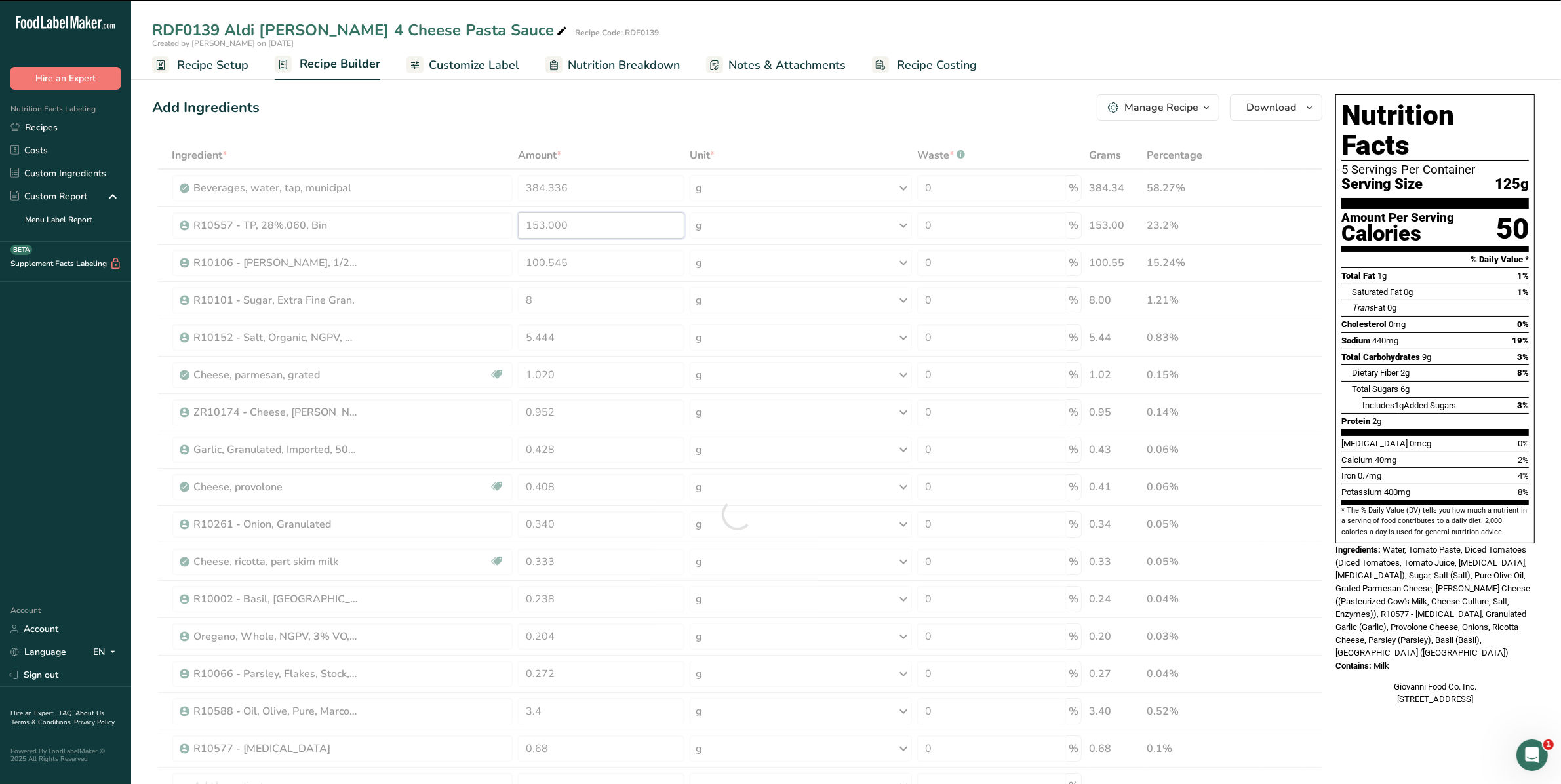
drag, startPoint x: 624, startPoint y: 220, endPoint x: 393, endPoint y: 217, distance: 231.0
click at [393, 217] on div "Ingredient * Amount * Unit * Waste * .a-a{fill:#347362;}.b-a{fill:#fff;} Grams …" at bounding box center [737, 514] width 1171 height 745
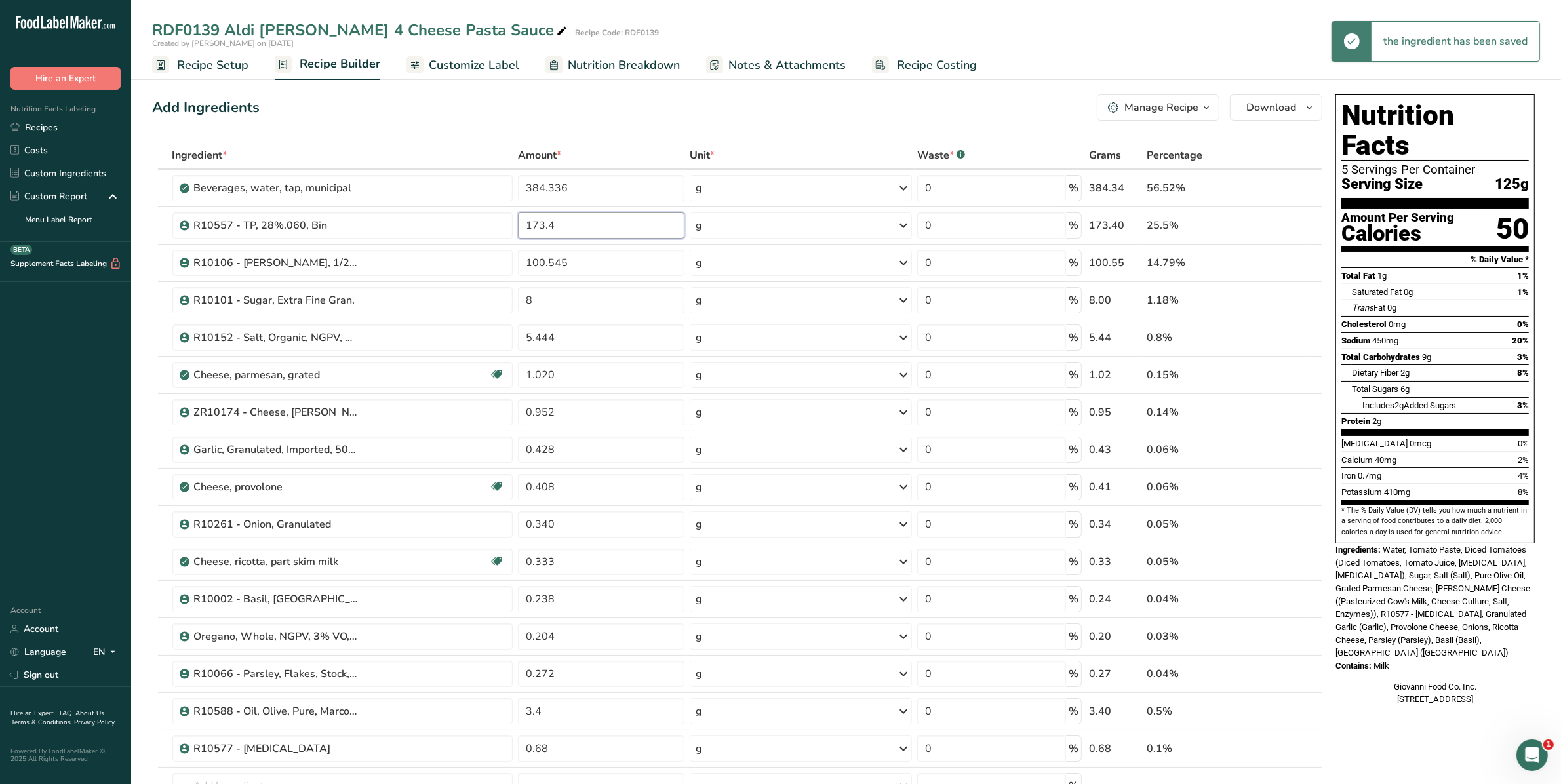
type input "173.4"
click at [621, 328] on div "Ingredient * Amount * Unit * Waste * .a-a{fill:#347362;}.b-a{fill:#fff;} Grams …" at bounding box center [737, 514] width 1171 height 745
click at [713, 557] on div "Ingredient * Amount * Unit * Waste * .a-a{fill:#347362;}.b-a{fill:#fff;} Grams …" at bounding box center [737, 514] width 1171 height 745
drag, startPoint x: 550, startPoint y: 704, endPoint x: 520, endPoint y: 709, distance: 30.4
click at [518, 709] on input "3.4" at bounding box center [601, 711] width 167 height 27
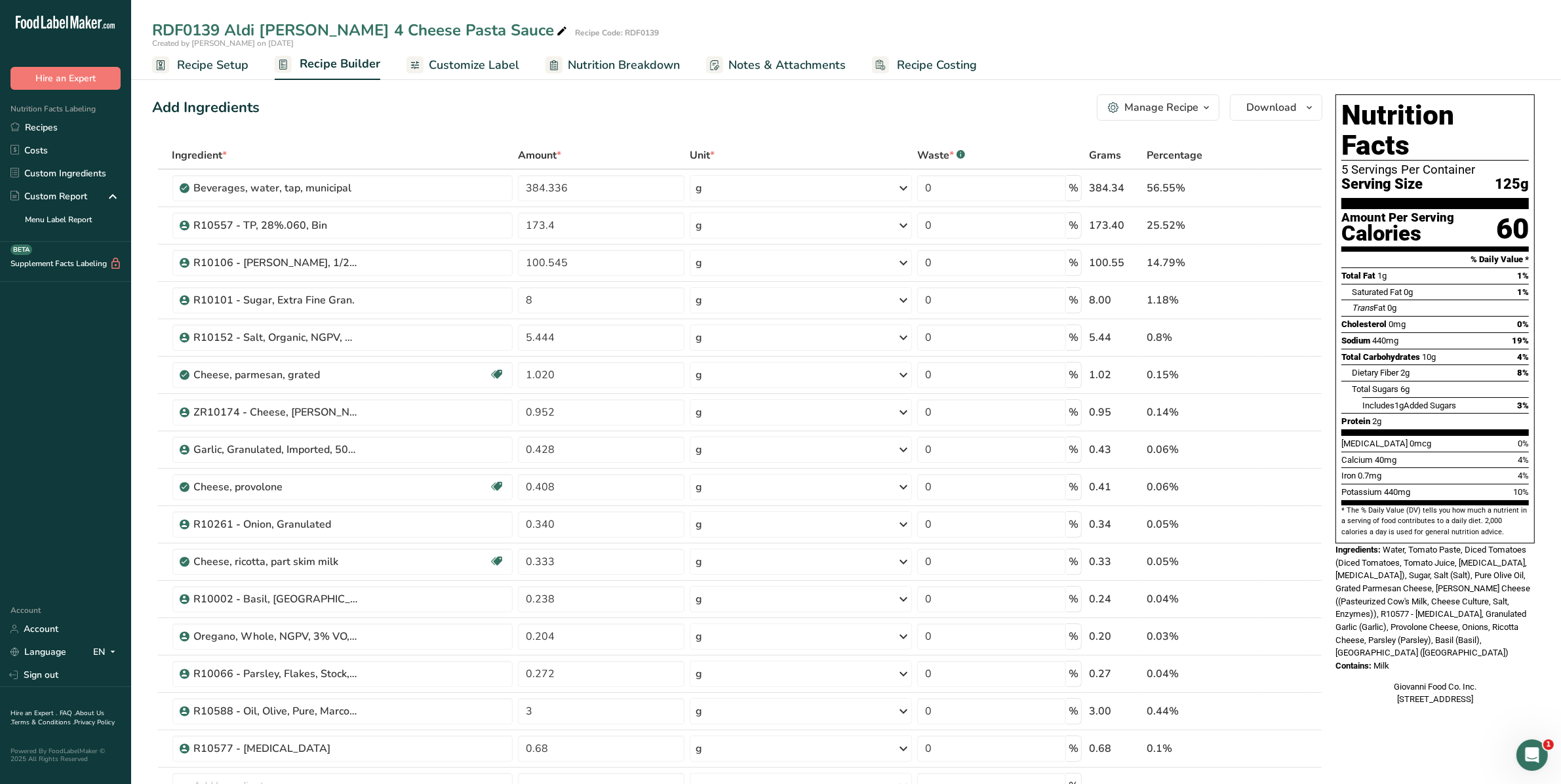
click at [759, 717] on div "Ingredient * Amount * Unit * Waste * .a-a{fill:#347362;}.b-a{fill:#fff;} Grams …" at bounding box center [737, 514] width 1171 height 745
drag, startPoint x: 574, startPoint y: 721, endPoint x: 451, endPoint y: 719, distance: 123.0
click at [451, 719] on tr "R10588 - Oil, Olive, Pure, Marconi 3 g Weight Units g kg mg See more Volume Uni…" at bounding box center [737, 712] width 1169 height 37
click at [705, 739] on div "Ingredient * Amount * Unit * Waste * .a-a{fill:#347362;}.b-a{fill:#fff;} Grams …" at bounding box center [737, 514] width 1171 height 745
click at [571, 713] on input "2" at bounding box center [601, 711] width 167 height 27
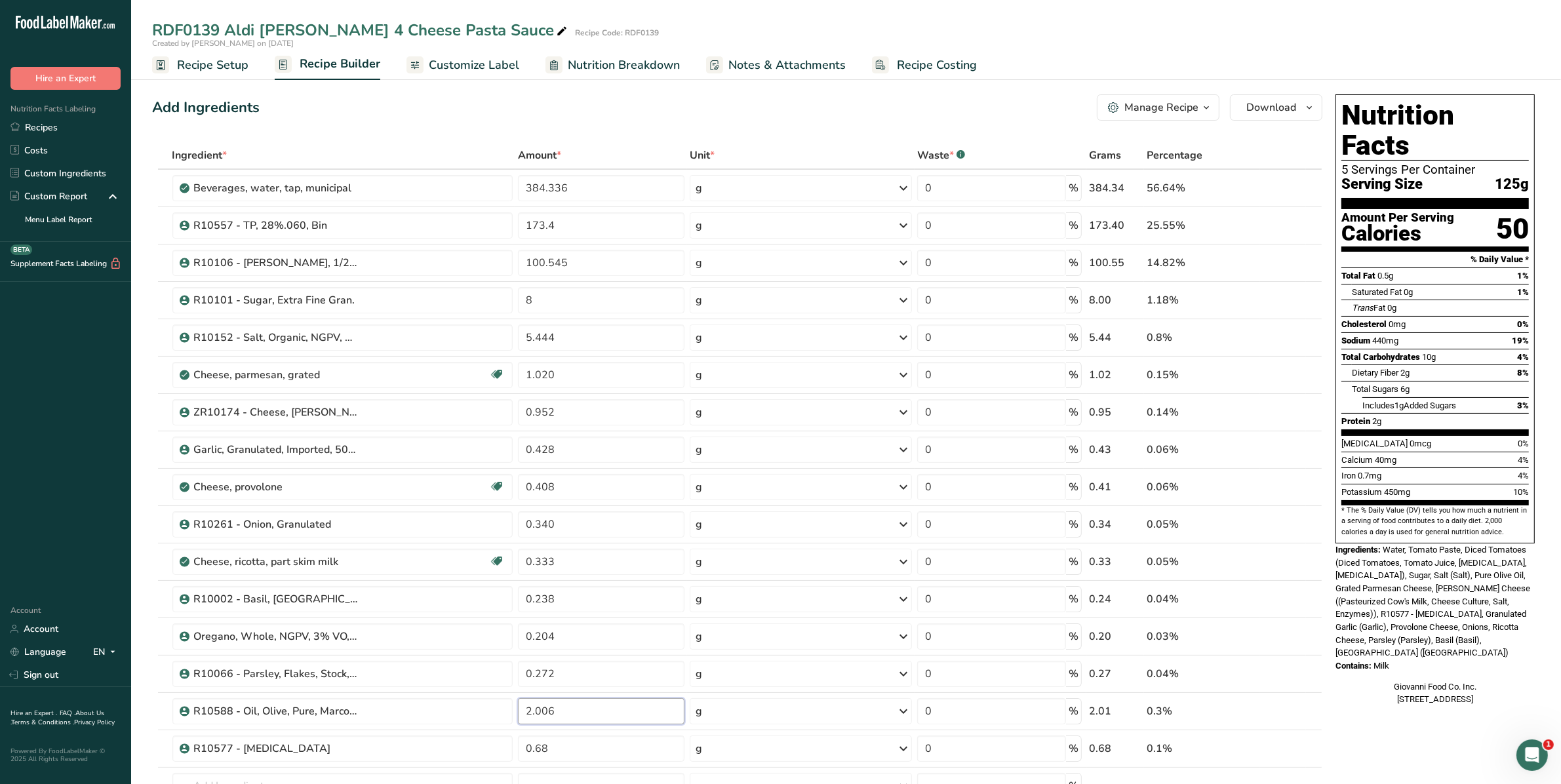
type input "2.006"
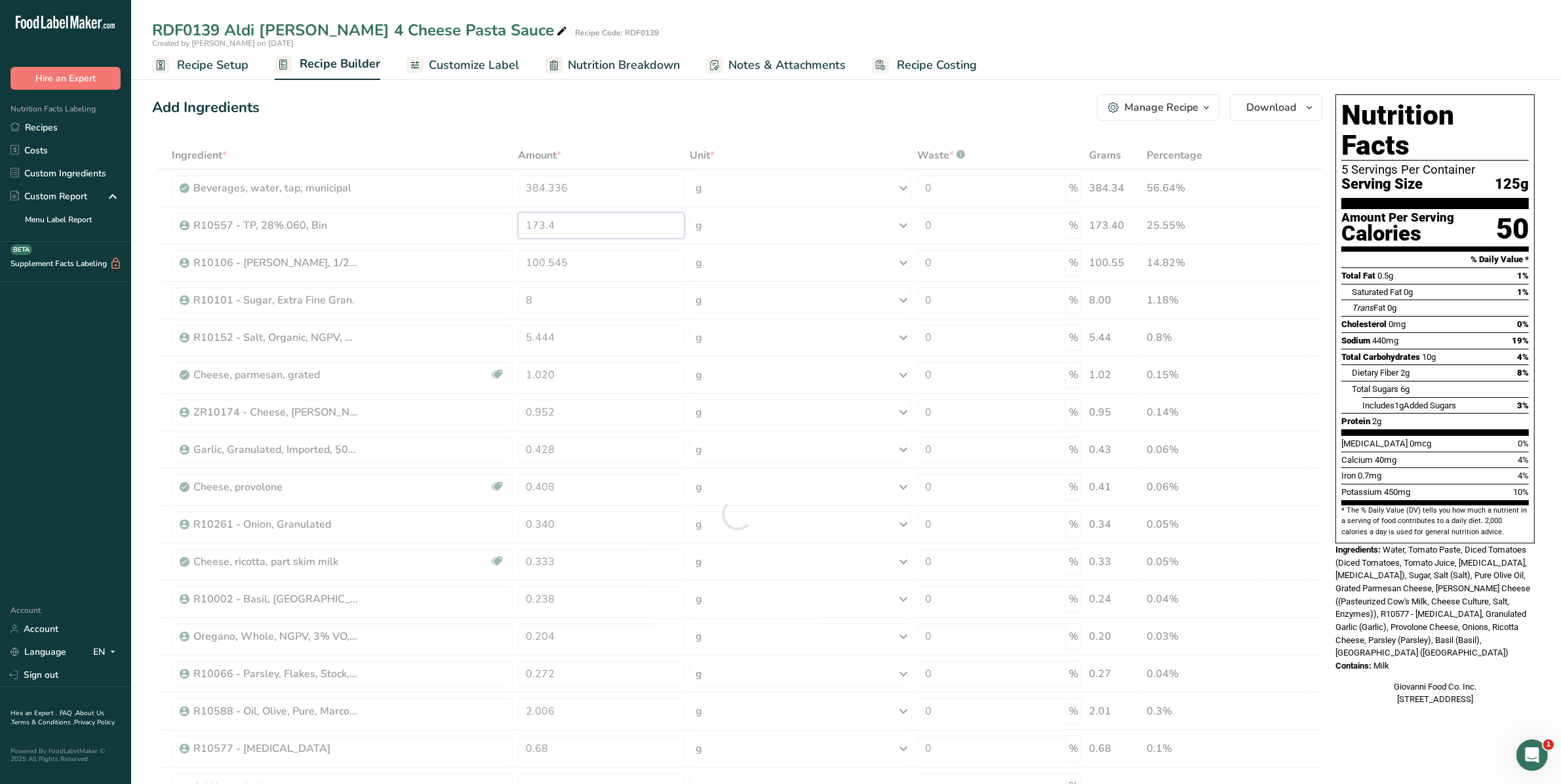
drag, startPoint x: 580, startPoint y: 217, endPoint x: 506, endPoint y: 223, distance: 74.2
click at [506, 223] on div "Ingredient * Amount * Unit * Waste * .a-a{fill:#347362;}.b-a{fill:#fff;} Grams …" at bounding box center [737, 514] width 1171 height 745
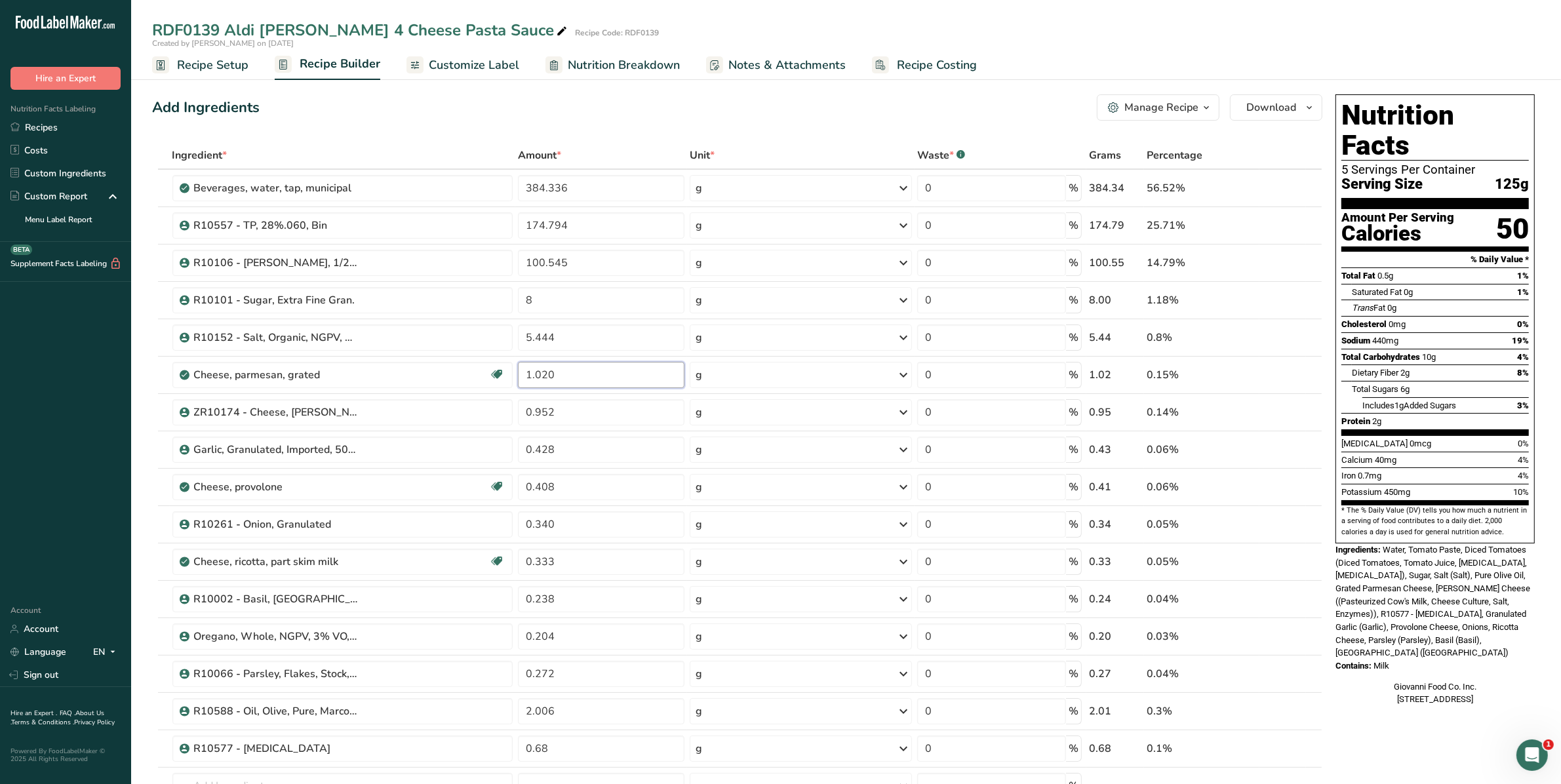
click at [581, 375] on div "Ingredient * Amount * Unit * Waste * .a-a{fill:#347362;}.b-a{fill:#fff;} Grams …" at bounding box center [737, 514] width 1171 height 745
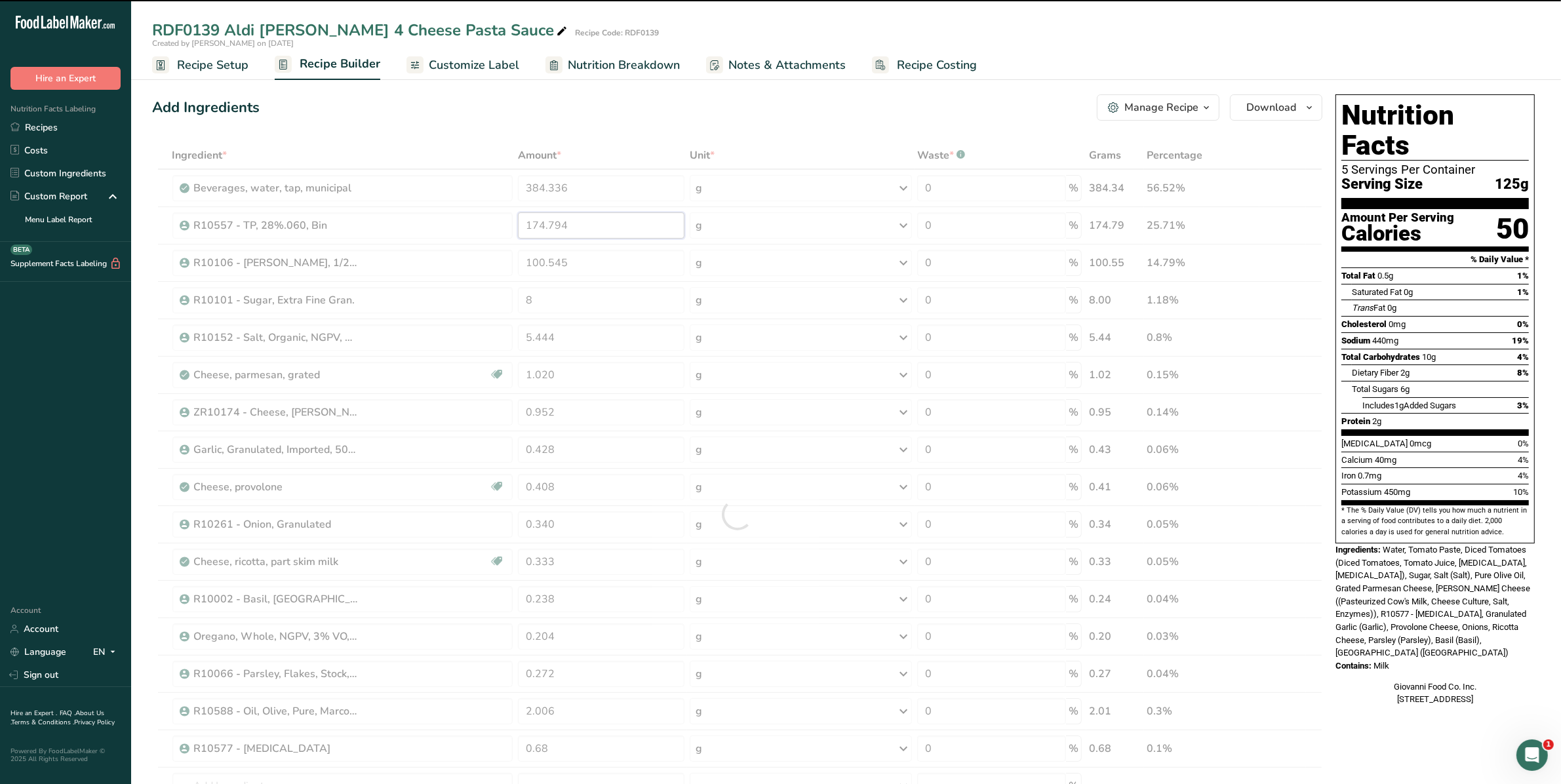
drag, startPoint x: 581, startPoint y: 221, endPoint x: 448, endPoint y: 226, distance: 133.1
click at [448, 226] on div "Ingredient * Amount * Unit * Waste * .a-a{fill:#347362;}.b-a{fill:#fff;} Grams …" at bounding box center [737, 514] width 1171 height 745
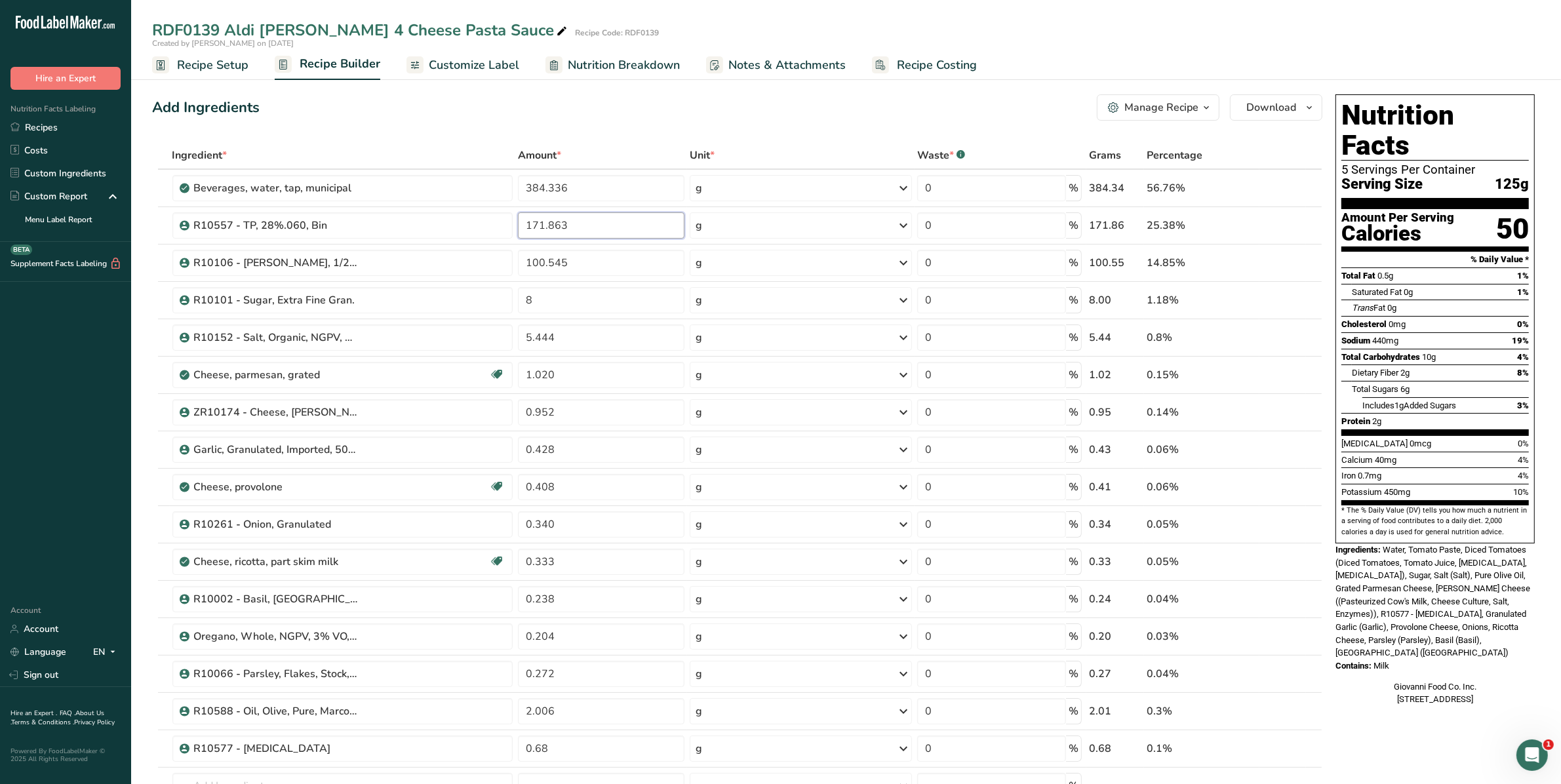
scroll to position [82, 0]
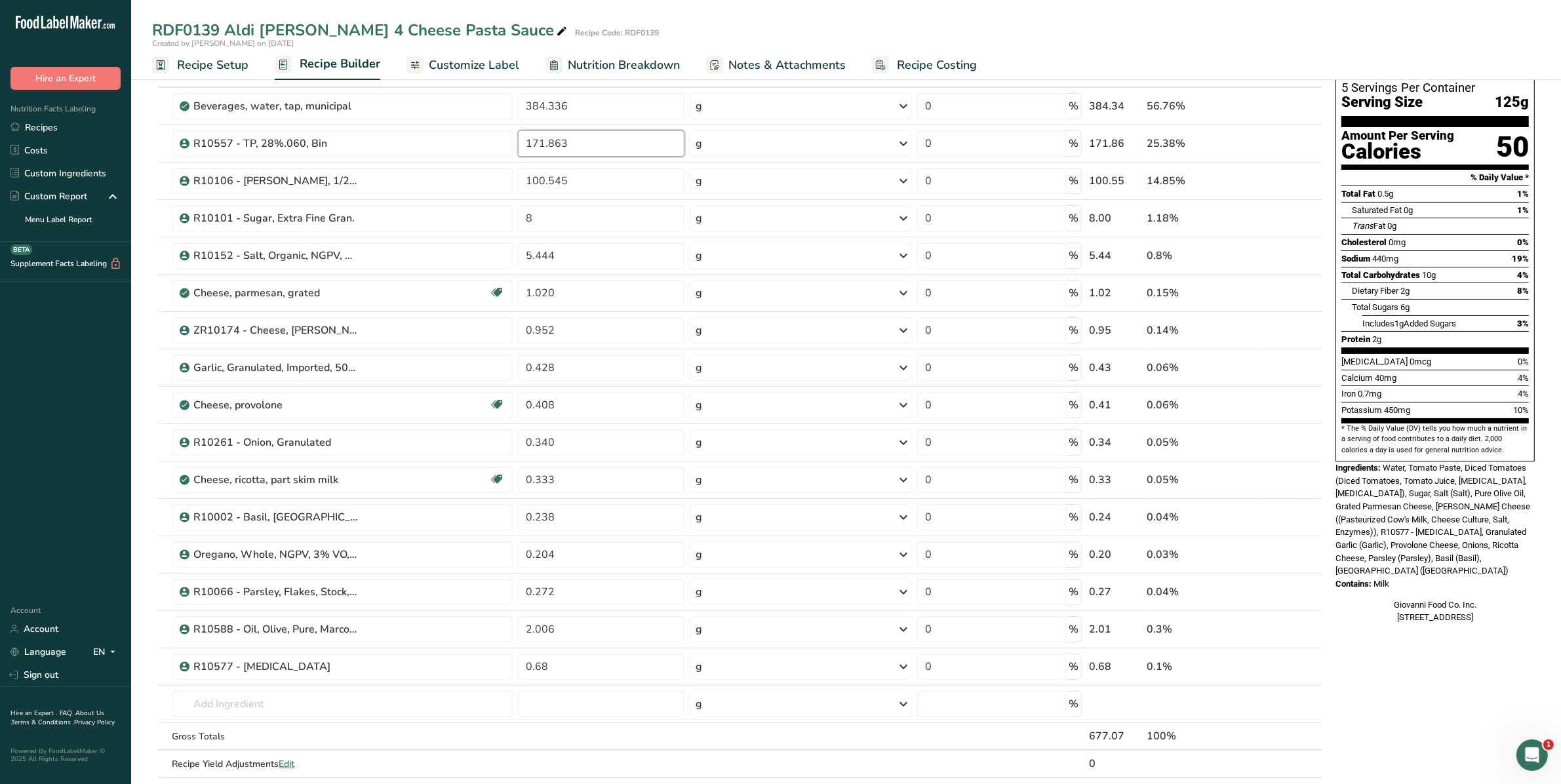
type input "171.863"
click at [594, 482] on div "Ingredient * Amount * Unit * Waste * .a-a{fill:#347362;}.b-a{fill:#fff;} Grams …" at bounding box center [737, 432] width 1171 height 745
drag, startPoint x: 564, startPoint y: 481, endPoint x: 504, endPoint y: 476, distance: 60.2
click at [504, 476] on tr "Cheese, ricotta, part skim milk Gluten free Vegetarian Soy free 0.333 g Portion…" at bounding box center [737, 480] width 1169 height 37
type input "3.264"
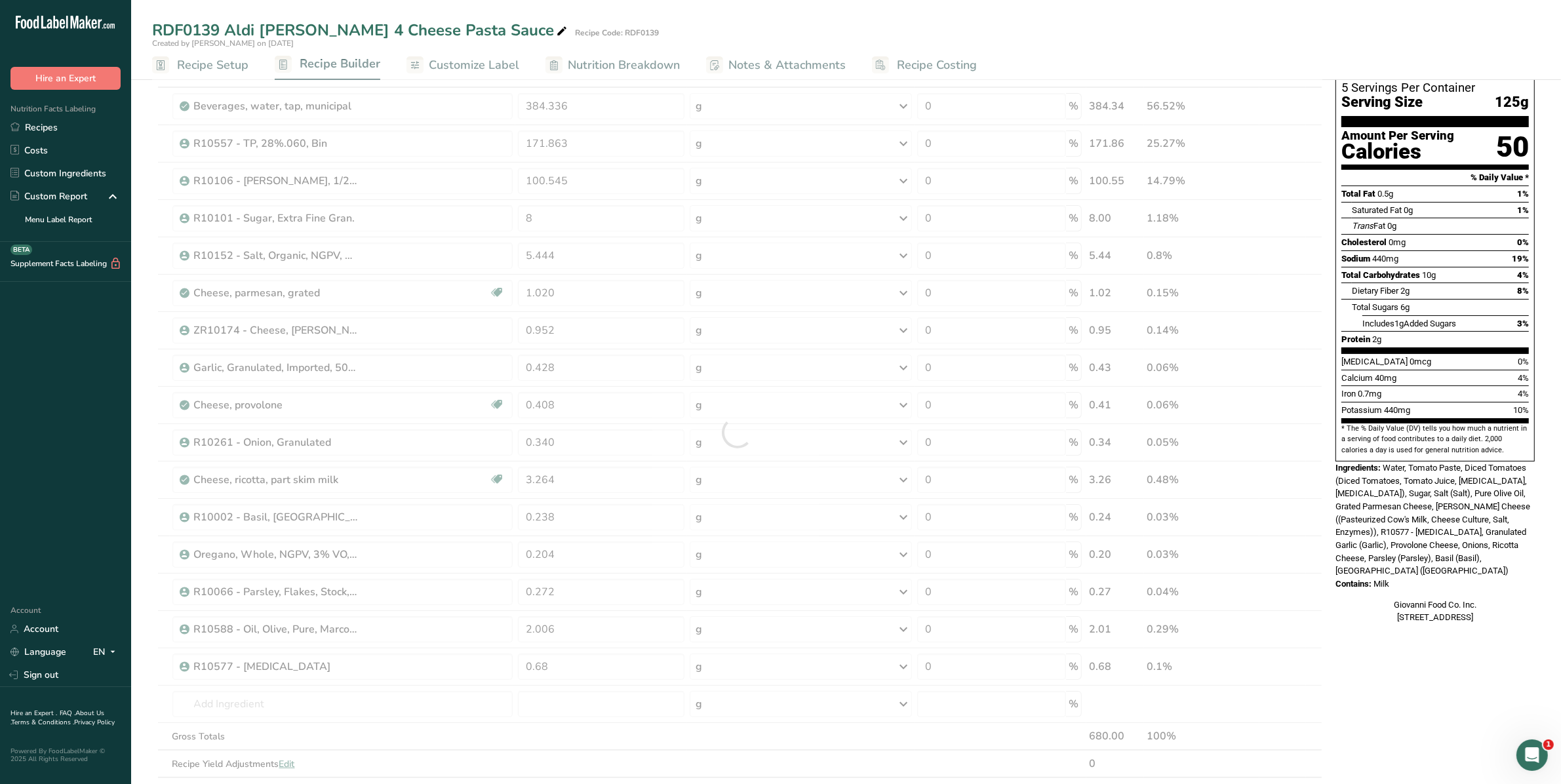
click at [657, 754] on div "Ingredient * Amount * Unit * Waste * .a-a{fill:#347362;}.b-a{fill:#fff;} Grams …" at bounding box center [737, 432] width 1171 height 745
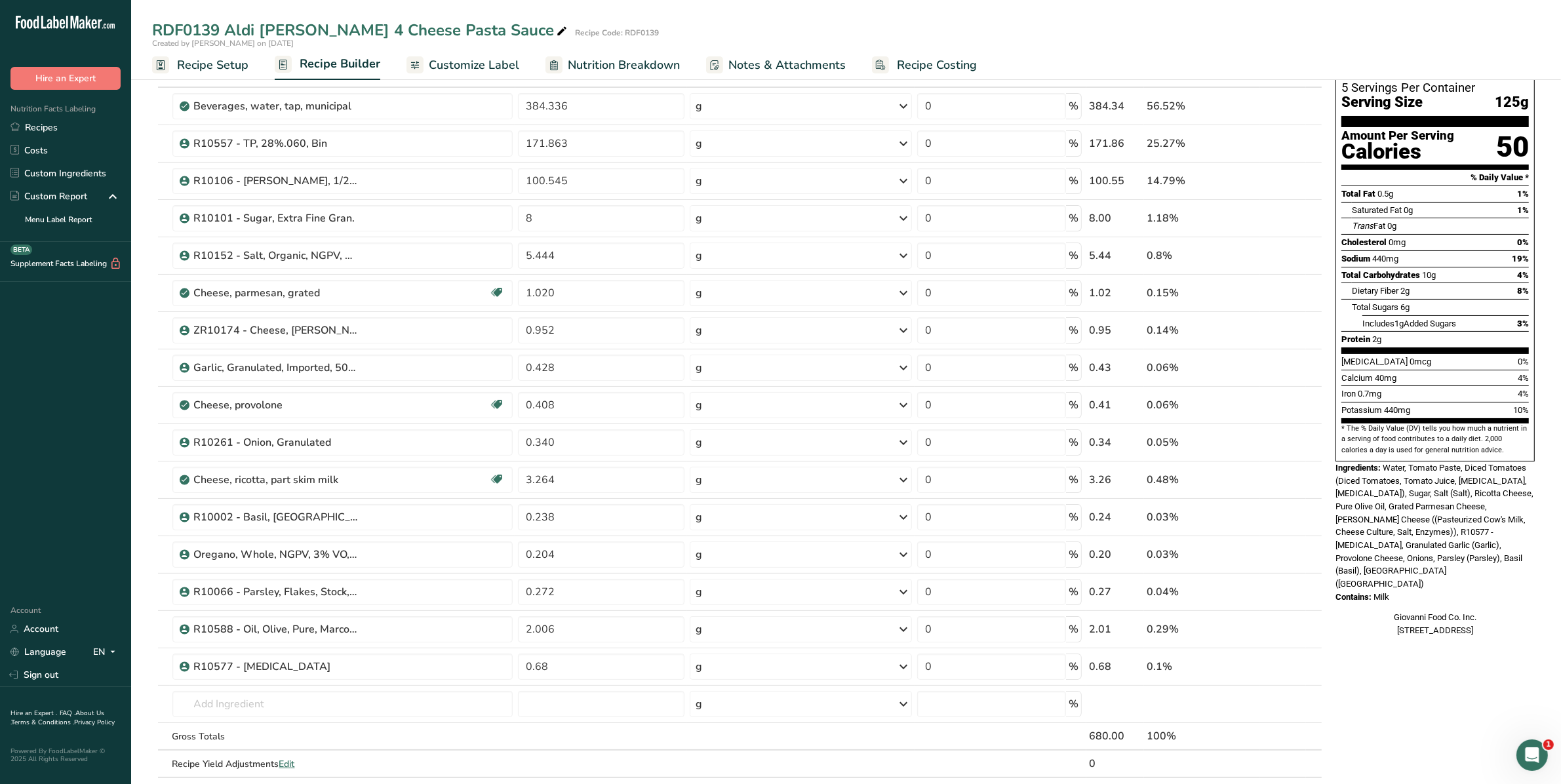
click at [1296, 331] on span at bounding box center [1292, 330] width 16 height 16
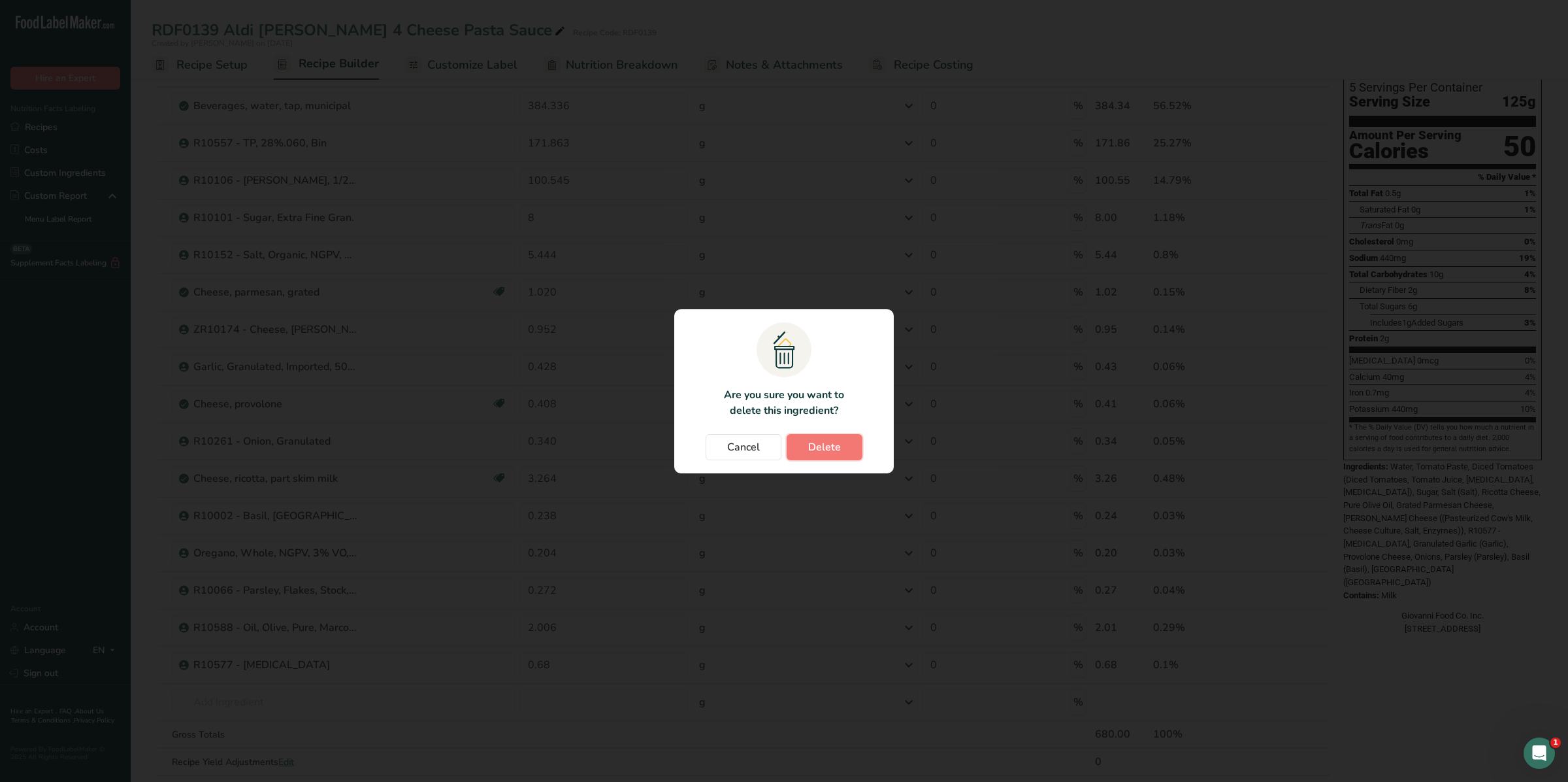
click at [814, 444] on span "Delete" at bounding box center [825, 447] width 33 height 16
type input "0.428"
type input "0.408"
type input "0.34"
type input "3.264"
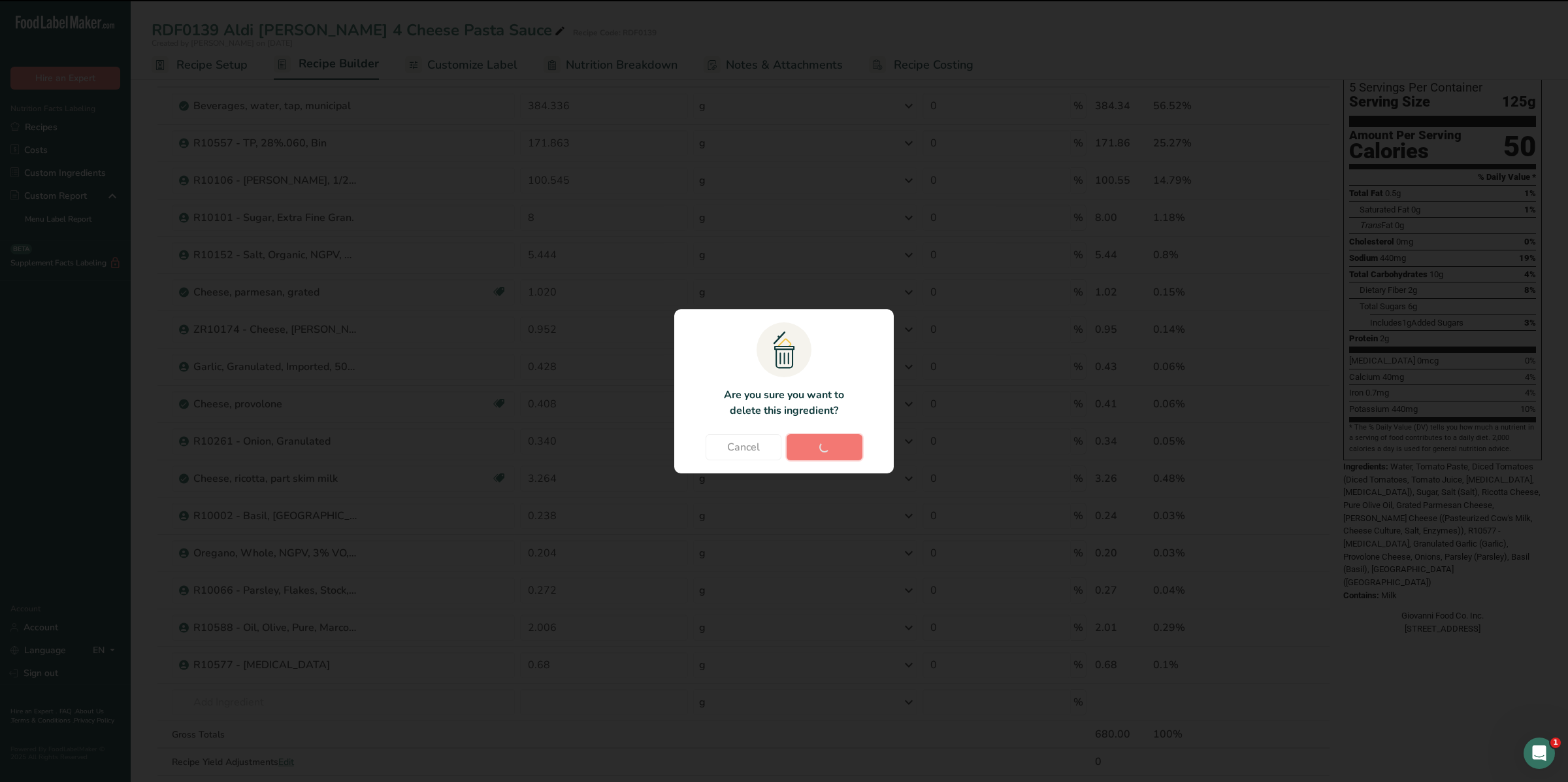
type input "0.238"
type input "0.204"
type input "0.272"
type input "2.006"
type input "0.68"
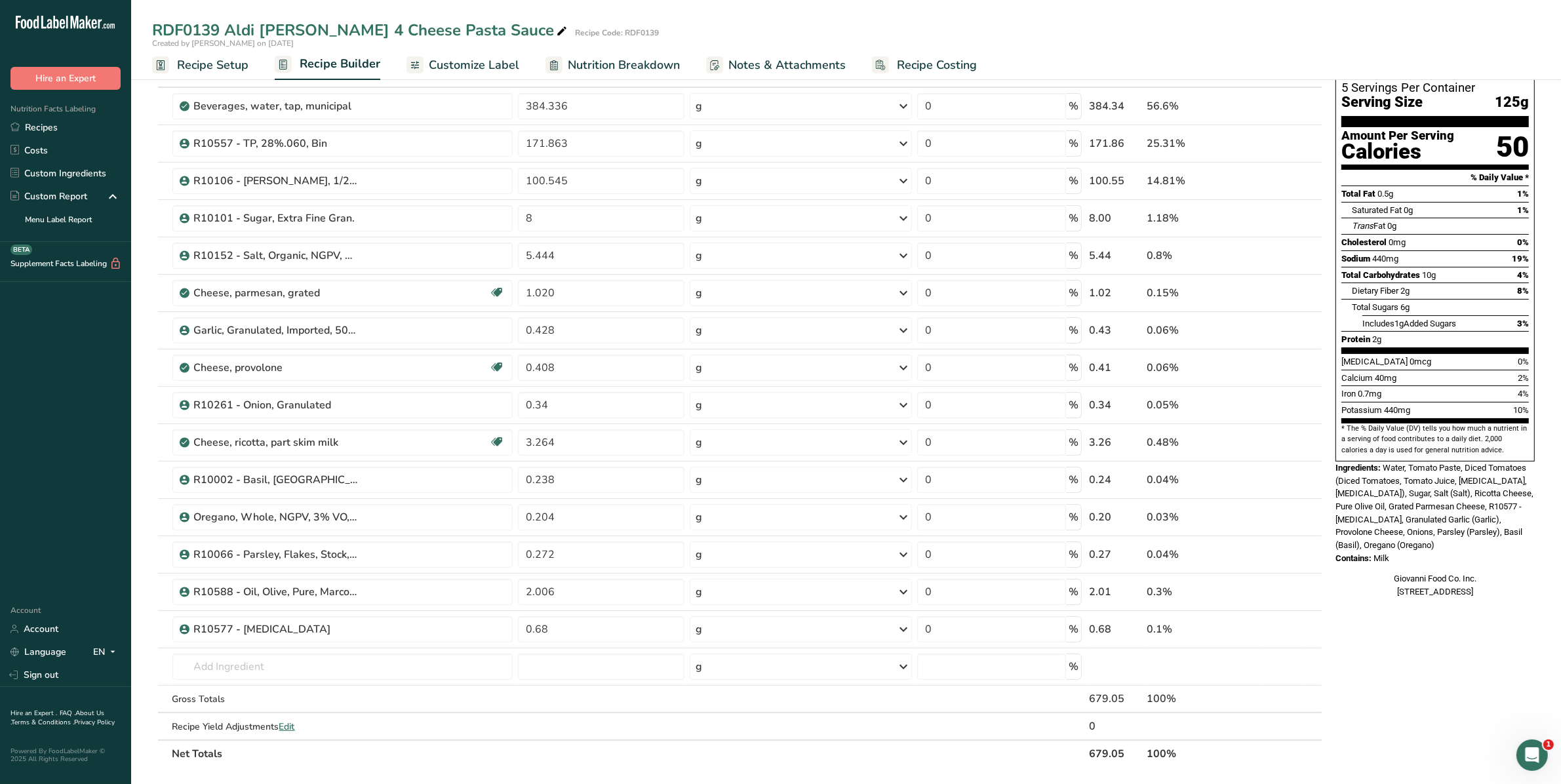
click at [1284, 291] on span at bounding box center [1292, 293] width 16 height 16
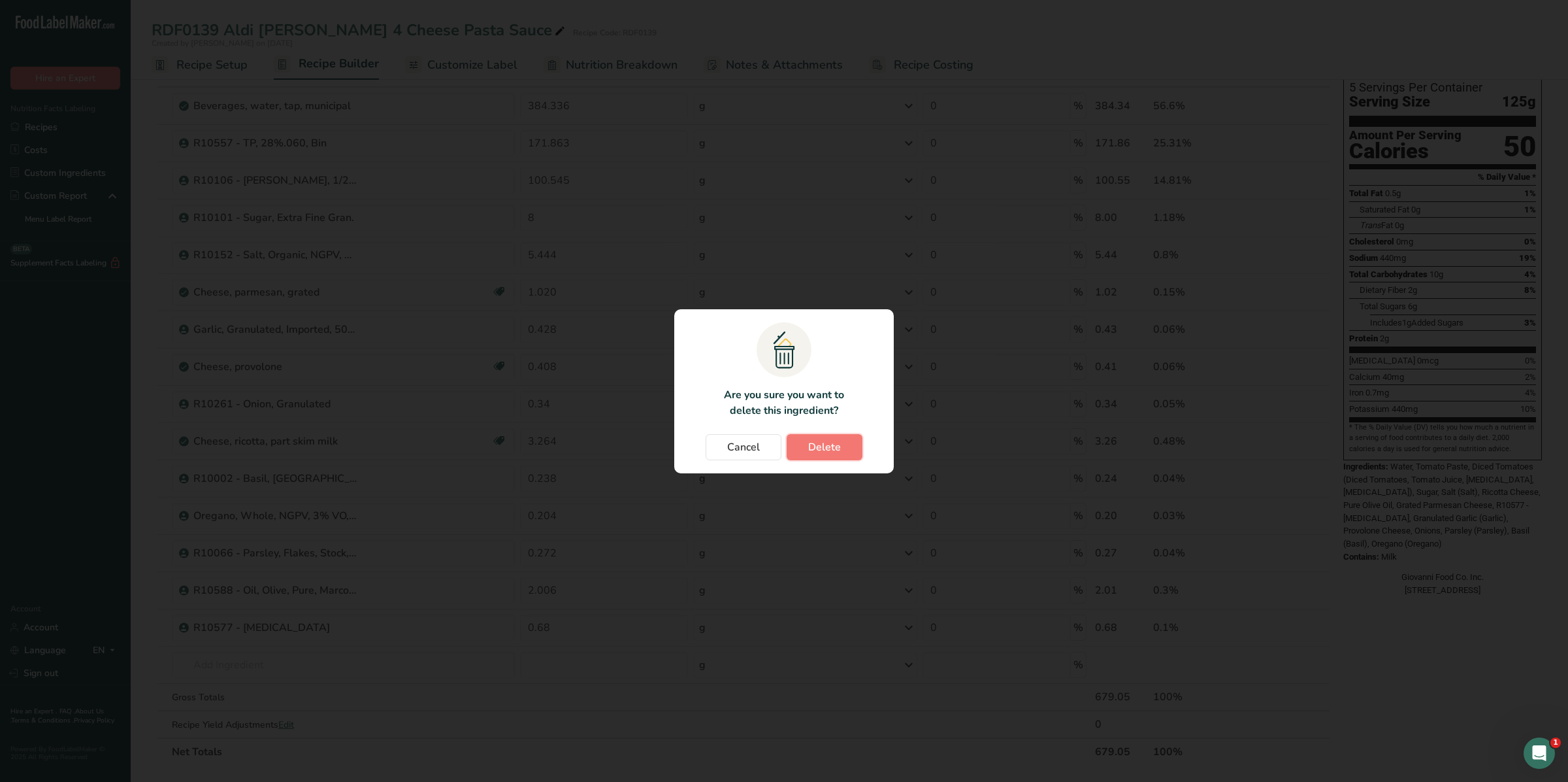
click at [823, 446] on span "Delete" at bounding box center [825, 447] width 33 height 16
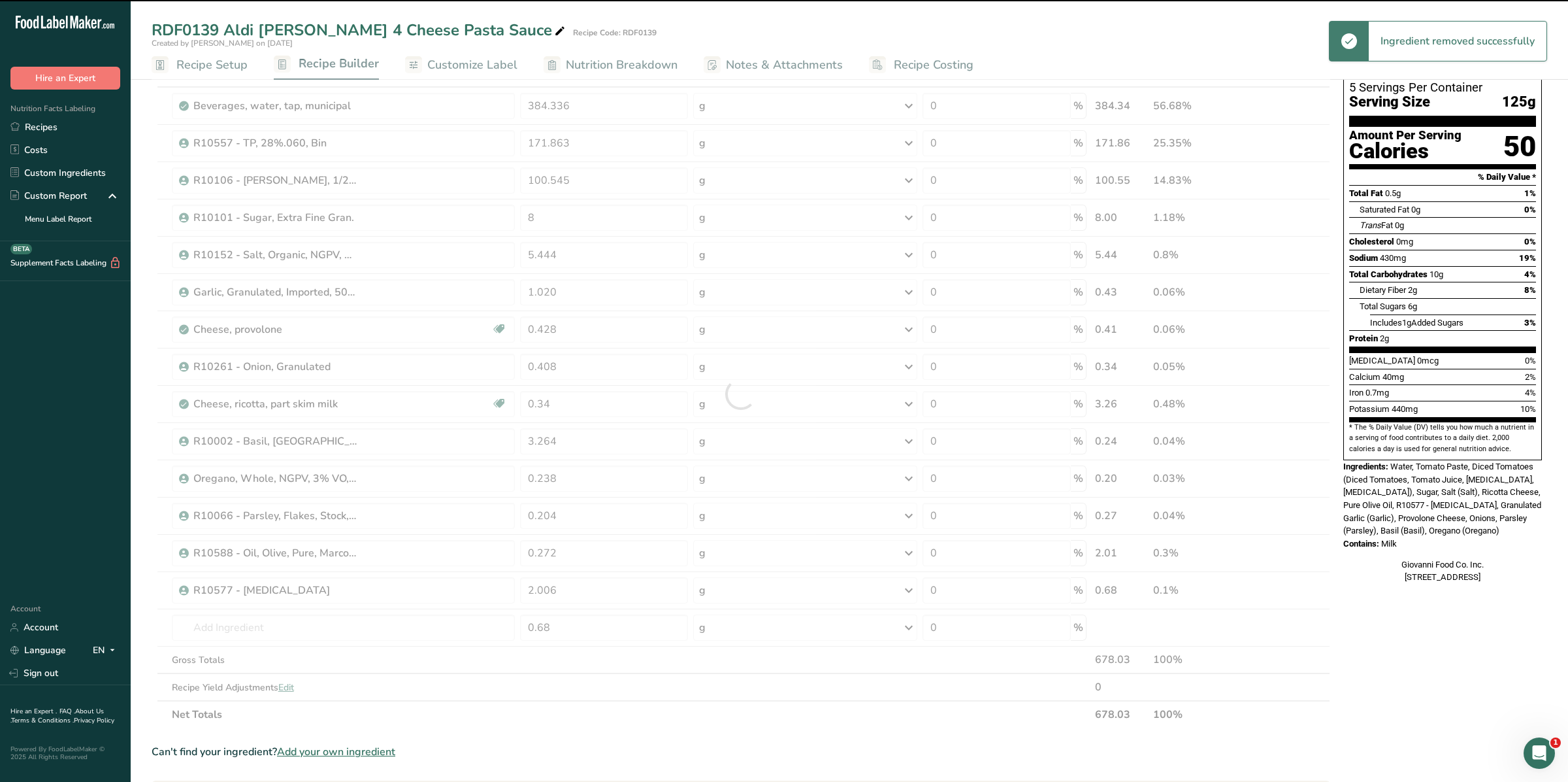
type input "0.428"
type input "0.408"
type input "0.34"
type input "3.264"
type input "0.238"
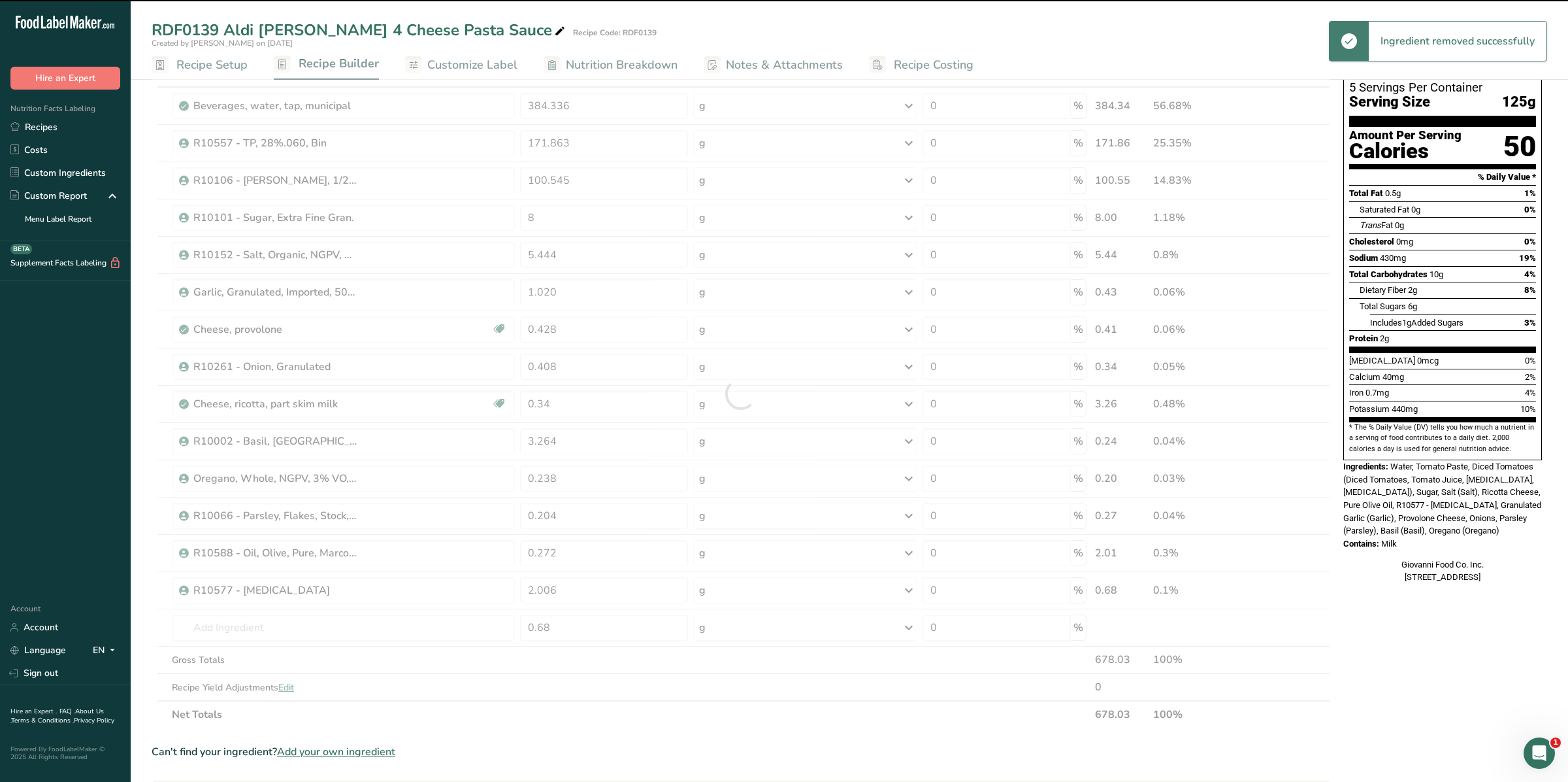
type input "0.204"
type input "0.272"
type input "2.006"
type input "0.68"
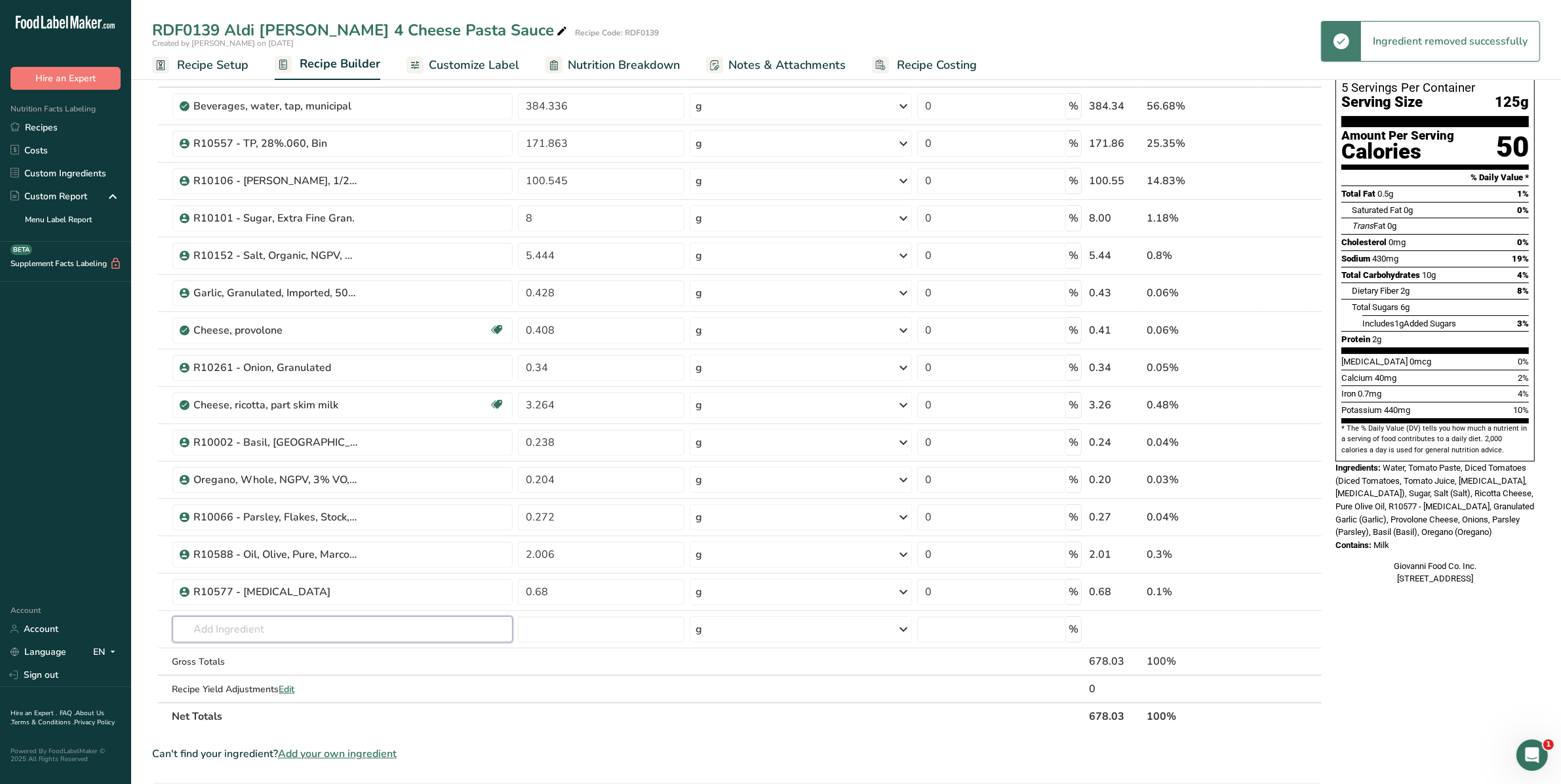
click at [233, 633] on input "text" at bounding box center [342, 629] width 341 height 27
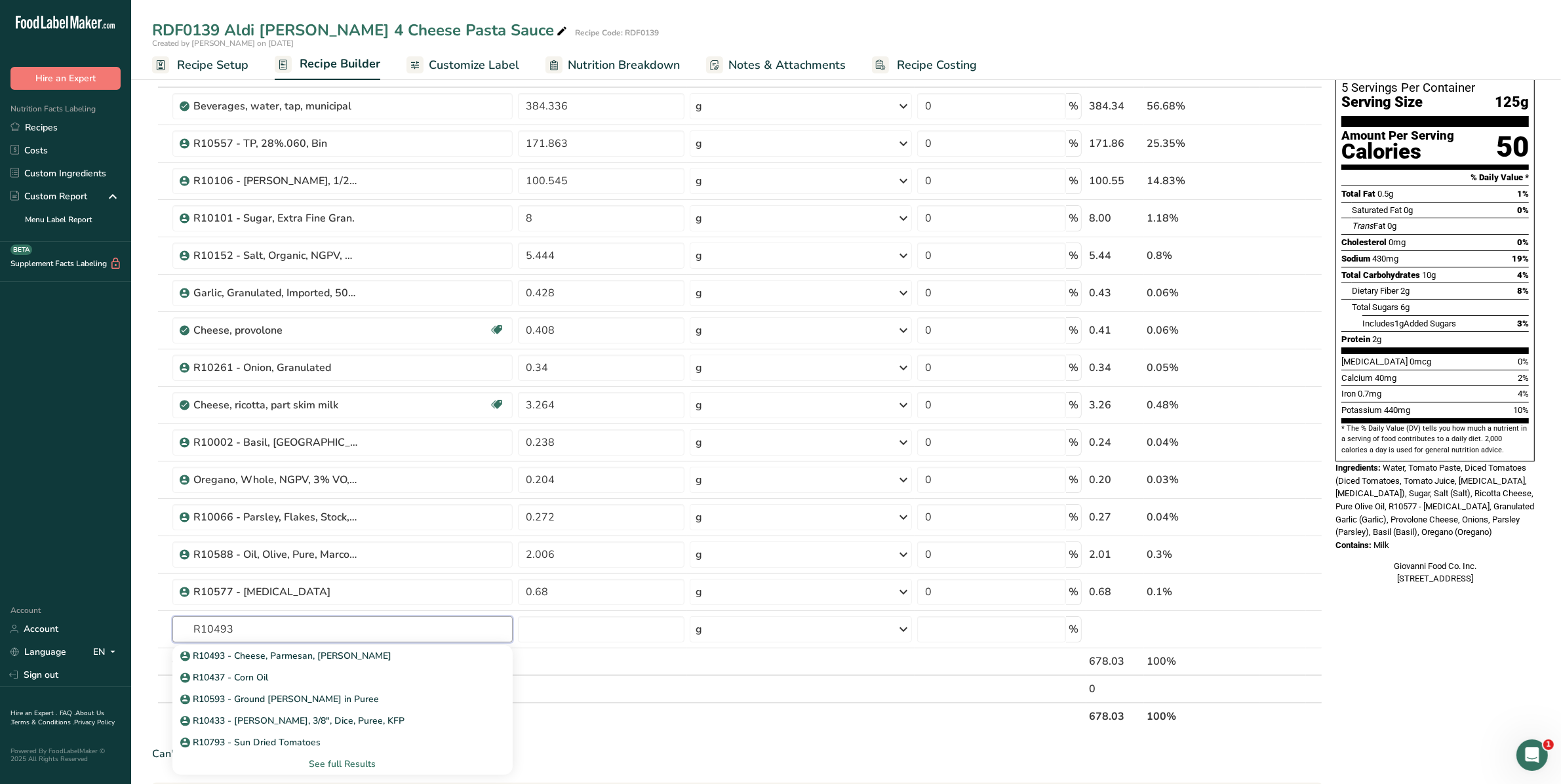
type input "R10493"
click at [291, 660] on p "R10493 - Cheese, Parmesan, [PERSON_NAME]" at bounding box center [287, 655] width 209 height 14
type input "R10493 - Cheese, Parmesan, [PERSON_NAME]"
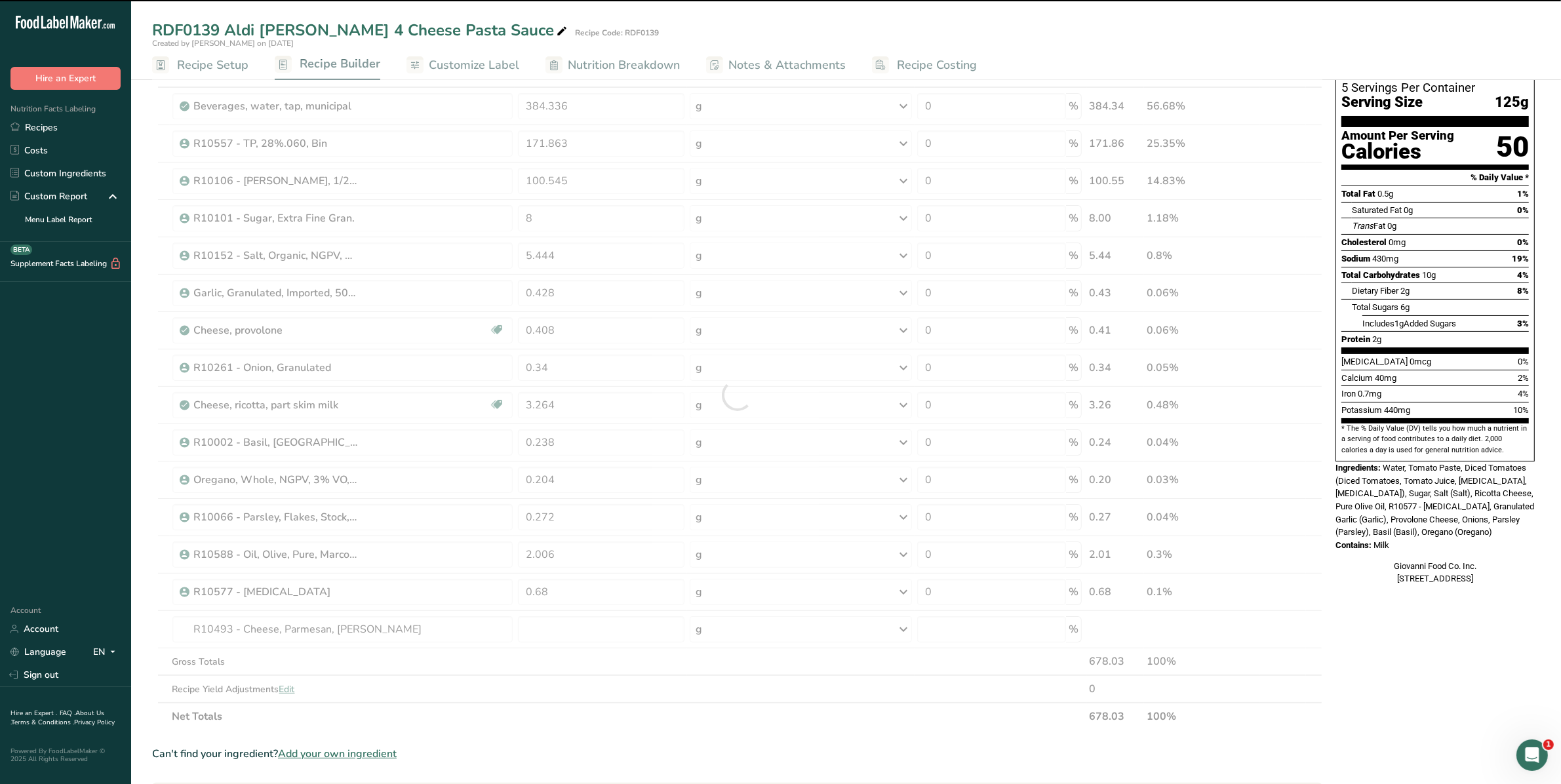
type input "0"
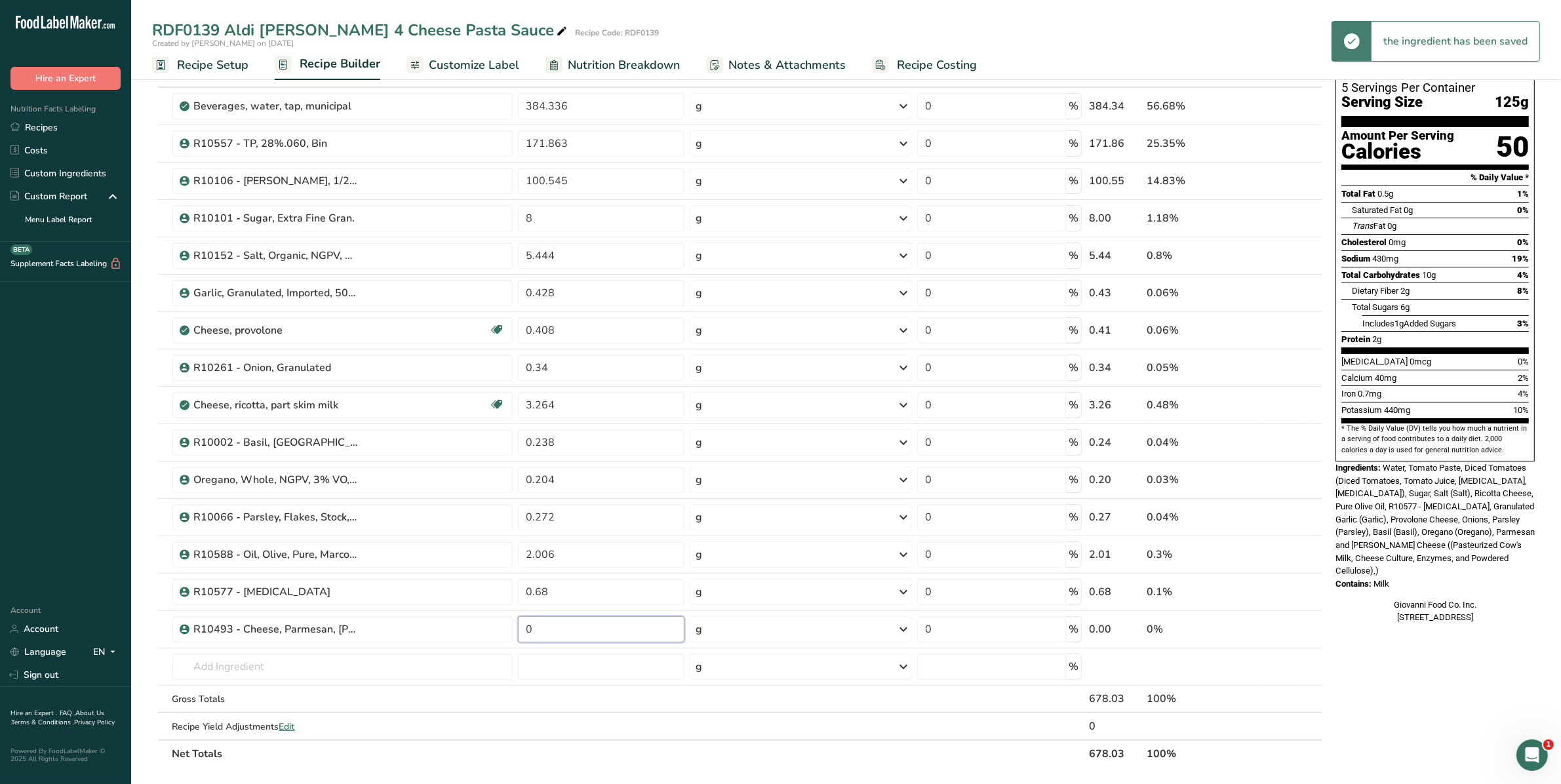
drag, startPoint x: 556, startPoint y: 630, endPoint x: 472, endPoint y: 630, distance: 84.0
click at [472, 630] on tr "R10493 - Cheese, Parmesan, [PERSON_NAME] 0 g Weight Units g kg mg See more Volu…" at bounding box center [737, 629] width 1169 height 37
type input "1.972"
click at [512, 693] on div "Ingredient * Amount * Unit * Waste * .a-a{fill:#347362;}.b-a{fill:#fff;} Grams …" at bounding box center [737, 413] width 1171 height 708
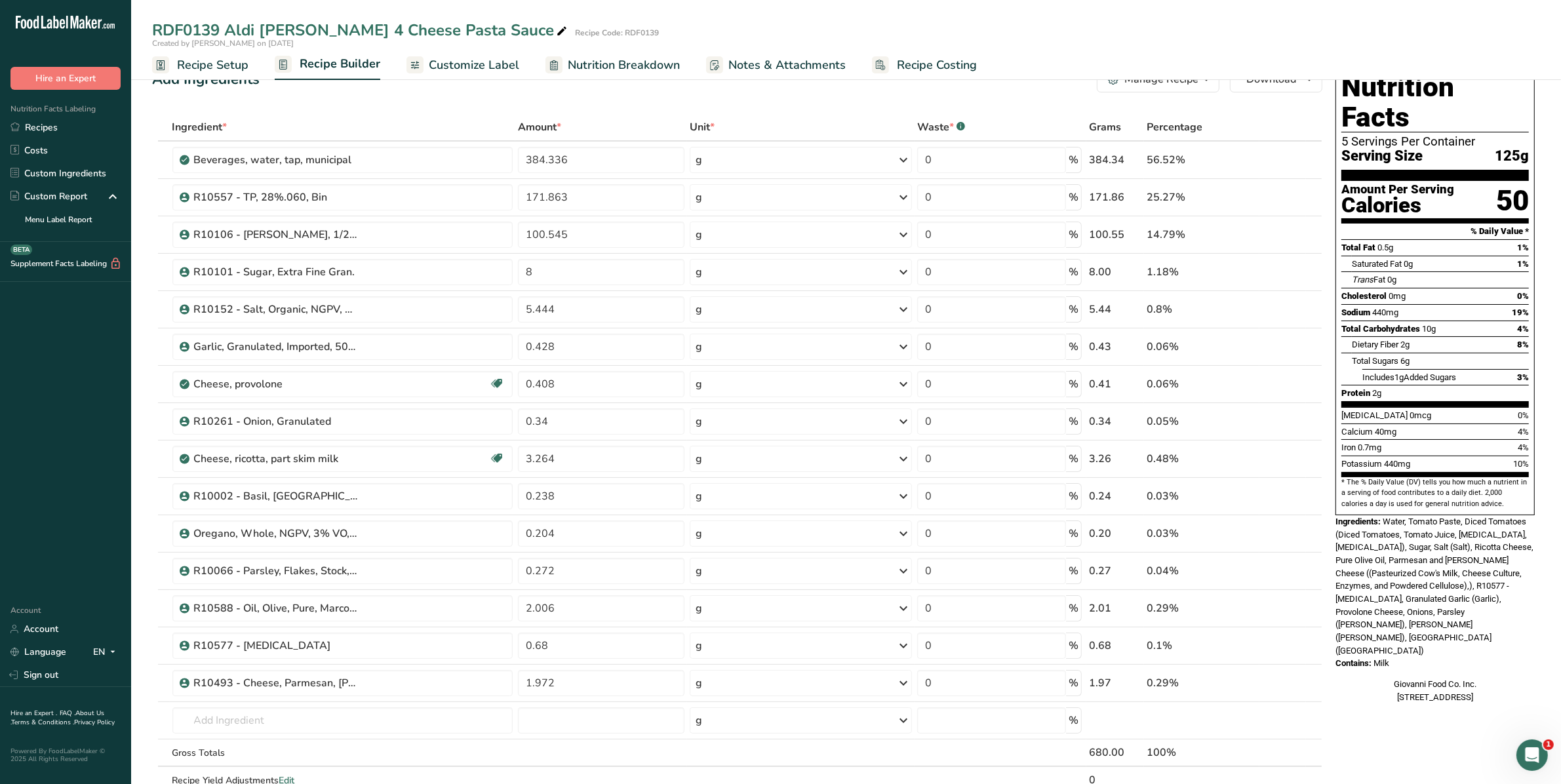
scroll to position [0, 0]
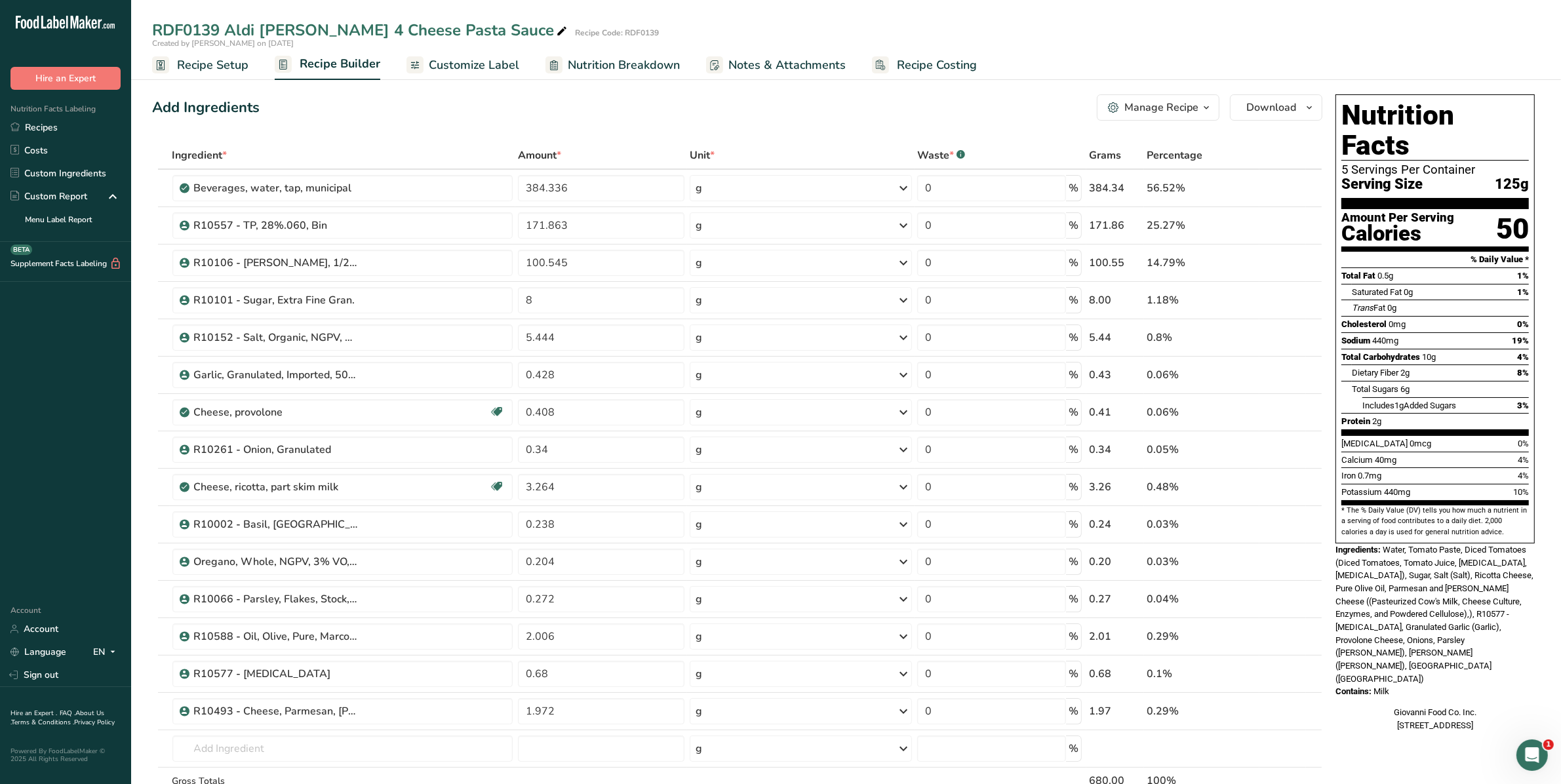
click at [27, 133] on link "Recipes" at bounding box center [65, 128] width 131 height 23
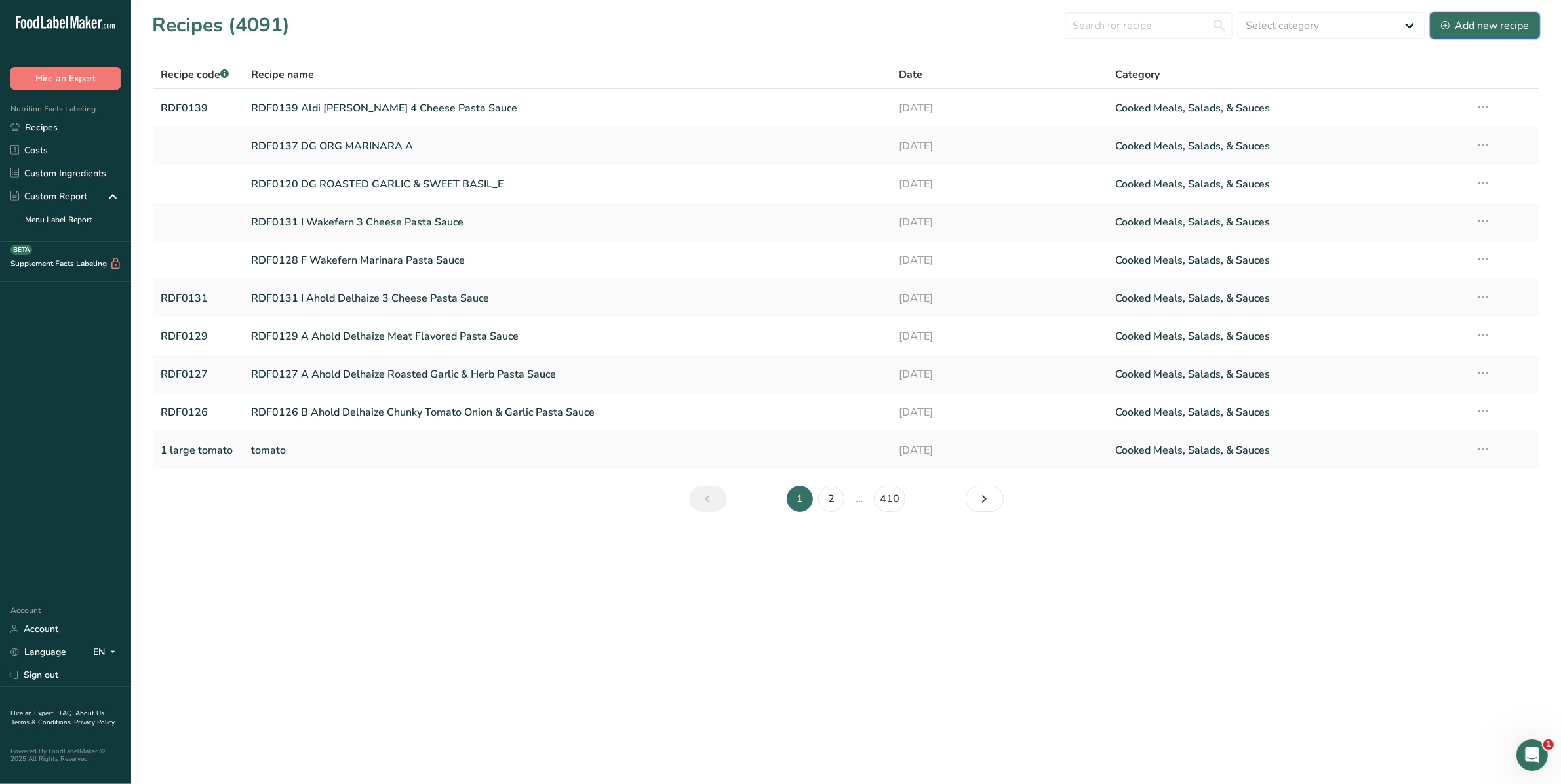
click at [1478, 27] on div "Add new recipe" at bounding box center [1485, 26] width 88 height 16
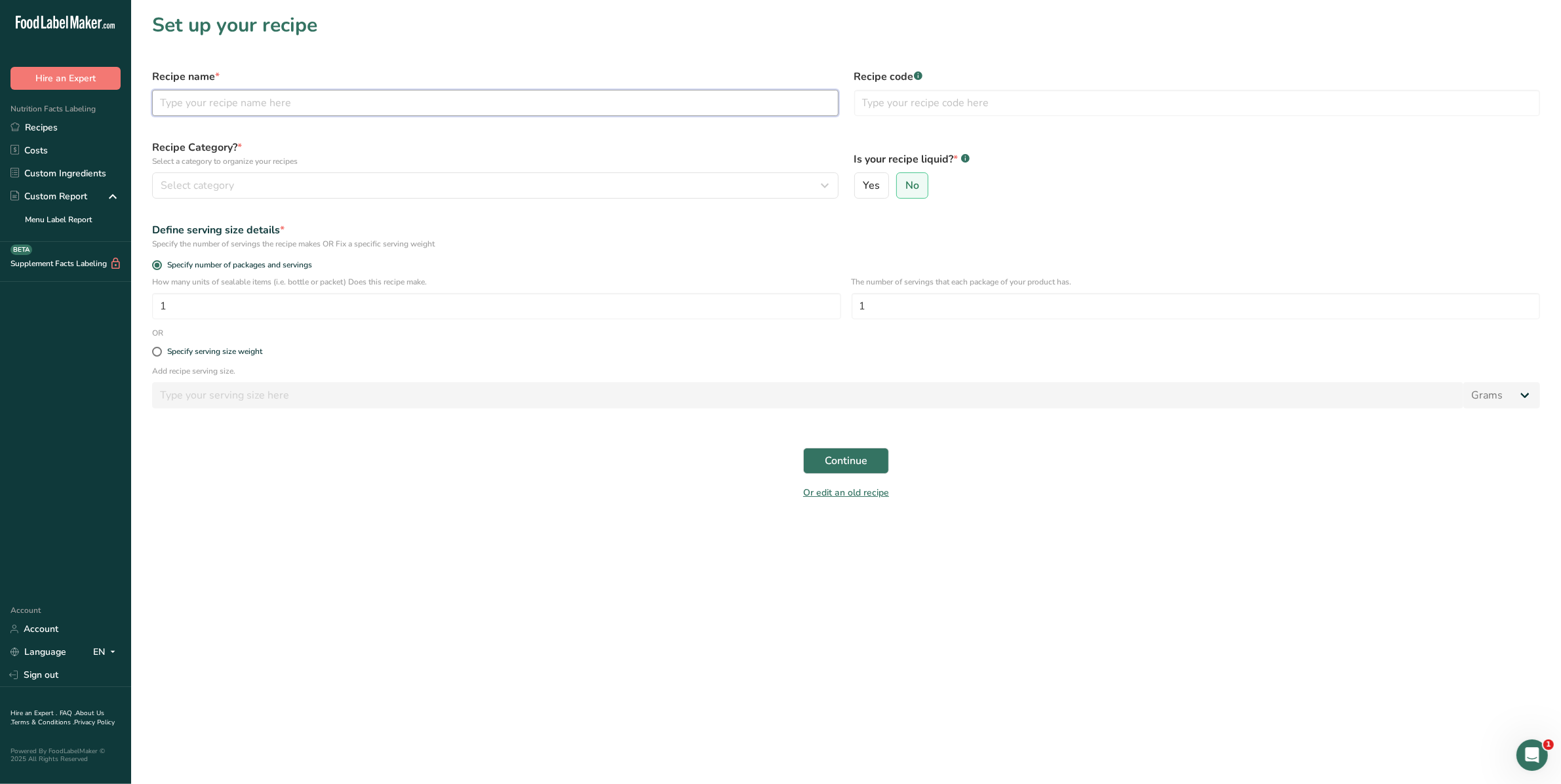
click at [522, 113] on input "text" at bounding box center [495, 103] width 686 height 27
type input "RDF0140 Aldi [PERSON_NAME] Tomato & Basil Pasta Sauce"
click at [952, 115] on input "text" at bounding box center [1197, 103] width 686 height 27
type input "RDF0140"
click at [254, 181] on div "Select category" at bounding box center [492, 186] width 662 height 16
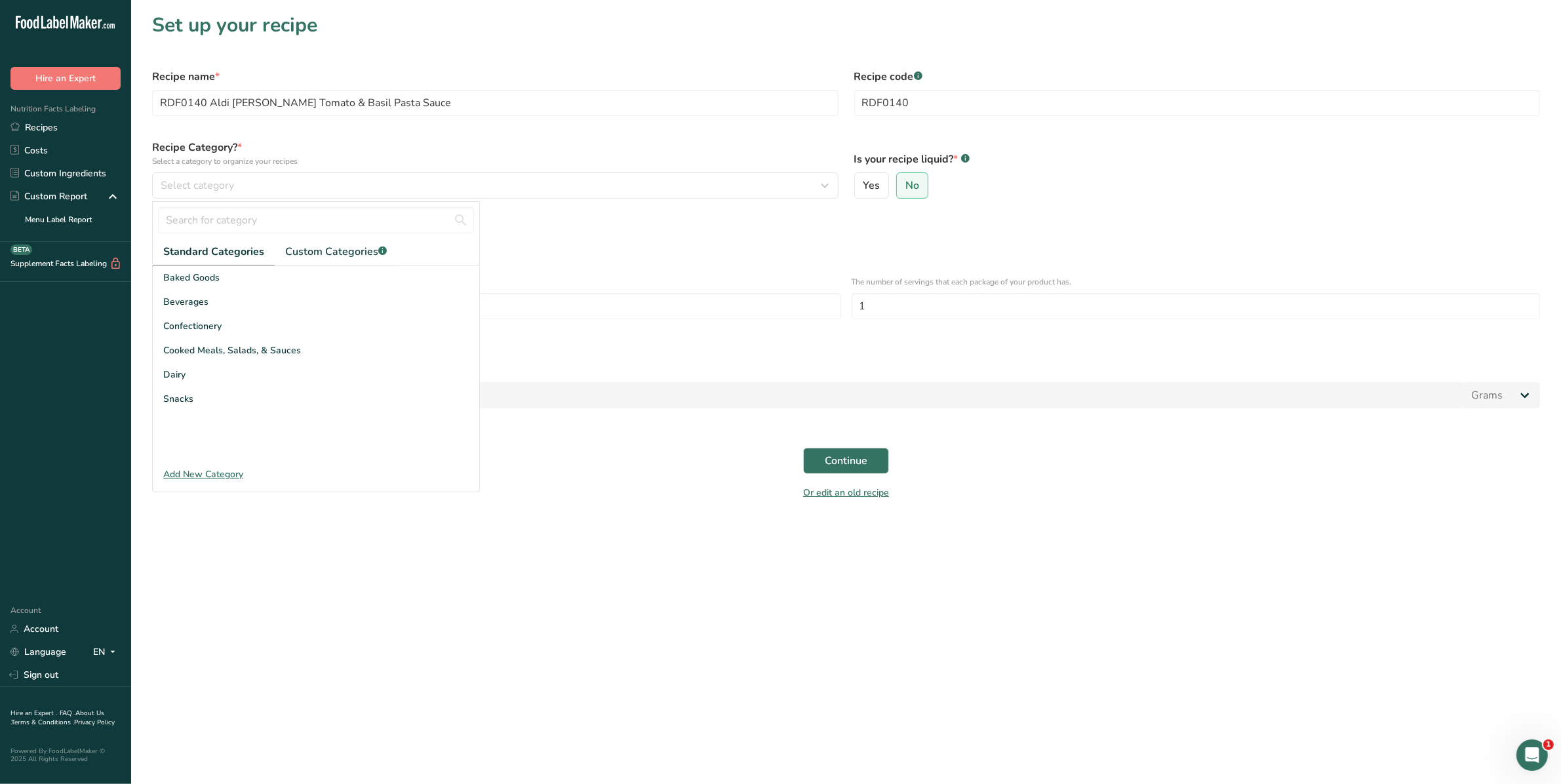
click at [240, 349] on span "Cooked Meals, Salads, & Sauces" at bounding box center [232, 350] width 138 height 14
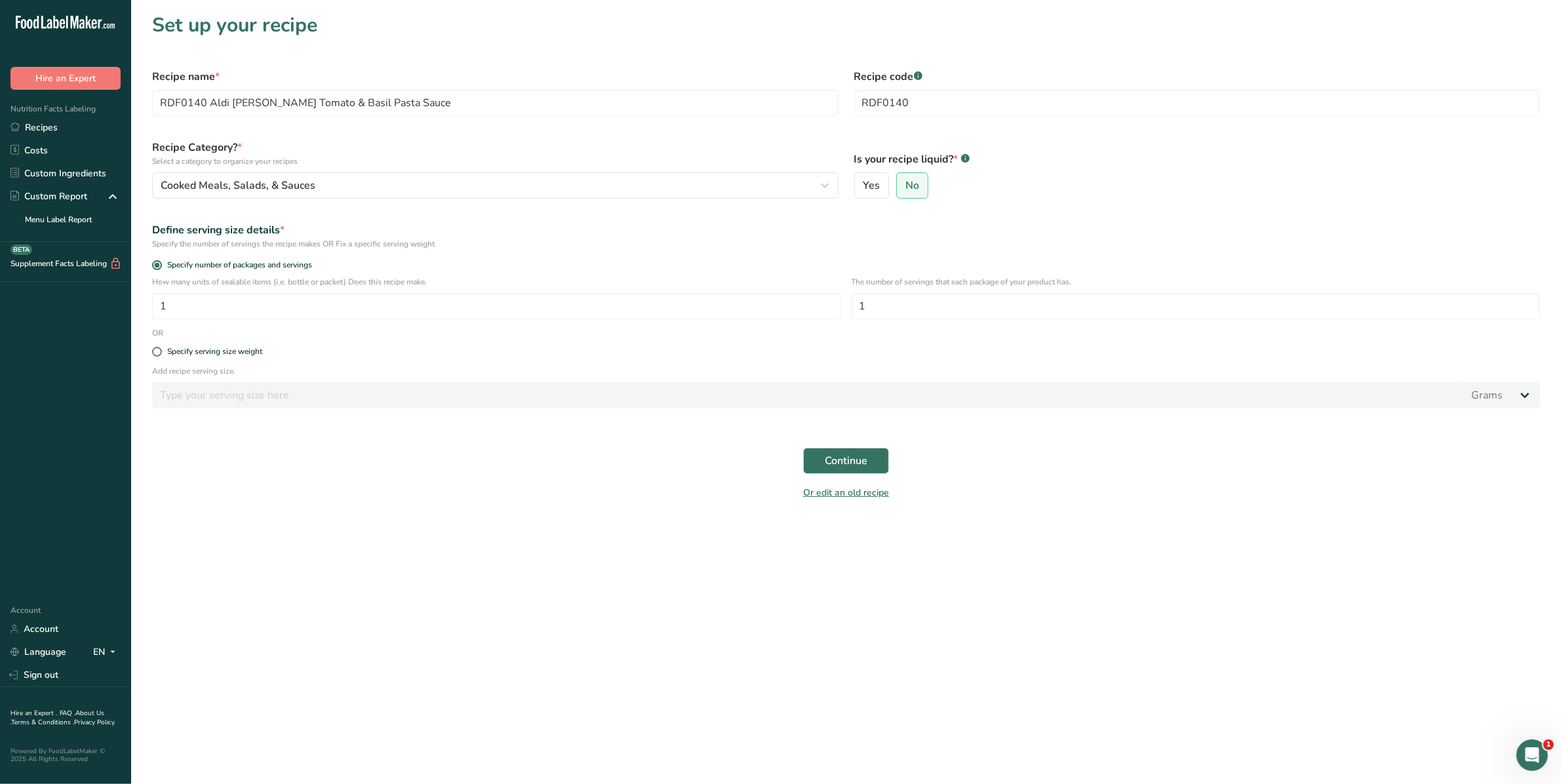
click at [155, 357] on div "Specify serving size weight" at bounding box center [846, 351] width 1404 height 27
click at [159, 348] on span at bounding box center [157, 351] width 10 height 10
click at [159, 348] on input "Specify serving size weight" at bounding box center [156, 351] width 9 height 9
radio input "true"
radio input "false"
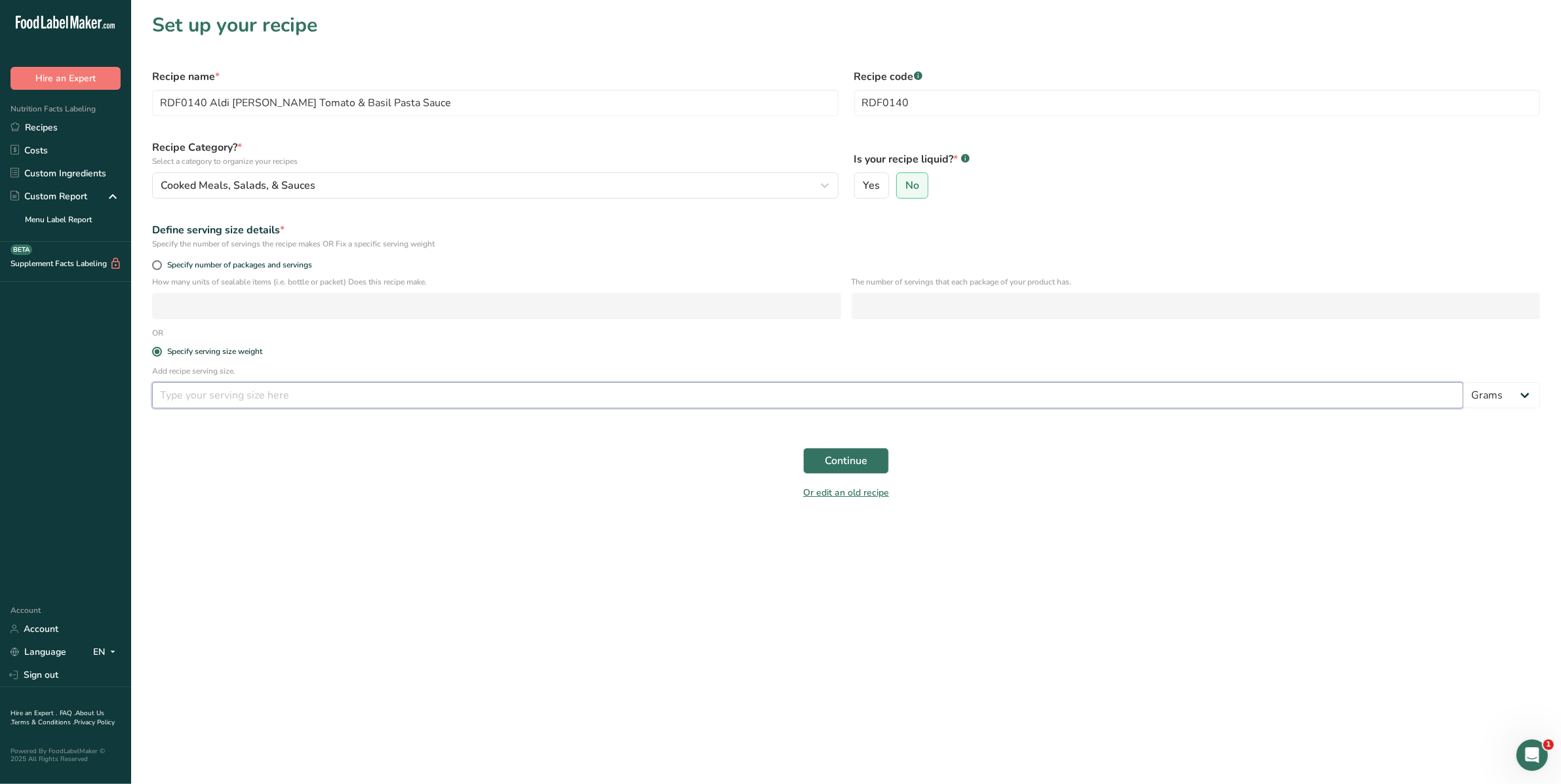
click at [202, 397] on input "number" at bounding box center [807, 395] width 1311 height 27
type input "125"
click at [850, 439] on form "Recipe name * RDF0140 Aldi [PERSON_NAME] Tomato & Basil Pasta Sauce Recipe code…" at bounding box center [846, 284] width 1404 height 447
click at [850, 462] on span "Continue" at bounding box center [845, 461] width 42 height 16
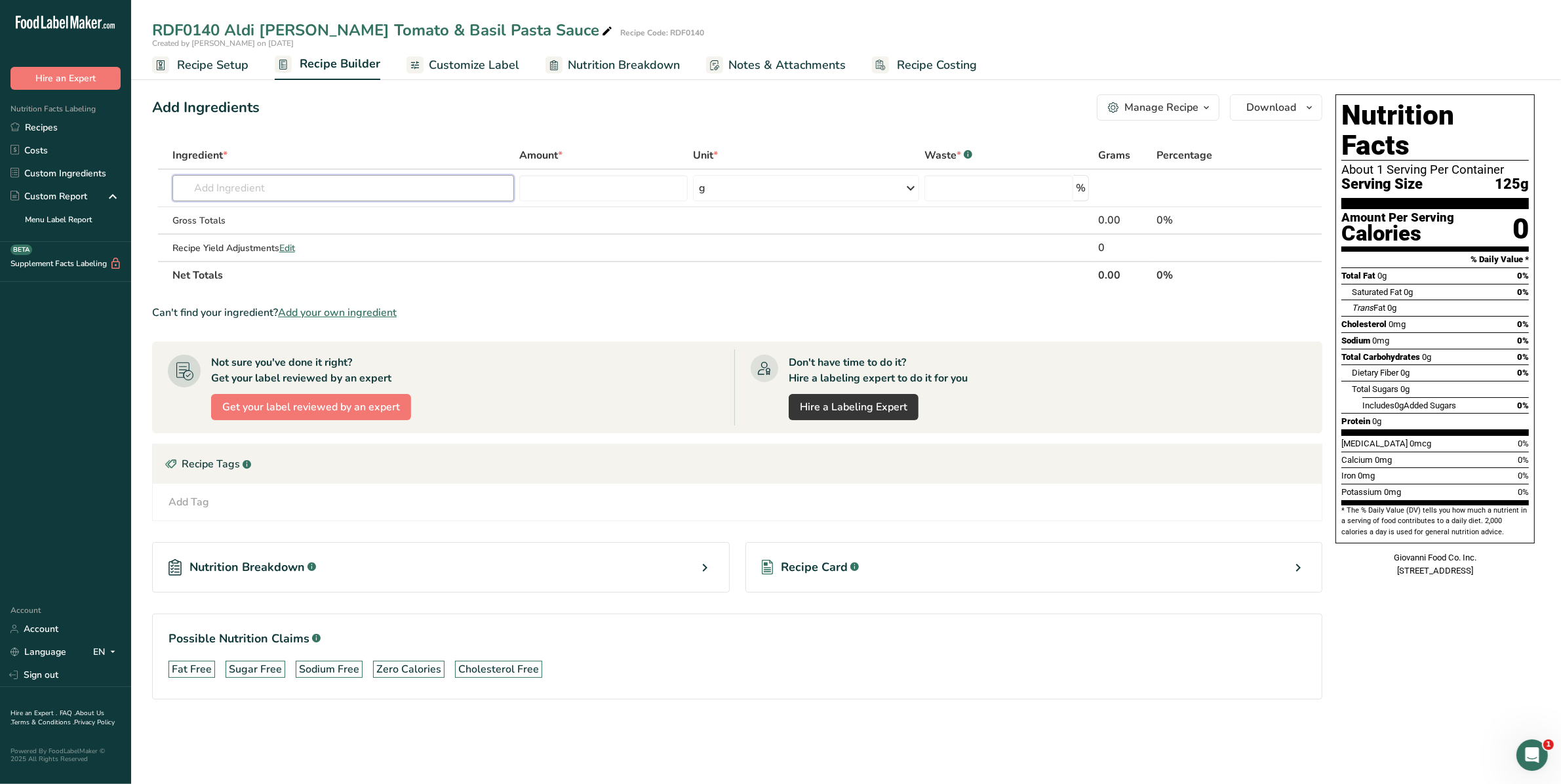
click at [287, 187] on input "text" at bounding box center [343, 188] width 342 height 27
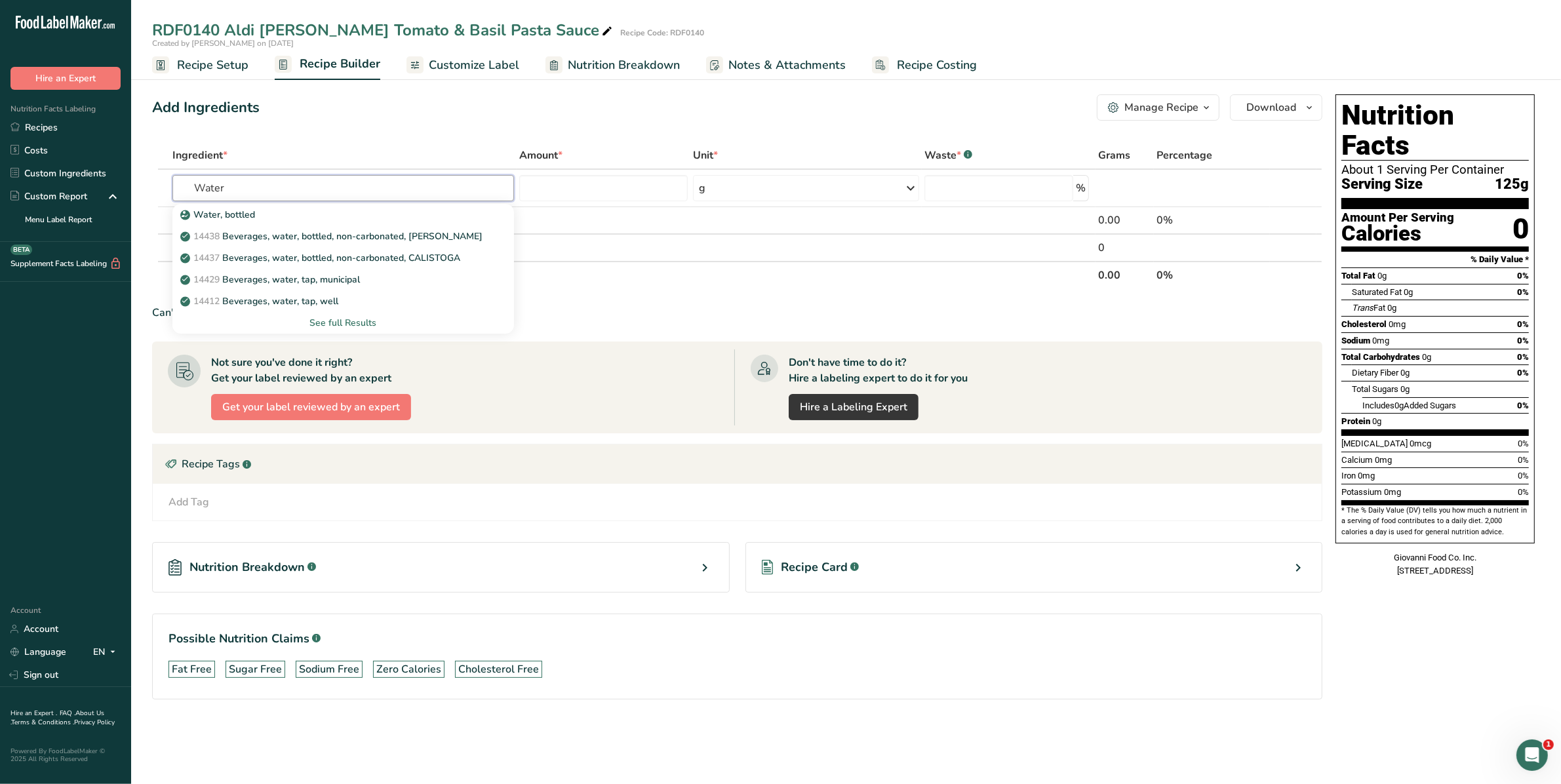
type input "Water"
click at [283, 275] on p "14429 [GEOGRAPHIC_DATA], water, tap, municipal" at bounding box center [271, 279] width 177 height 14
type input "Beverages, water, tap, municipal"
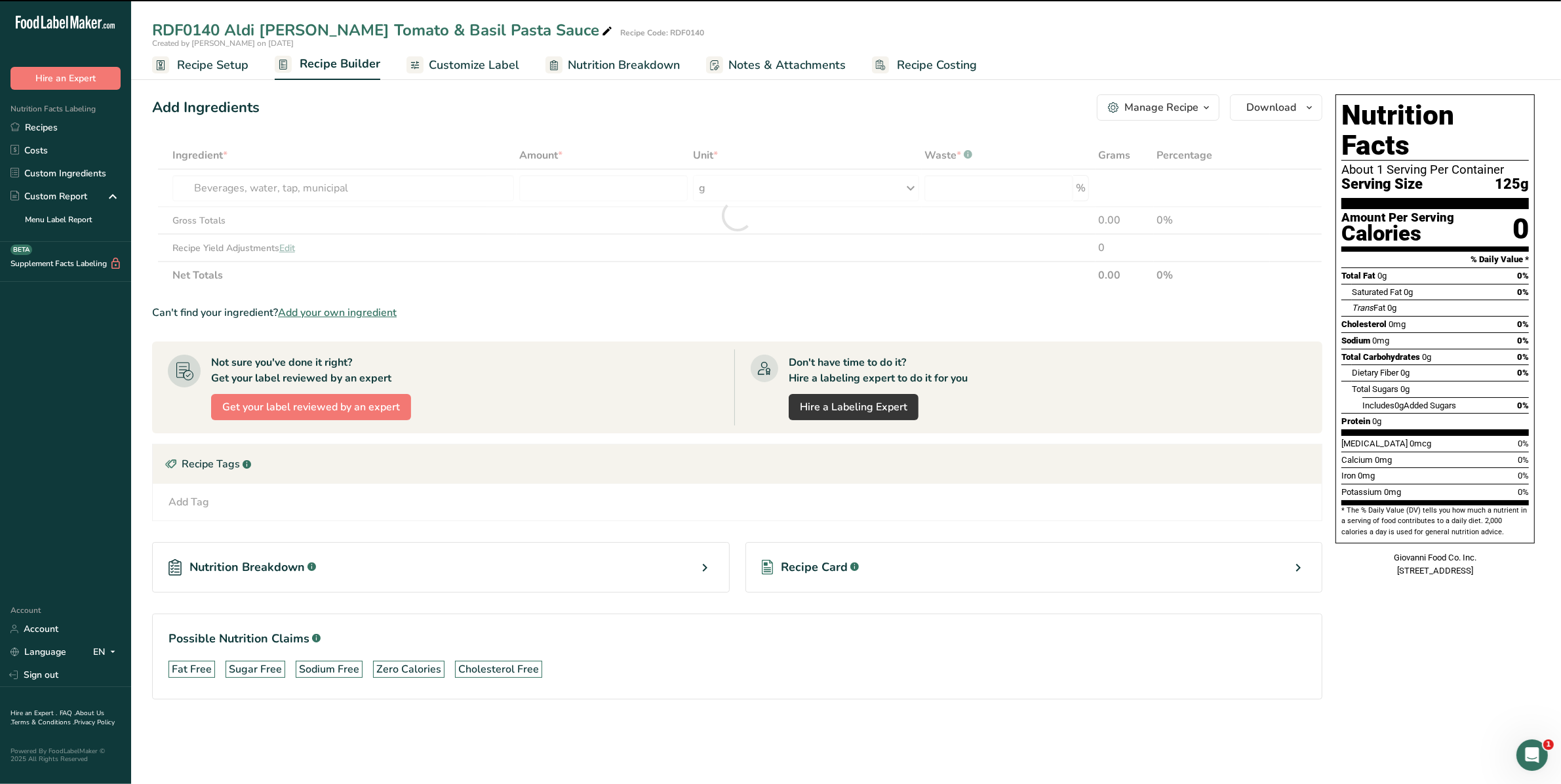
type input "0"
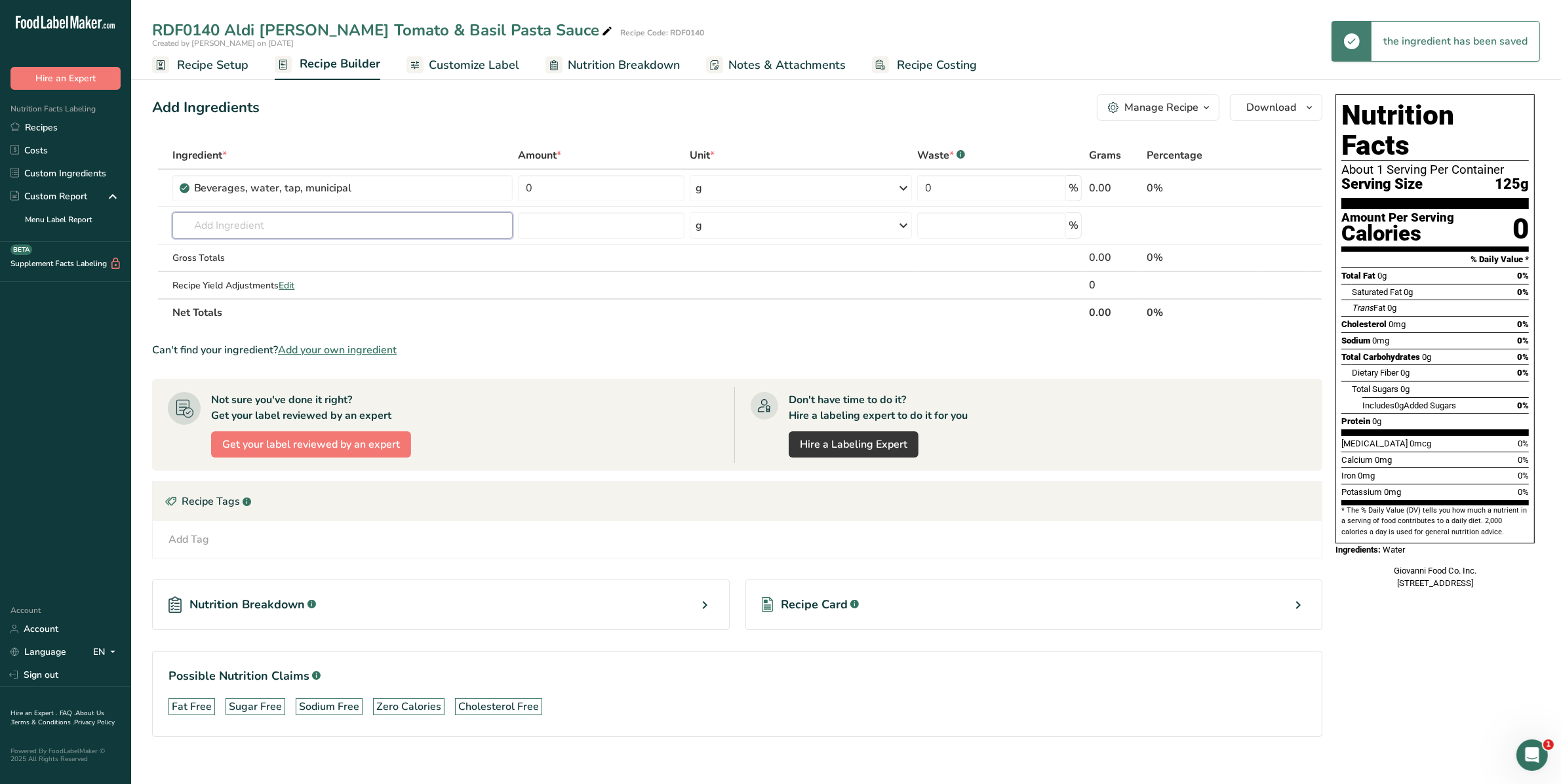
click at [258, 223] on input "text" at bounding box center [342, 225] width 341 height 27
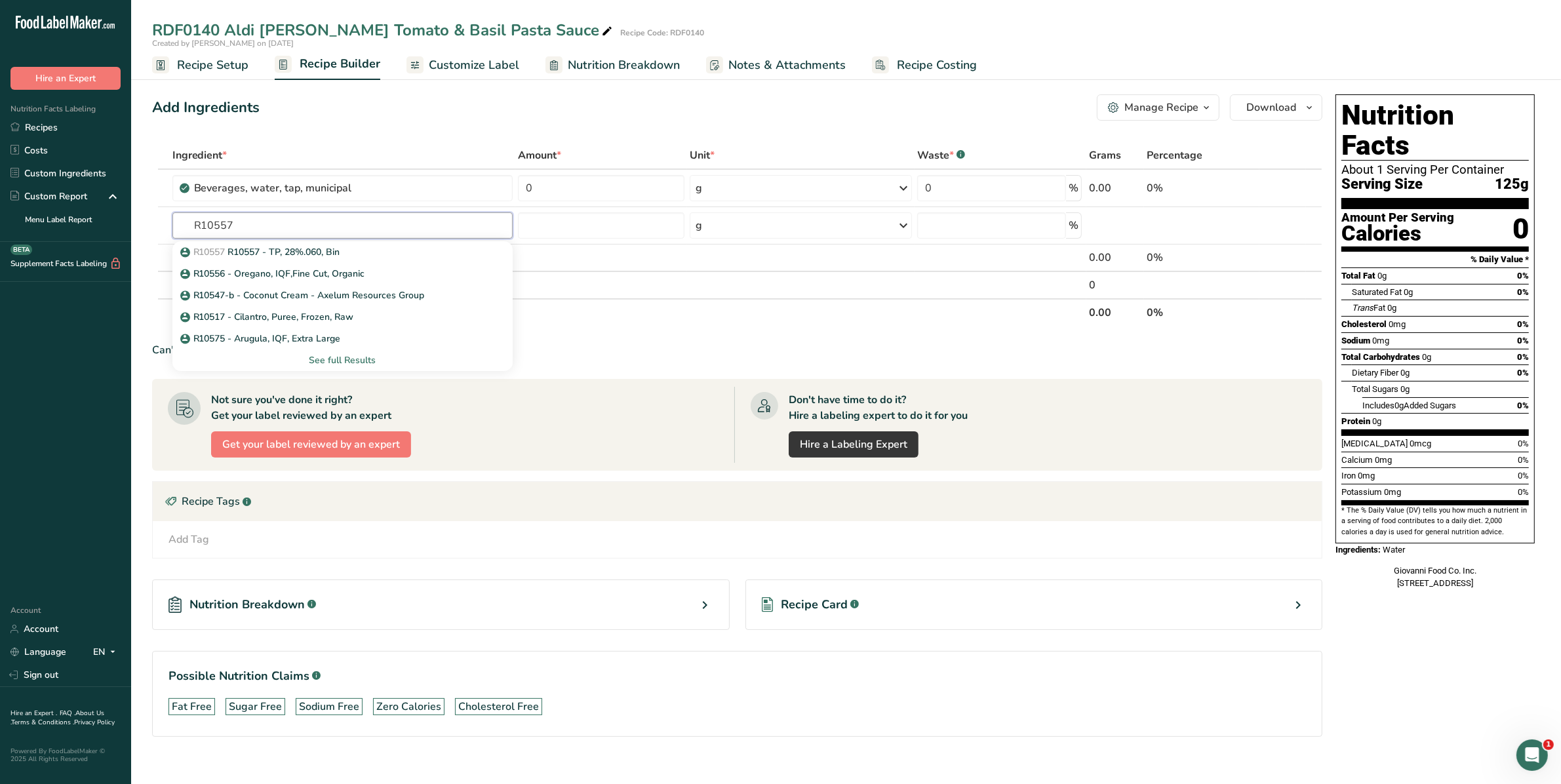
type input "R10557"
click at [254, 251] on p "R10557 R10557 - TP, 28%.060, Bin" at bounding box center [261, 252] width 157 height 14
type input "R10557 - TP, 28%.060, Bin"
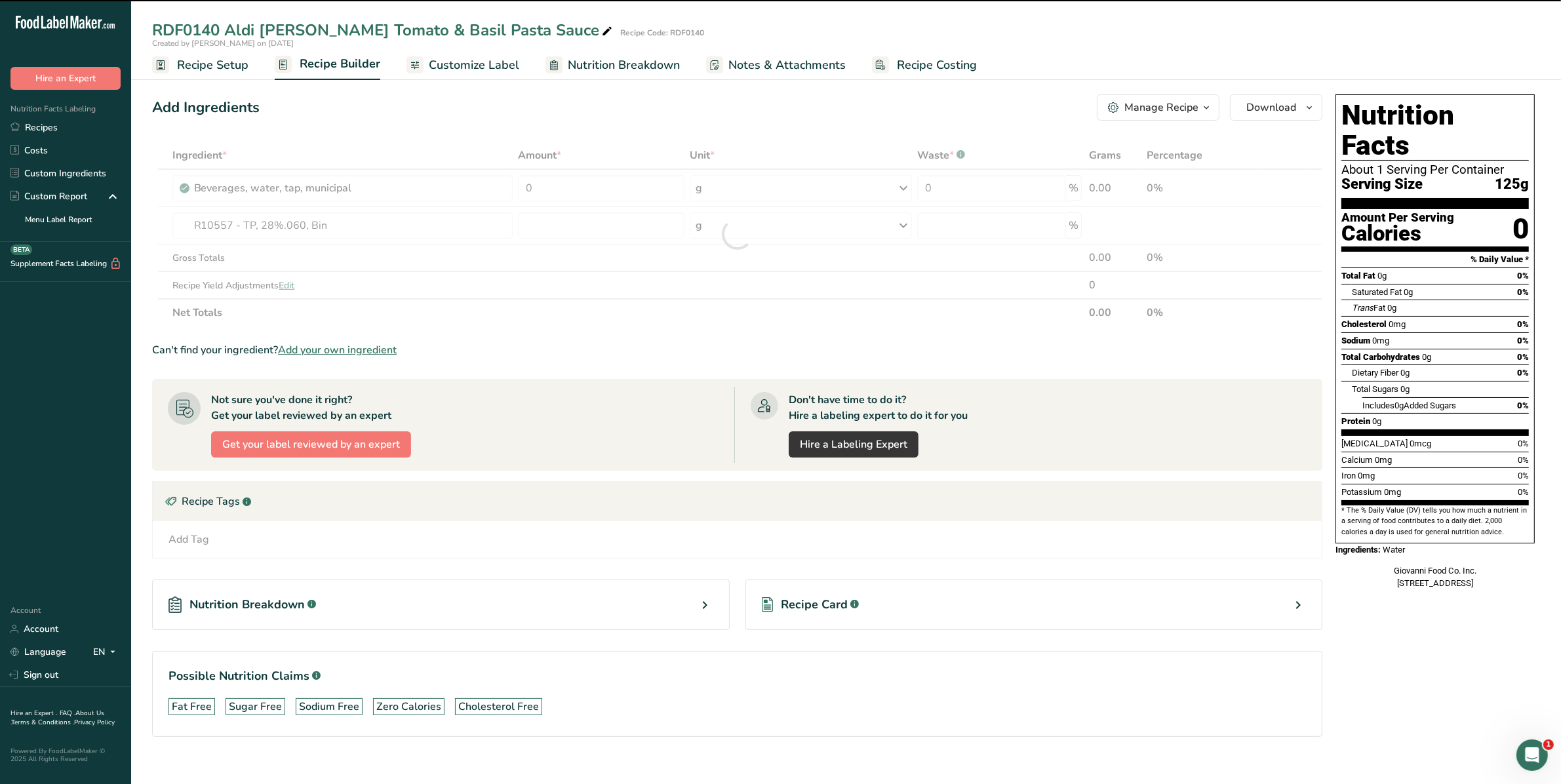
type input "0"
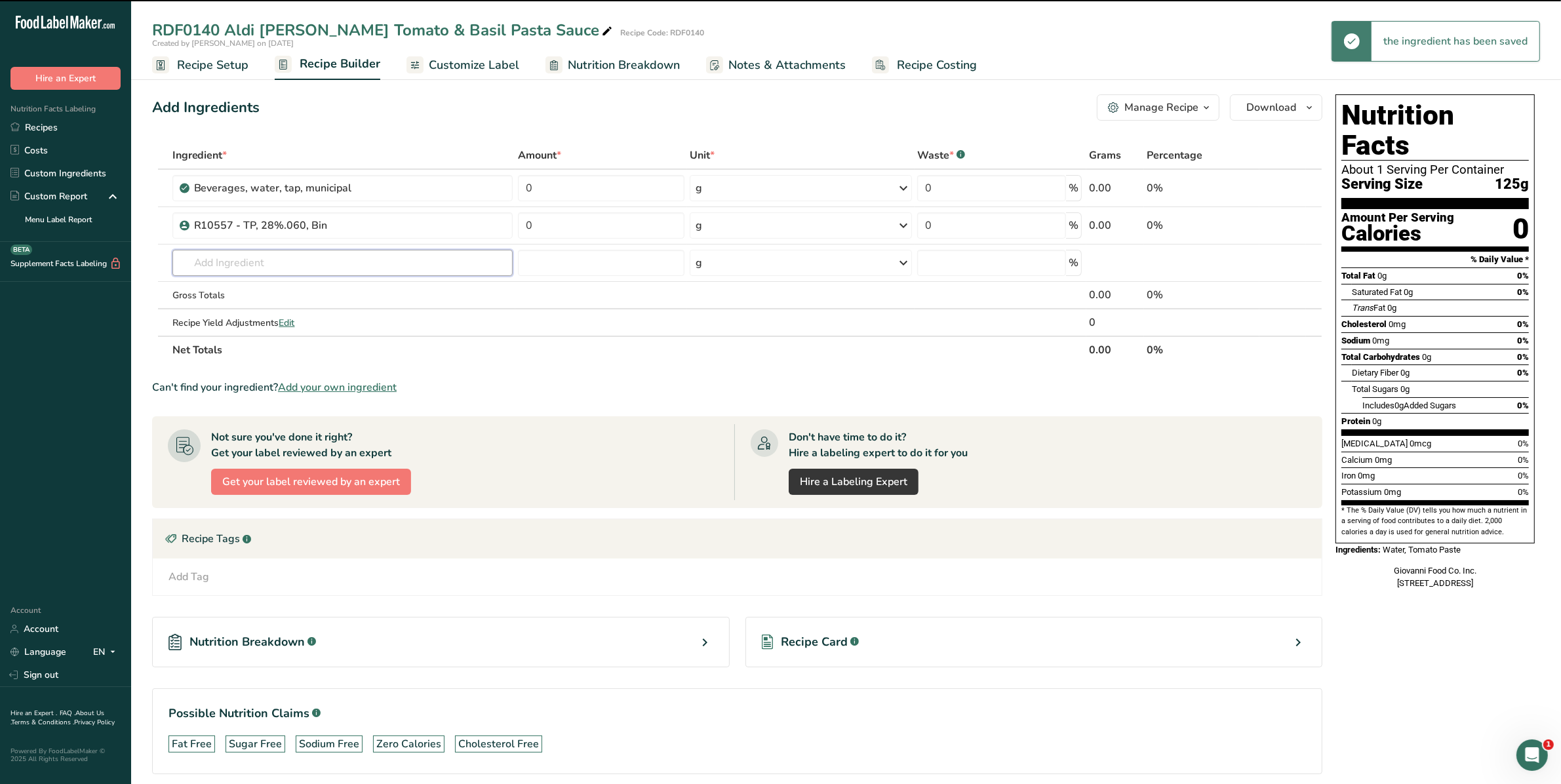
click at [250, 256] on input "text" at bounding box center [342, 263] width 341 height 27
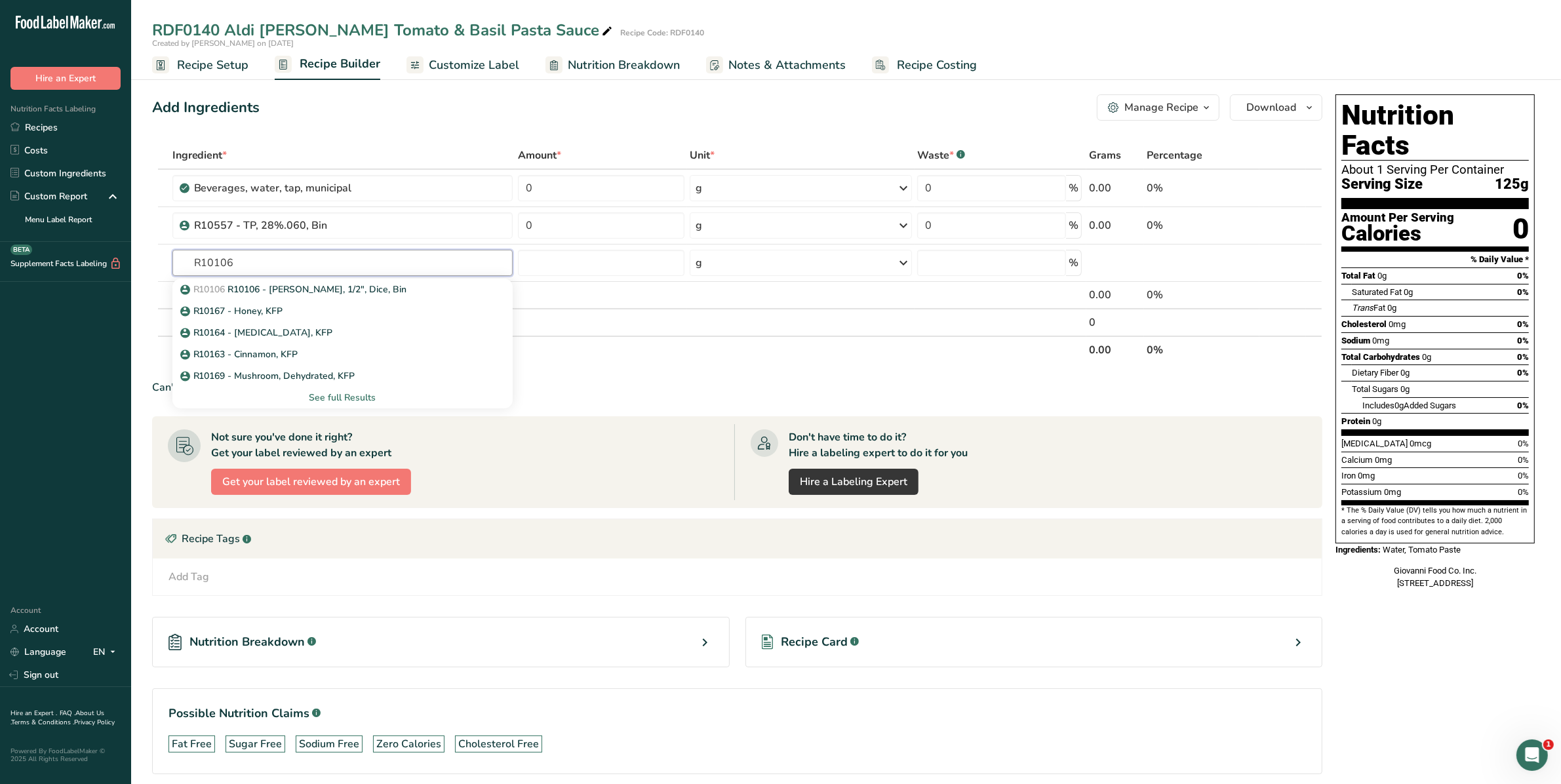
type input "R10106"
click at [239, 283] on p "R10106 R10106 - [PERSON_NAME], 1/2", Dice, Bin" at bounding box center [295, 289] width 224 height 14
type input "R10106 - [PERSON_NAME], 1/2", Dice, Bin"
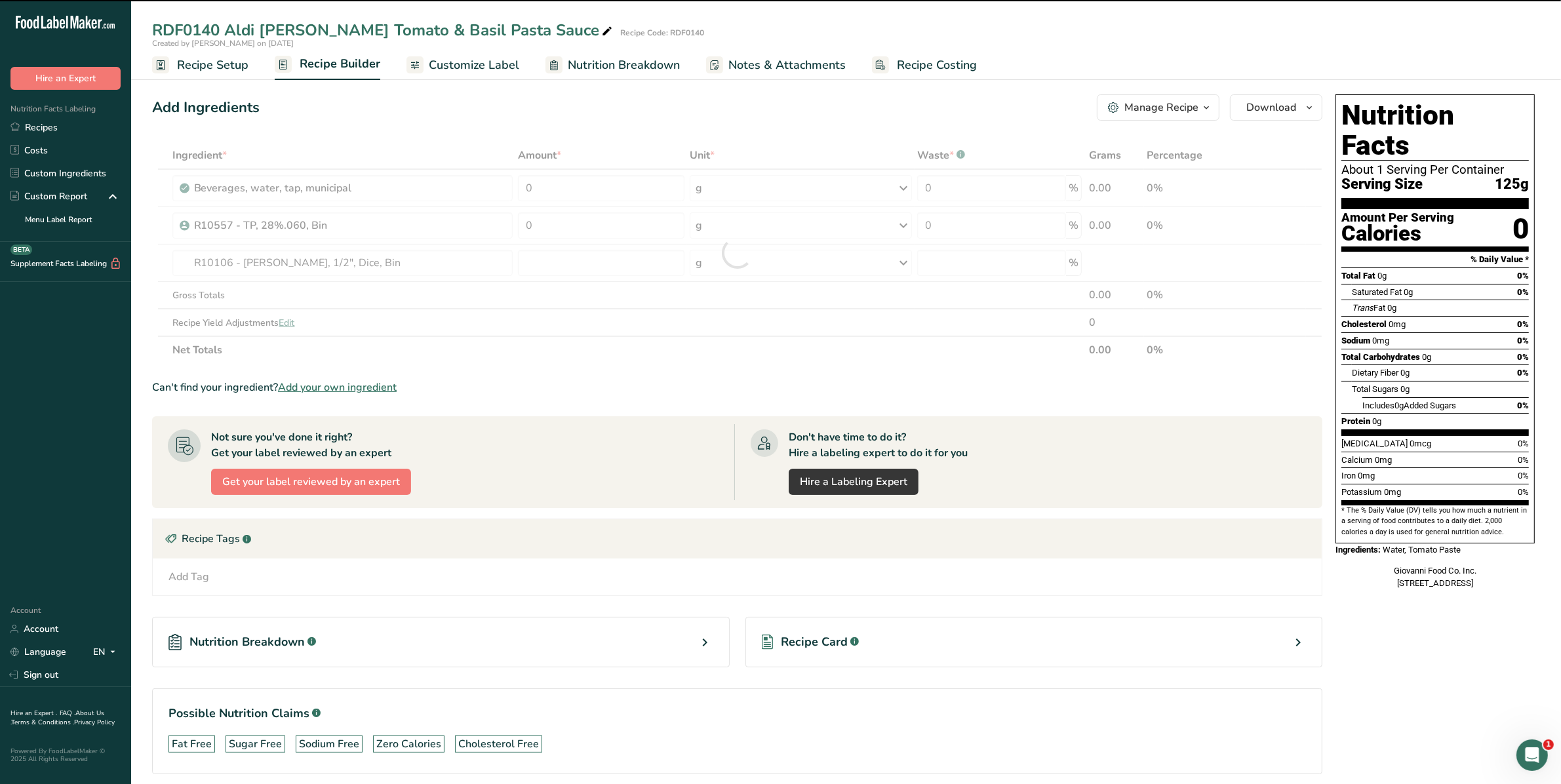
type input "0"
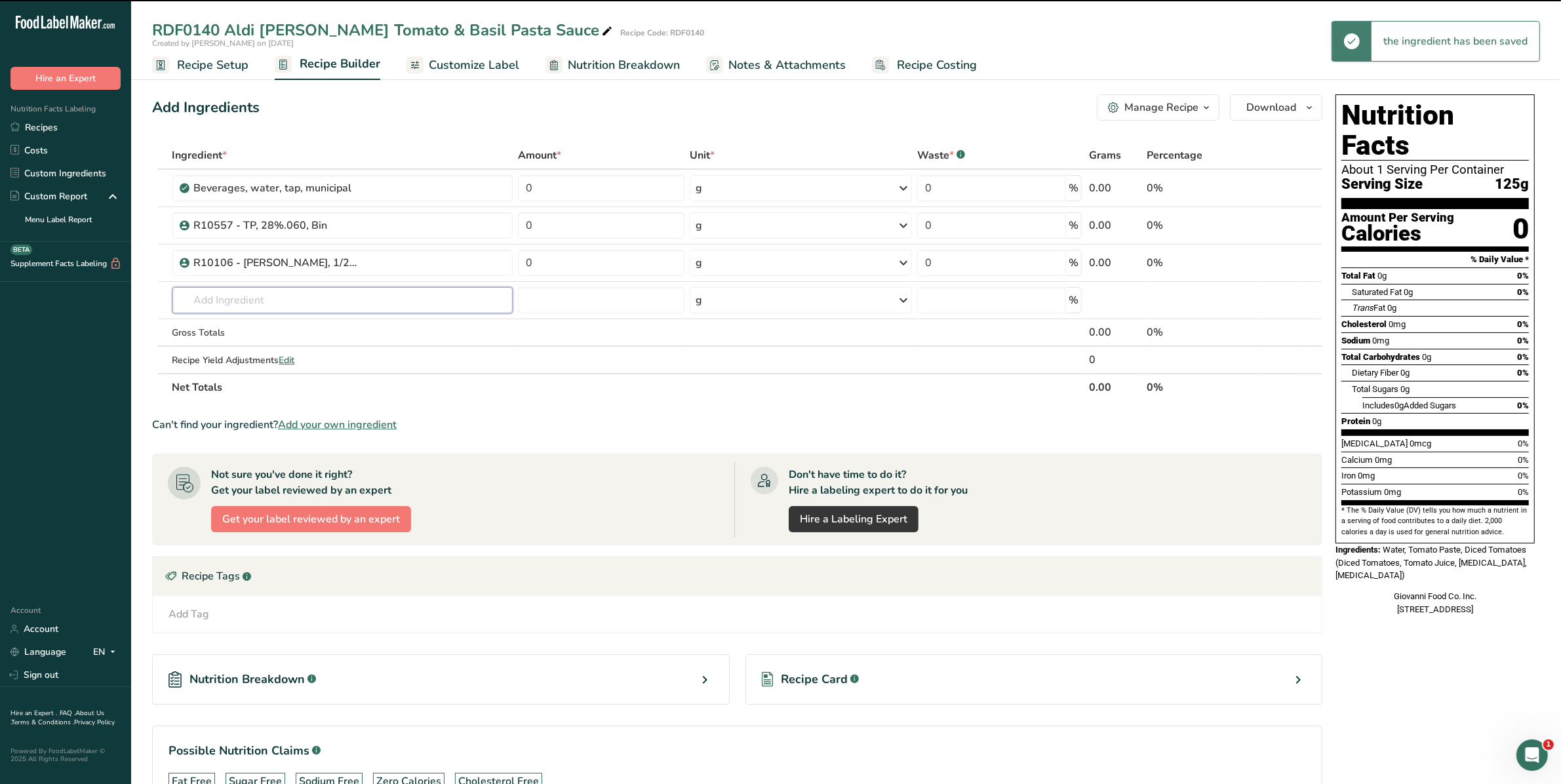
click at [239, 296] on input "text" at bounding box center [342, 300] width 341 height 27
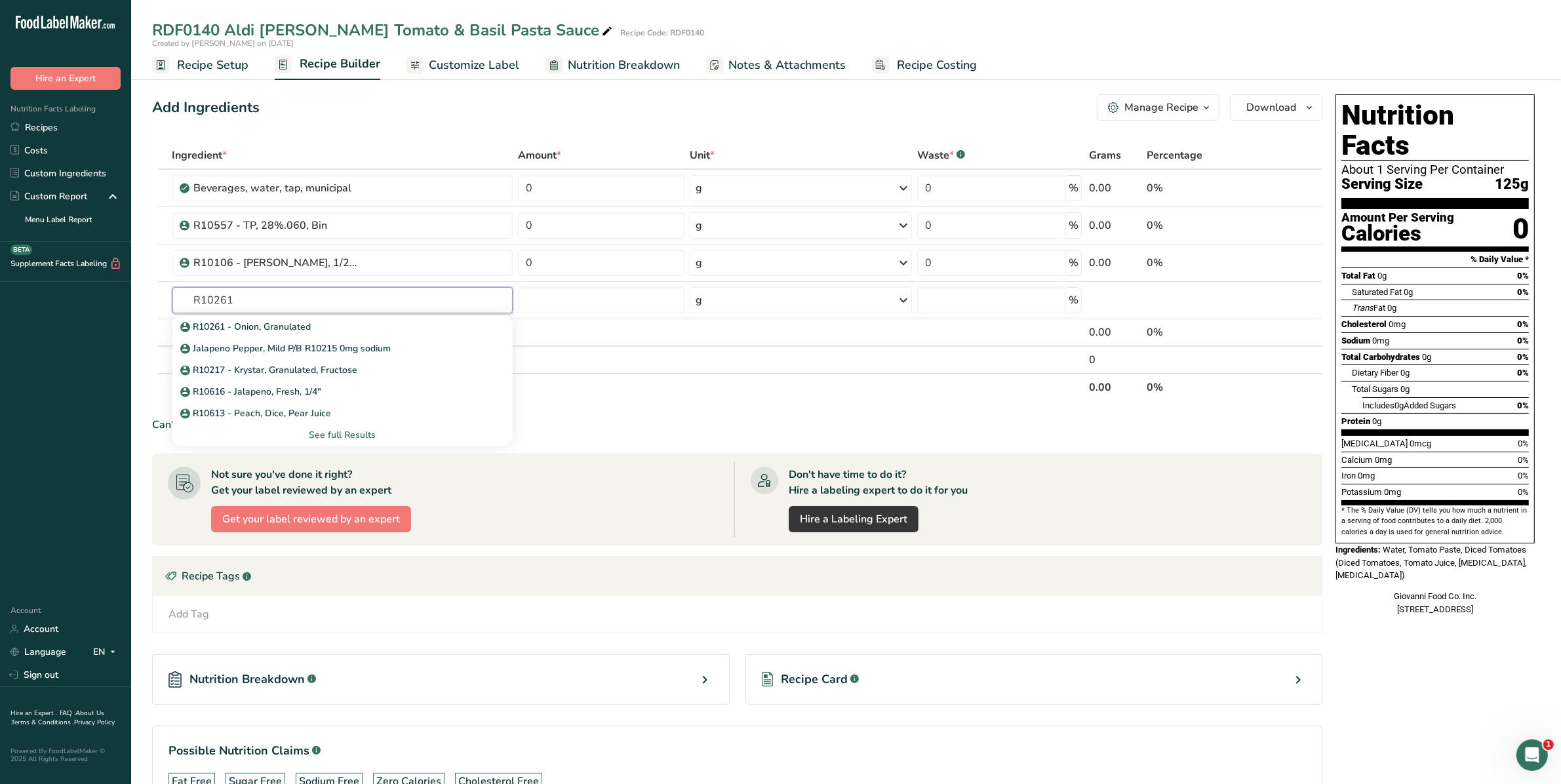
type input "R10261"
click at [253, 318] on link "R10261 - Onion, Granulated" at bounding box center [342, 326] width 341 height 22
type input "R10261 - Onion, Granulated"
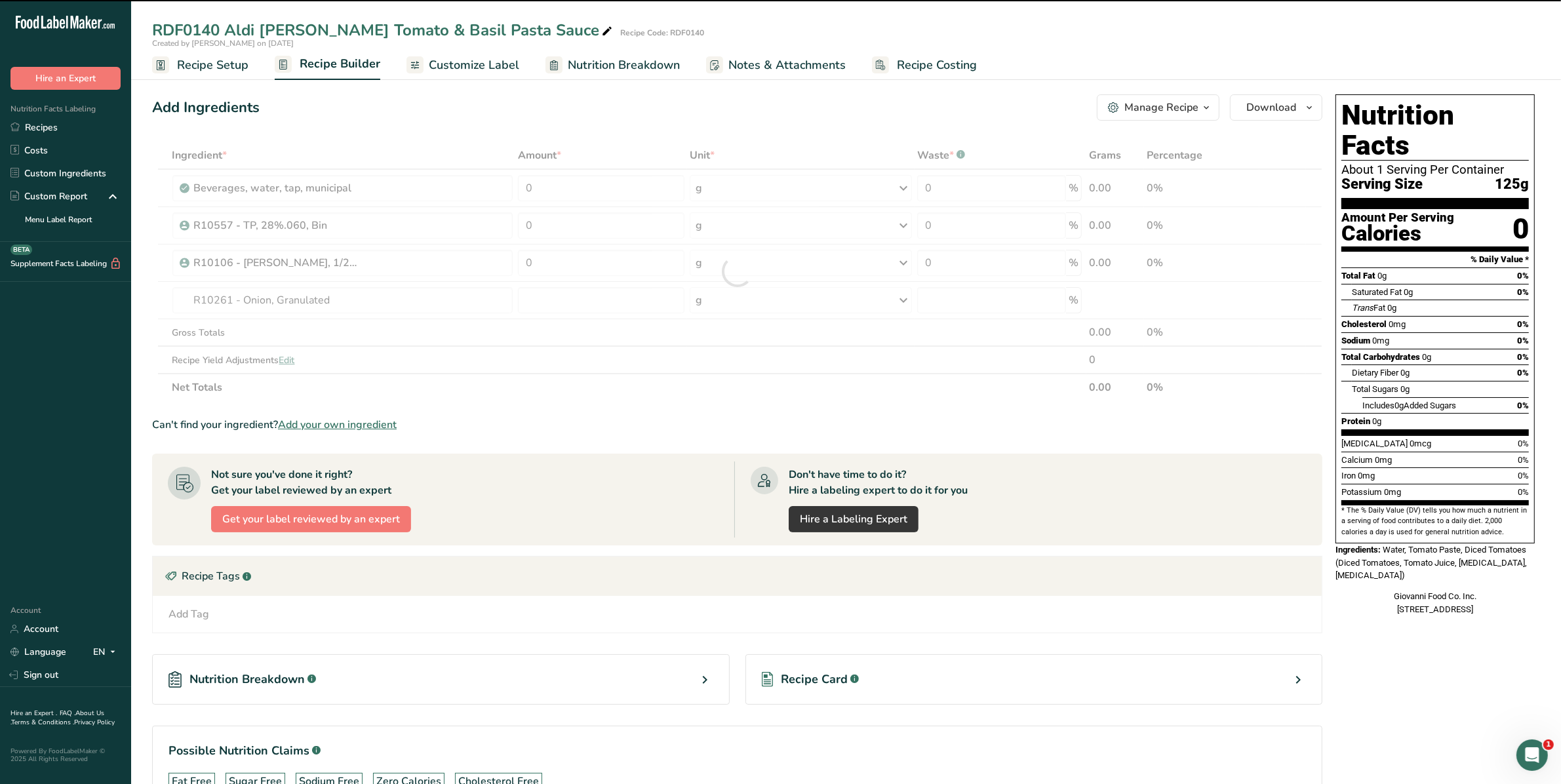
type input "0"
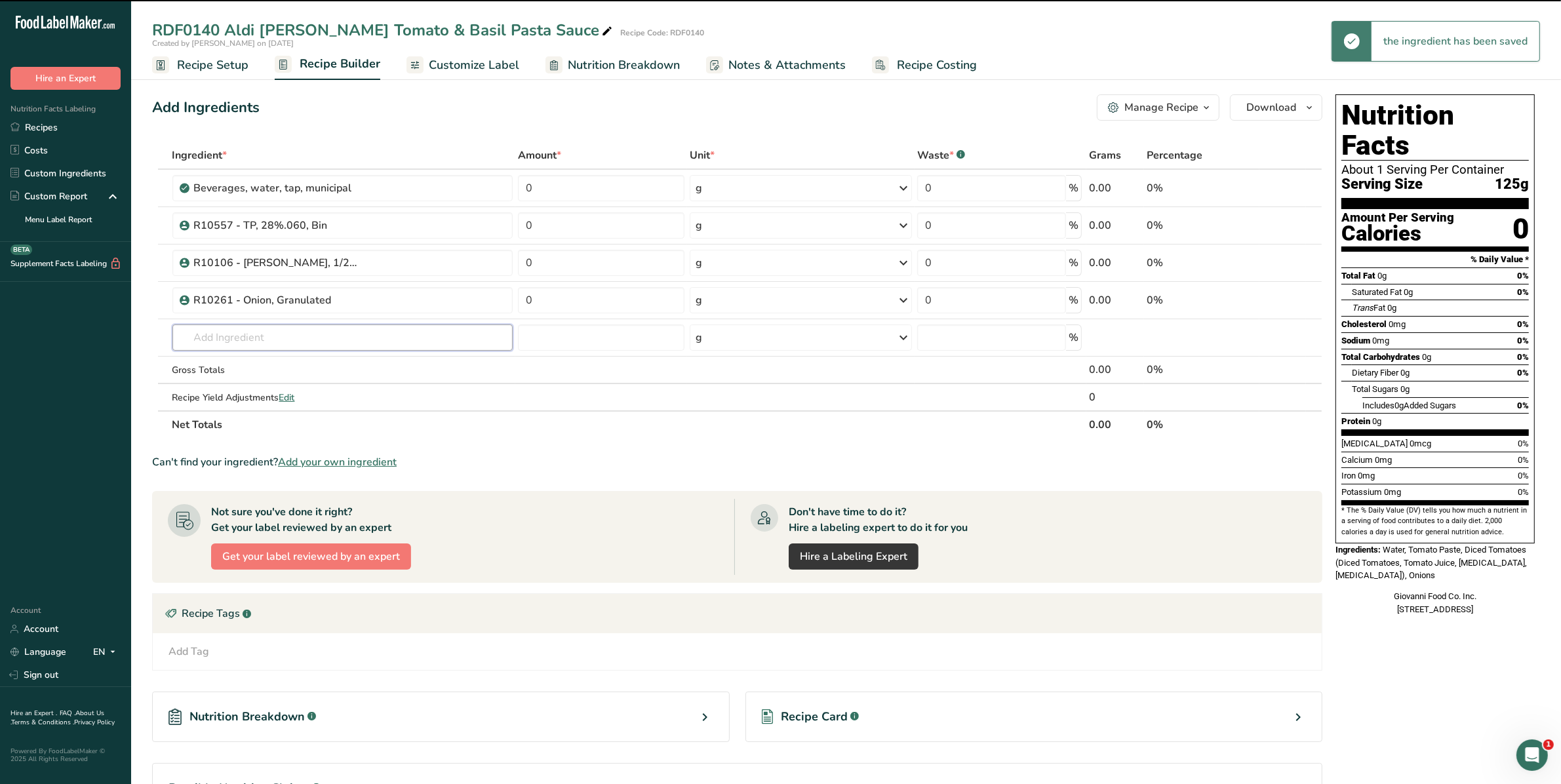
click at [253, 332] on input "text" at bounding box center [342, 337] width 341 height 27
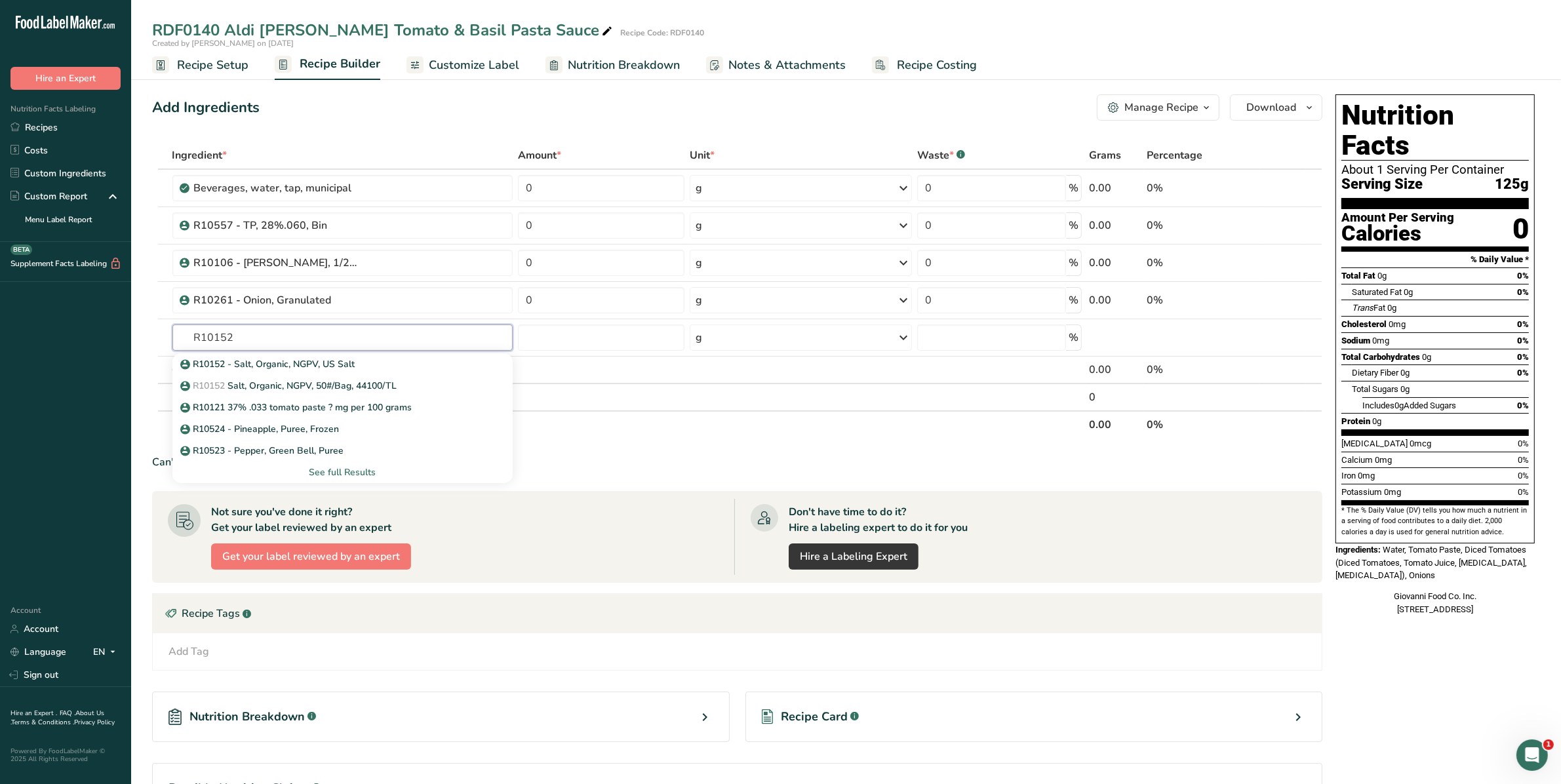
type input "R10152"
click at [260, 362] on p "R10152 - Salt, Organic, NGPV, US Salt" at bounding box center [269, 364] width 172 height 14
type input "R10152 - Salt, Organic, NGPV, US Salt"
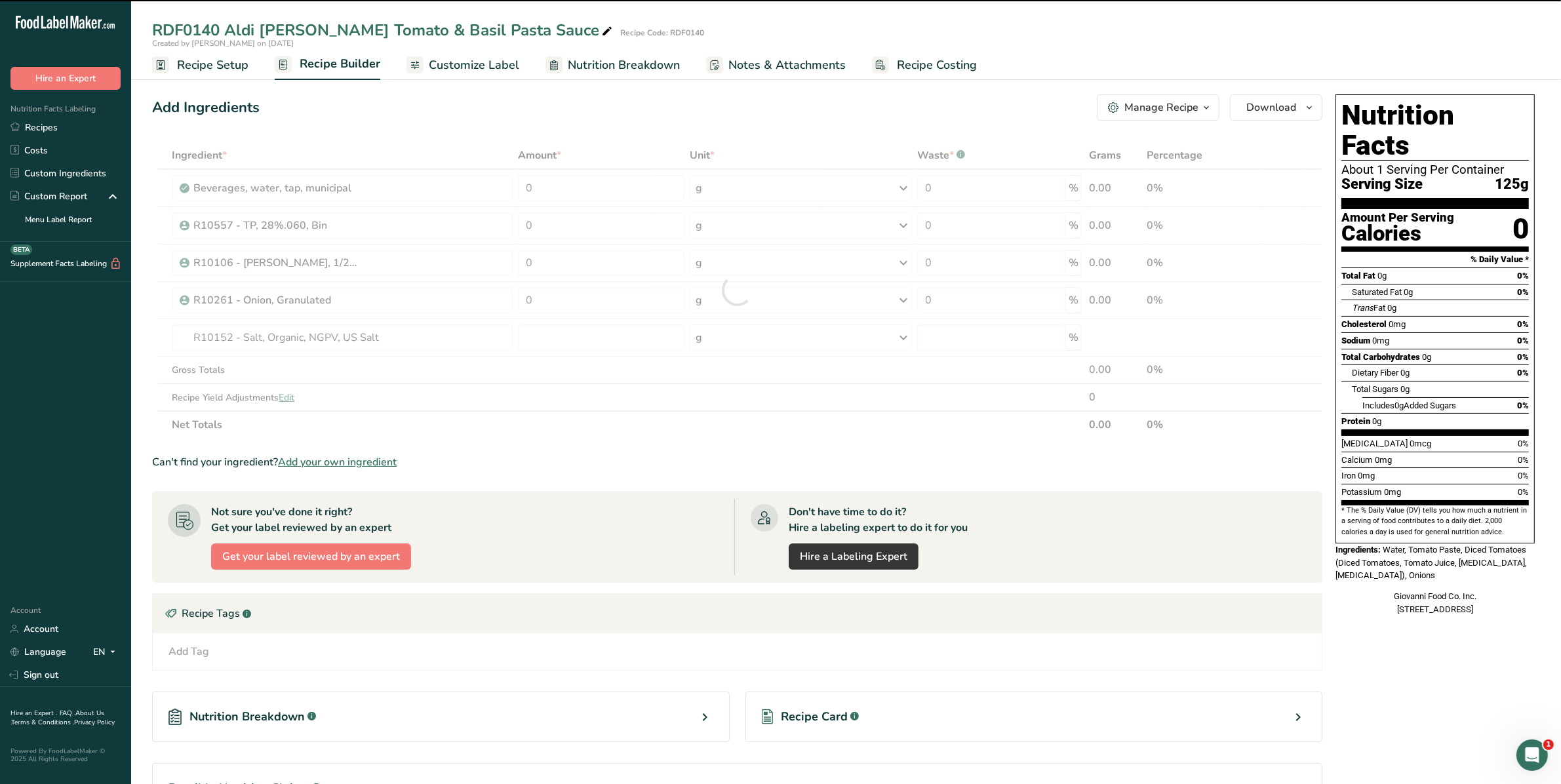
type input "0"
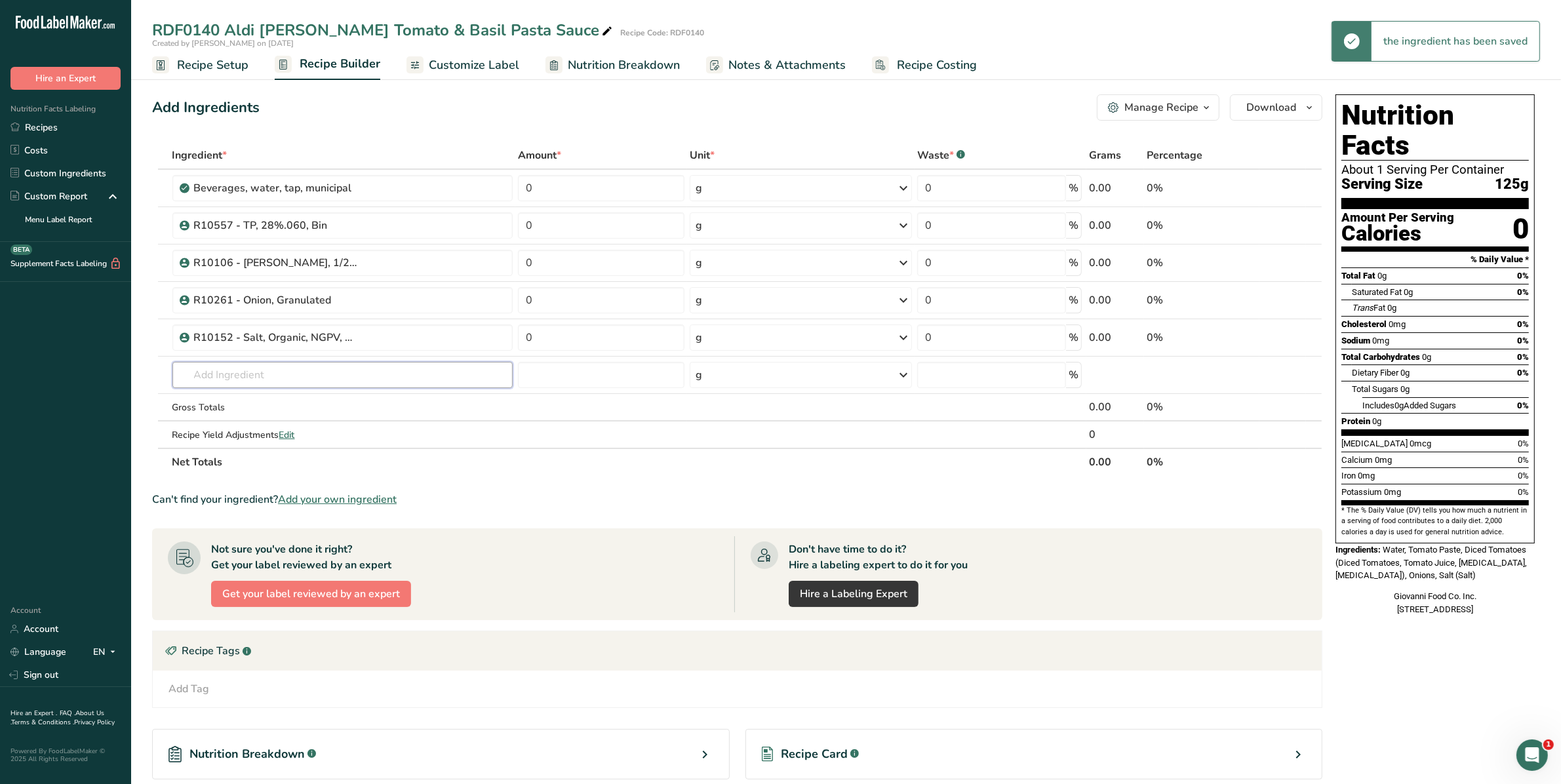
click at [238, 377] on input "text" at bounding box center [342, 374] width 341 height 27
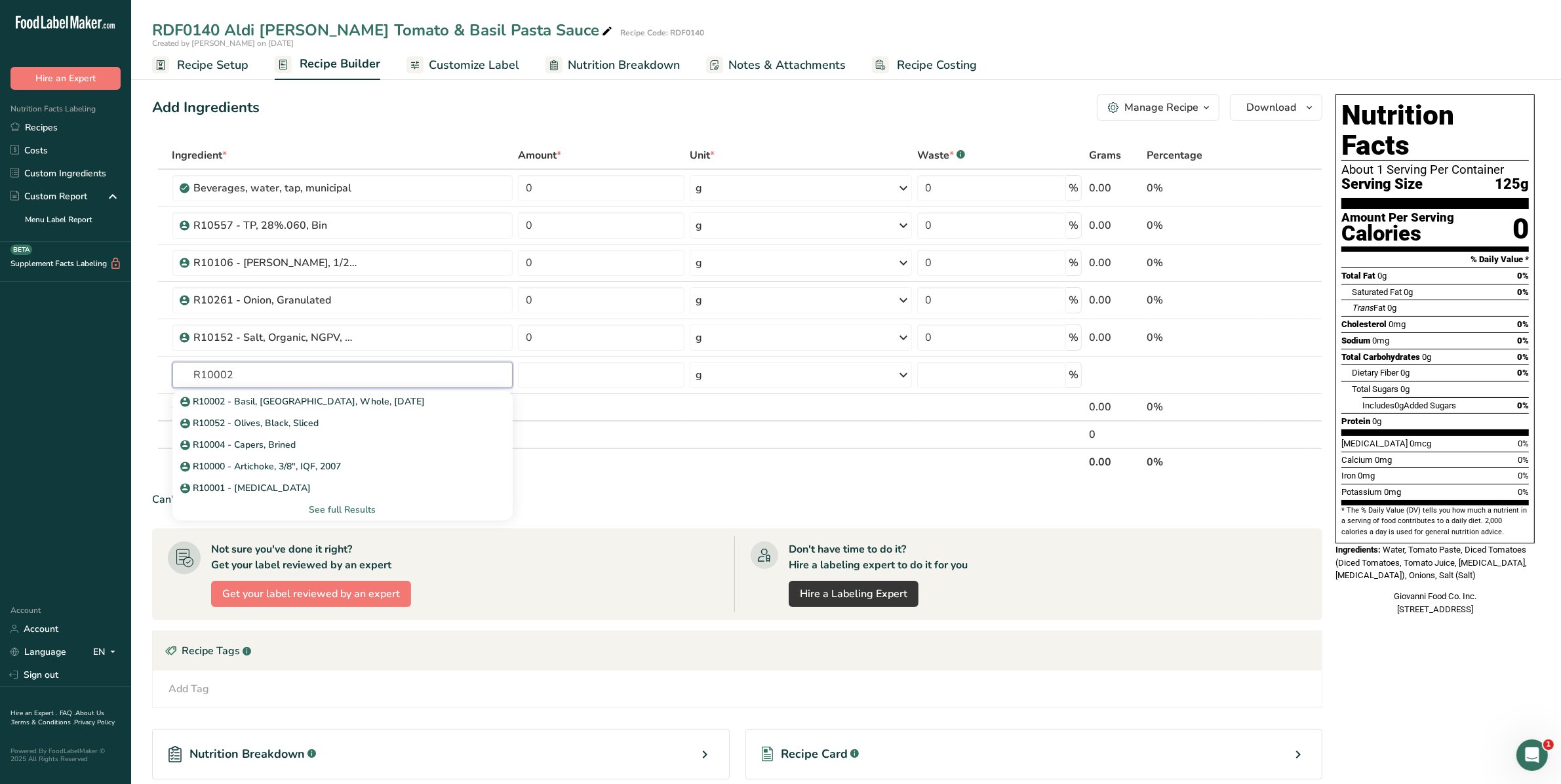
type input "R10002"
click at [246, 395] on p "R10002 - Basil, [GEOGRAPHIC_DATA], Whole, [DATE]" at bounding box center [304, 401] width 243 height 14
type input "R10002 - Basil, [GEOGRAPHIC_DATA], Whole, [DATE]"
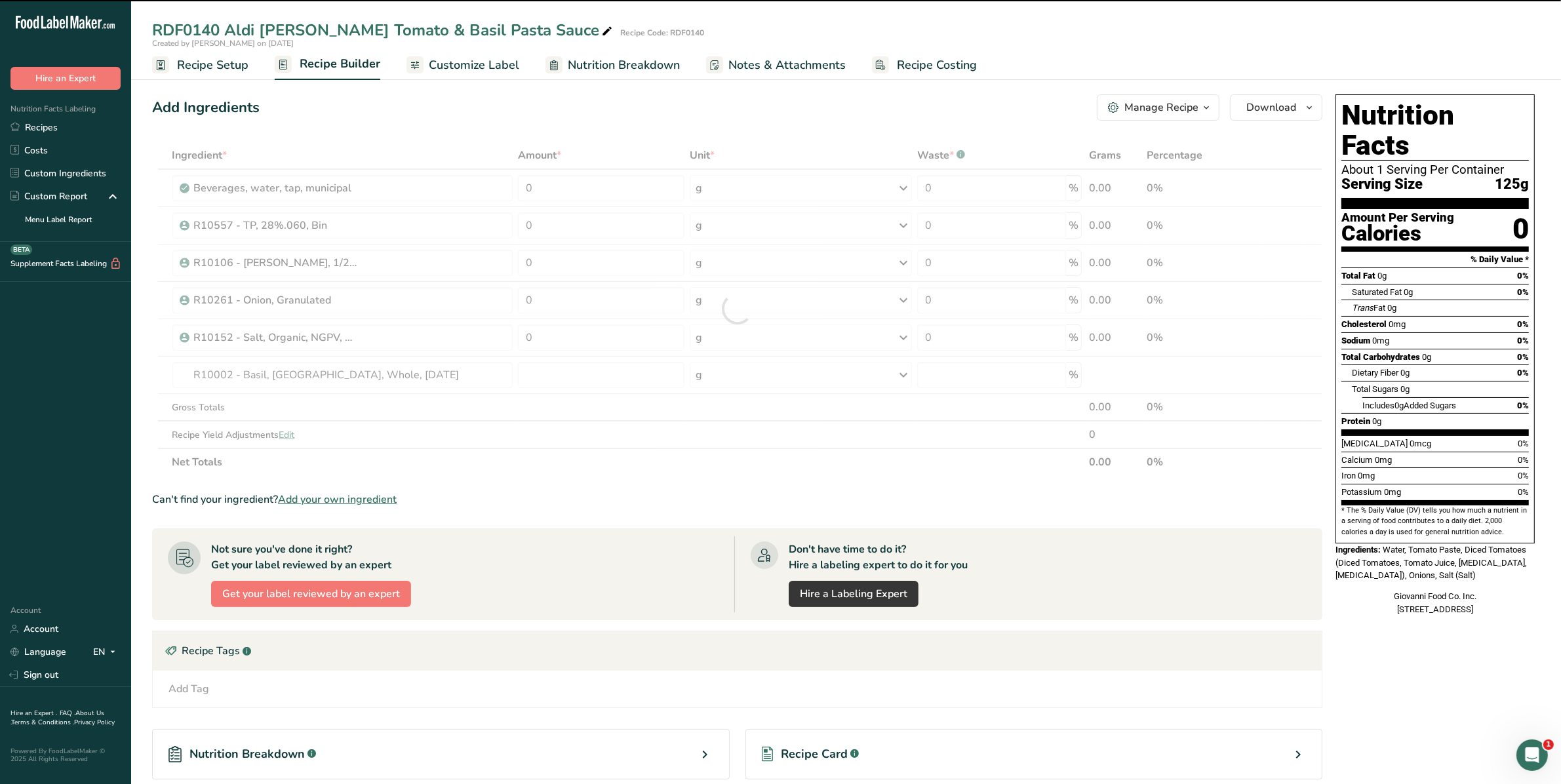
type input "0"
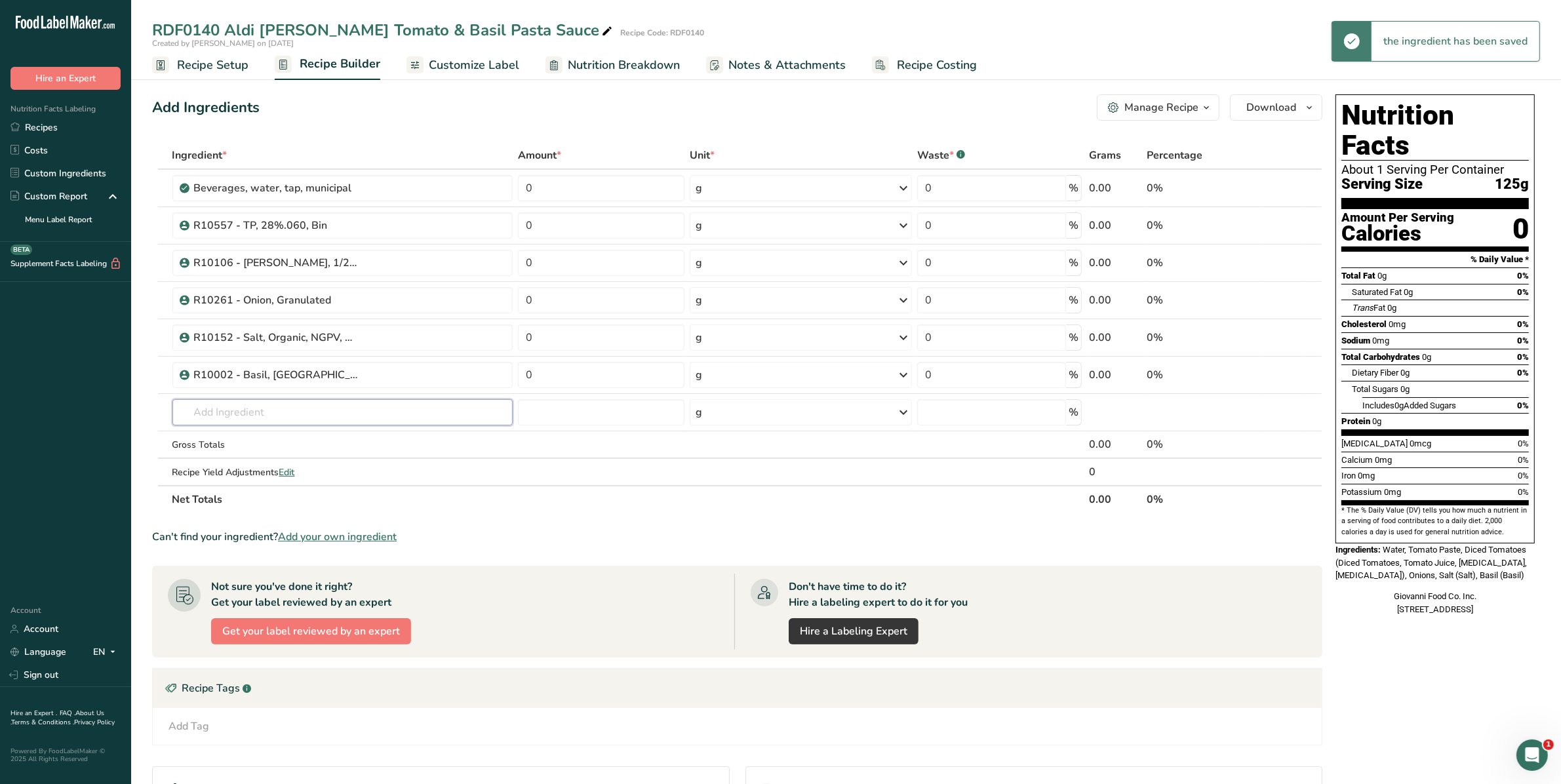
click at [240, 403] on input "text" at bounding box center [342, 412] width 341 height 27
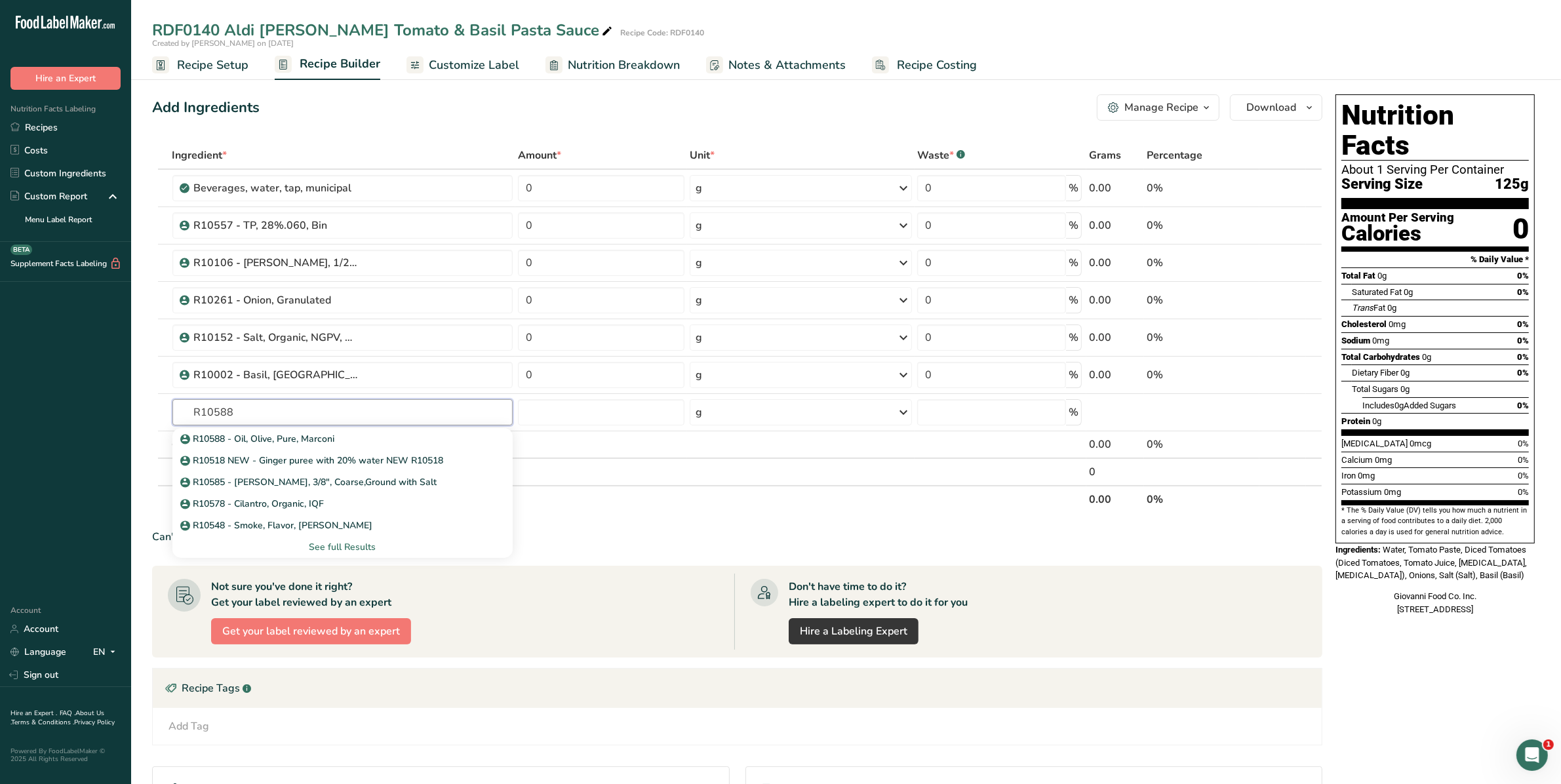
type input "R10588"
click at [257, 443] on p "R10588 - Oil, Olive, Pure, Marconi" at bounding box center [259, 438] width 152 height 14
type input "R10588 - Oil, Olive, Pure, Marconi"
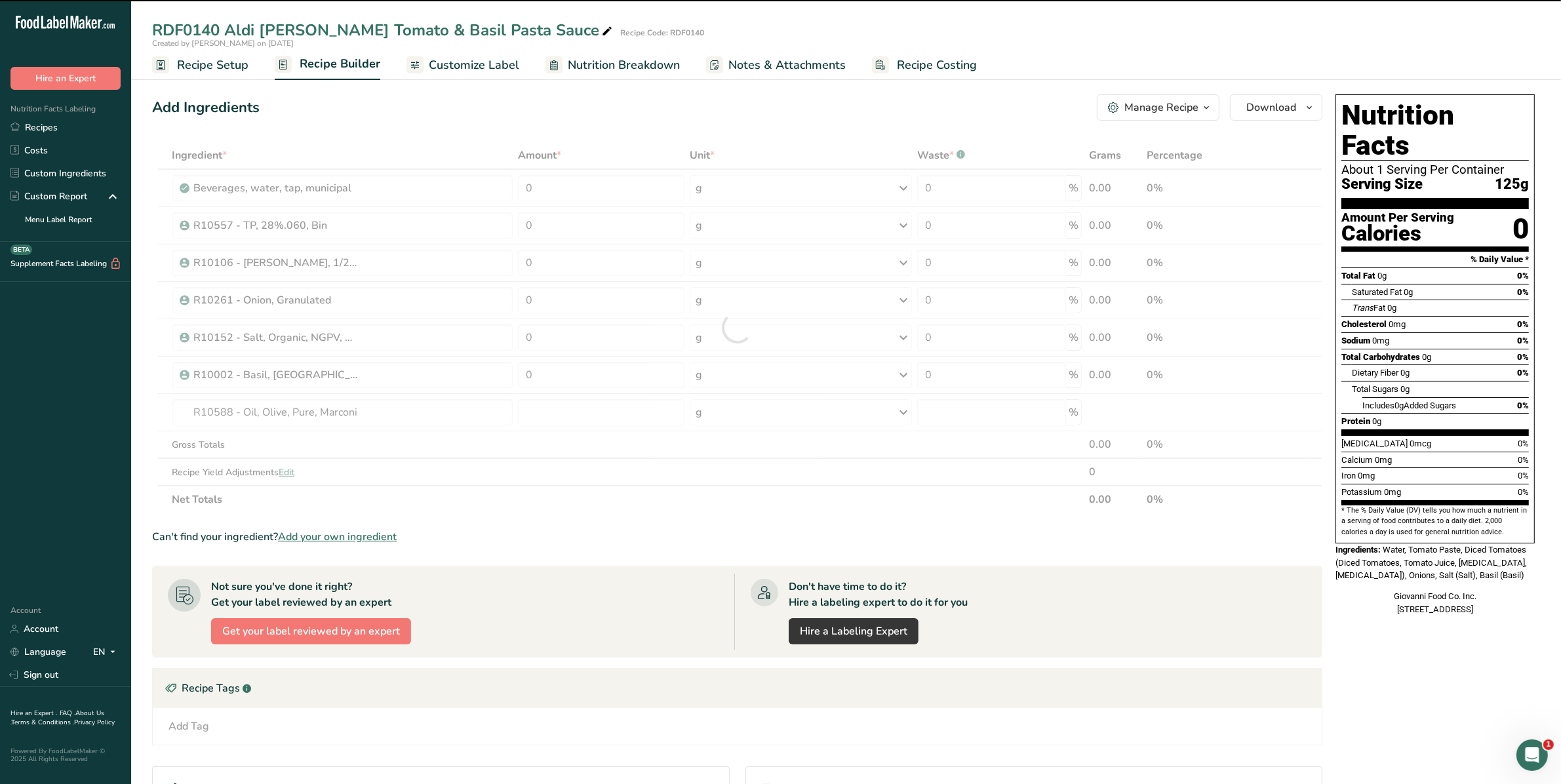
type input "0"
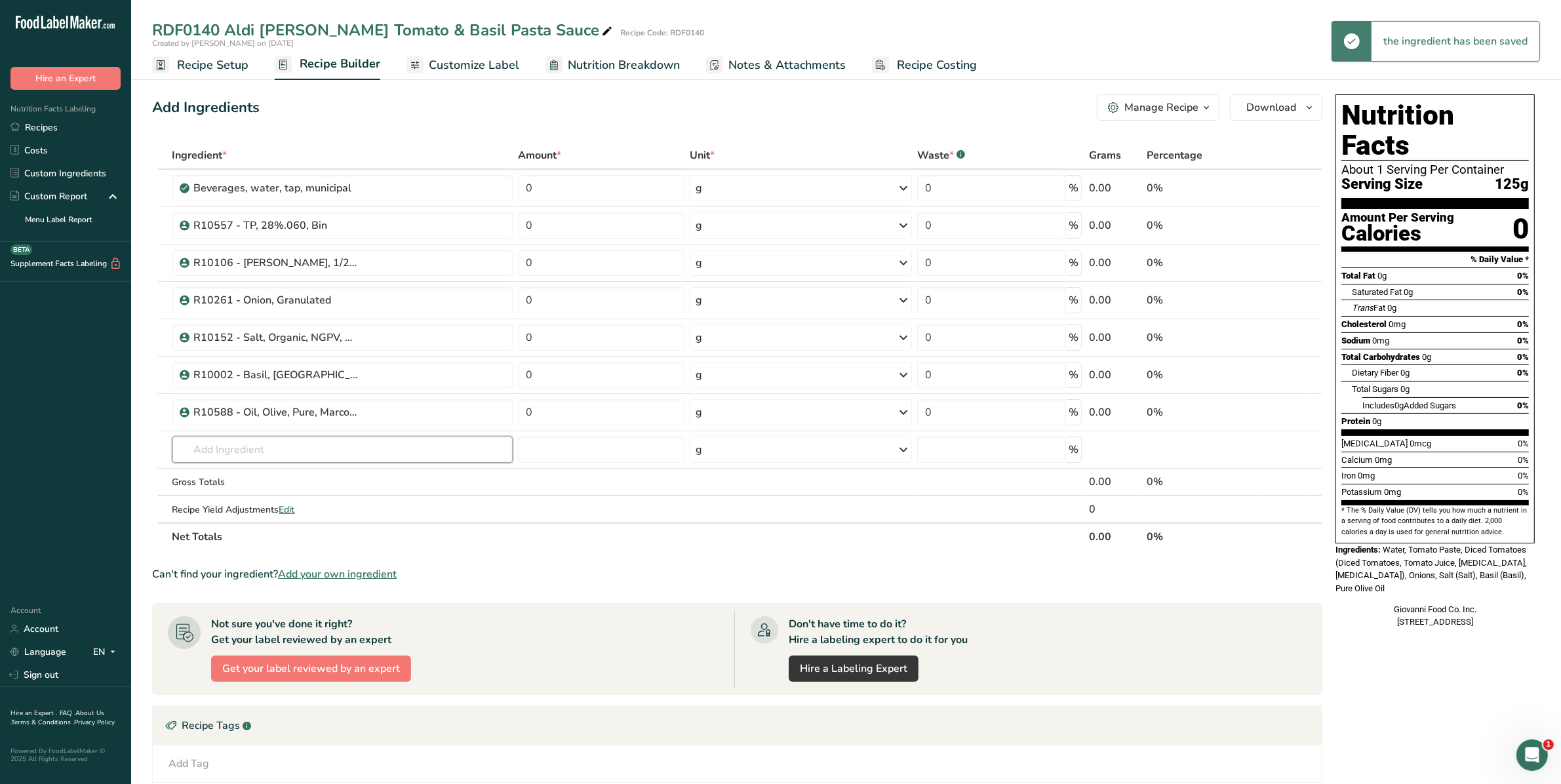
click at [244, 448] on input "text" at bounding box center [342, 449] width 341 height 27
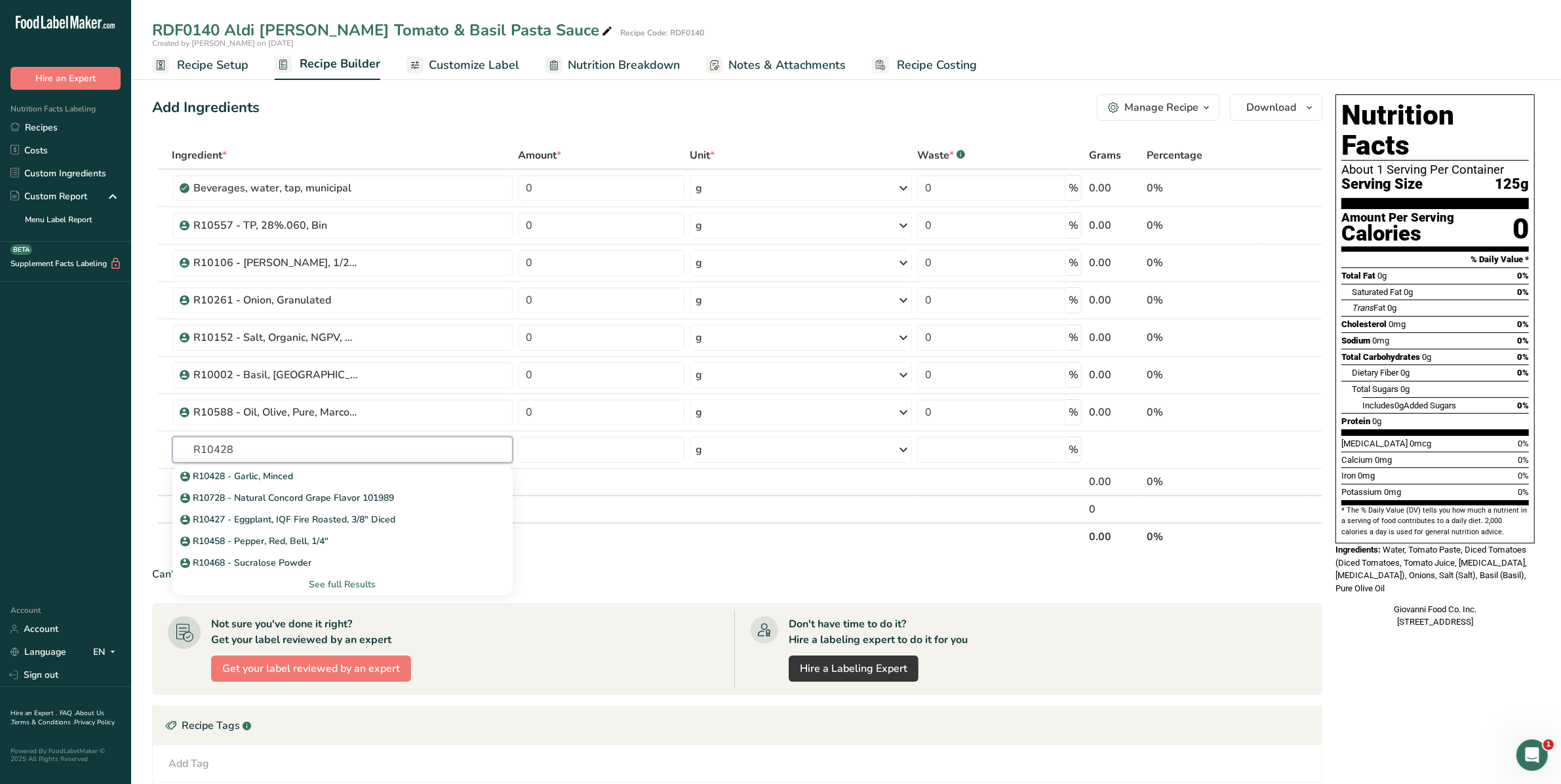
type input "R10428"
click at [250, 472] on p "R10428 - Garlic, Minced" at bounding box center [238, 476] width 111 height 14
type input "R10428 - Garlic, Minced"
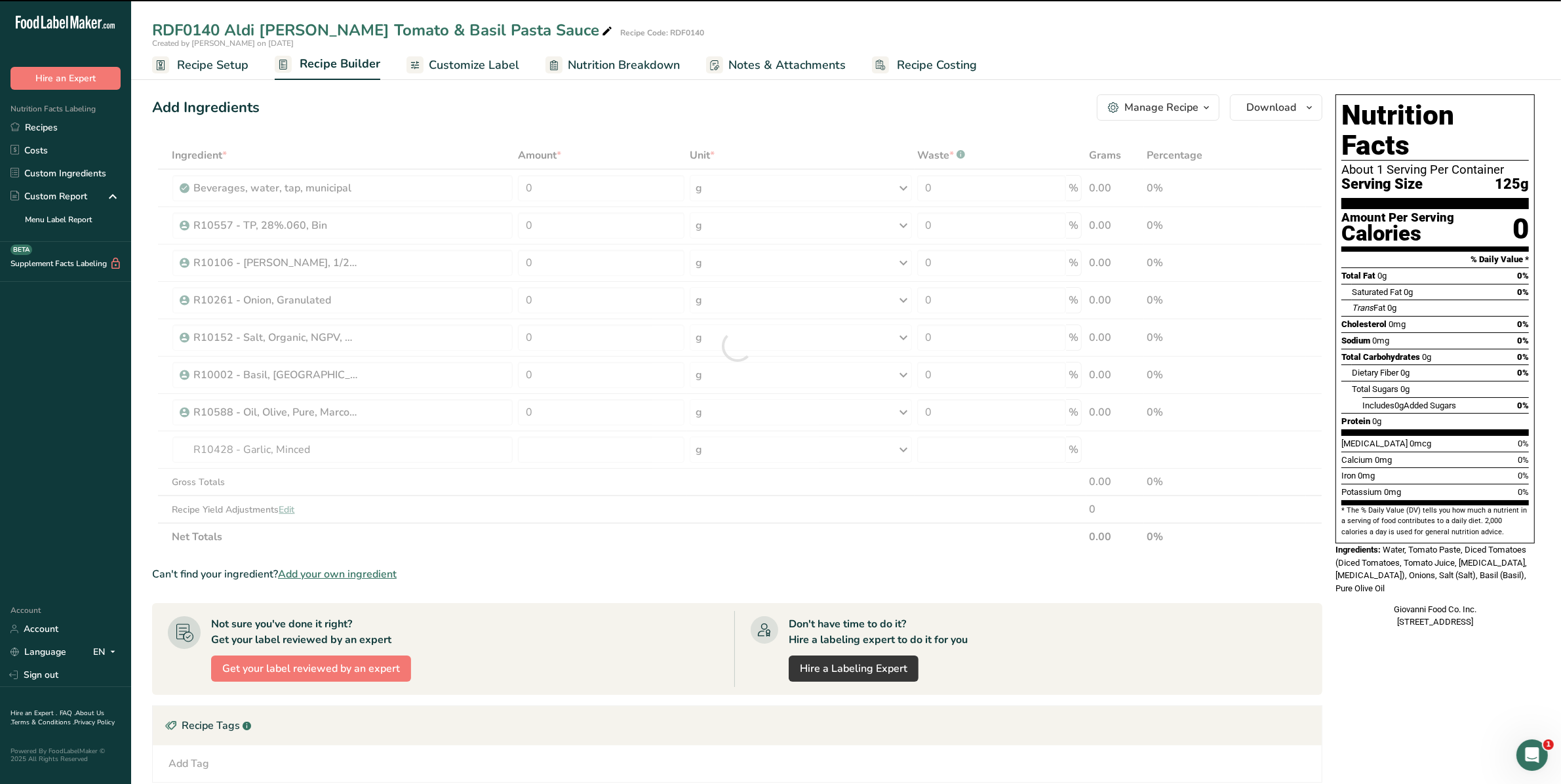
type input "0"
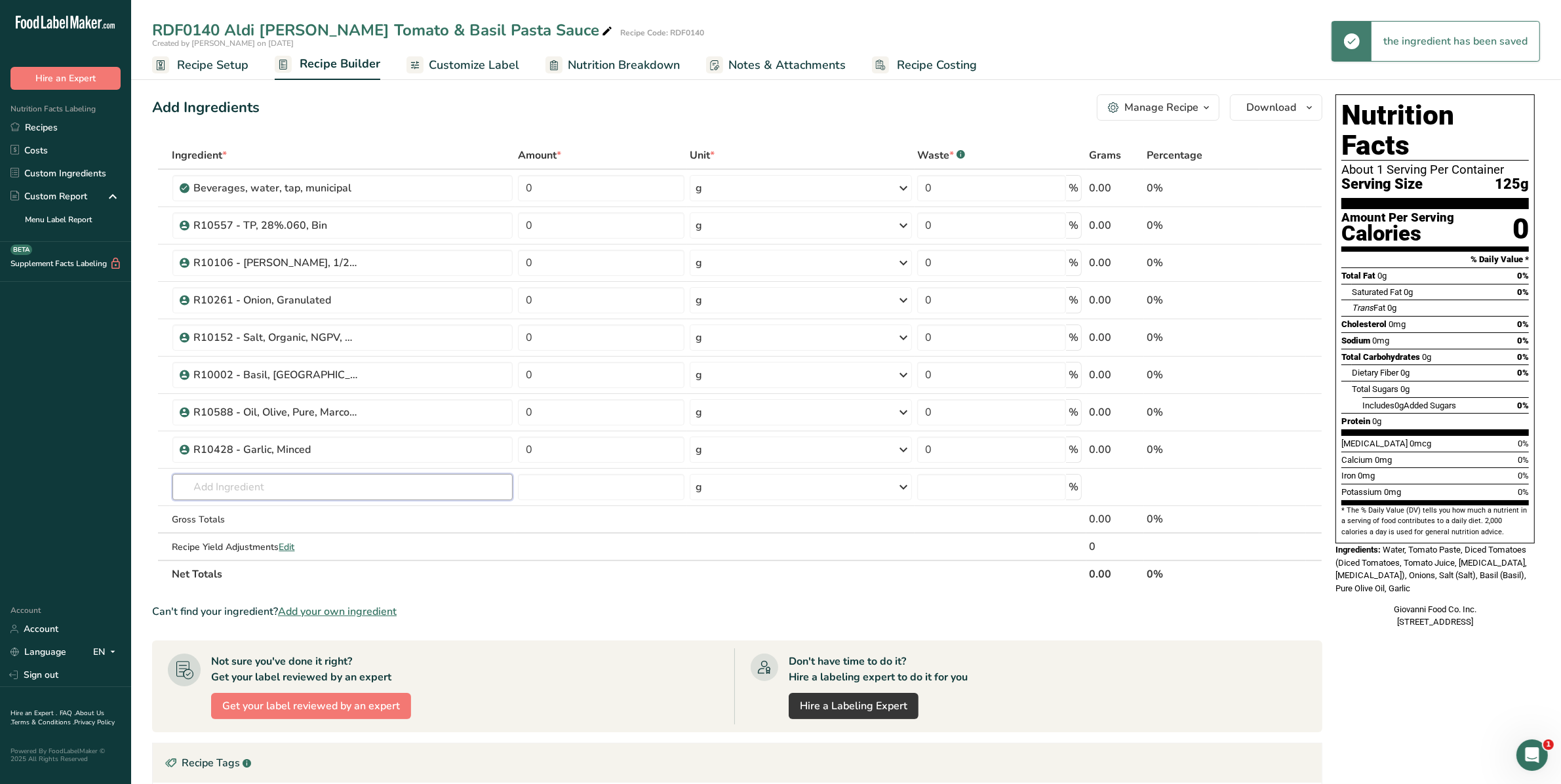
click at [249, 486] on input "text" at bounding box center [342, 486] width 341 height 27
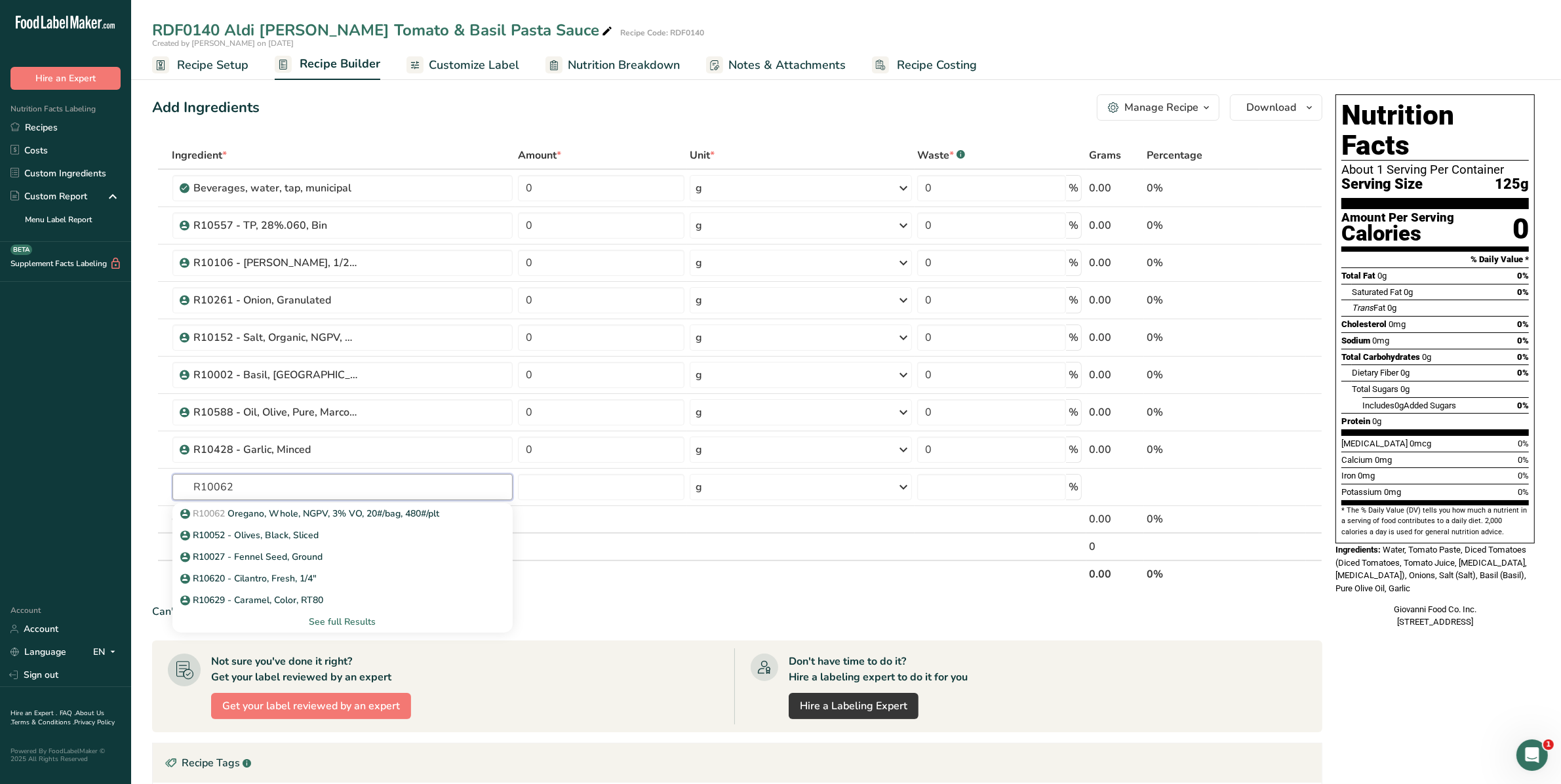
type input "R10062"
click at [256, 509] on p "R10062 Oregano, Whole, NGPV, 3% VO, 20#/bag, 480#/plt" at bounding box center [311, 513] width 257 height 14
type input "Oregano, Whole, NGPV, 3% VO, 20#/bag, 480#/plt"
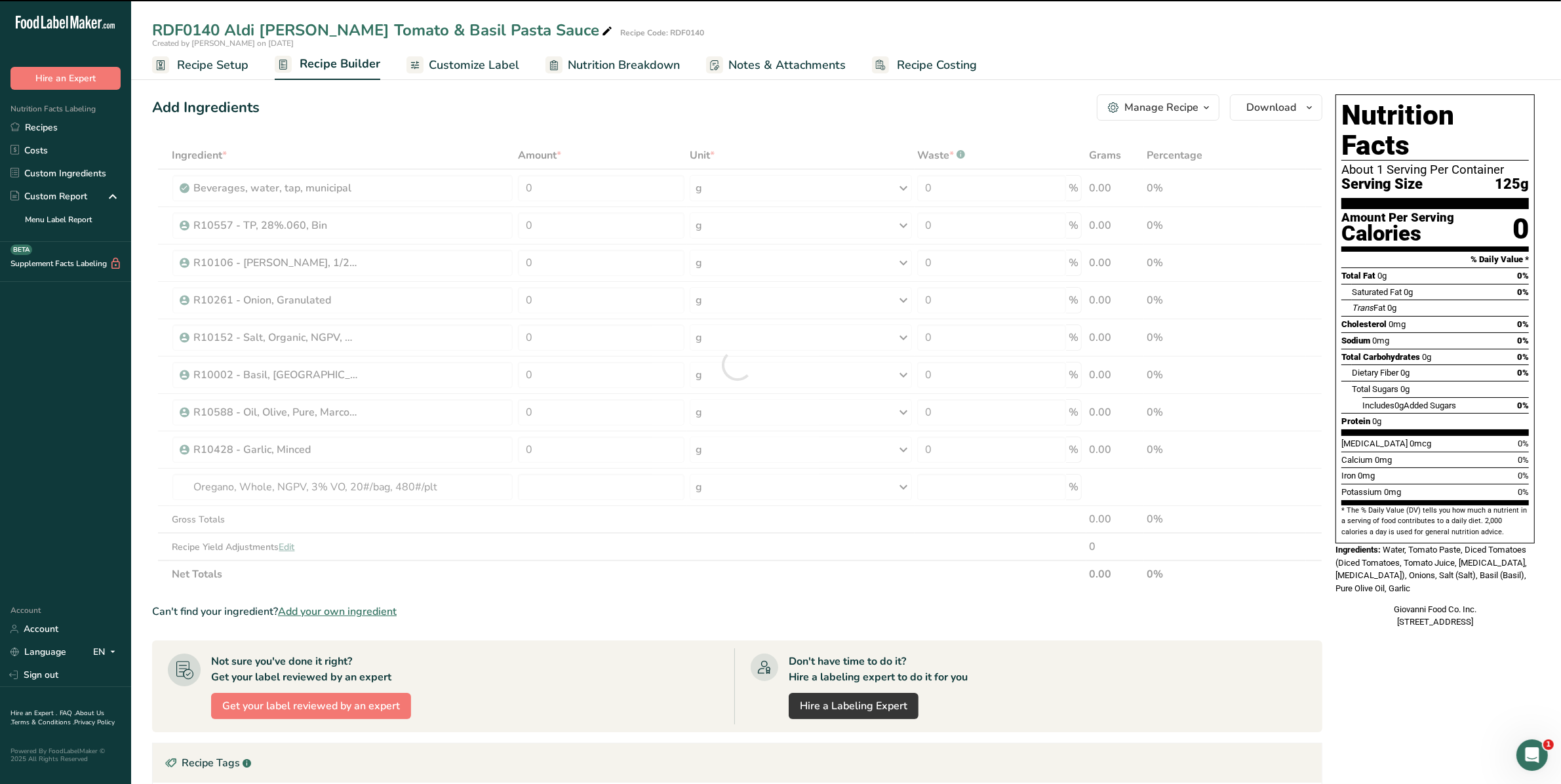
type input "0"
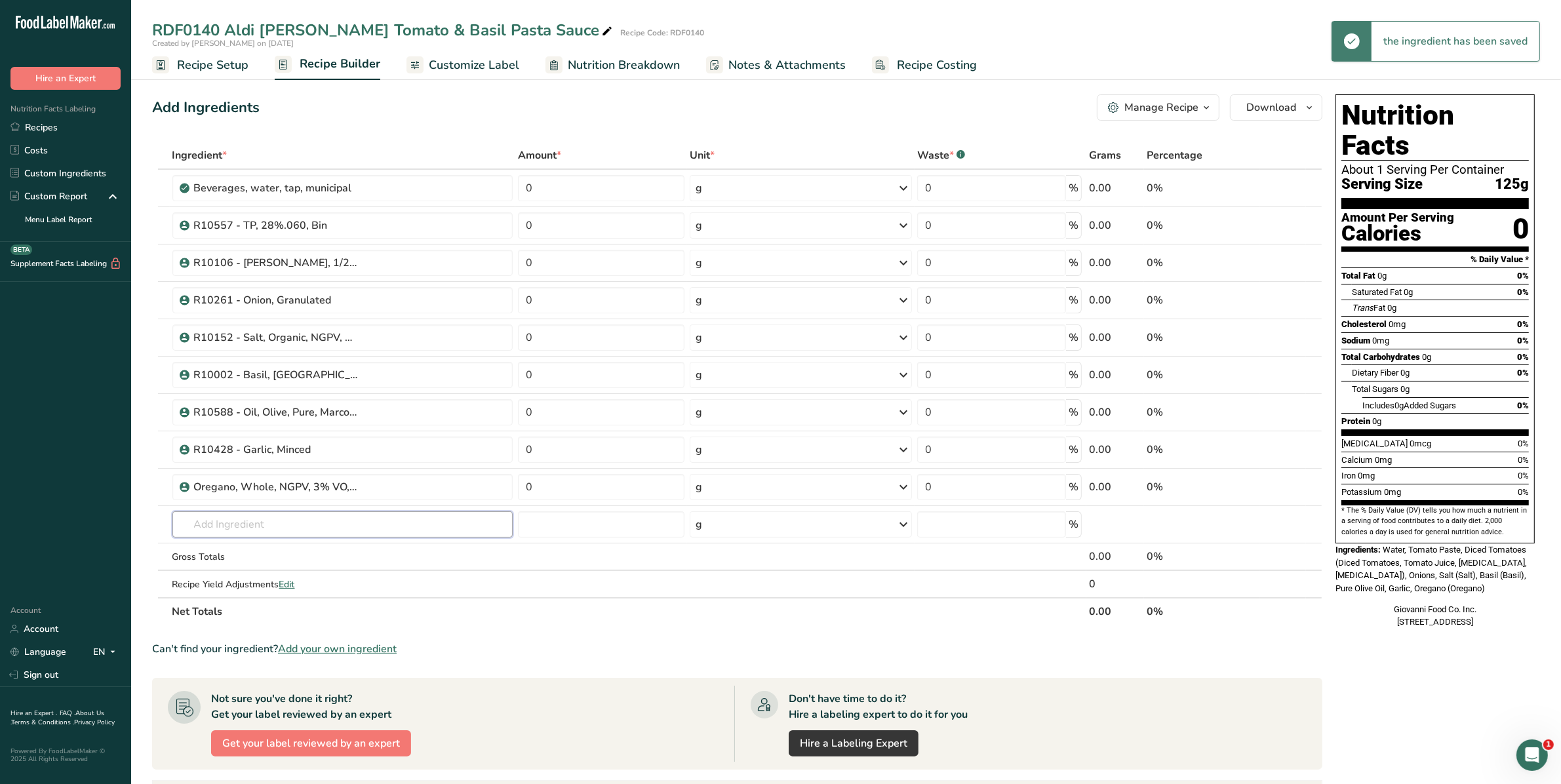
click at [250, 524] on input "text" at bounding box center [342, 524] width 341 height 27
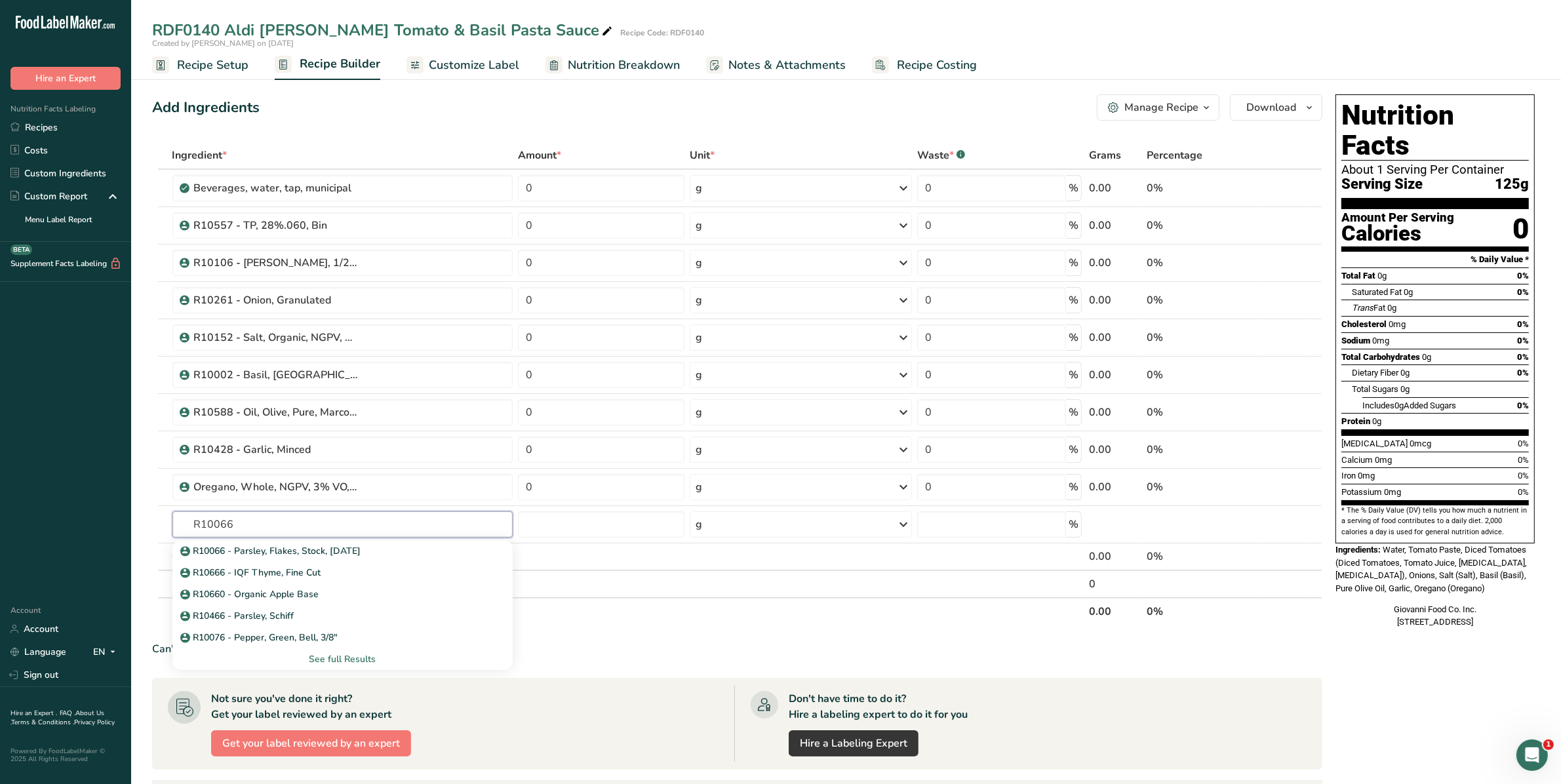
type input "R10066"
click at [282, 550] on p "R10066 - Parsley, Flakes, Stock, [DATE]" at bounding box center [272, 550] width 178 height 14
type input "R10066 - Parsley, Flakes, Stock, [DATE]"
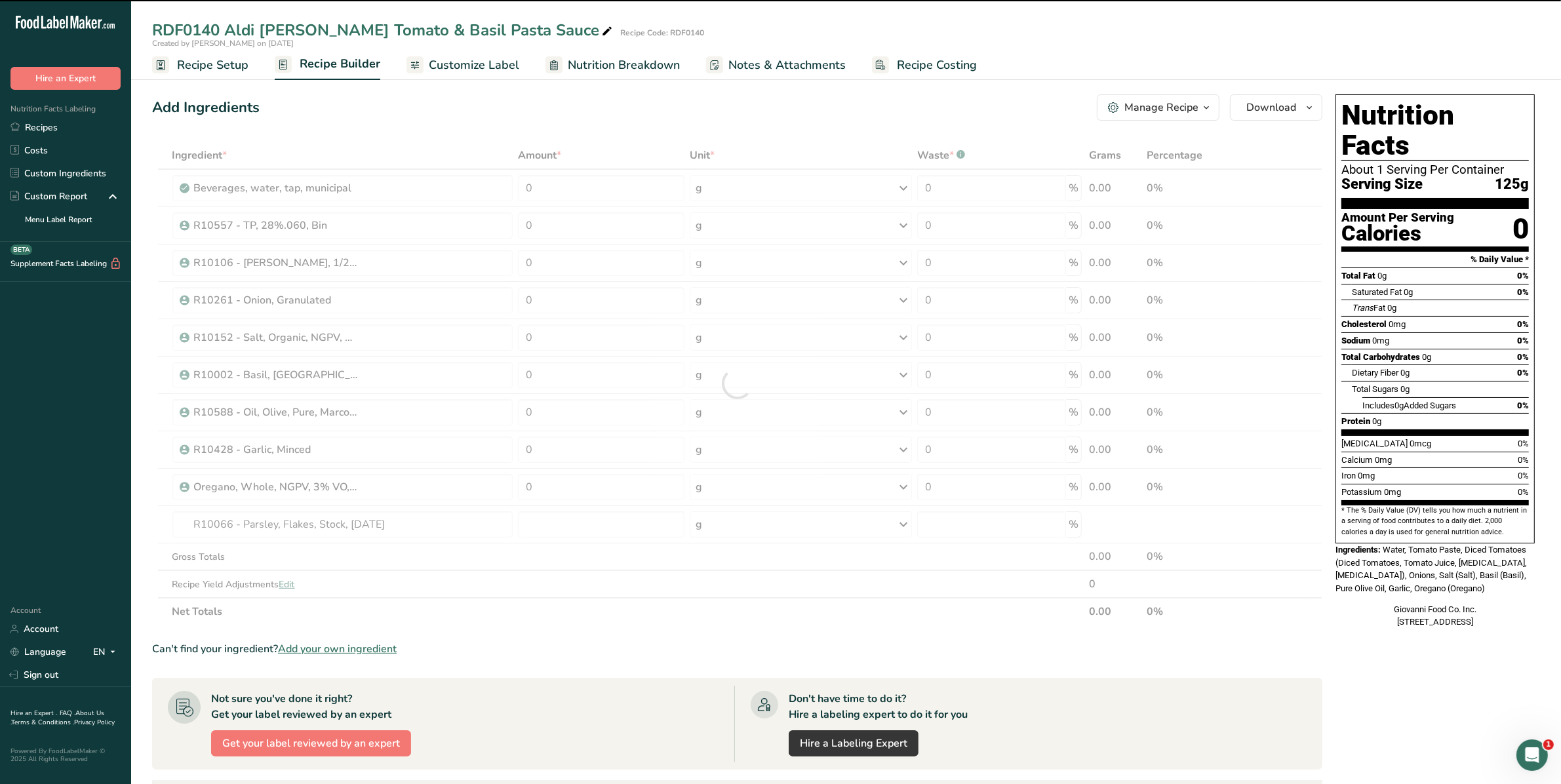
type input "0"
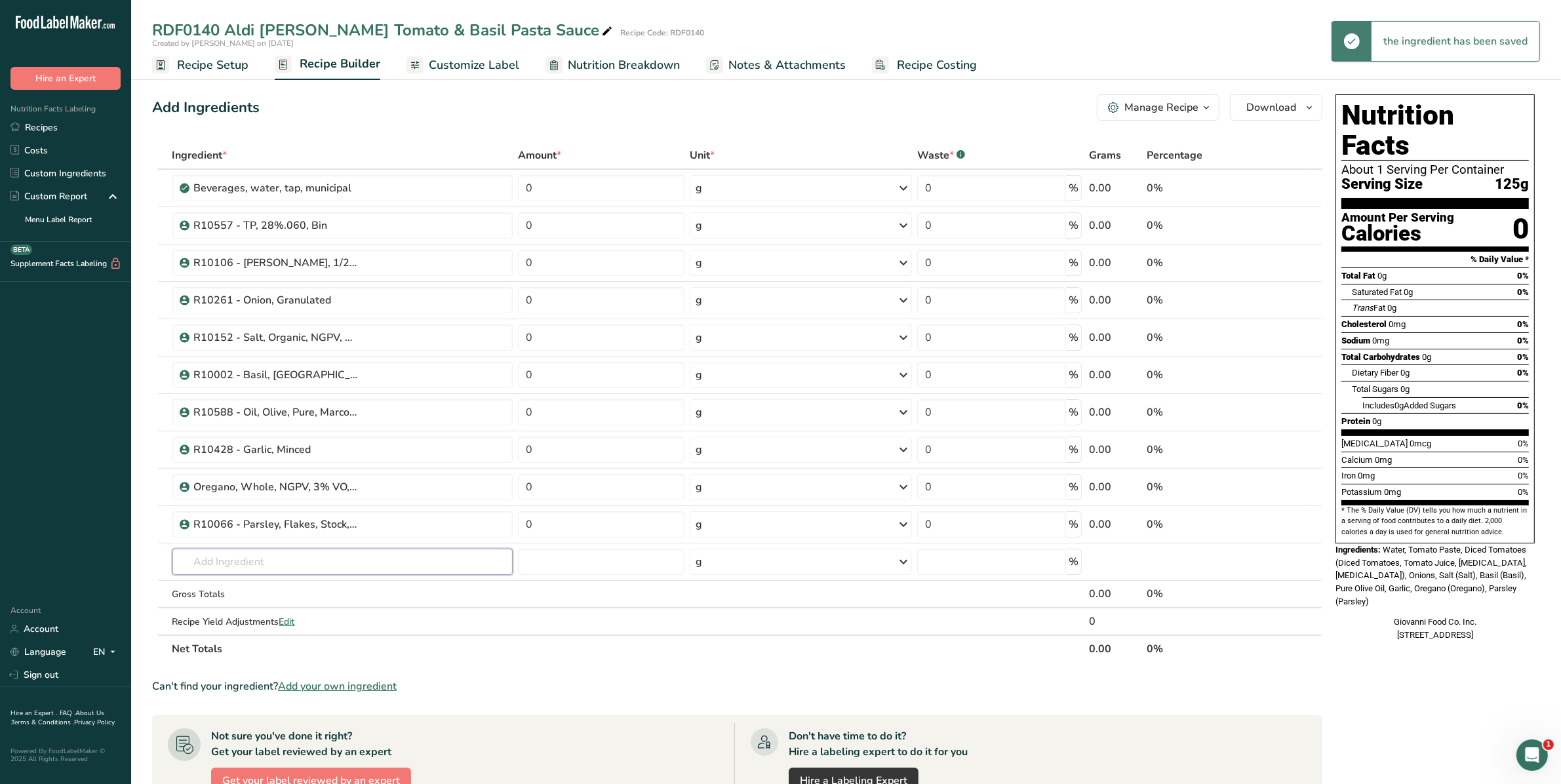
click at [277, 561] on input "text" at bounding box center [342, 562] width 341 height 27
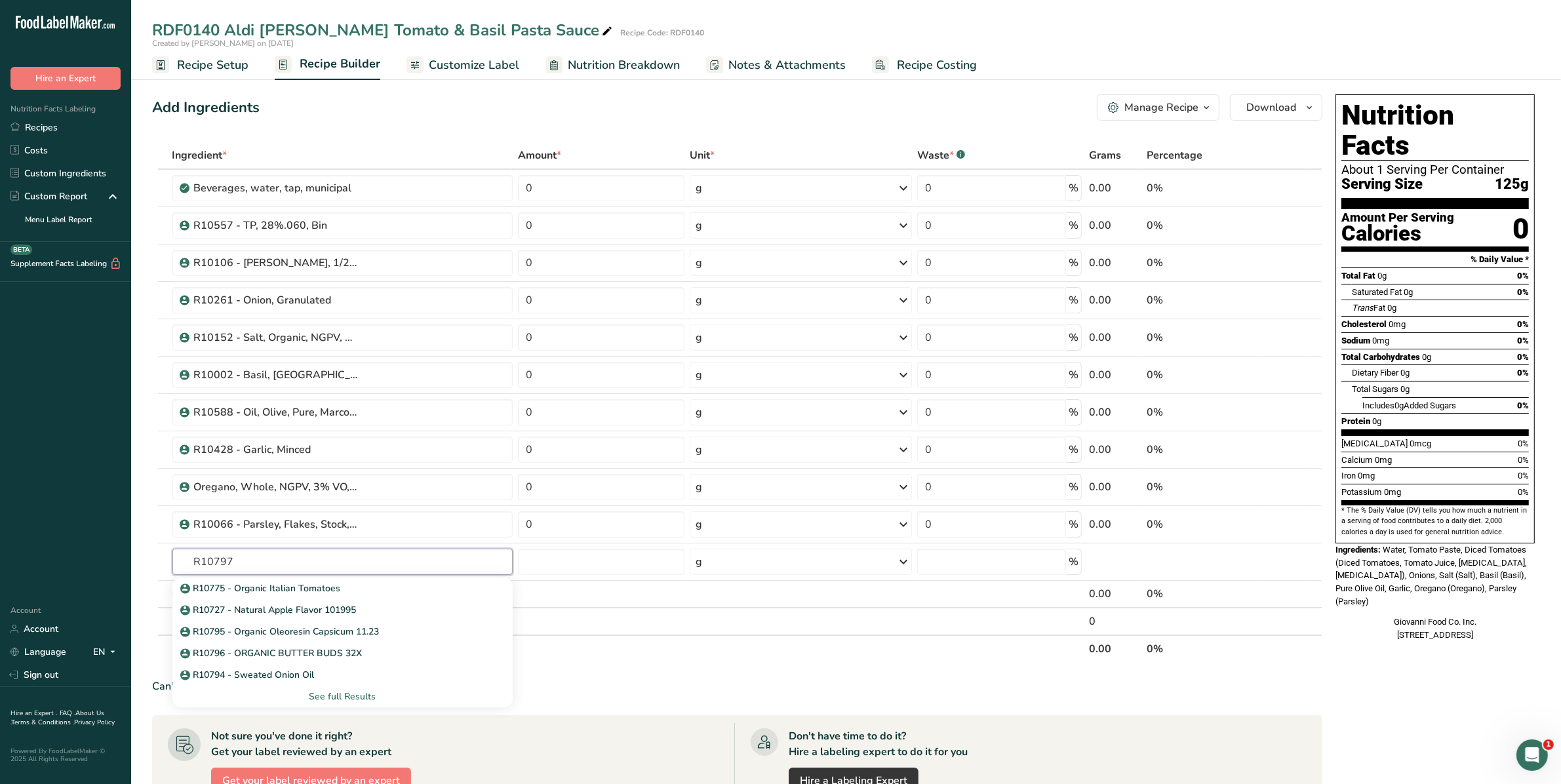
drag, startPoint x: 273, startPoint y: 565, endPoint x: 169, endPoint y: 565, distance: 104.0
click at [170, 565] on td "R10797 R10775 - Organic Italian Tomatoes R10727 - Natural Apple Flavor 101995 R…" at bounding box center [343, 562] width 346 height 37
type input "Oil of"
click at [237, 598] on link "4511 Oil, safflower, salad or cooking, high oleic (primary [MEDICAL_DATA] of co…" at bounding box center [342, 588] width 341 height 22
type input "Oil, safflower, salad or cooking, high oleic (primary [MEDICAL_DATA] of commerc…"
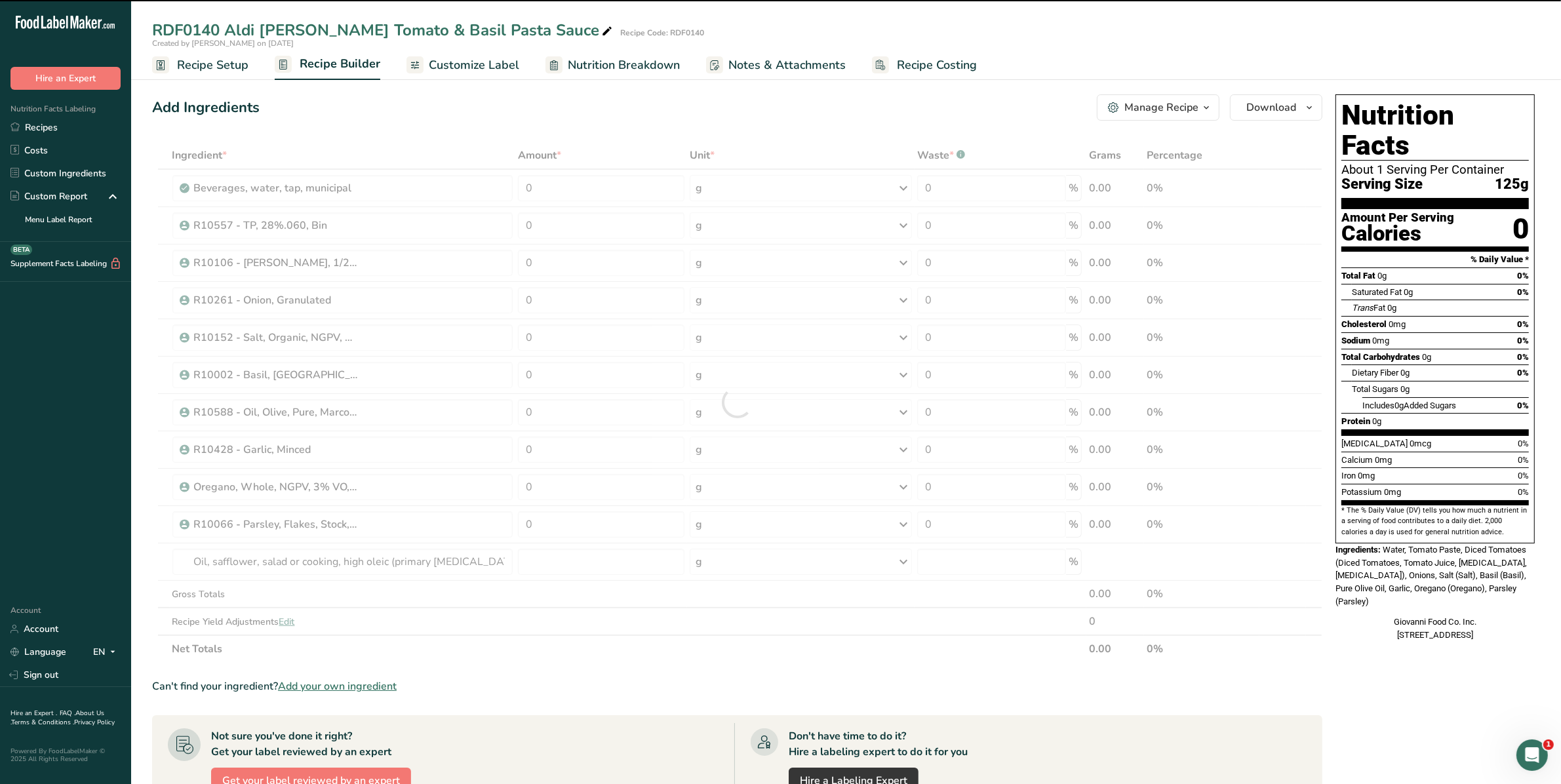
type input "0"
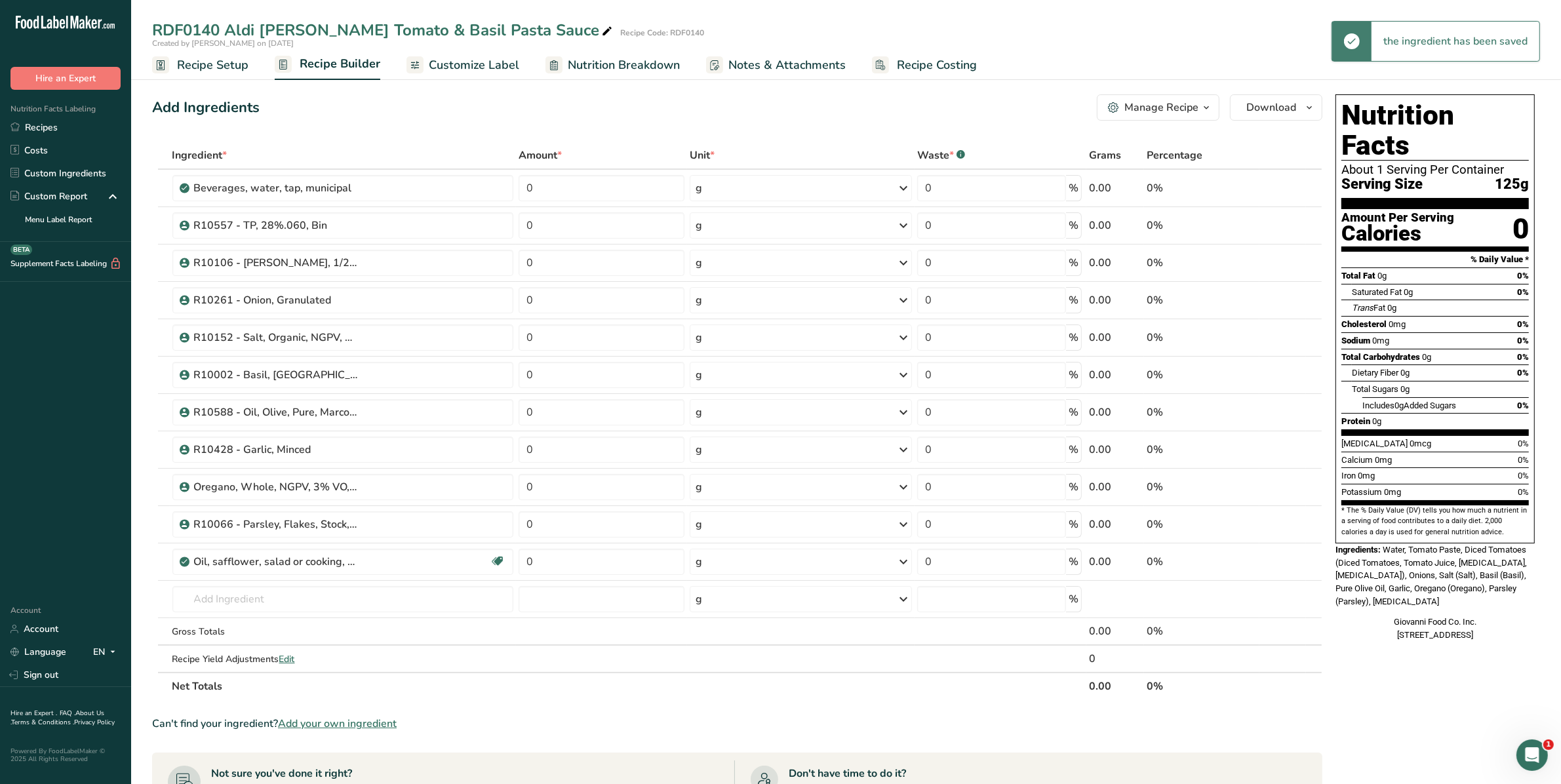
click at [1289, 565] on icon at bounding box center [1291, 562] width 9 height 14
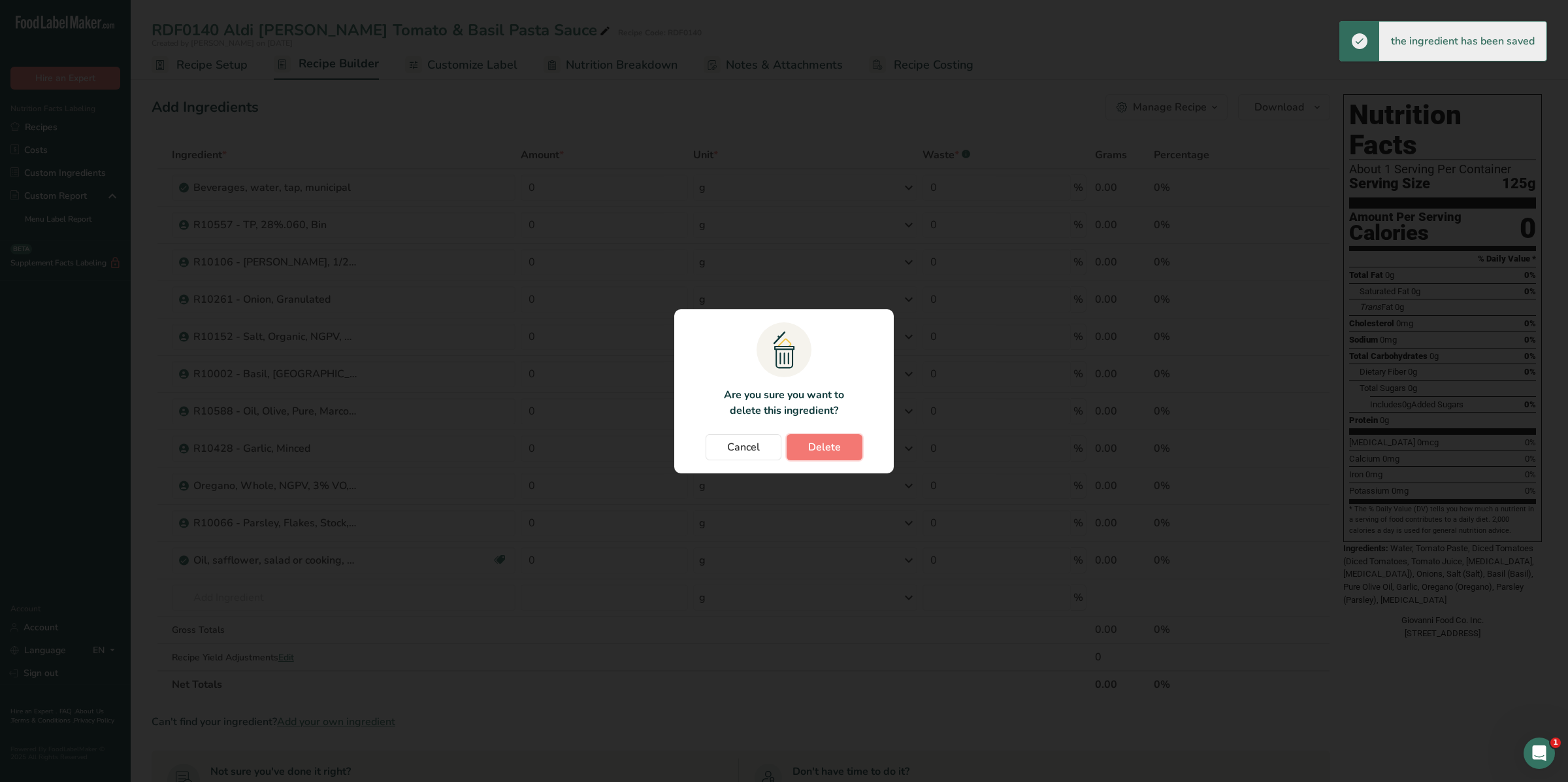
click at [825, 438] on button "Delete" at bounding box center [825, 447] width 76 height 26
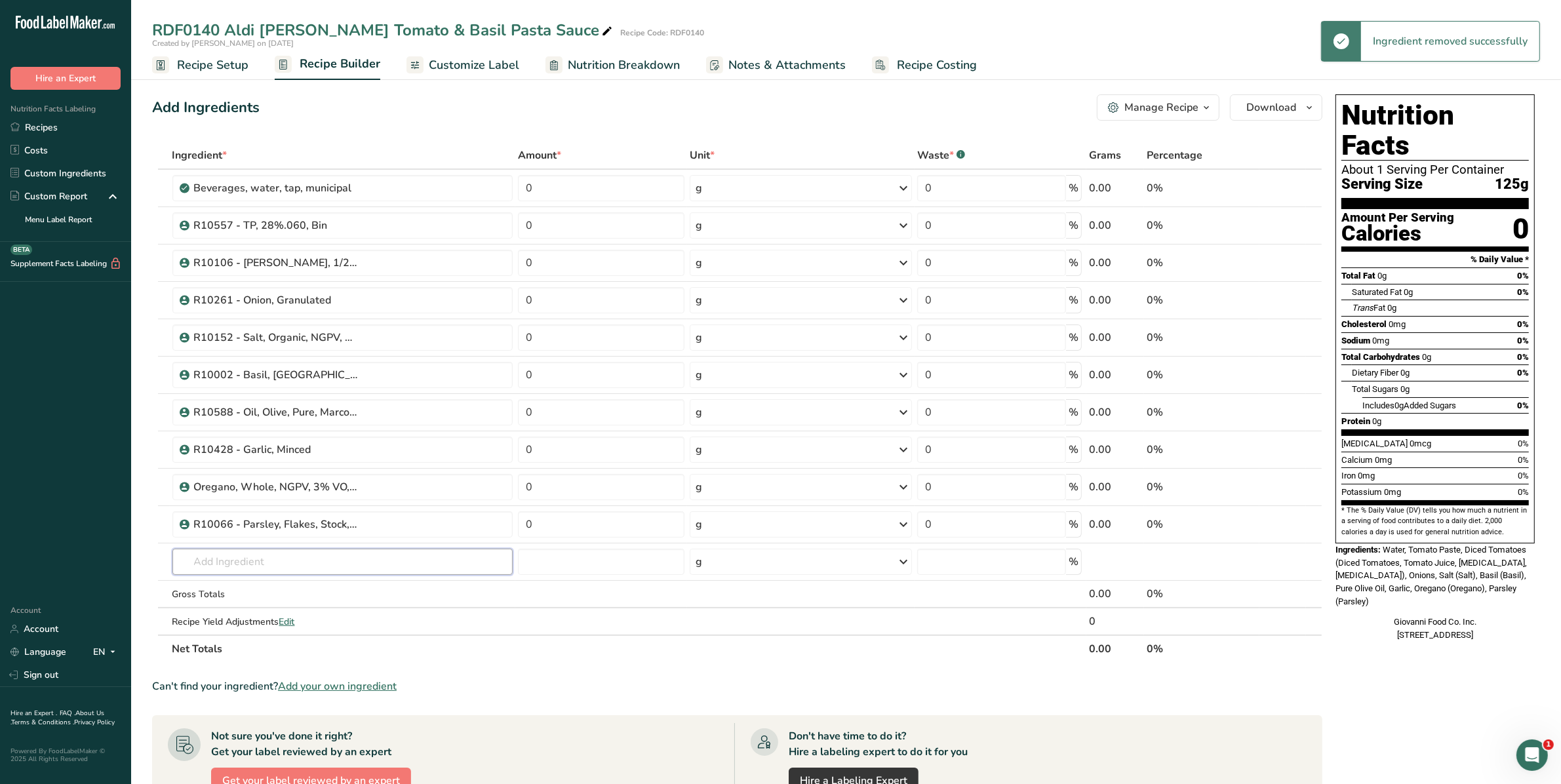
click at [204, 565] on input "text" at bounding box center [342, 562] width 341 height 27
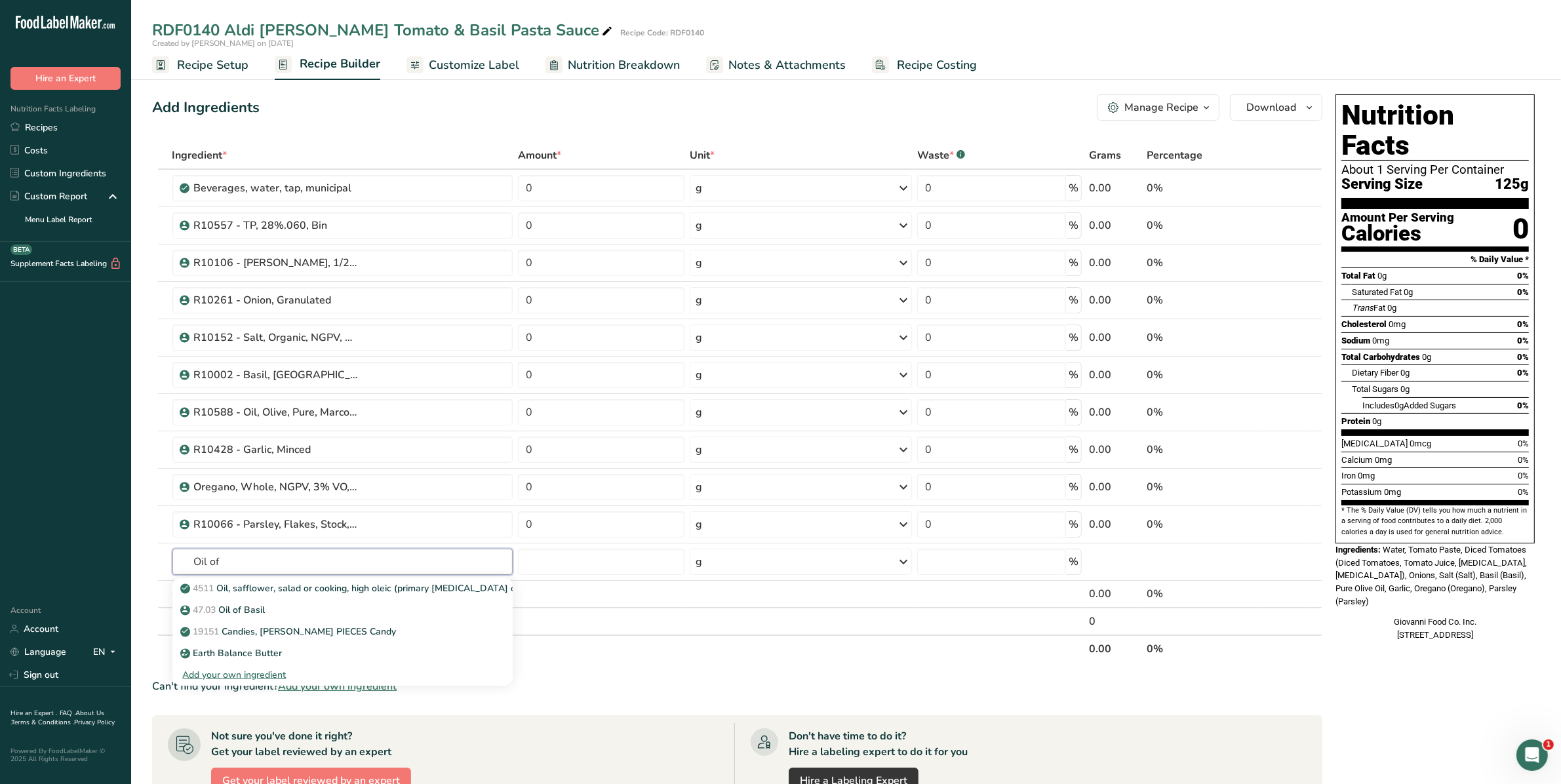
type input "Oil of"
click at [243, 610] on p "47.03 Oil of Basil" at bounding box center [224, 609] width 83 height 14
type input "Oil of Basil"
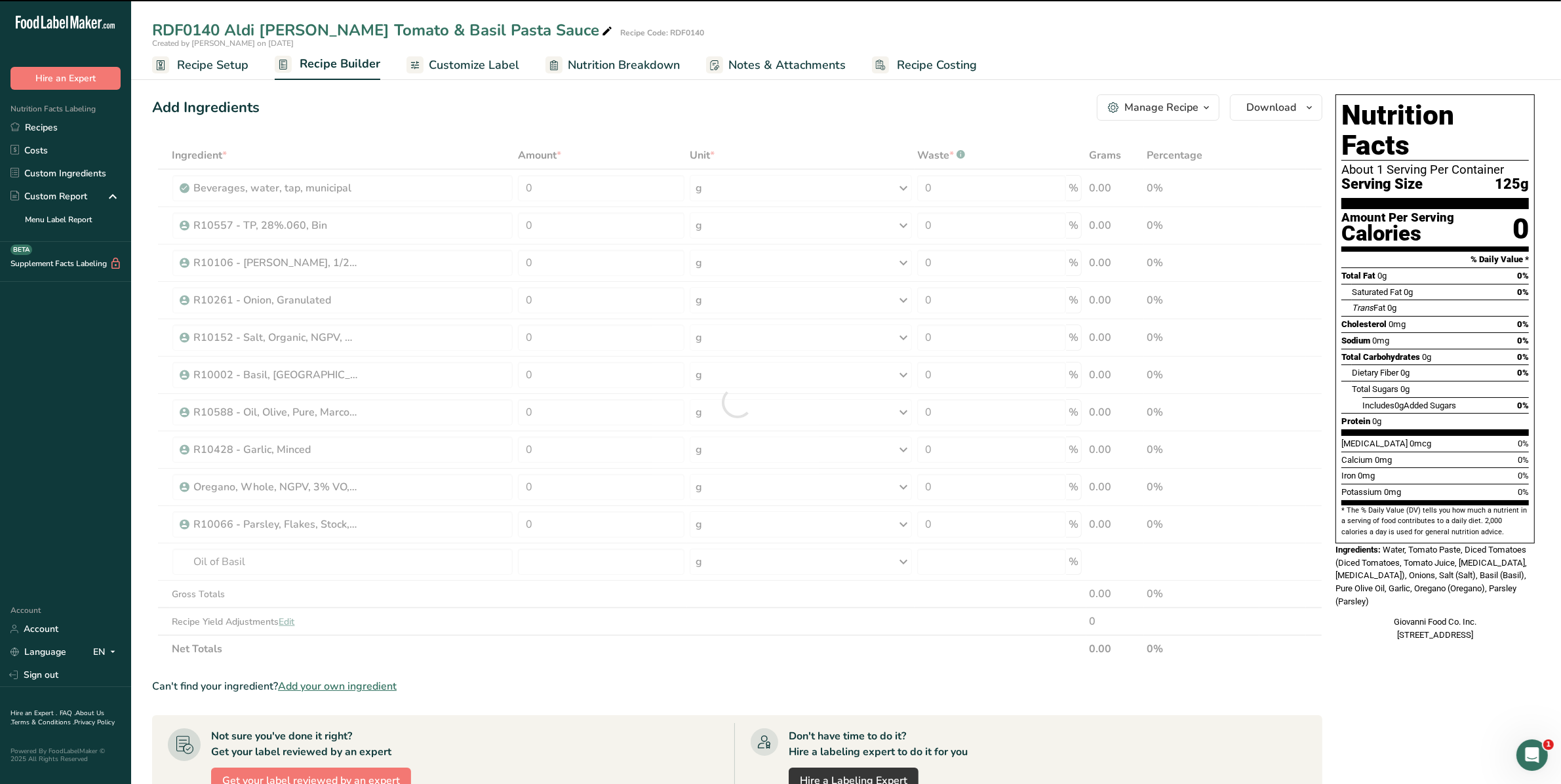
type input "0"
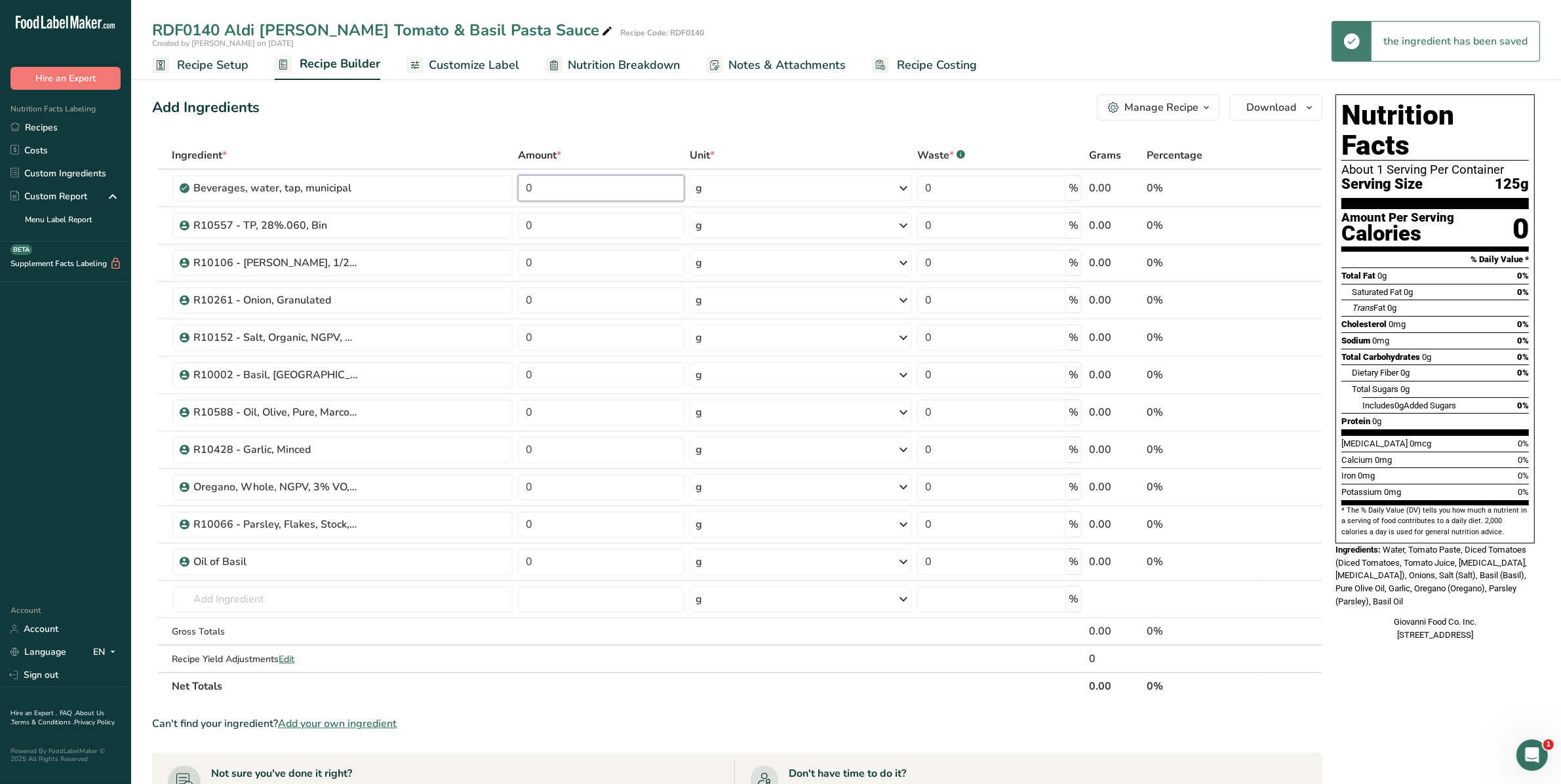
click at [550, 190] on input "0" at bounding box center [601, 188] width 167 height 27
click at [550, 189] on input "0" at bounding box center [601, 188] width 167 height 27
drag, startPoint x: 550, startPoint y: 188, endPoint x: 497, endPoint y: 190, distance: 53.0
click at [497, 190] on tr "Beverages, water, tap, municipal 0 g Portions 1 fl oz 1 bottle 8 fl oz 1 liter …" at bounding box center [737, 189] width 1169 height 37
type input "398.307"
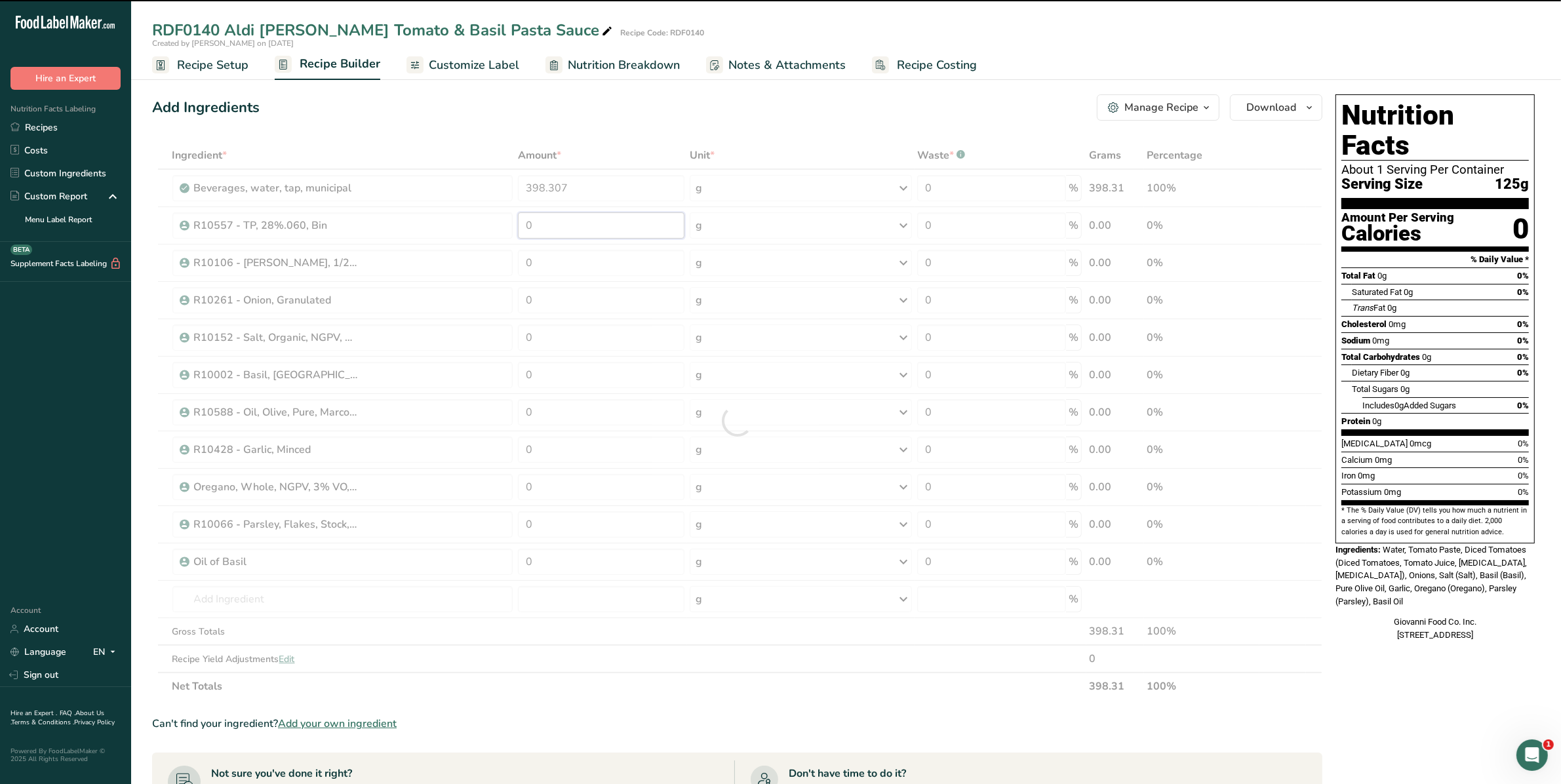
drag, startPoint x: 574, startPoint y: 224, endPoint x: 448, endPoint y: 211, distance: 126.7
click at [448, 211] on div "Ingredient * Amount * Unit * Waste * .a-a{fill:#347362;}.b-a{fill:#fff;} Grams …" at bounding box center [737, 420] width 1171 height 558
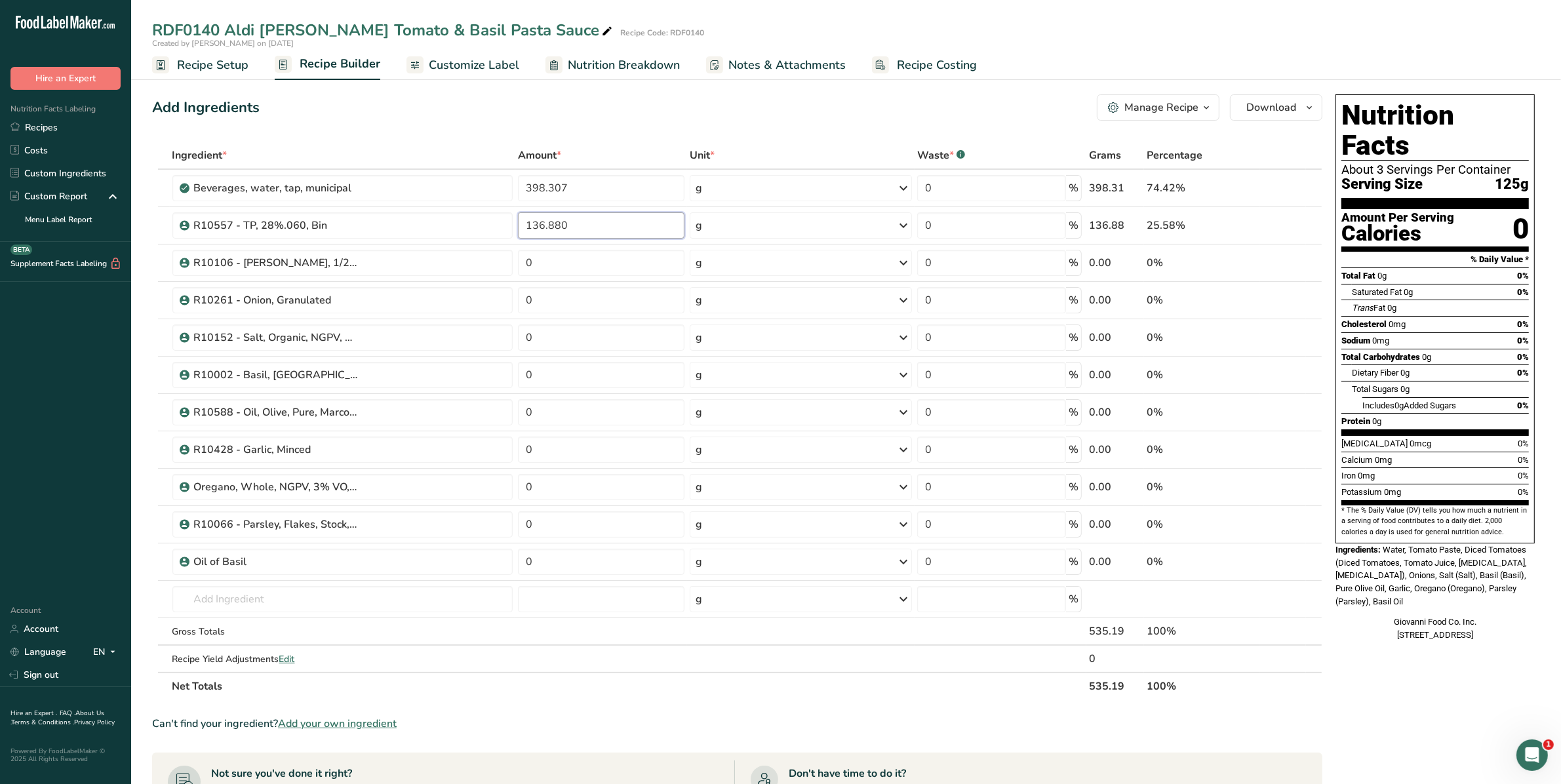
drag, startPoint x: 605, startPoint y: 222, endPoint x: 474, endPoint y: 225, distance: 131.0
click at [474, 225] on tr "R10557 - TP, 28%.060, Bin 136.880 g Weight Units g kg mg See more Volume Units …" at bounding box center [737, 226] width 1169 height 37
type input "163.880"
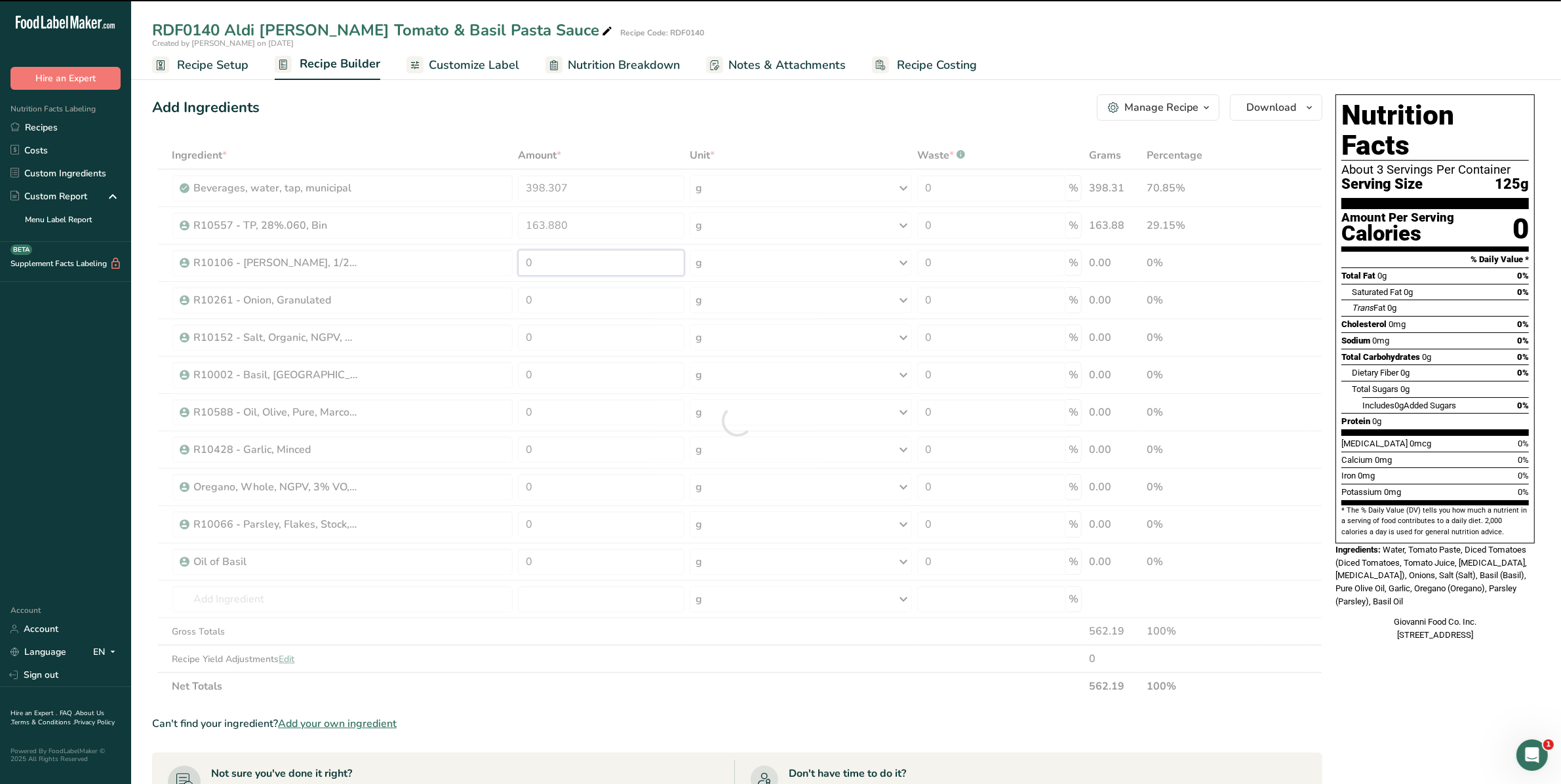
click at [466, 252] on div "Ingredient * Amount * Unit * Waste * .a-a{fill:#347362;}.b-a{fill:#fff;} Grams …" at bounding box center [737, 420] width 1171 height 558
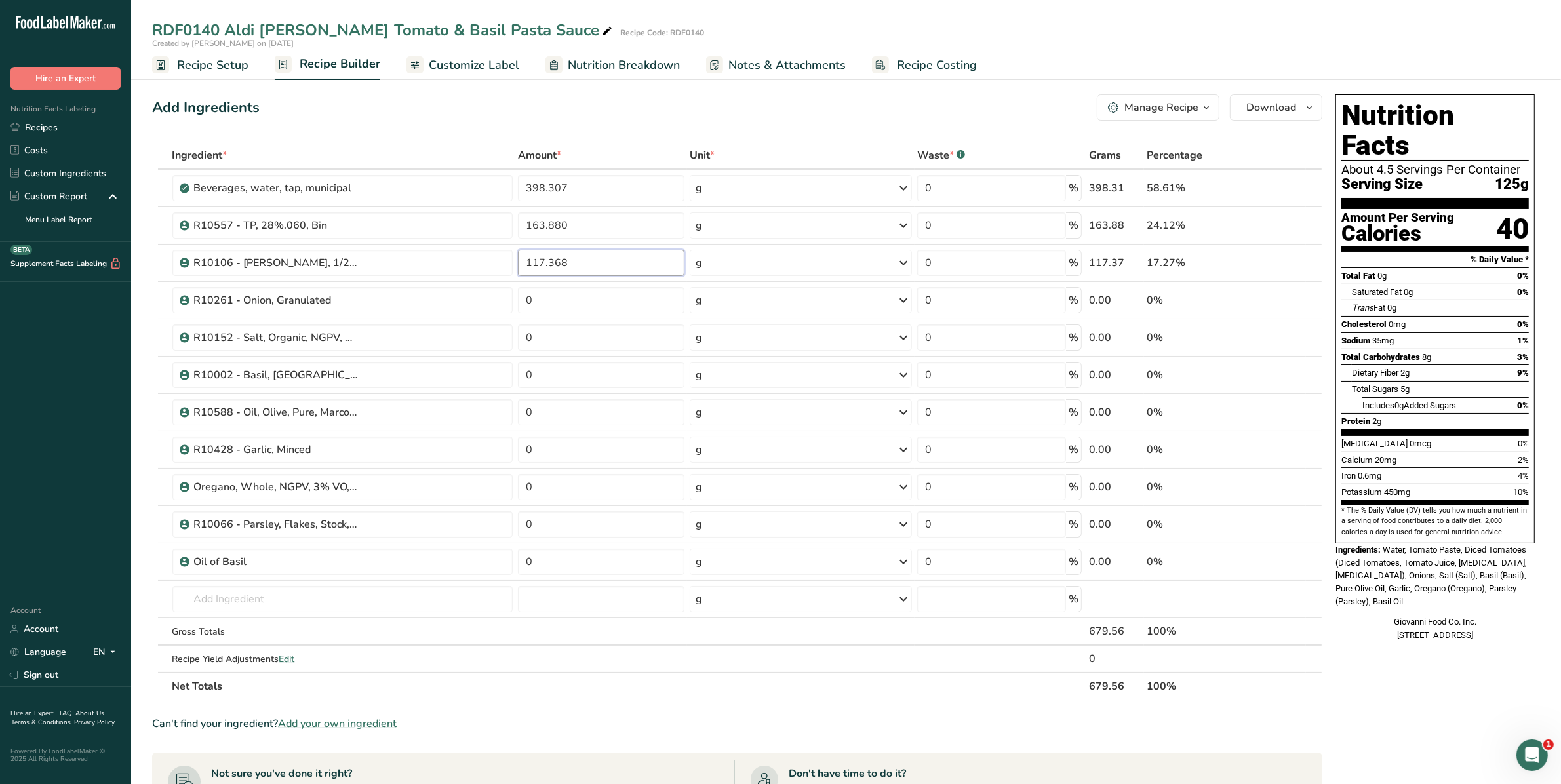
type input "117.368"
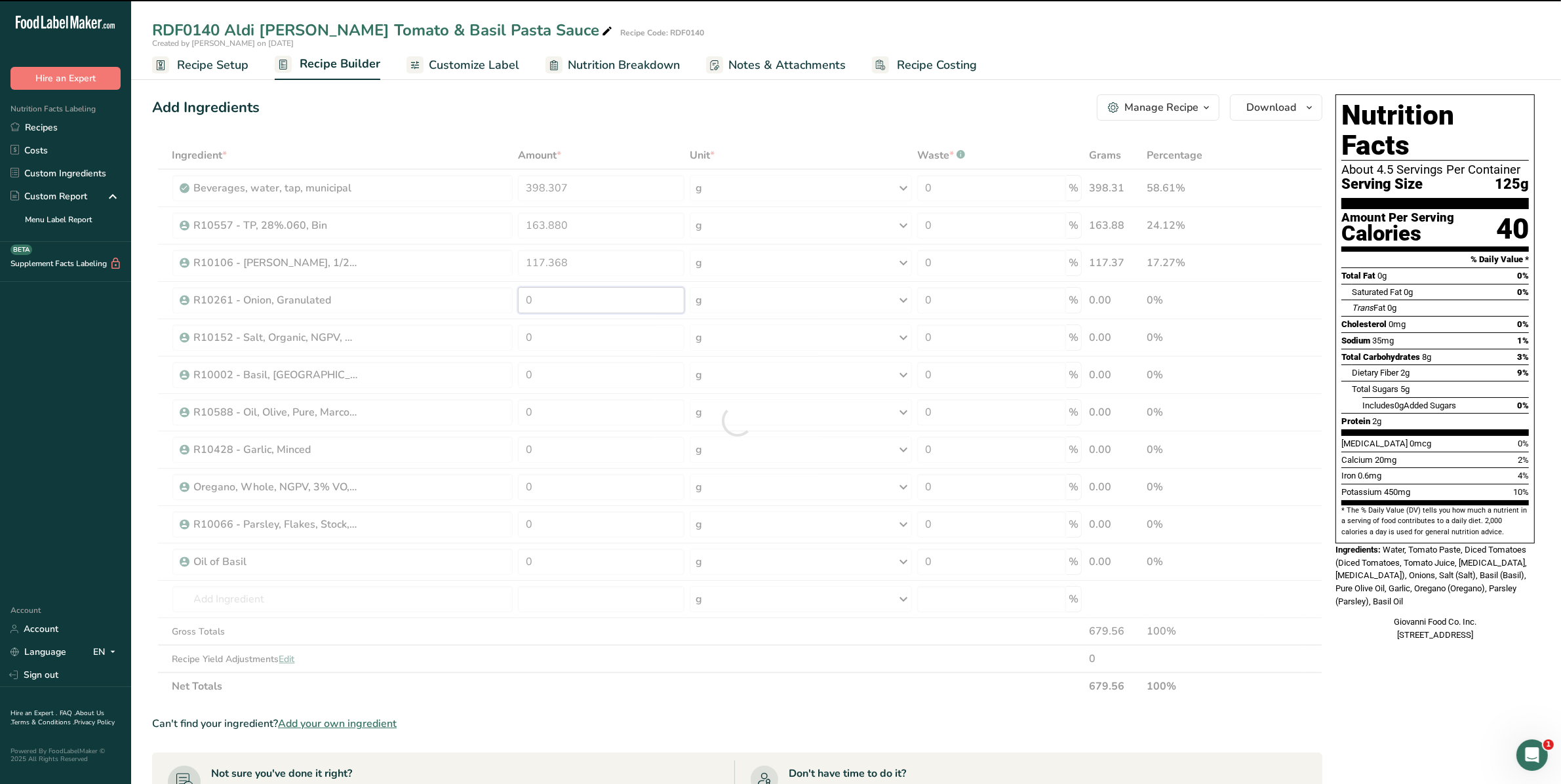
drag, startPoint x: 567, startPoint y: 302, endPoint x: 443, endPoint y: 298, distance: 124.1
click at [443, 298] on div "Ingredient * Amount * Unit * Waste * .a-a{fill:#347362;}.b-a{fill:#fff;} Grams …" at bounding box center [737, 420] width 1171 height 558
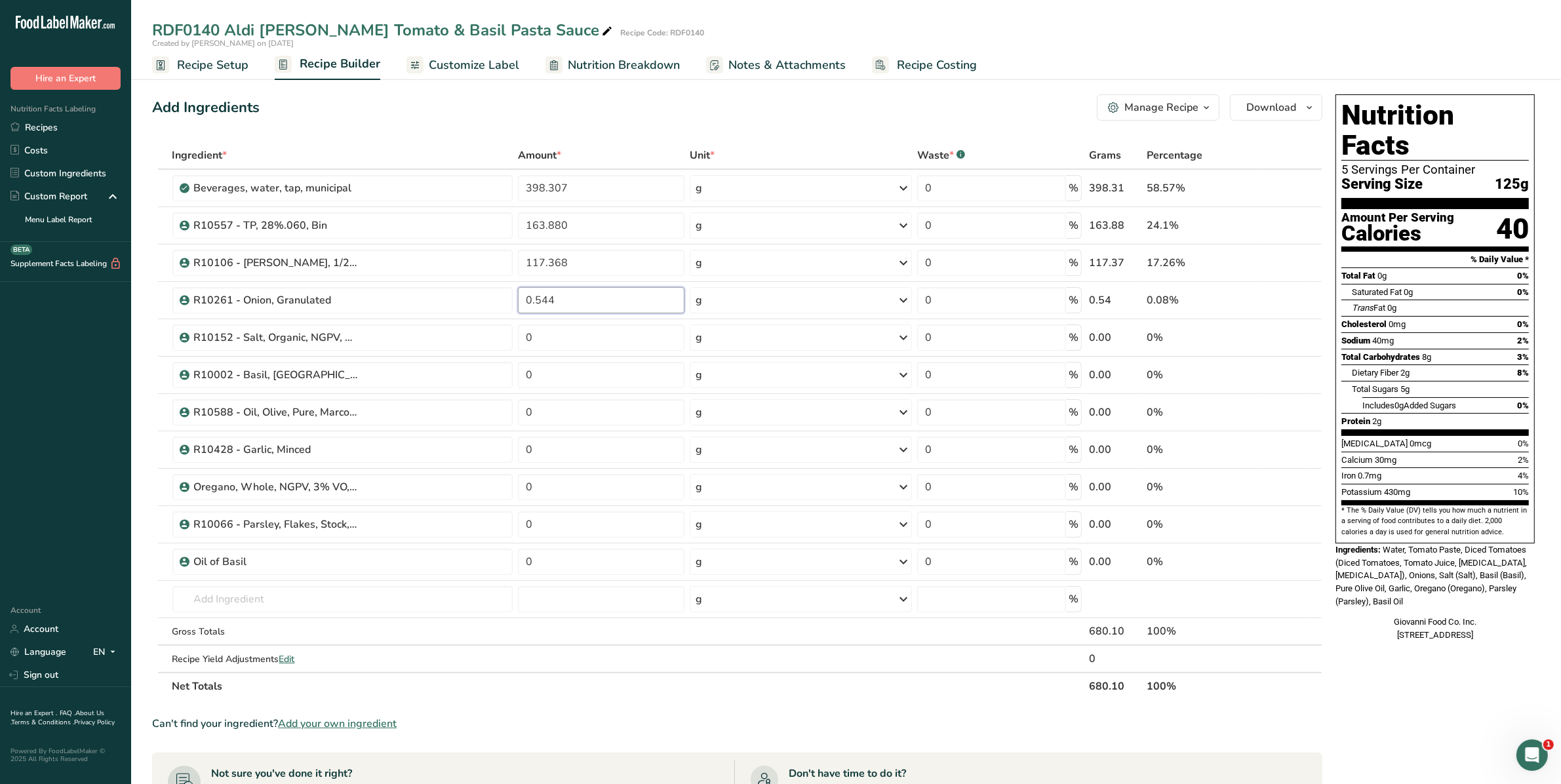
type input "0.544"
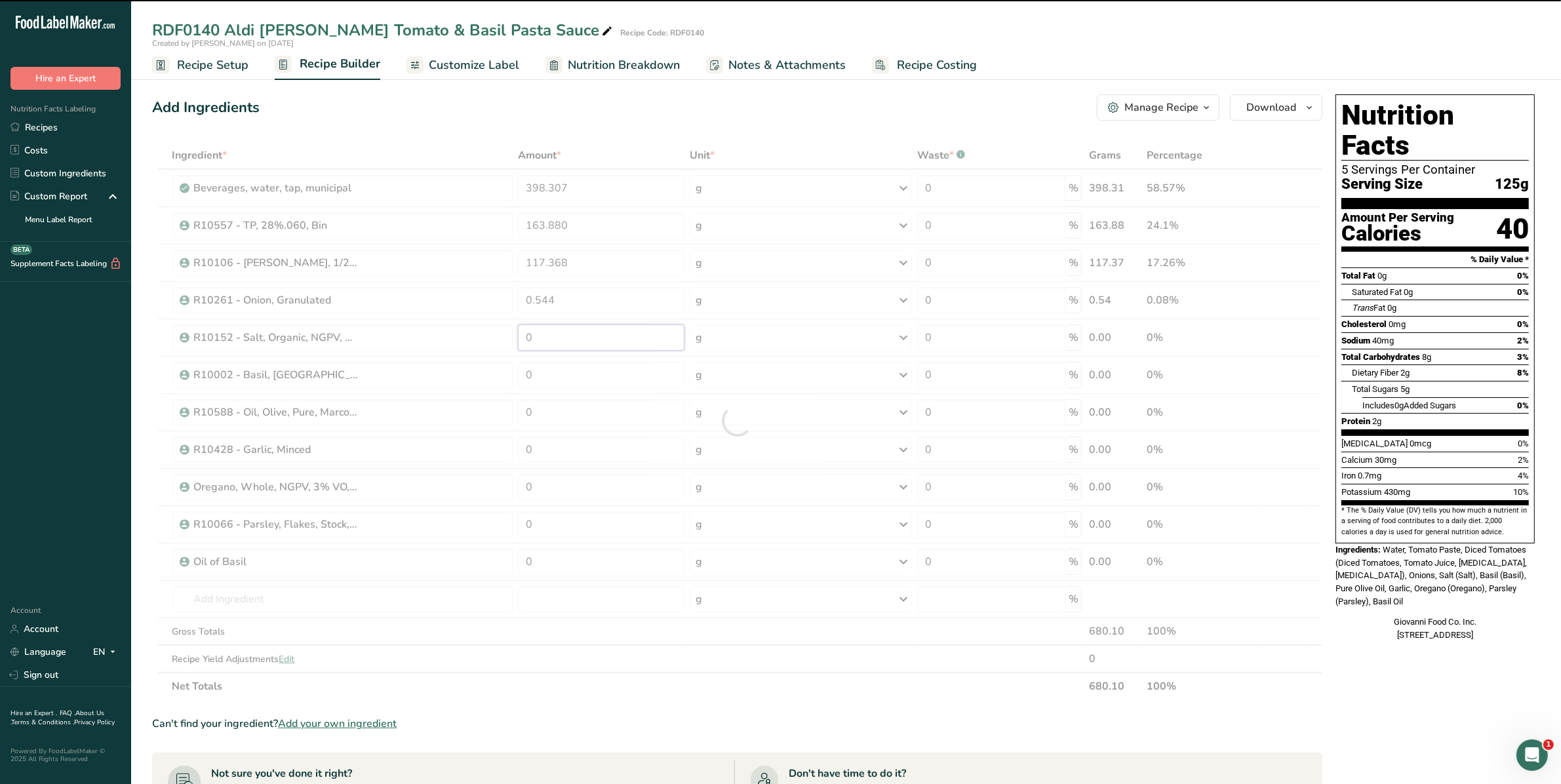
drag, startPoint x: 556, startPoint y: 337, endPoint x: 448, endPoint y: 341, distance: 108.1
click at [448, 341] on div "Ingredient * Amount * Unit * Waste * .a-a{fill:#347362;}.b-a{fill:#fff;} Grams …" at bounding box center [737, 420] width 1171 height 558
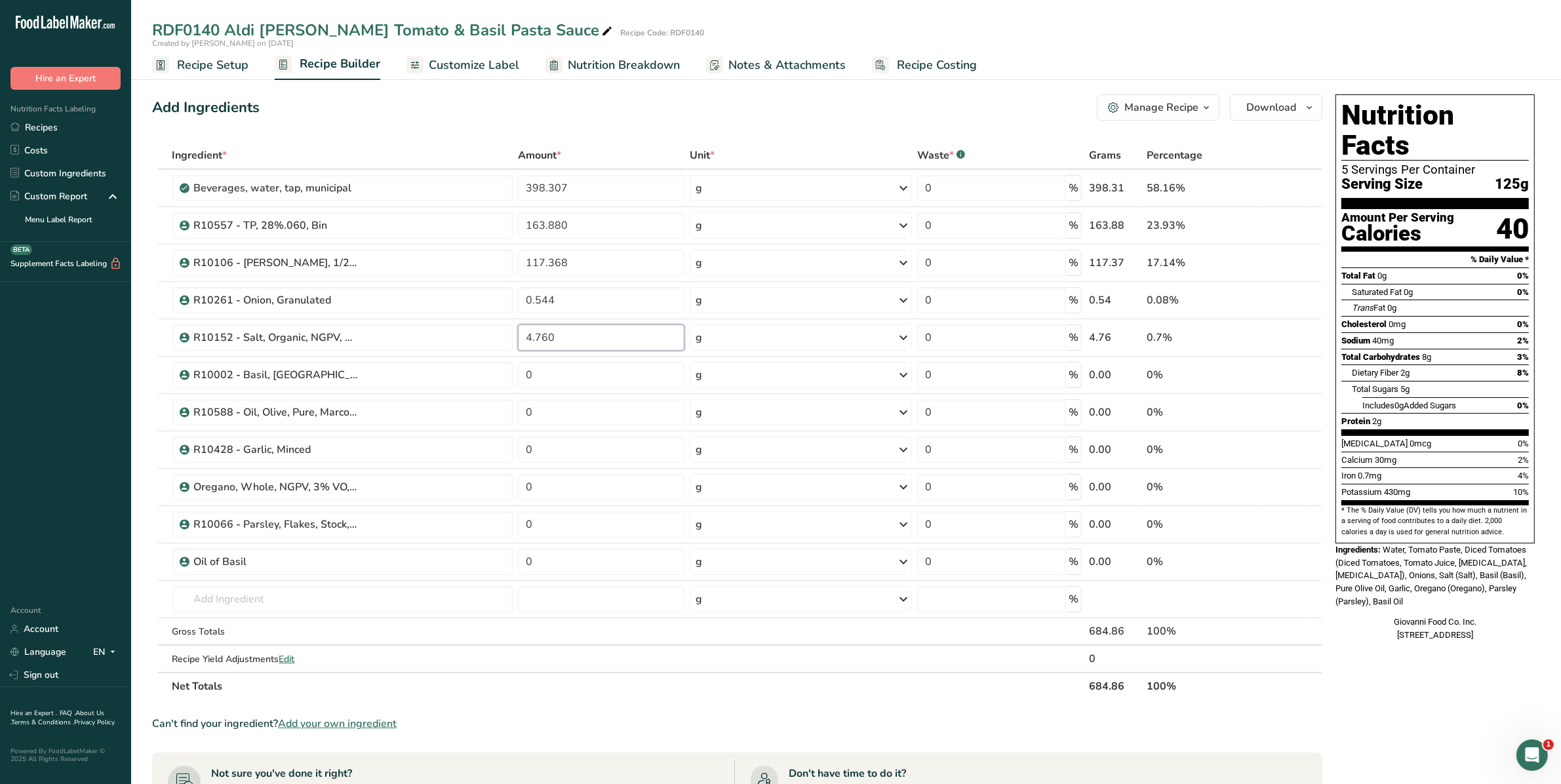
type input "4.760"
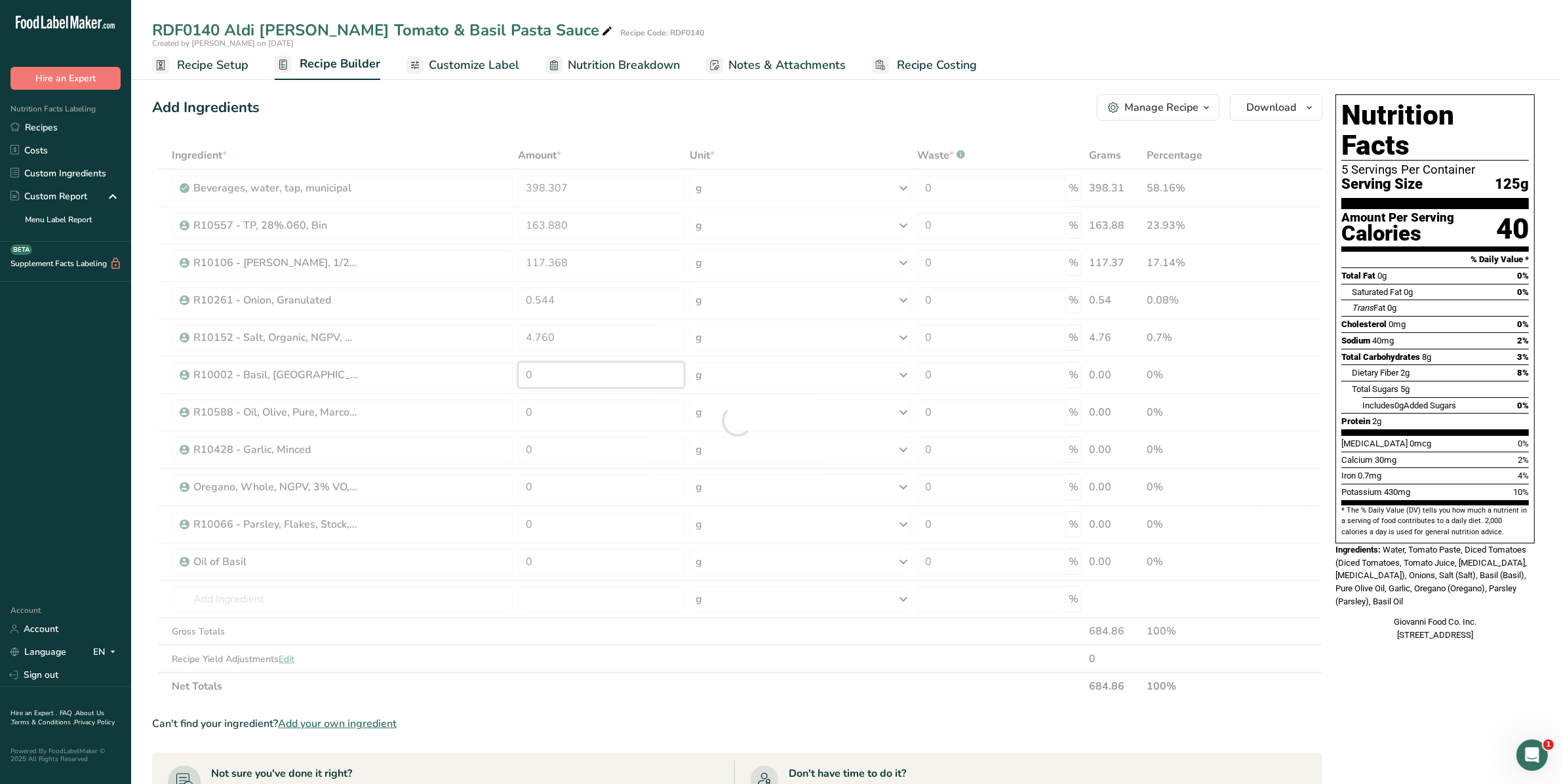
drag, startPoint x: 577, startPoint y: 372, endPoint x: 448, endPoint y: 381, distance: 129.3
click at [448, 381] on div "Ingredient * Amount * Unit * Waste * .a-a{fill:#347362;}.b-a{fill:#fff;} Grams …" at bounding box center [737, 420] width 1171 height 558
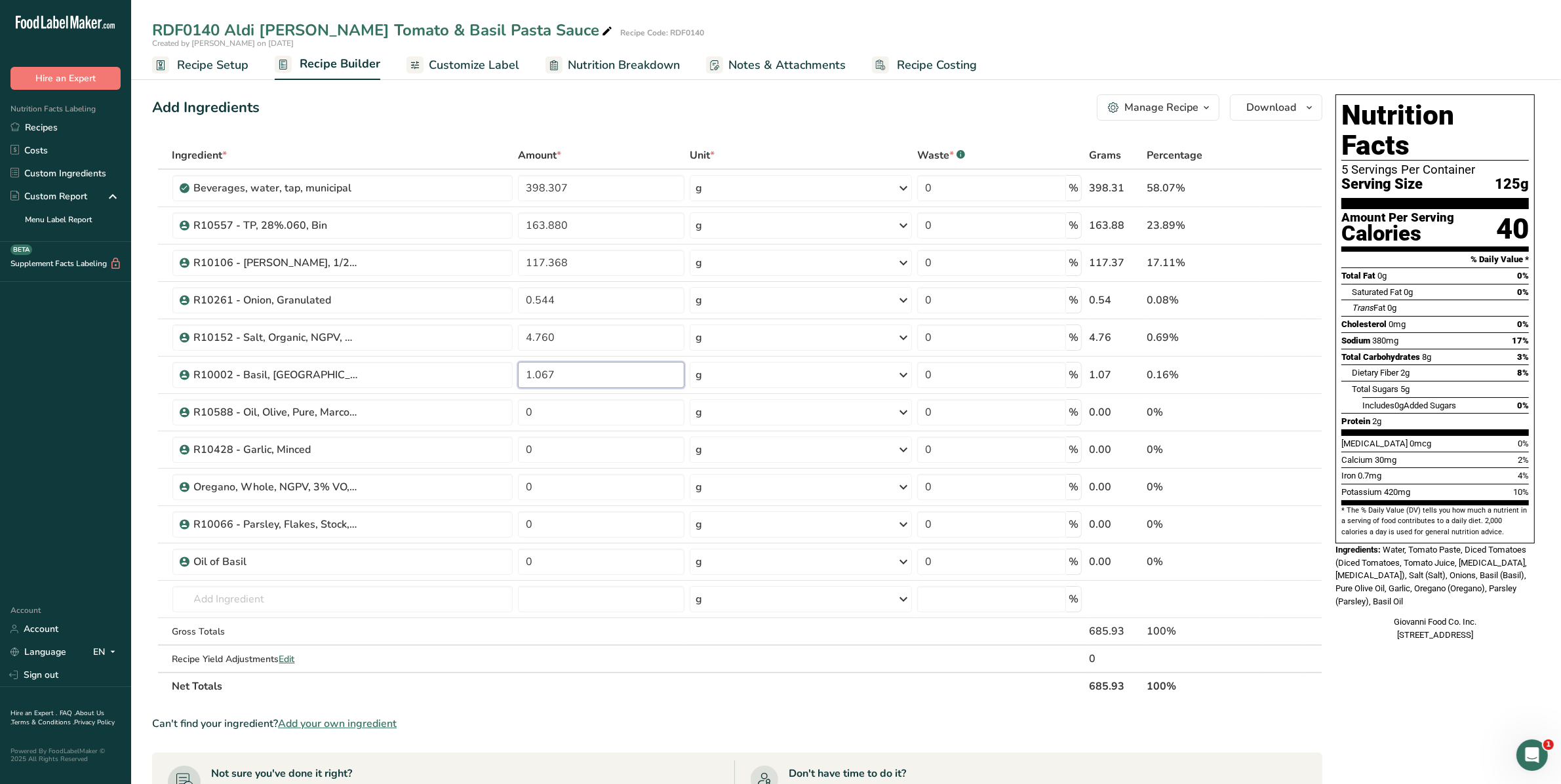
type input "1.067"
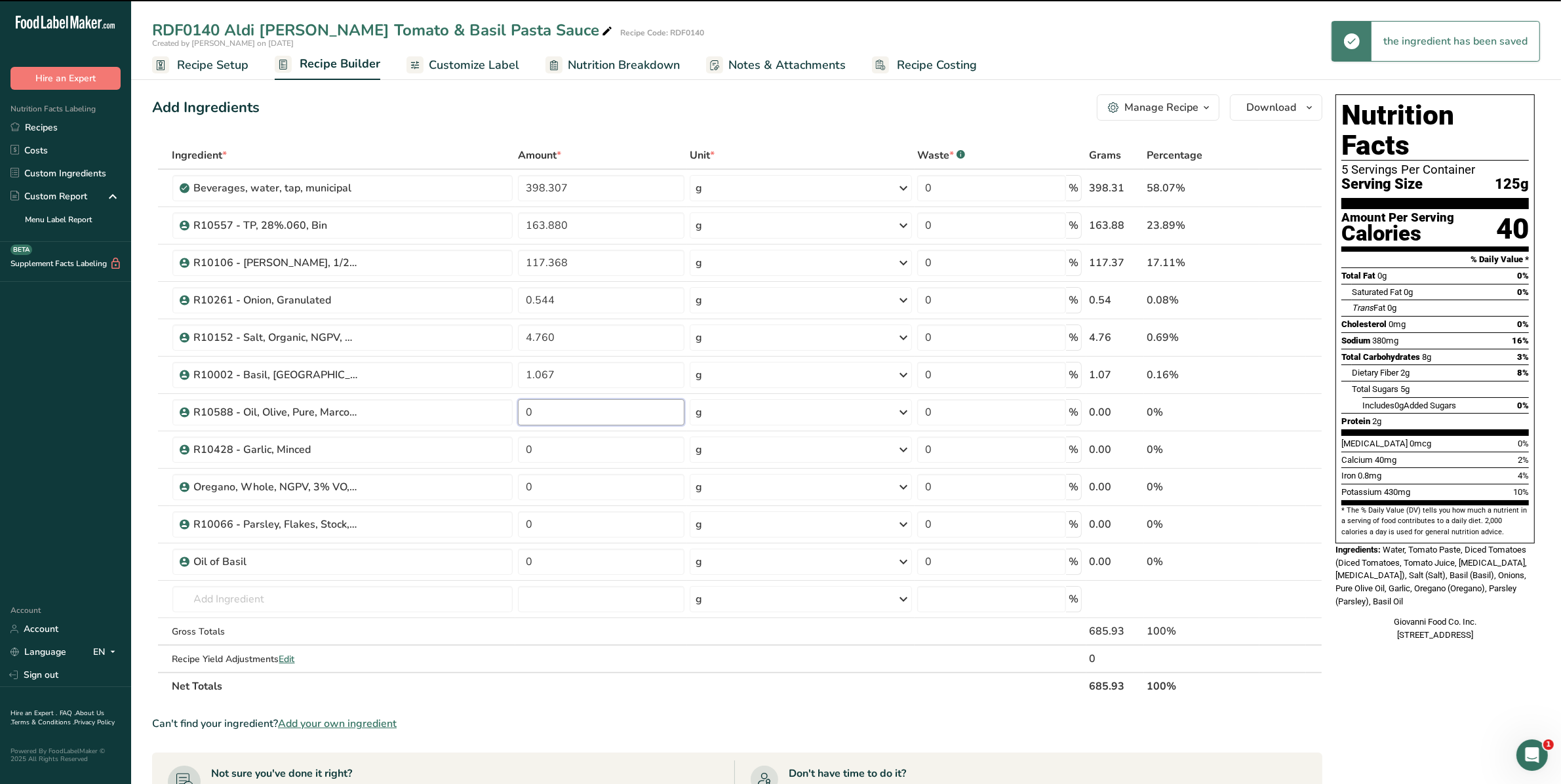
drag, startPoint x: 549, startPoint y: 413, endPoint x: 497, endPoint y: 415, distance: 52.0
click at [497, 415] on tr "R10588 - Oil, Olive, Pure, Marconi 0 g Weight Units g kg mg See more Volume Uni…" at bounding box center [737, 412] width 1169 height 37
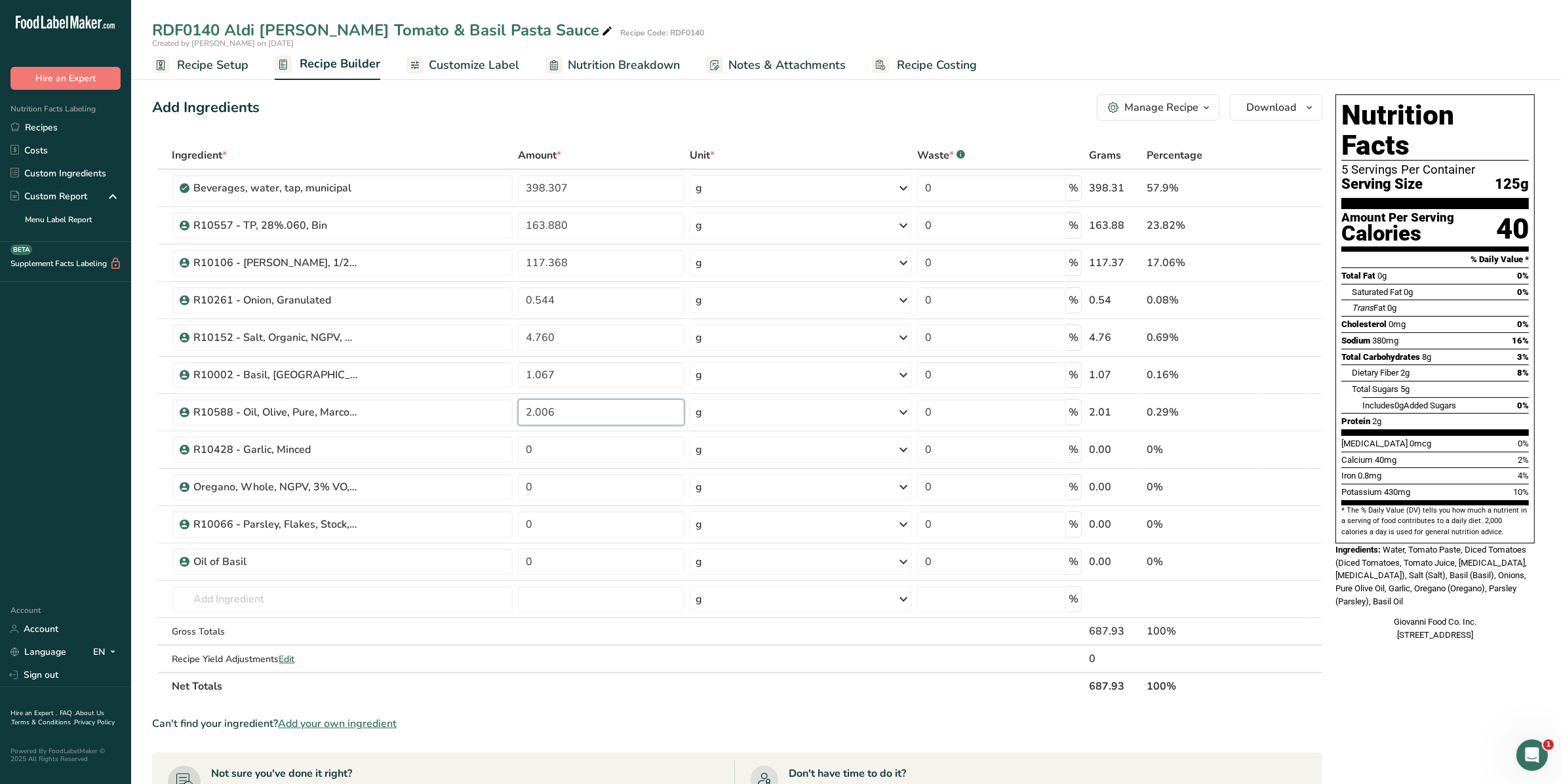
type input "2.006"
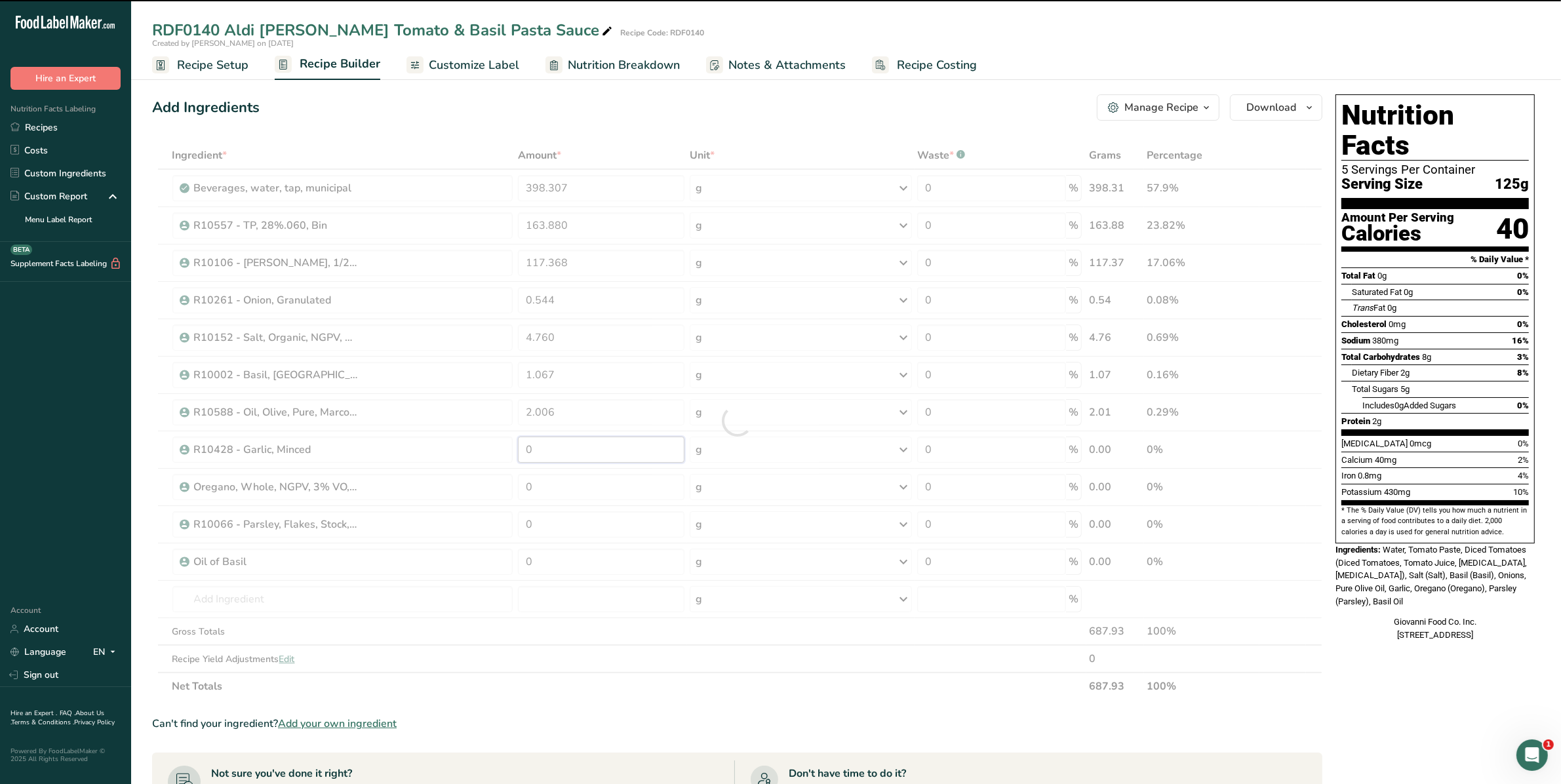
drag, startPoint x: 548, startPoint y: 450, endPoint x: 458, endPoint y: 453, distance: 90.0
click at [458, 453] on div "Ingredient * Amount * Unit * Waste * .a-a{fill:#347362;}.b-a{fill:#fff;} Grams …" at bounding box center [737, 420] width 1171 height 558
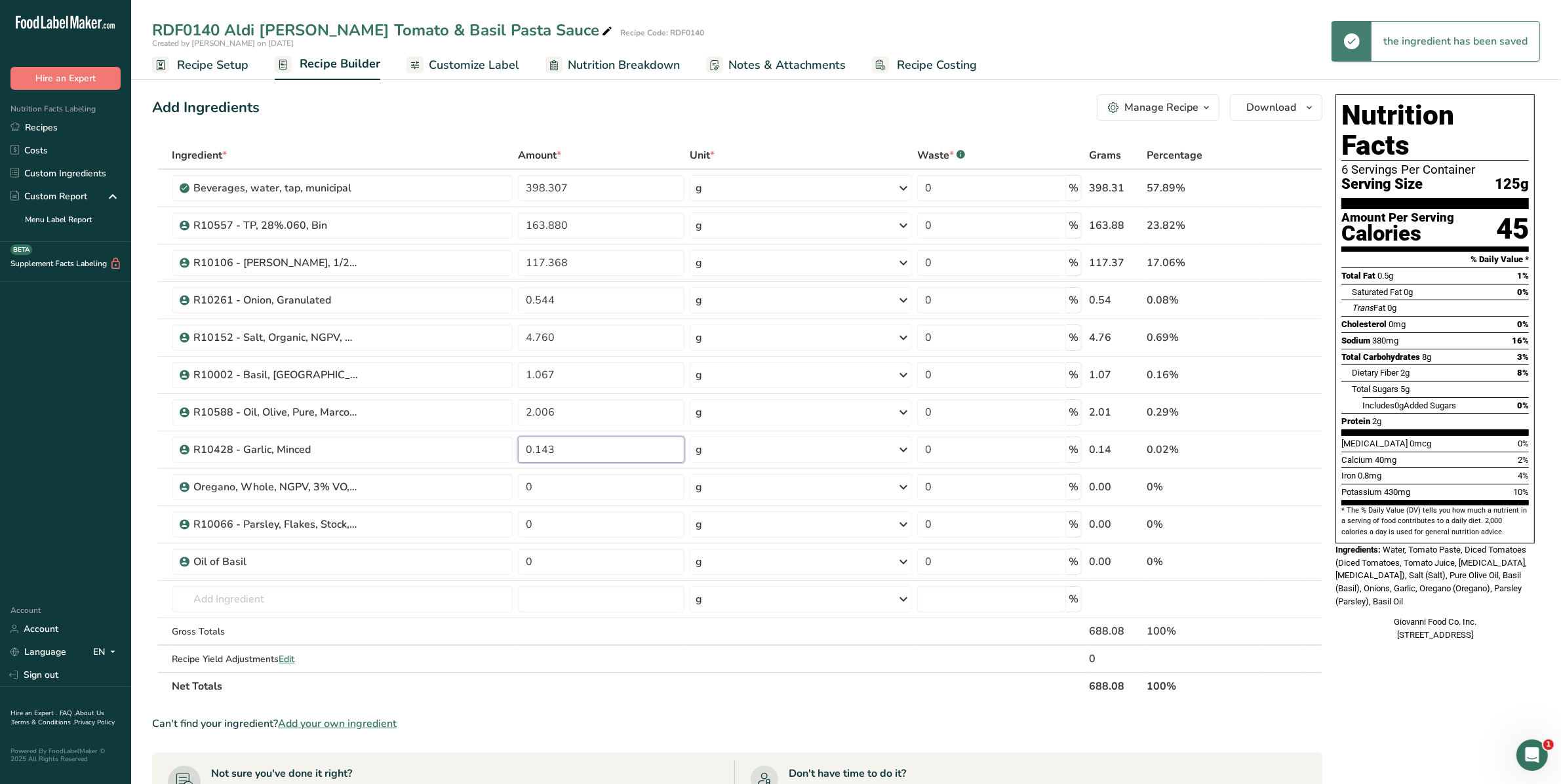
type input "0.143"
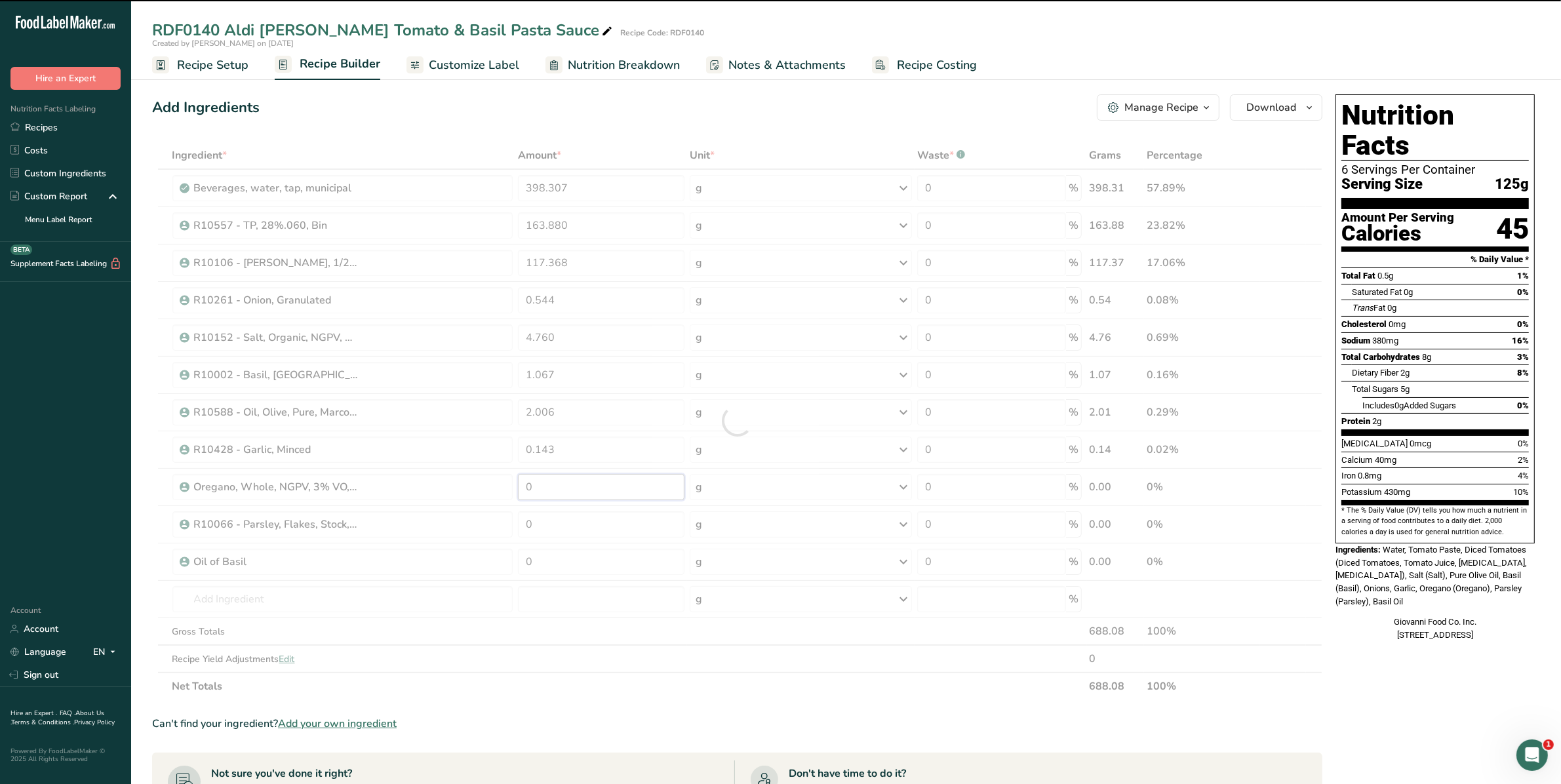
drag, startPoint x: 549, startPoint y: 486, endPoint x: 453, endPoint y: 486, distance: 96.0
click at [453, 486] on div "Ingredient * Amount * Unit * Waste * .a-a{fill:#347362;}.b-a{fill:#fff;} Grams …" at bounding box center [737, 420] width 1171 height 558
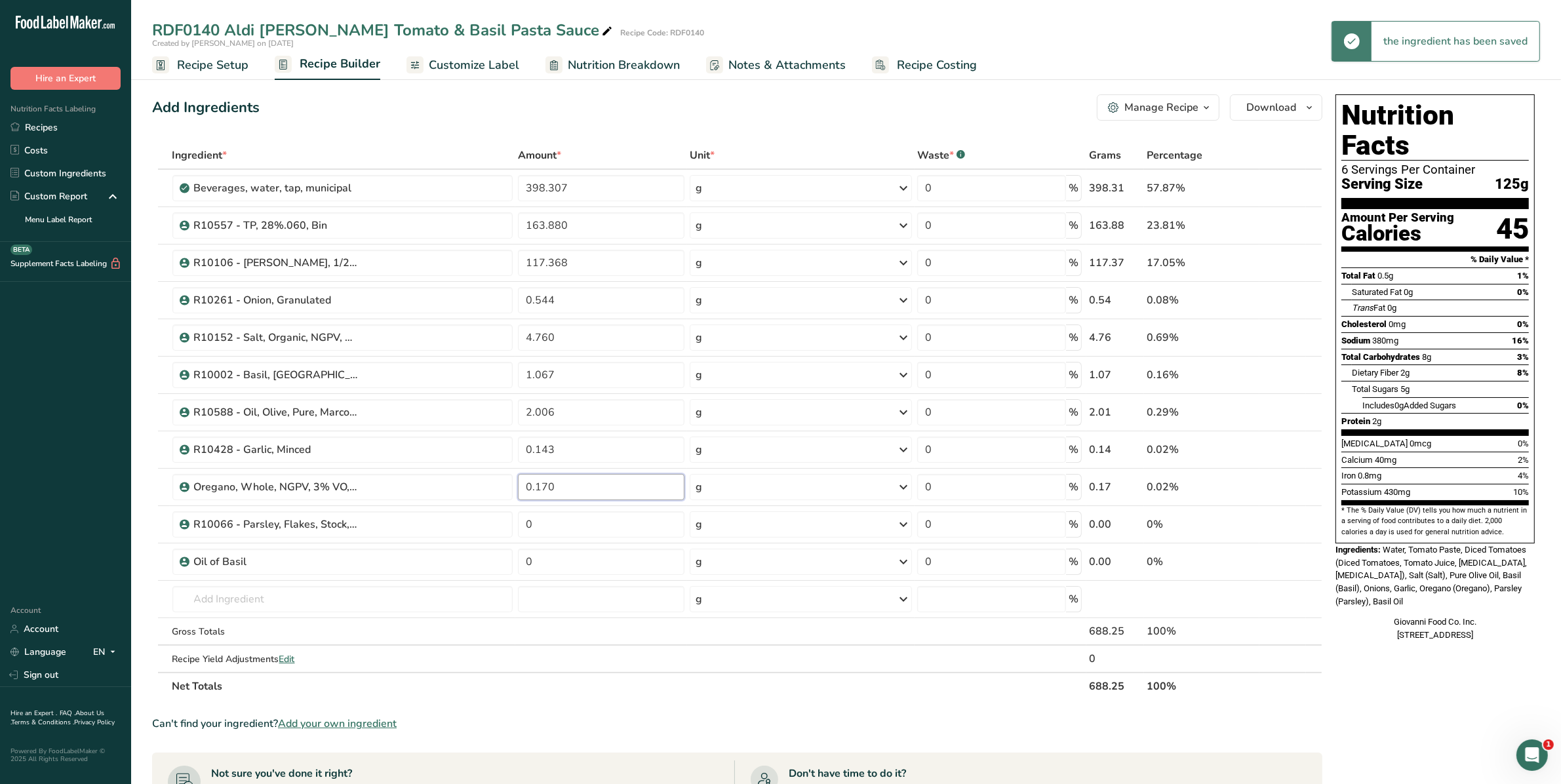
type input "0.170"
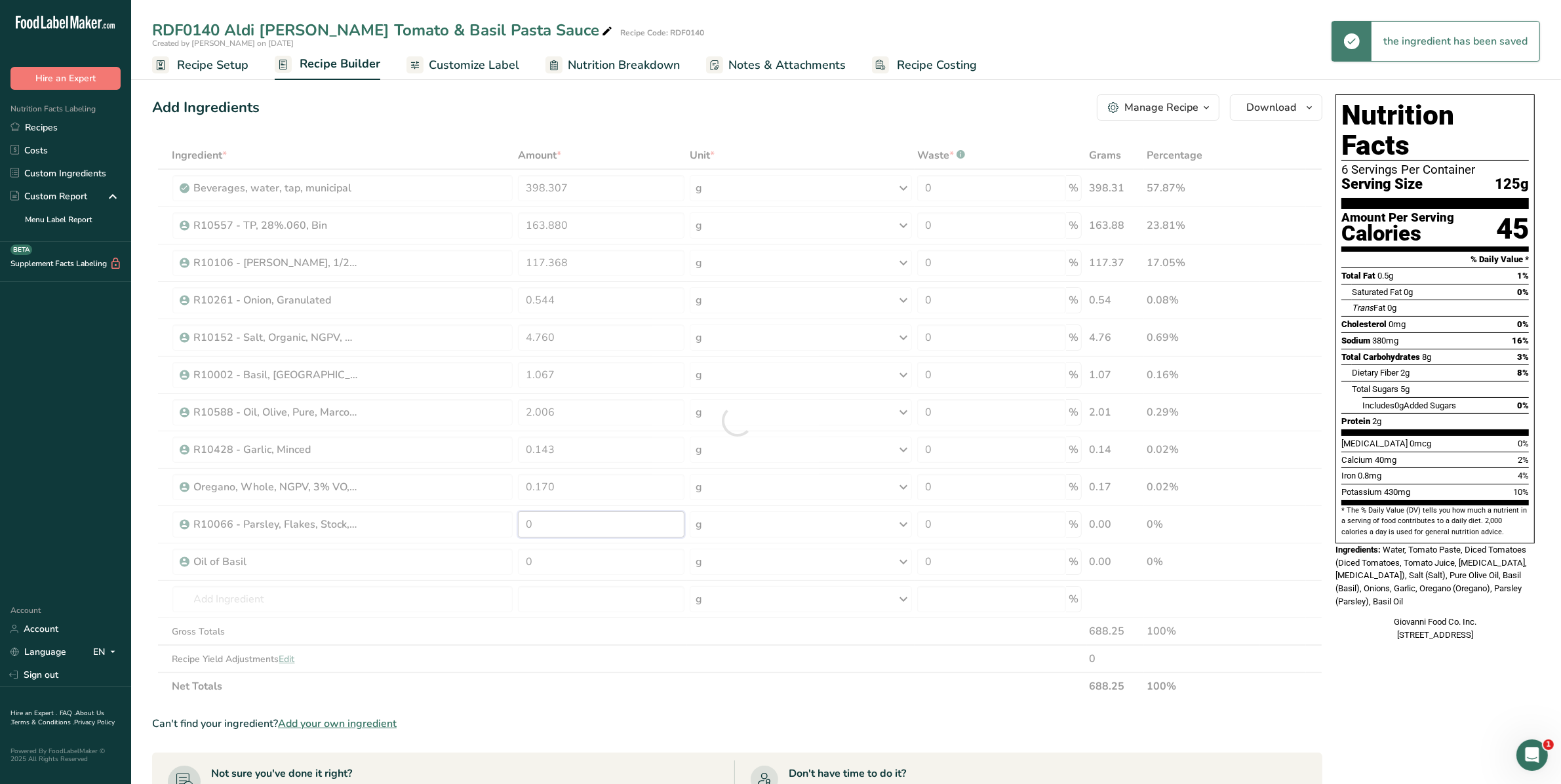
drag, startPoint x: 554, startPoint y: 524, endPoint x: 400, endPoint y: 501, distance: 155.7
click at [400, 501] on div "Ingredient * Amount * Unit * Waste * .a-a{fill:#347362;}.b-a{fill:#fff;} Grams …" at bounding box center [737, 420] width 1171 height 558
drag, startPoint x: 558, startPoint y: 562, endPoint x: 424, endPoint y: 558, distance: 134.1
click at [424, 558] on div "Ingredient * Amount * Unit * Waste * .a-a{fill:#347362;}.b-a{fill:#fff;} Grams …" at bounding box center [737, 420] width 1171 height 558
click at [686, 711] on section "Ingredient * Amount * Unit * Waste * .a-a{fill:#347362;}.b-a{fill:#fff;} Grams …" at bounding box center [737, 636] width 1171 height 989
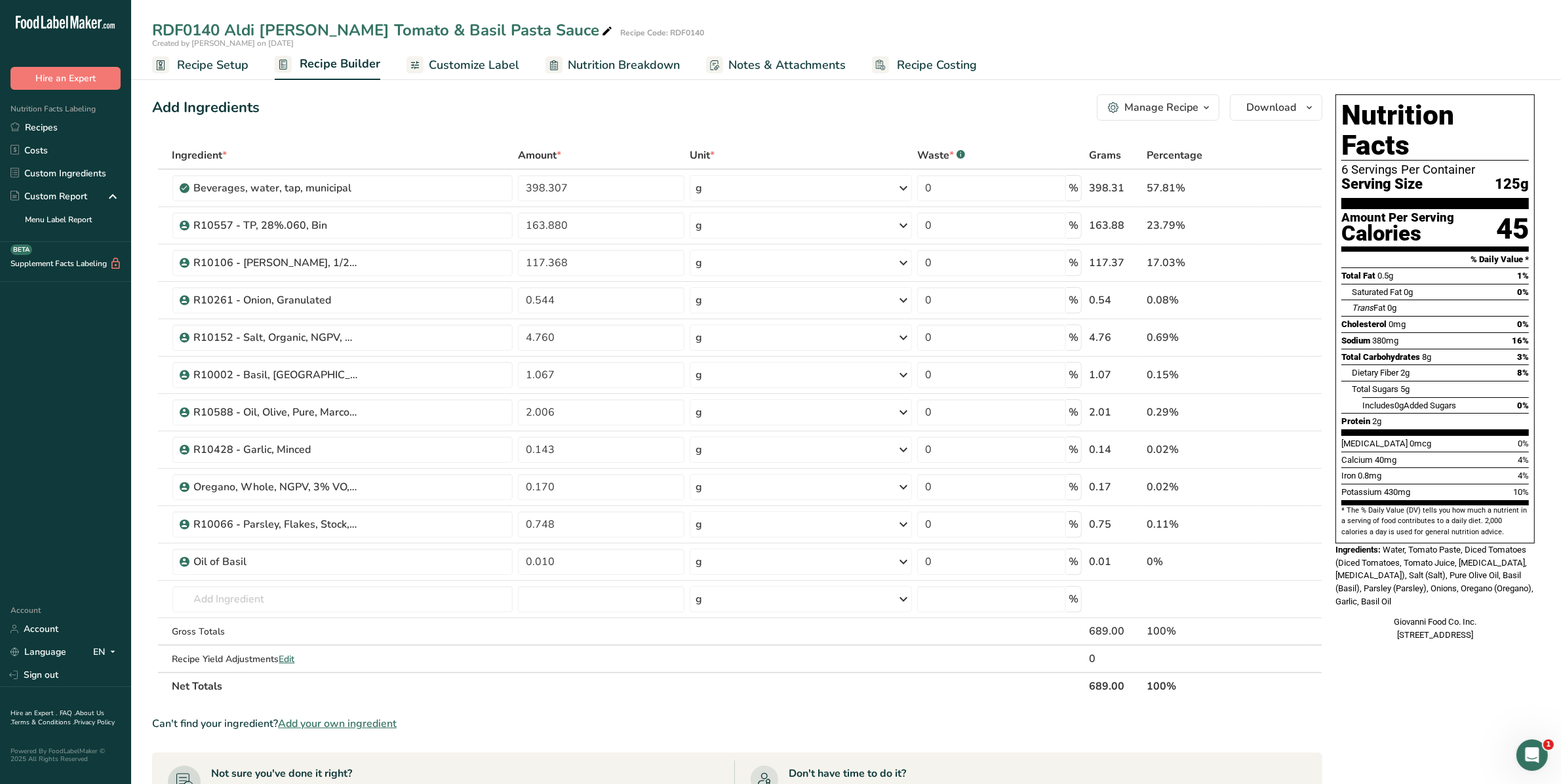
click at [569, 653] on td at bounding box center [601, 658] width 172 height 27
click at [542, 189] on input "398.307" at bounding box center [601, 188] width 167 height 27
click at [633, 628] on div "Ingredient * Amount * Unit * Waste * .a-a{fill:#347362;}.b-a{fill:#fff;} Grams …" at bounding box center [737, 420] width 1171 height 558
drag, startPoint x: 561, startPoint y: 331, endPoint x: 486, endPoint y: 334, distance: 75.1
click at [486, 334] on tr "R10152 - Salt, Organic, NGPV, [GEOGRAPHIC_DATA] Salt 4.760 g Weight Units g kg …" at bounding box center [737, 338] width 1169 height 37
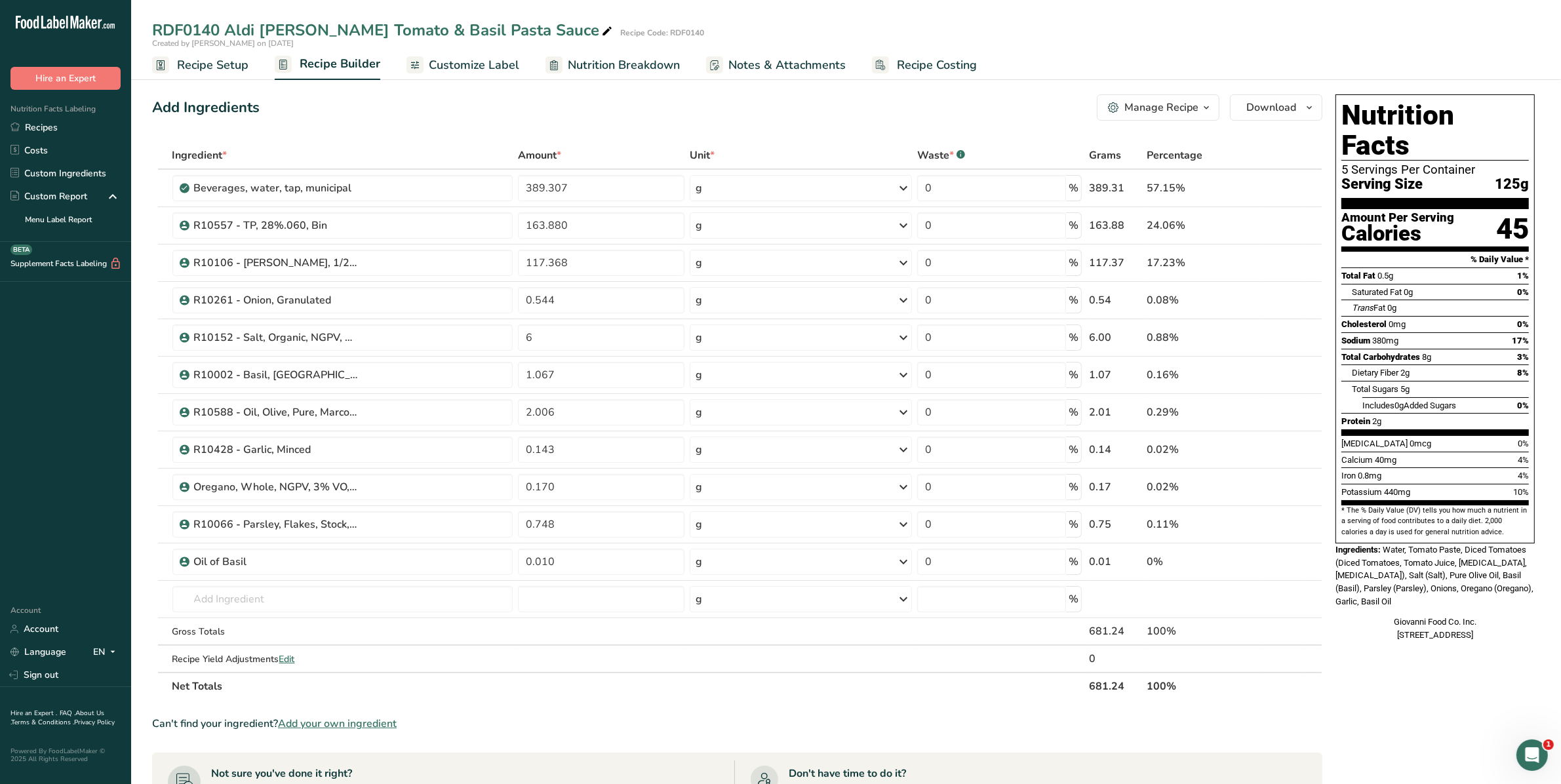
click at [627, 641] on div "Ingredient * Amount * Unit * Waste * .a-a{fill:#347362;}.b-a{fill:#fff;} Grams …" at bounding box center [737, 420] width 1171 height 558
drag, startPoint x: 539, startPoint y: 335, endPoint x: 494, endPoint y: 336, distance: 45.0
click at [494, 336] on tr "R10152 - Salt, Organic, NGPV, [GEOGRAPHIC_DATA] Salt 6 g Weight Units g kg mg S…" at bounding box center [737, 338] width 1169 height 37
click at [600, 633] on div "Ingredient * Amount * Unit * Waste * .a-a{fill:#347362;}.b-a{fill:#fff;} Grams …" at bounding box center [737, 420] width 1171 height 558
drag, startPoint x: 542, startPoint y: 336, endPoint x: 496, endPoint y: 336, distance: 46.0
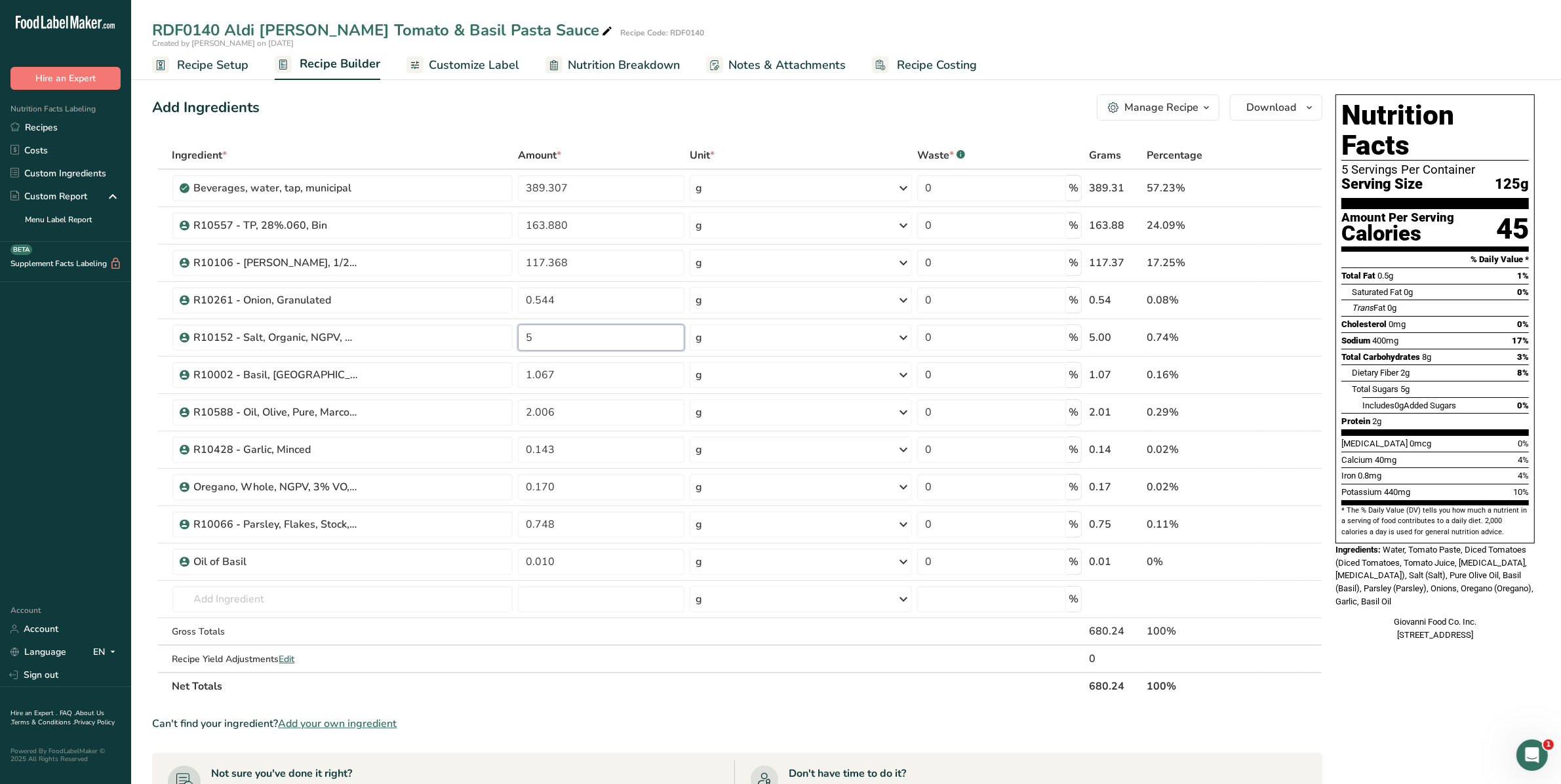
click at [496, 336] on tr "R10152 - Salt, Organic, NGPV, [GEOGRAPHIC_DATA] Salt 5 g Weight Units g kg mg S…" at bounding box center [737, 338] width 1169 height 37
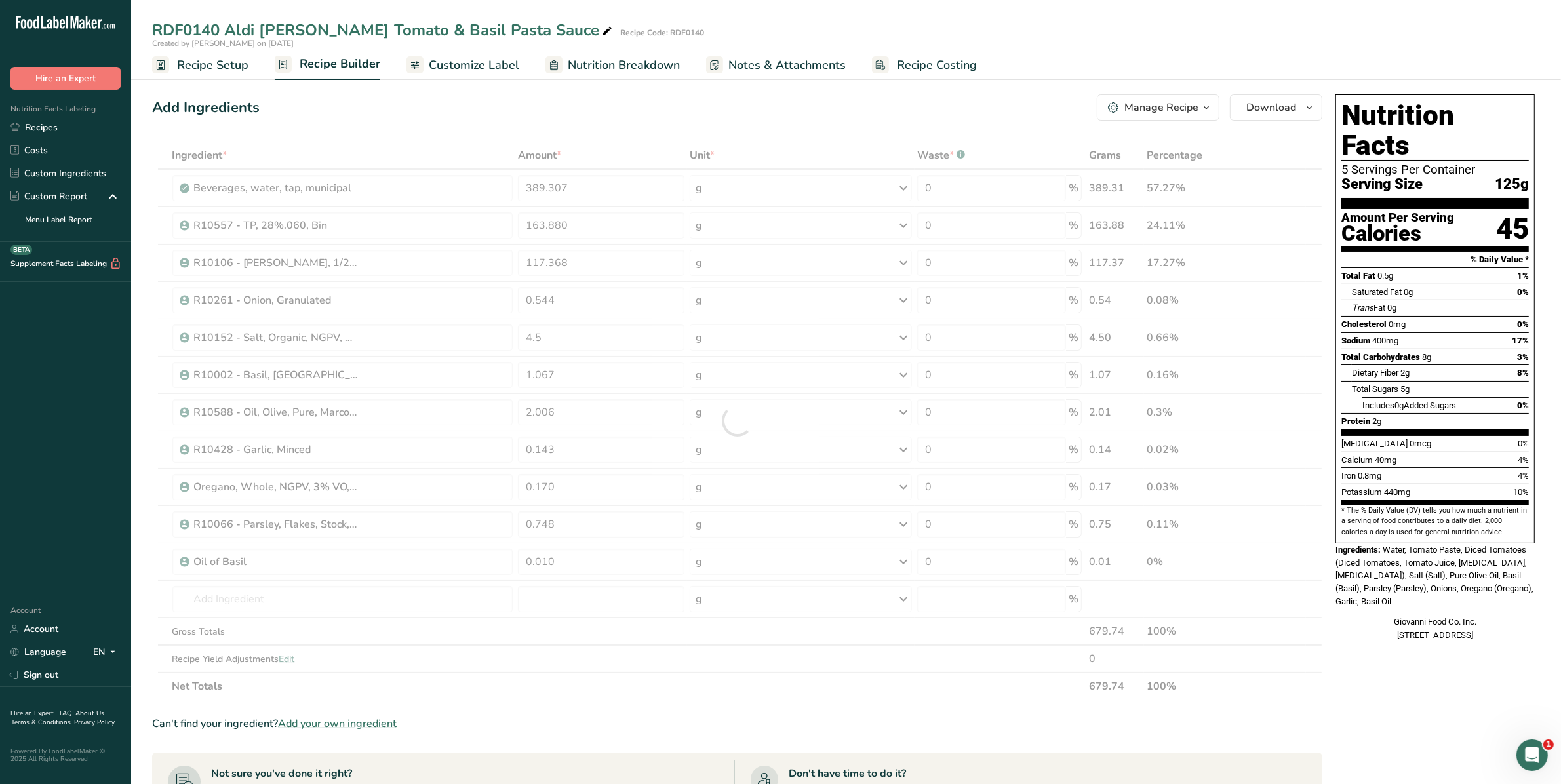
click at [582, 636] on div "Ingredient * Amount * Unit * Waste * .a-a{fill:#347362;}.b-a{fill:#fff;} Grams …" at bounding box center [737, 420] width 1171 height 558
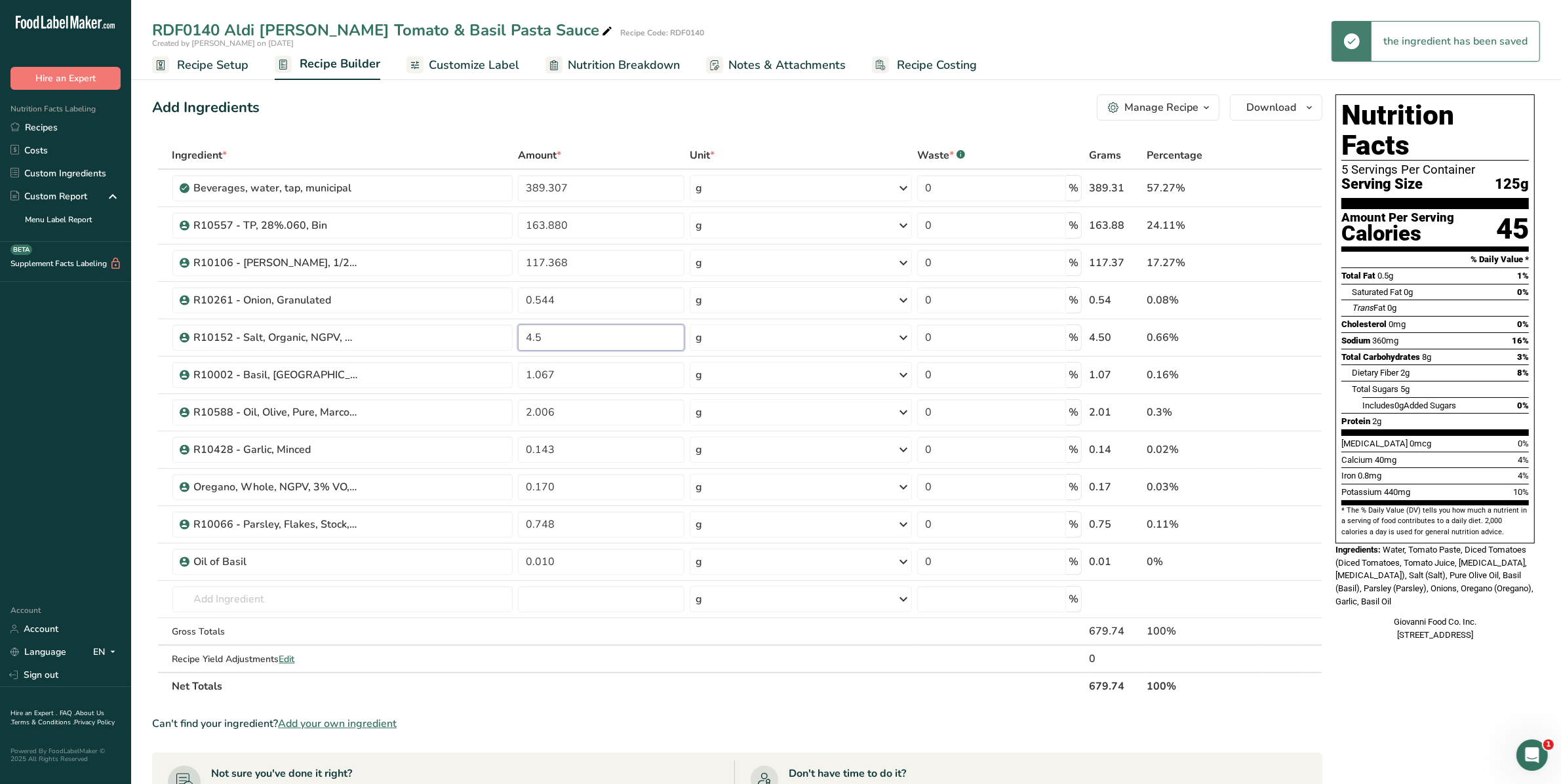
drag, startPoint x: 540, startPoint y: 341, endPoint x: 497, endPoint y: 336, distance: 43.3
click at [497, 336] on tr "R10152 - Salt, Organic, NGPV, [GEOGRAPHIC_DATA] Salt 4.5 g Weight Units g kg mg…" at bounding box center [737, 338] width 1169 height 37
click at [654, 676] on div "Ingredient * Amount * Unit * Waste * .a-a{fill:#347362;}.b-a{fill:#fff;} Grams …" at bounding box center [737, 420] width 1171 height 558
drag, startPoint x: 580, startPoint y: 339, endPoint x: 484, endPoint y: 322, distance: 97.5
click at [484, 322] on tr "R10152 - Salt, Organic, NGPV, [GEOGRAPHIC_DATA] Salt 4.9 g Weight Units g kg mg…" at bounding box center [737, 338] width 1169 height 37
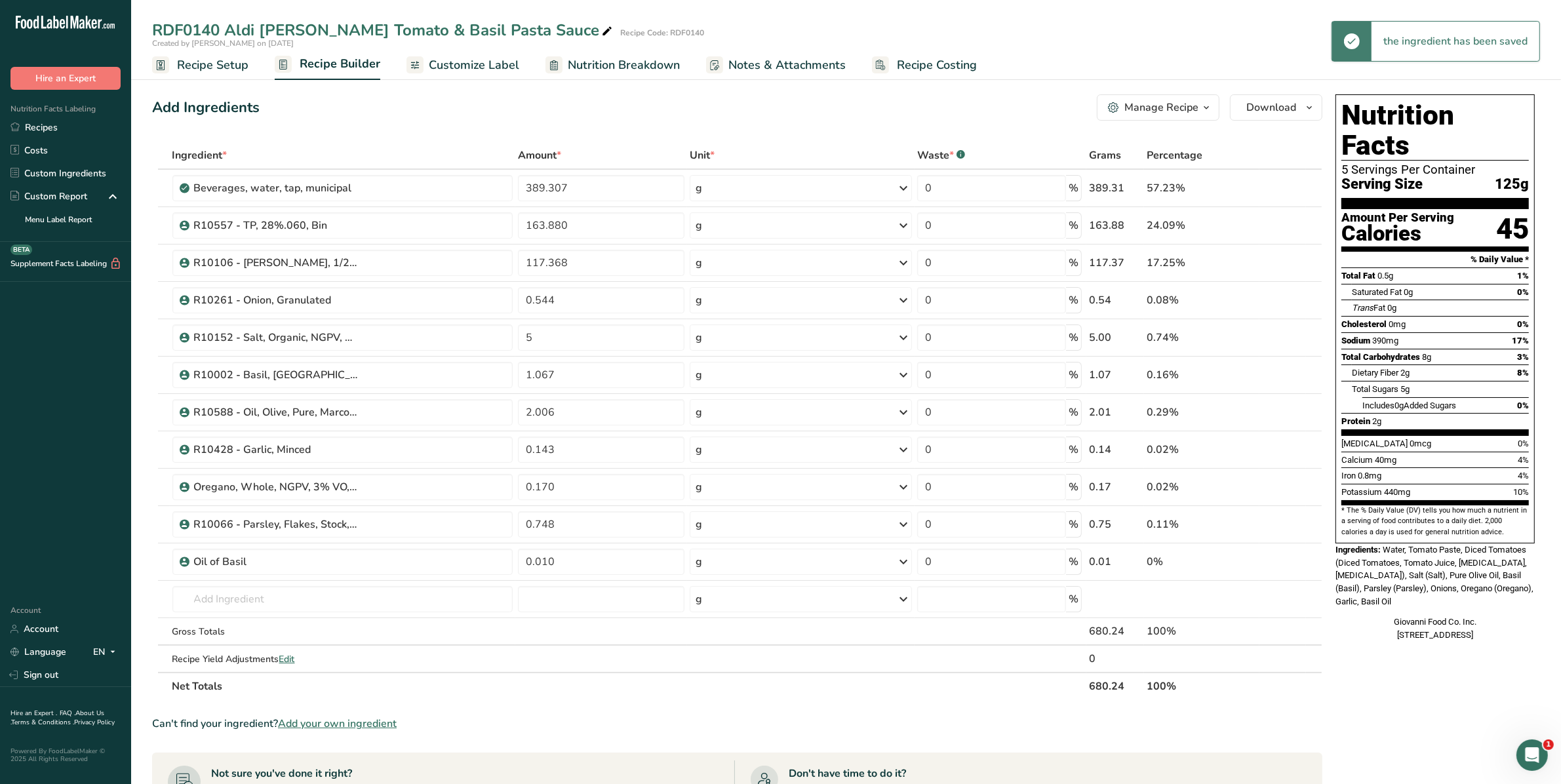
click at [588, 671] on div "Ingredient * Amount * Unit * Waste * .a-a{fill:#347362;}.b-a{fill:#fff;} Grams …" at bounding box center [737, 420] width 1171 height 558
click at [542, 334] on input "5" at bounding box center [601, 337] width 167 height 27
click at [561, 665] on div "Ingredient * Amount * Unit * Waste * .a-a{fill:#347362;}.b-a{fill:#fff;} Grams …" at bounding box center [737, 420] width 1171 height 558
click at [541, 335] on input "5.2" at bounding box center [601, 337] width 167 height 27
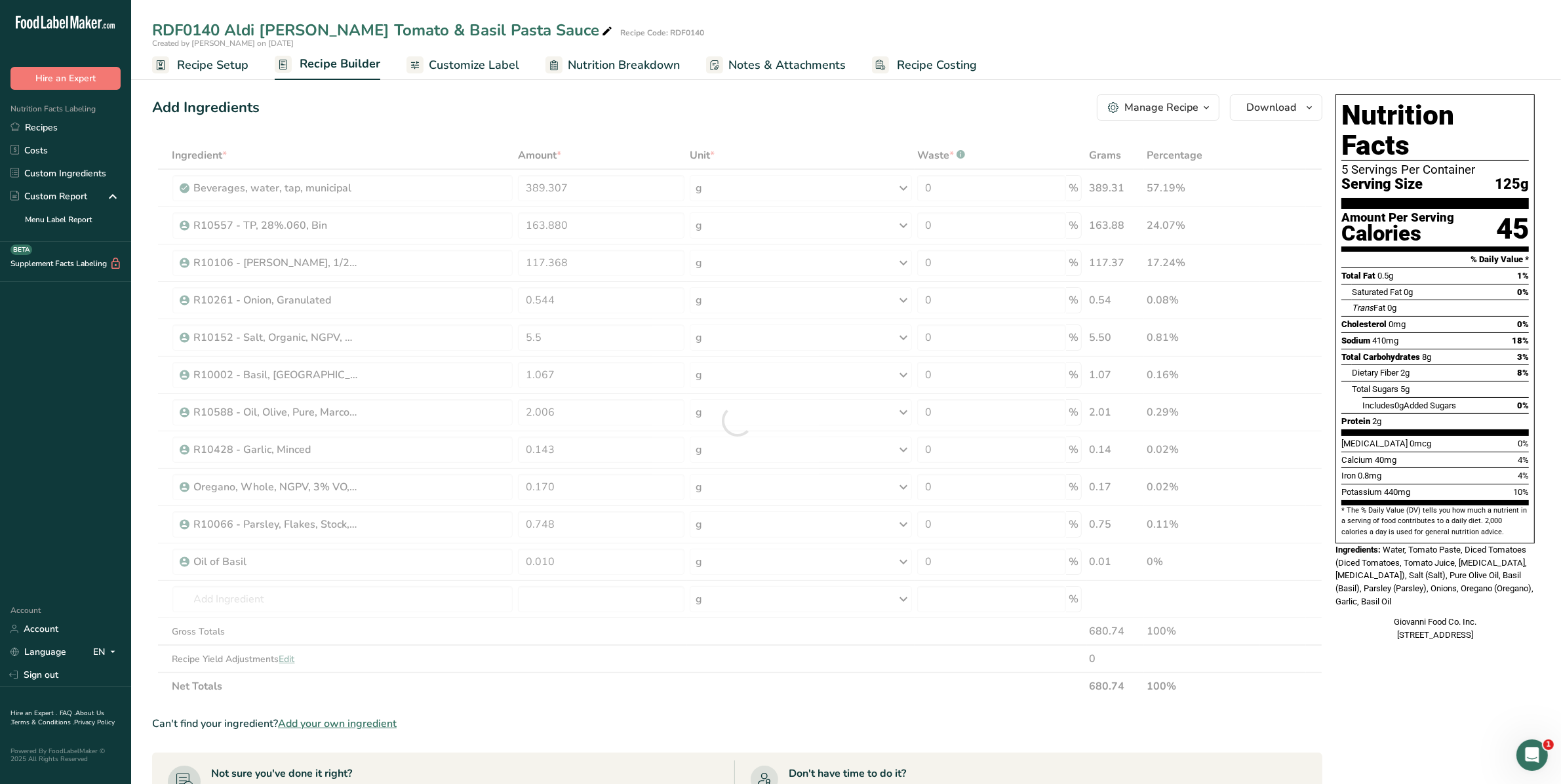
click at [557, 763] on div "Not sure you've done it right? Get your label reviewed by an expert Get your la…" at bounding box center [451, 798] width 566 height 76
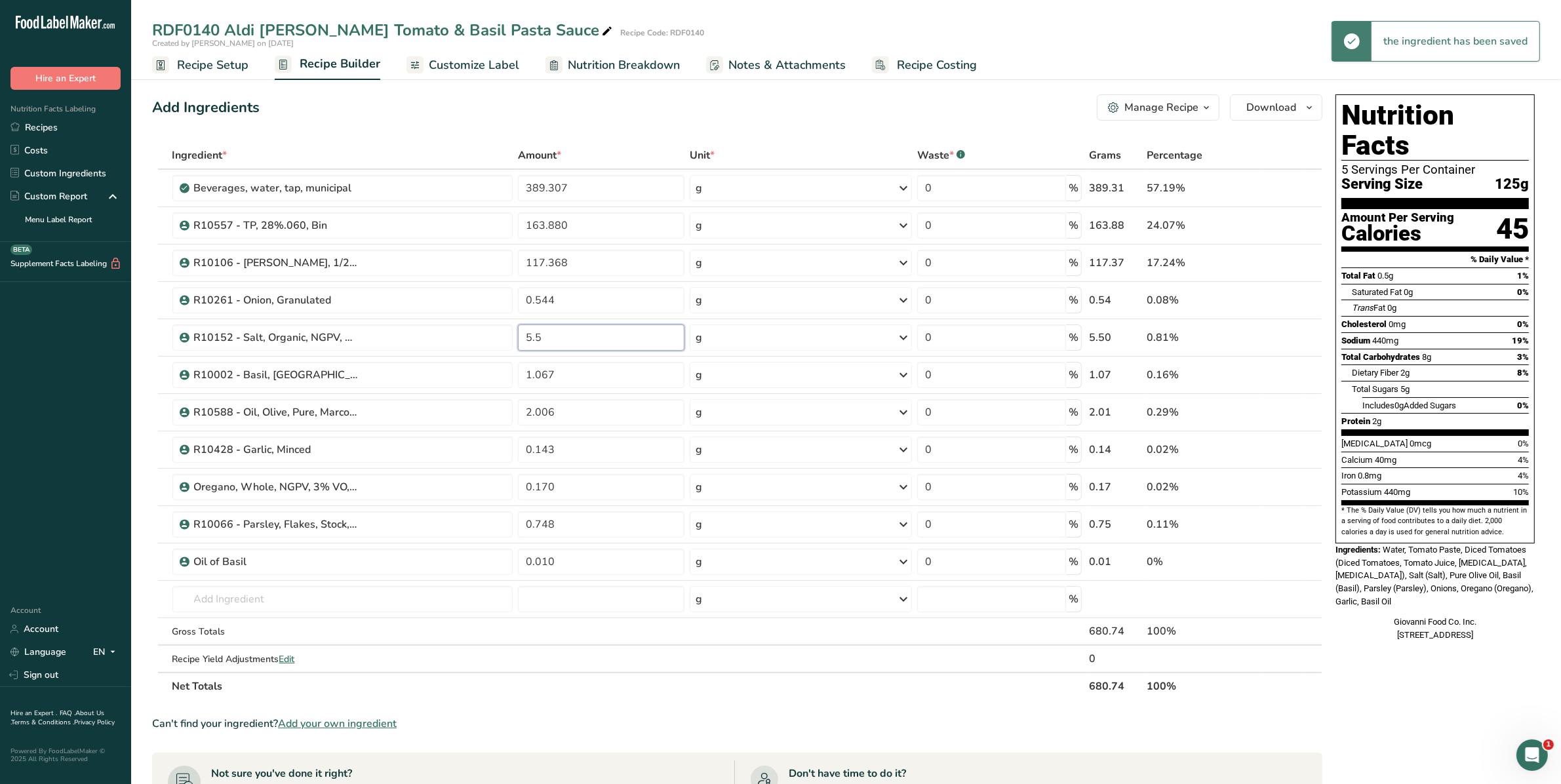
click at [553, 329] on input "5.5" at bounding box center [601, 337] width 167 height 27
click at [538, 338] on input "5.5" at bounding box center [601, 337] width 167 height 27
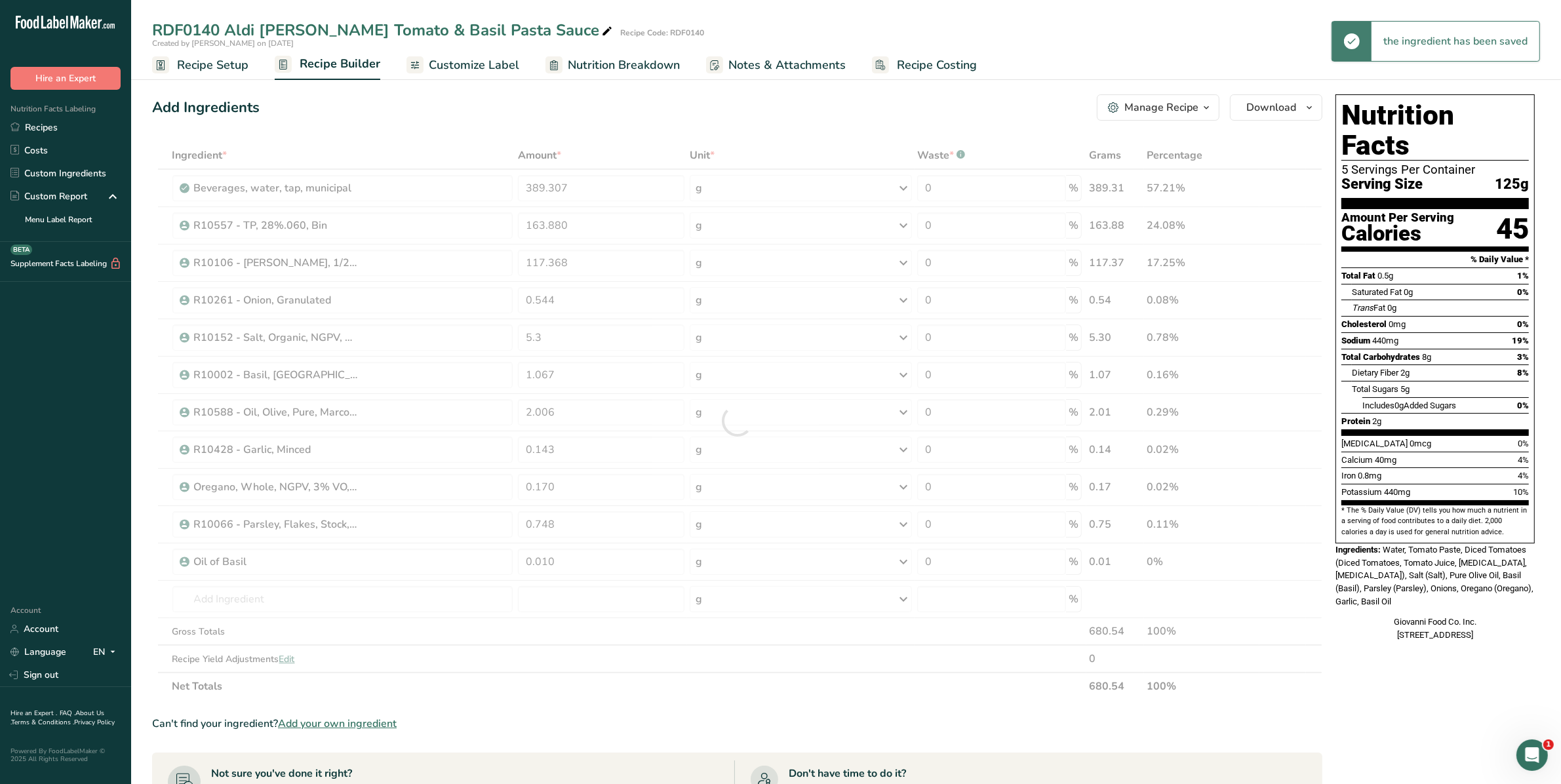
click at [686, 672] on div "Ingredient * Amount * Unit * Waste * .a-a{fill:#347362;}.b-a{fill:#fff;} Grams …" at bounding box center [737, 420] width 1171 height 558
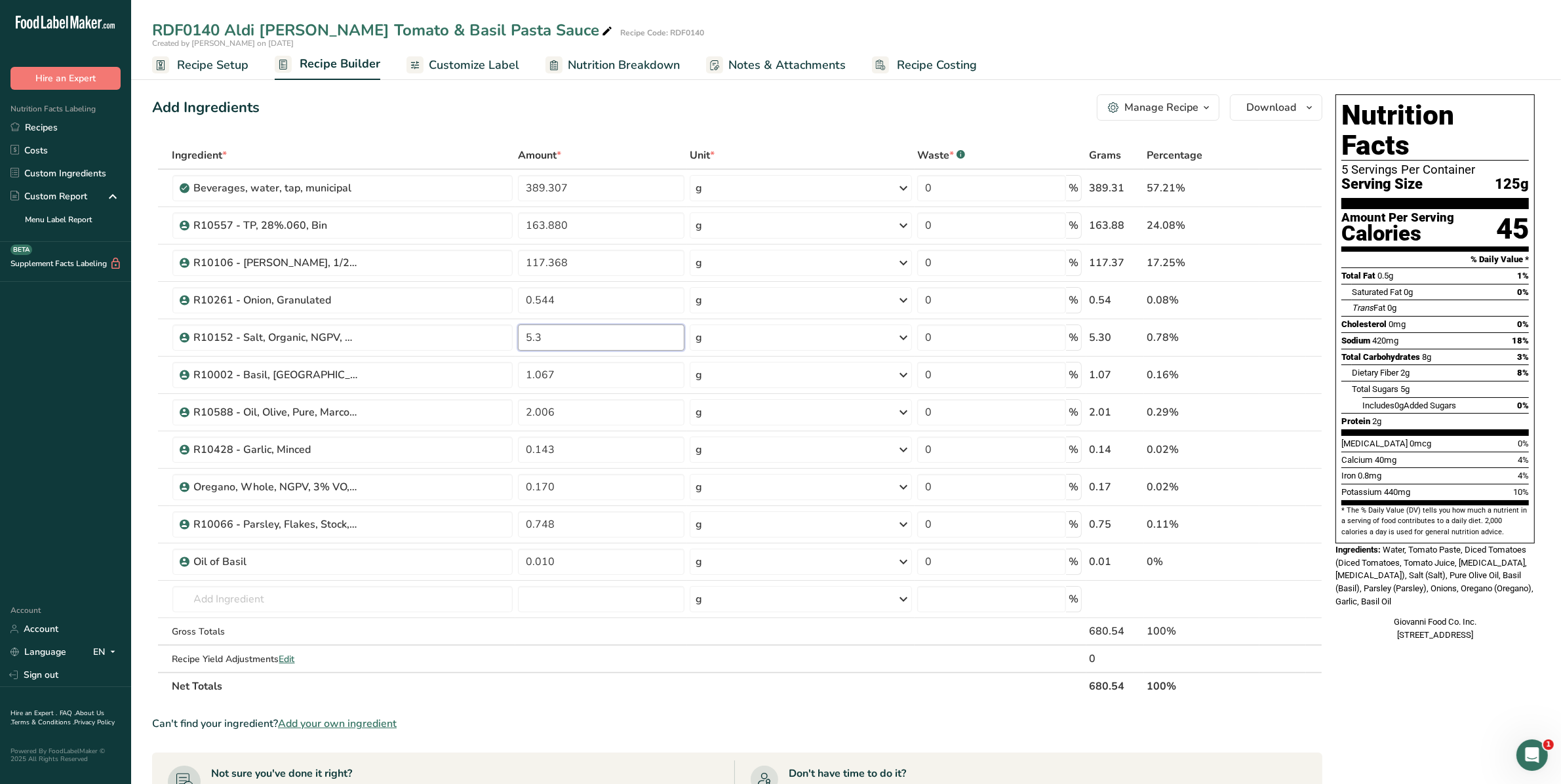
click at [595, 337] on input "5.3" at bounding box center [601, 337] width 167 height 27
click at [609, 663] on div "Ingredient * Amount * Unit * Waste * .a-a{fill:#347362;}.b-a{fill:#fff;} Grams …" at bounding box center [737, 420] width 1171 height 558
drag, startPoint x: 621, startPoint y: 225, endPoint x: 413, endPoint y: 226, distance: 208.0
click at [413, 226] on tr "R10557 - TP, 28%.060, Bin 163.880 g Weight Units g kg mg See more Volume Units …" at bounding box center [737, 226] width 1169 height 37
click at [667, 729] on div "Can't find your ingredient? Add your own ingredient" at bounding box center [737, 724] width 1171 height 16
